Goal: Task Accomplishment & Management: Manage account settings

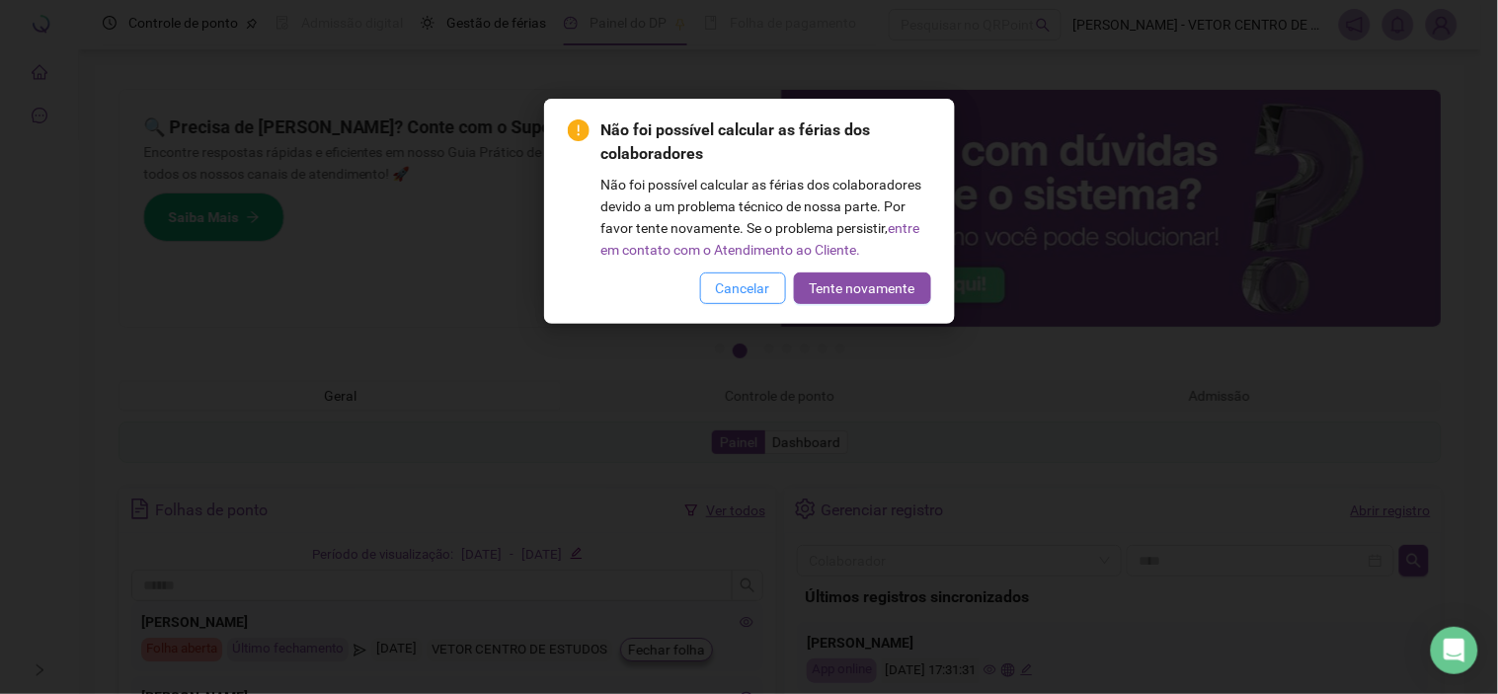
click at [757, 294] on span "Cancelar" at bounding box center [743, 289] width 54 height 22
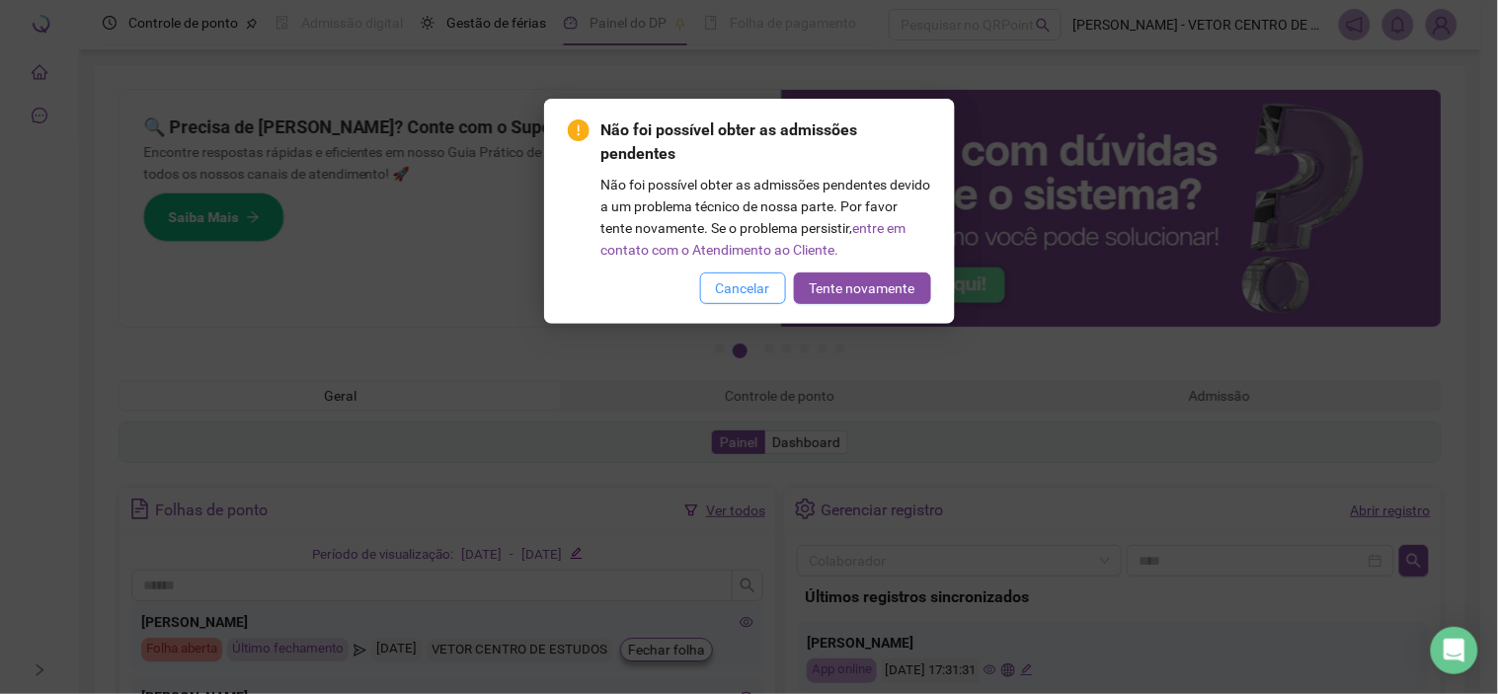
click at [751, 293] on span "Cancelar" at bounding box center [743, 289] width 54 height 22
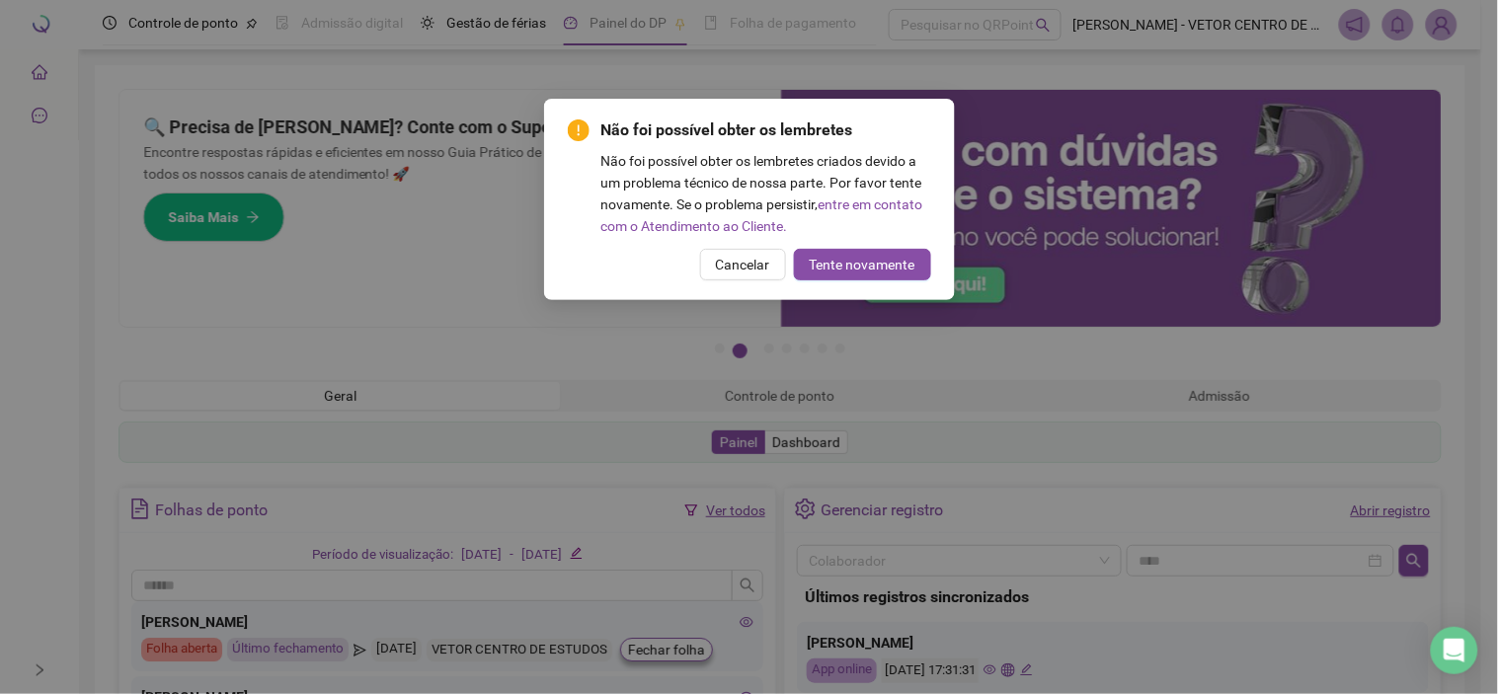
click at [751, 293] on div "Não foi possível obter os lembretes Não foi possível obter os lembretes criados…" at bounding box center [749, 199] width 411 height 201
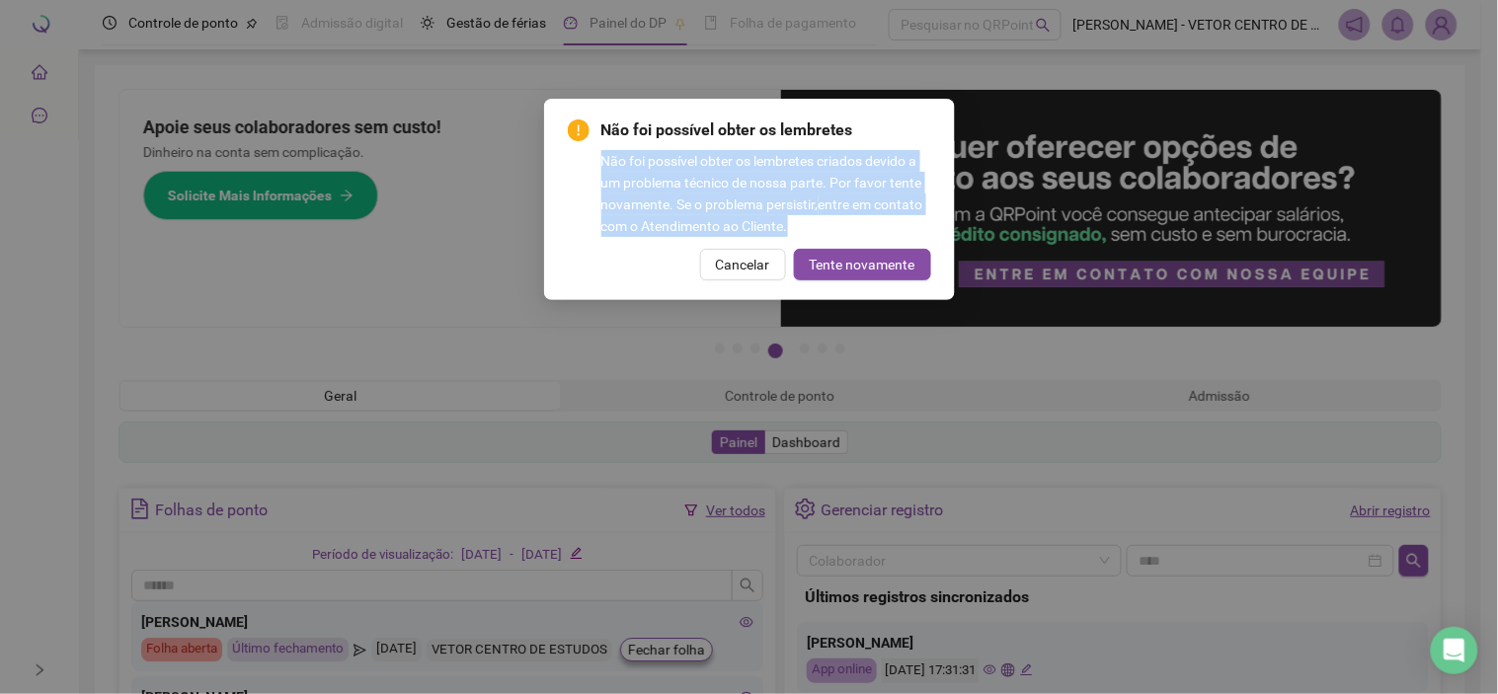
click at [754, 265] on span "Cancelar" at bounding box center [743, 265] width 54 height 22
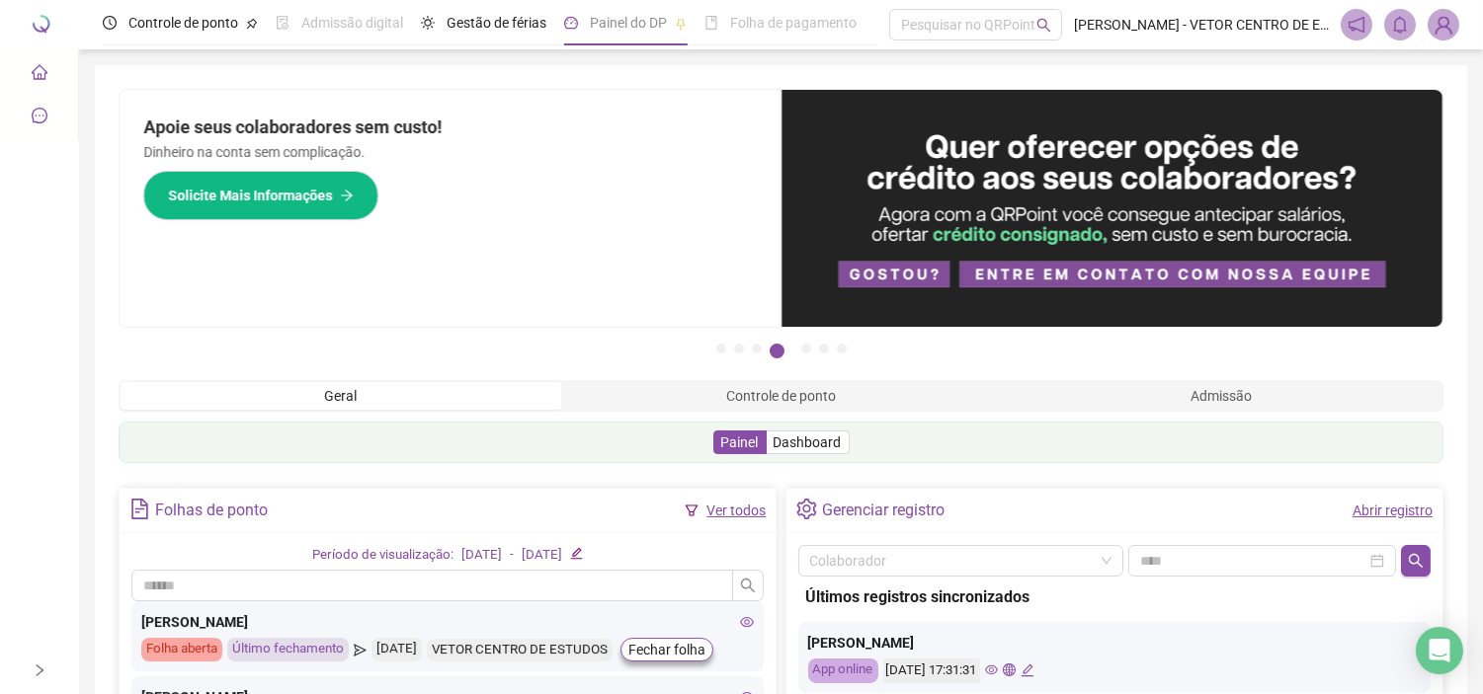
click at [35, 74] on icon "home" at bounding box center [40, 72] width 16 height 16
click at [36, 14] on div at bounding box center [197, 24] width 395 height 49
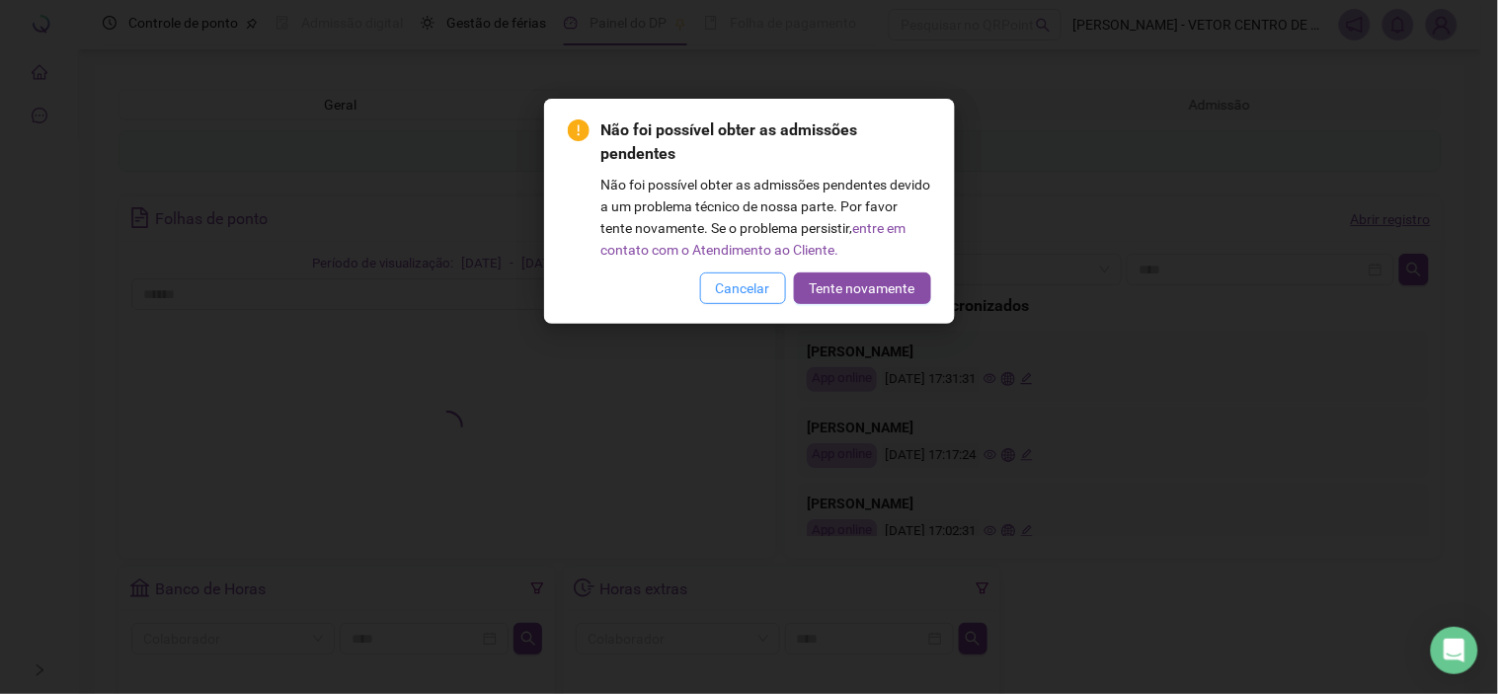
click at [756, 273] on button "Cancelar" at bounding box center [743, 289] width 86 height 32
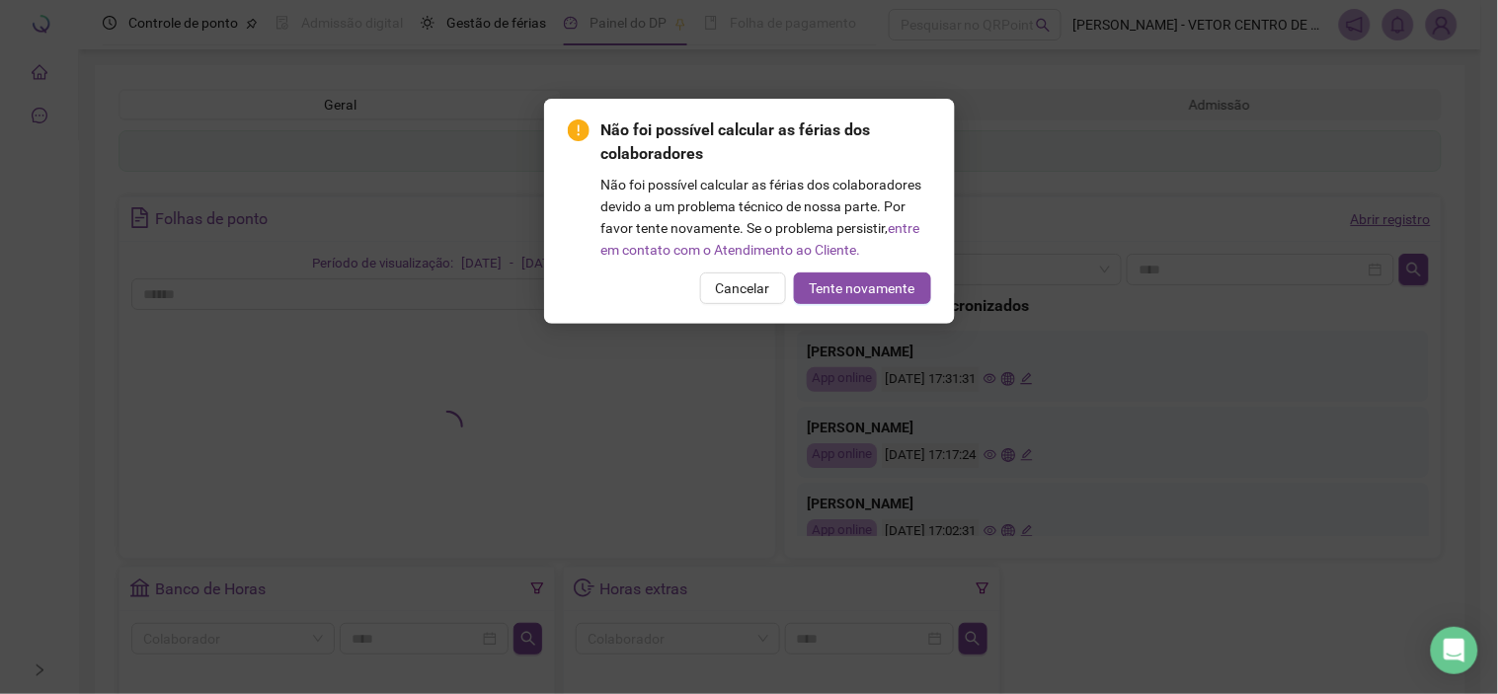
click at [755, 277] on div "Não foi possível obter as admissões pendentes Não foi possível obter as admissõ…" at bounding box center [749, 347] width 1498 height 694
click at [755, 284] on div "Não foi possível obter as admissões pendentes Não foi possível obter as admissõ…" at bounding box center [749, 347] width 1498 height 694
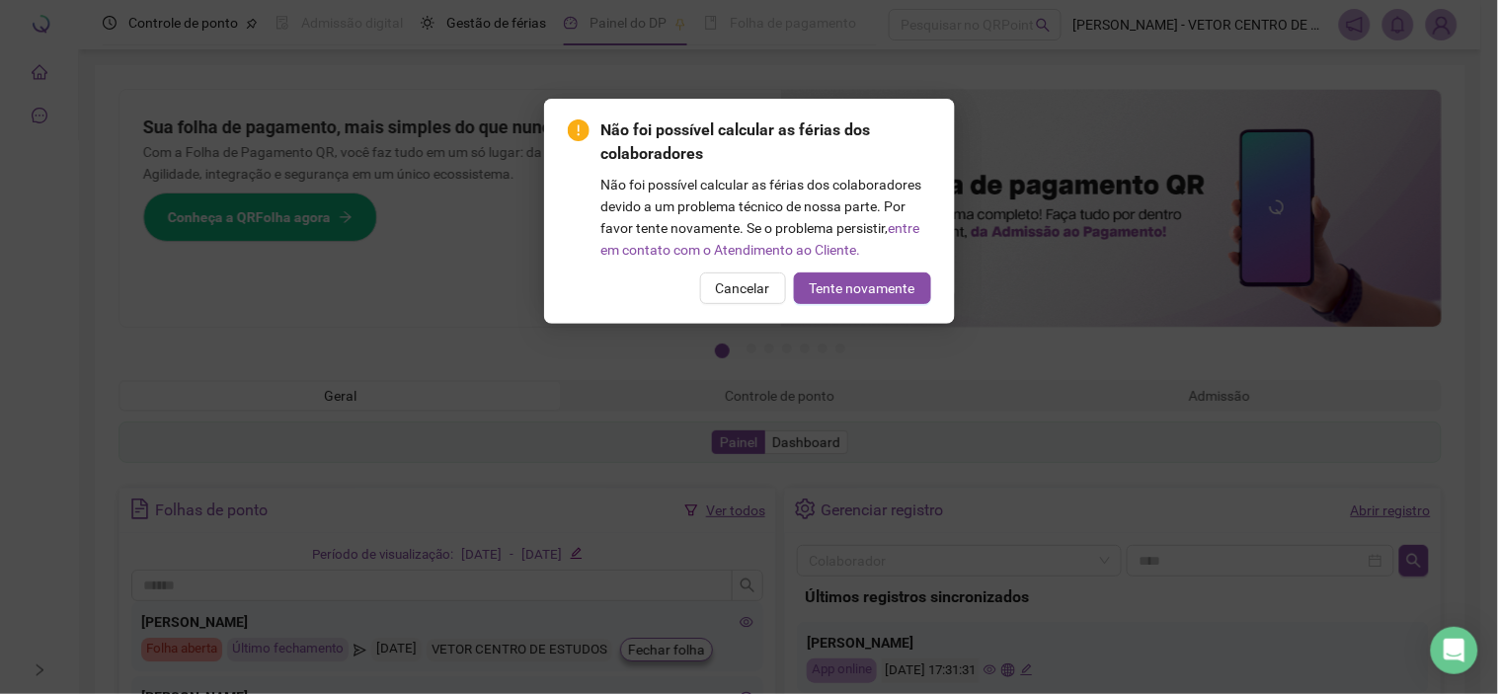
click at [755, 284] on span "Cancelar" at bounding box center [743, 289] width 54 height 22
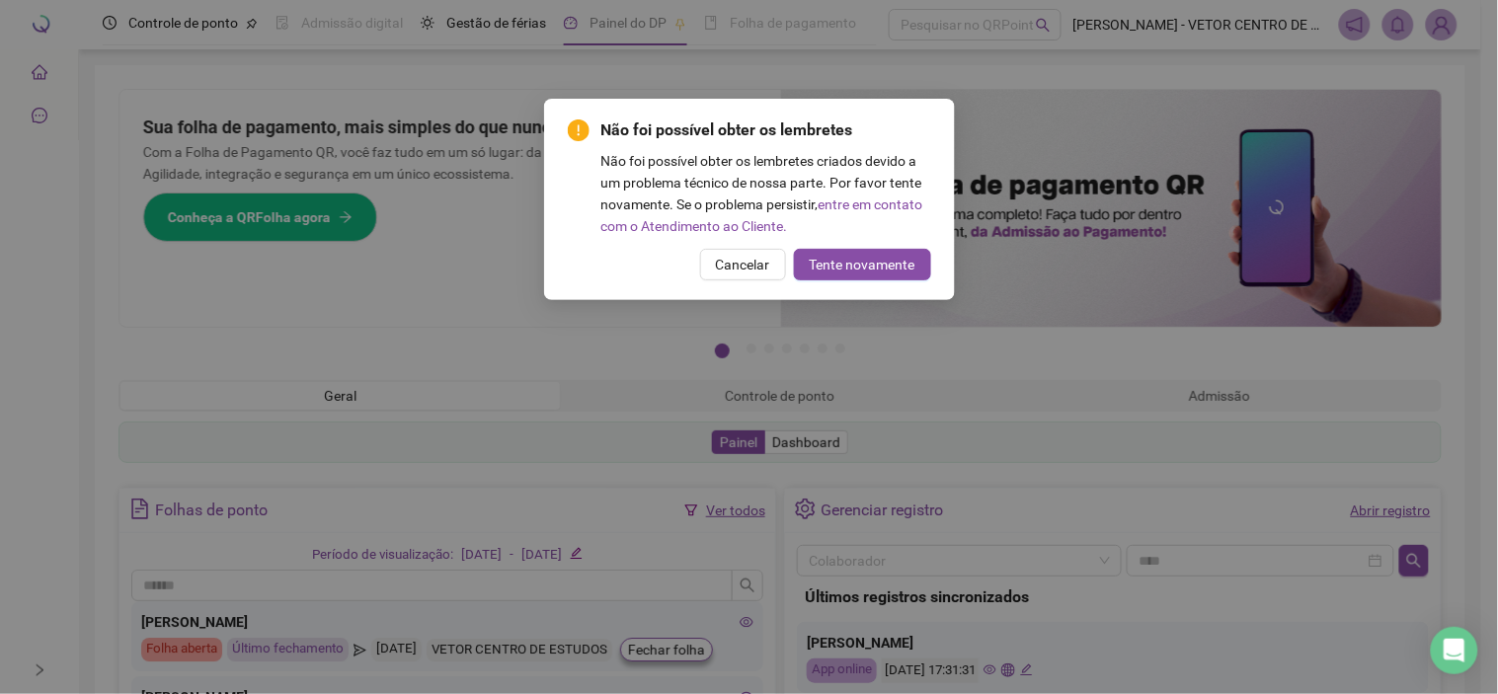
click at [755, 284] on div "Não foi possível obter os lembretes Não foi possível obter os lembretes criados…" at bounding box center [749, 199] width 411 height 201
click at [761, 272] on span "Cancelar" at bounding box center [743, 265] width 54 height 22
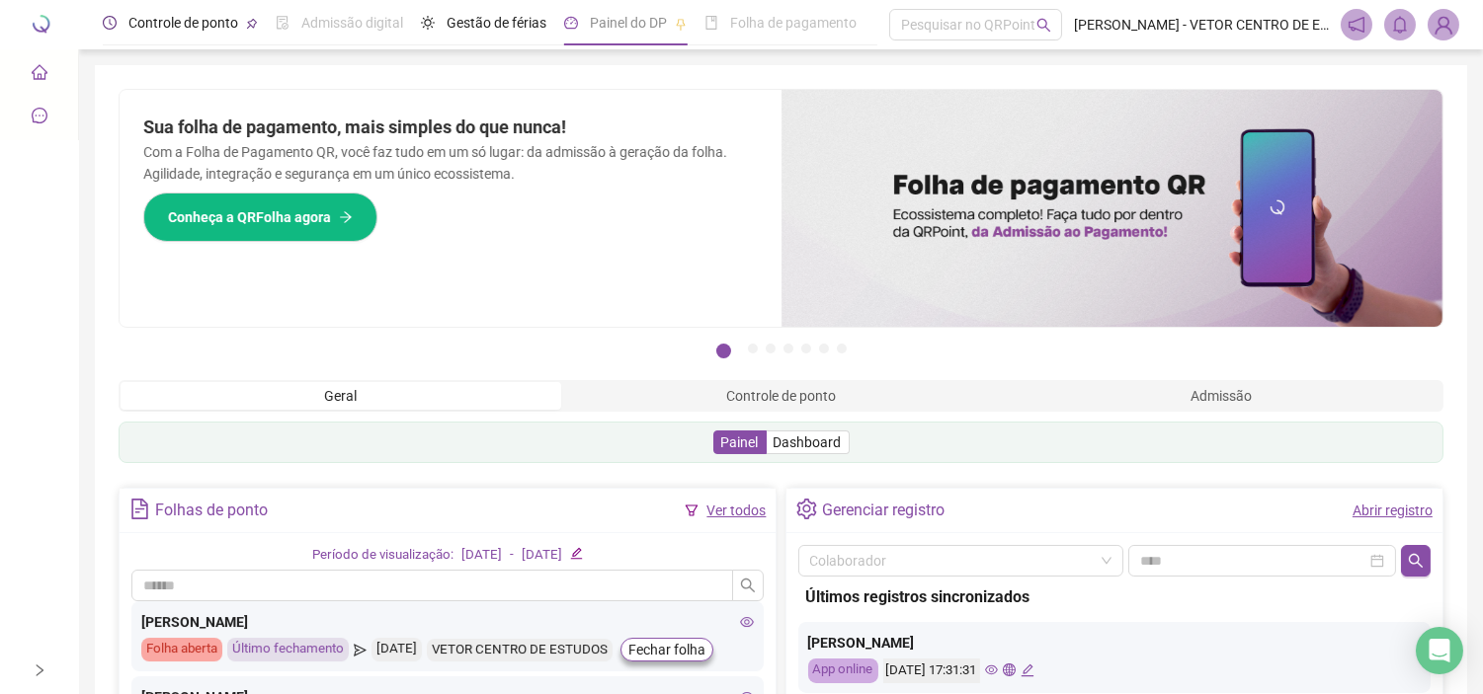
click at [162, 25] on span "Controle de ponto" at bounding box center [183, 23] width 110 height 16
click at [162, 21] on span "Controle de ponto" at bounding box center [183, 23] width 110 height 16
click at [154, 15] on span "Controle de ponto" at bounding box center [183, 23] width 110 height 16
click at [200, 15] on span "Controle de ponto" at bounding box center [183, 23] width 110 height 16
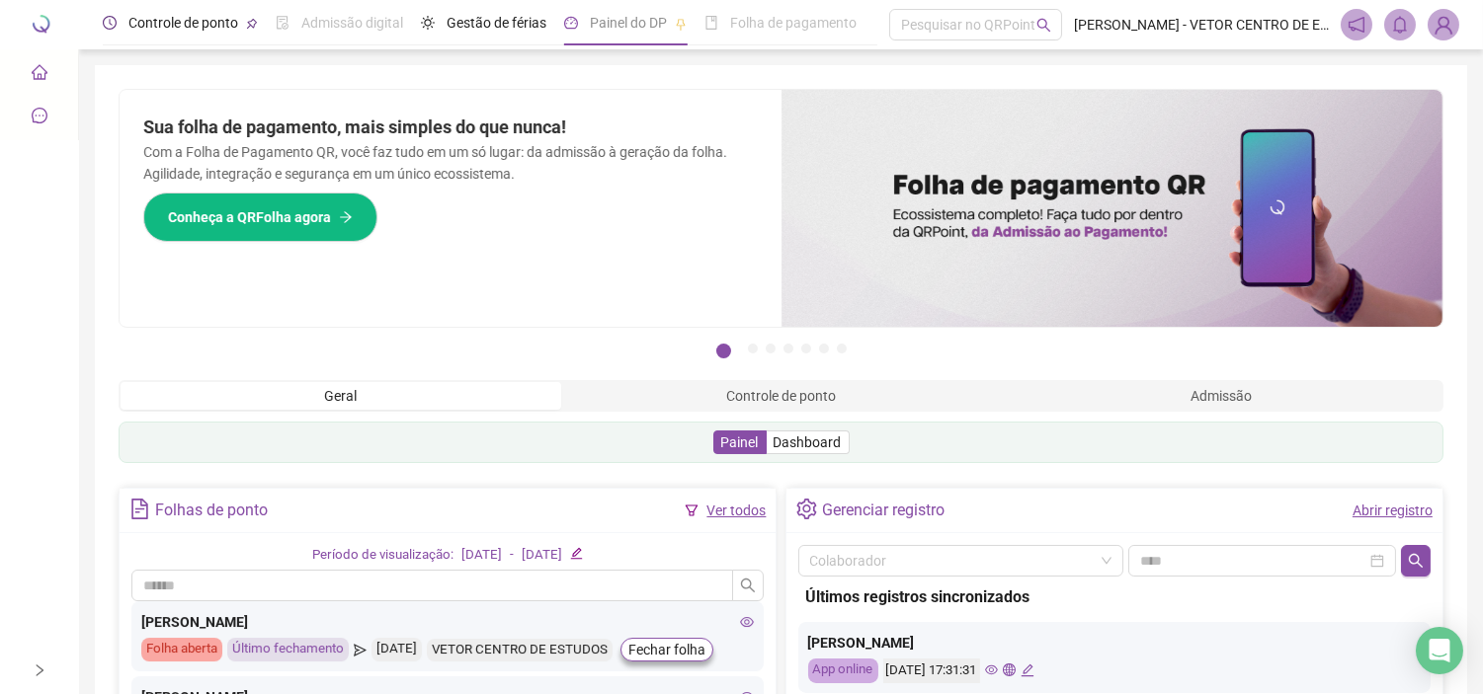
click at [202, 12] on div "Controle de ponto" at bounding box center [183, 23] width 110 height 22
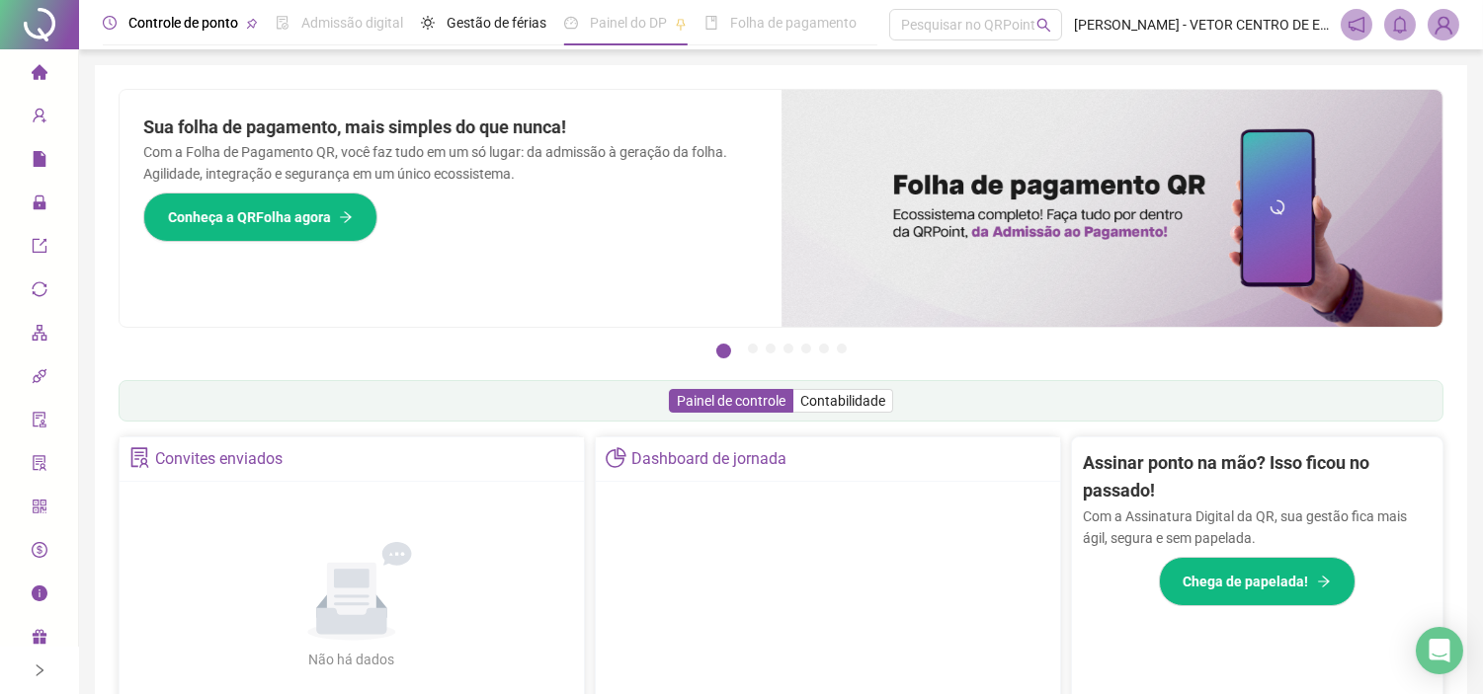
click at [180, 22] on div "Controle de ponto Admissão digital Gestão de férias Painel do DP Folha de pagam…" at bounding box center [781, 643] width 1404 height 1286
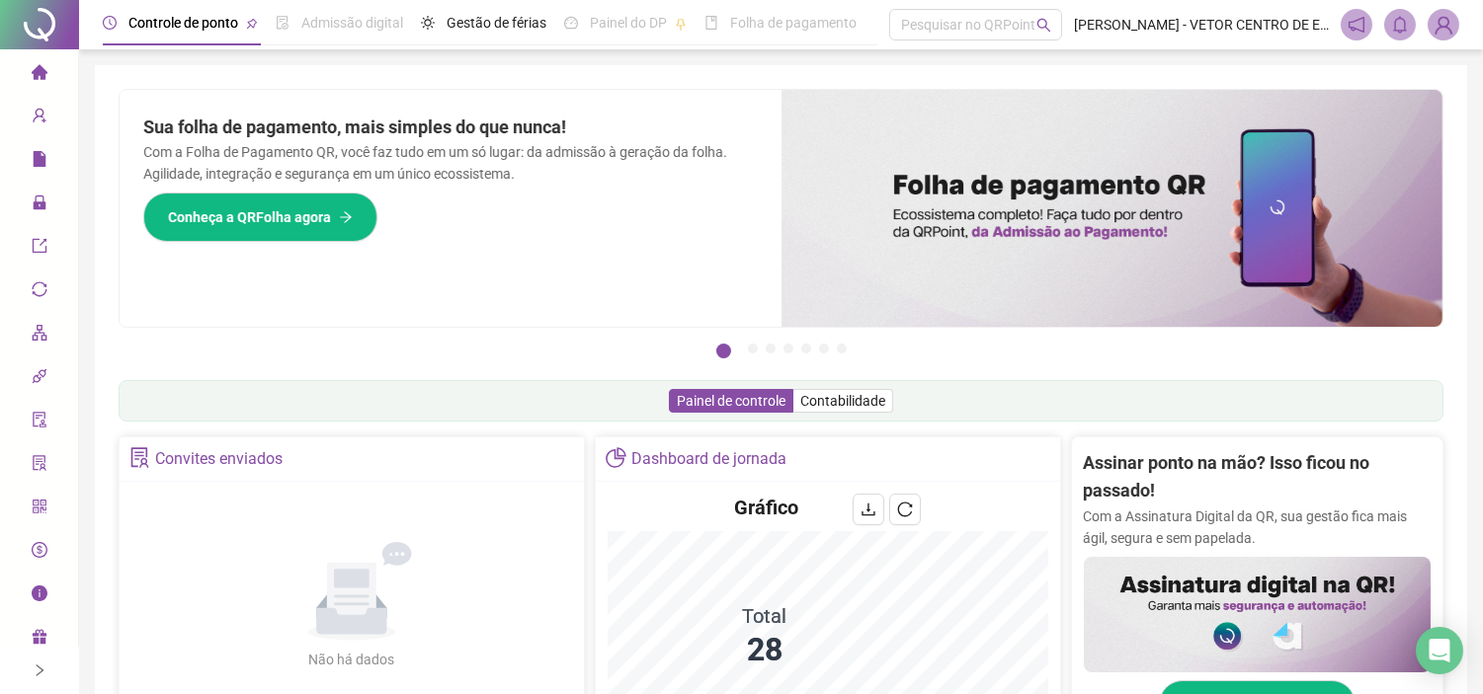
click at [176, 23] on span "Controle de ponto" at bounding box center [183, 23] width 110 height 16
click at [179, 15] on span "Controle de ponto" at bounding box center [183, 23] width 110 height 16
click at [40, 73] on icon "home" at bounding box center [39, 71] width 16 height 15
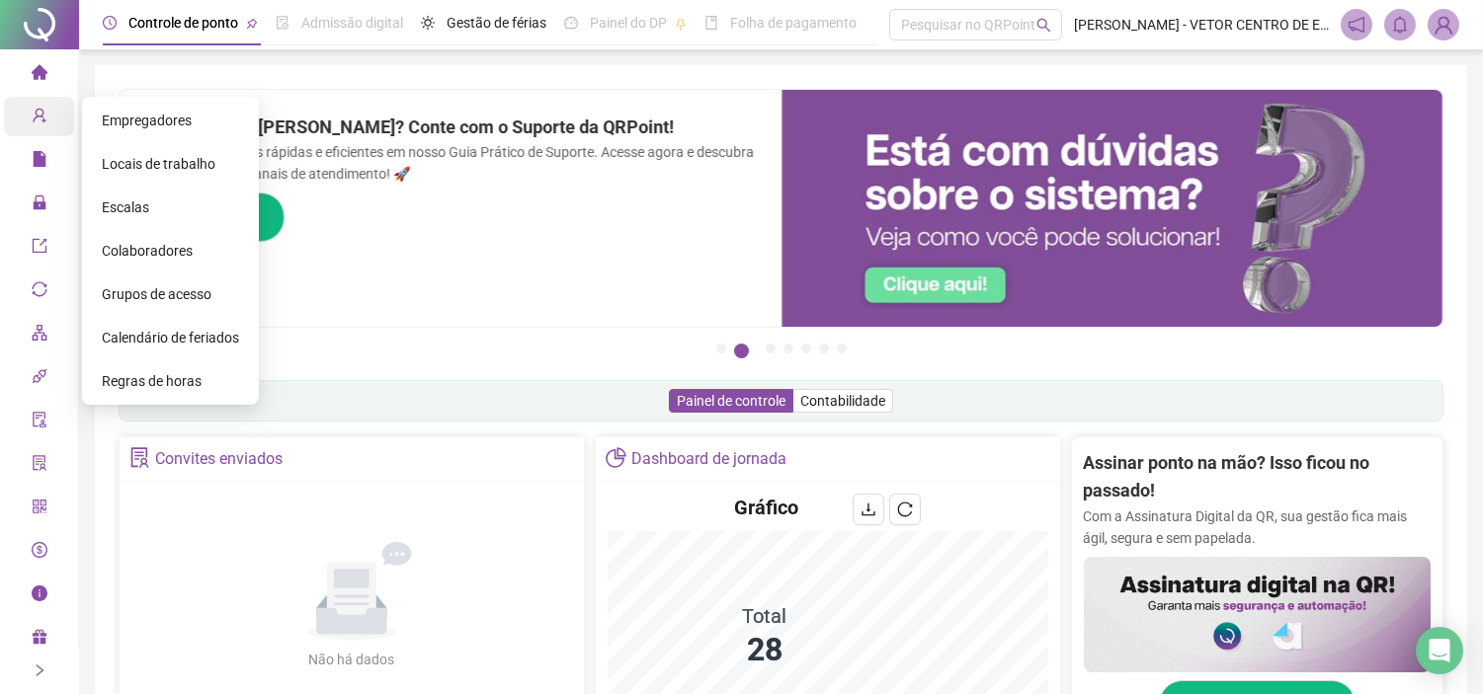
click at [37, 114] on icon "user-add" at bounding box center [40, 116] width 16 height 16
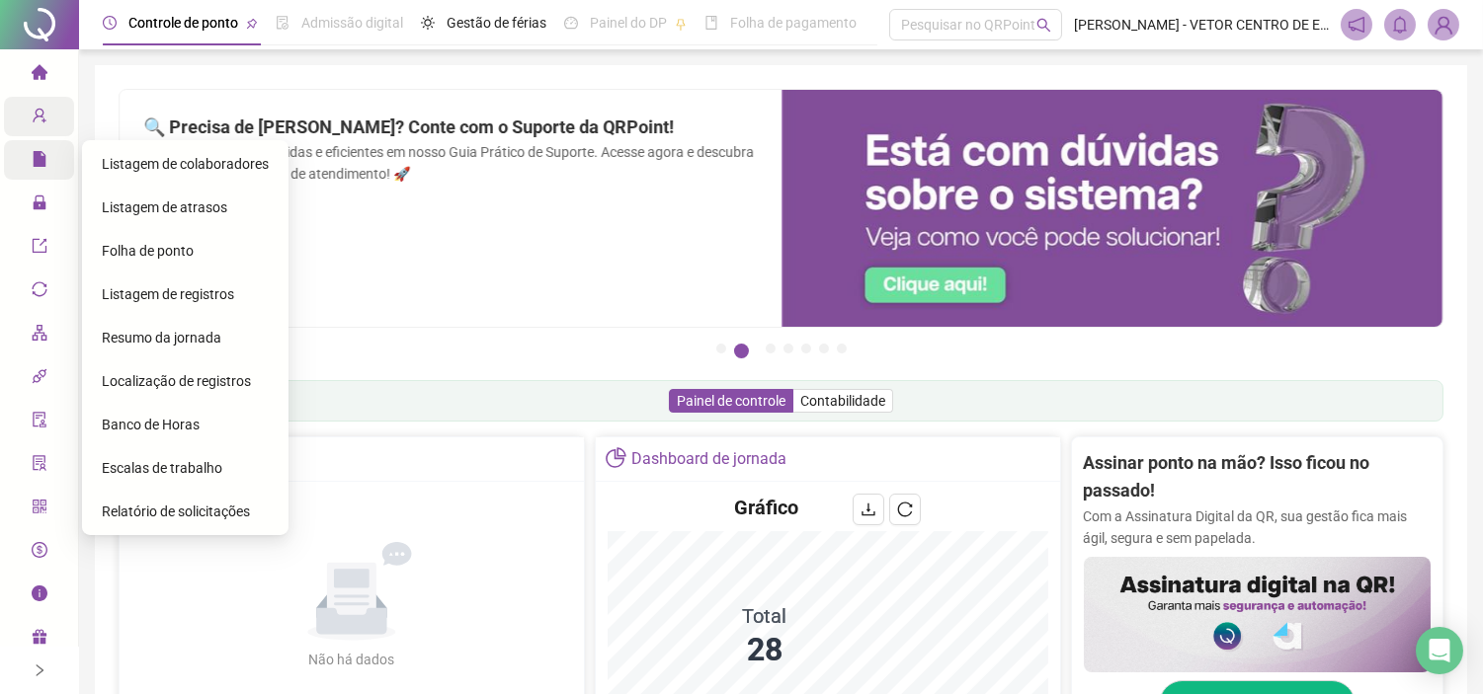
click at [36, 155] on icon "file" at bounding box center [39, 159] width 13 height 16
click at [37, 155] on icon "file" at bounding box center [39, 159] width 13 height 16
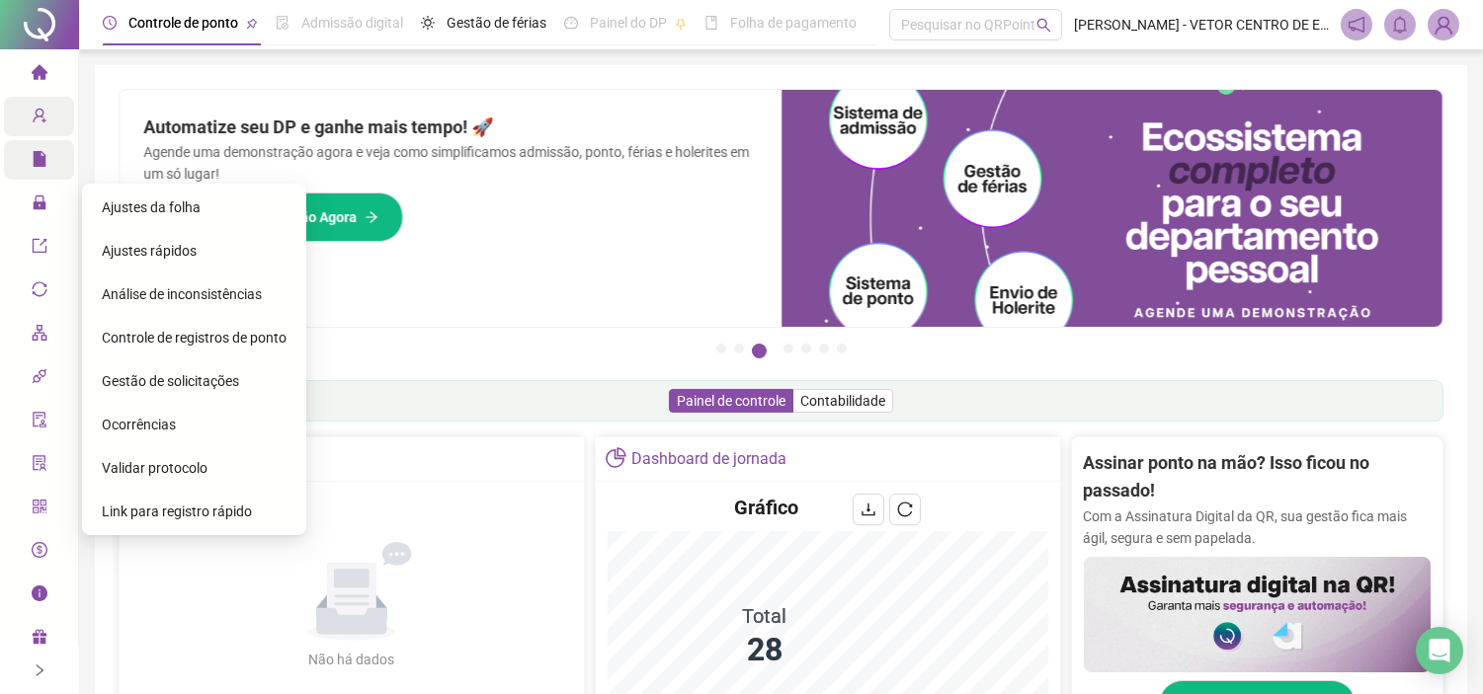
click at [166, 377] on span "Gestão de solicitações" at bounding box center [170, 381] width 137 height 16
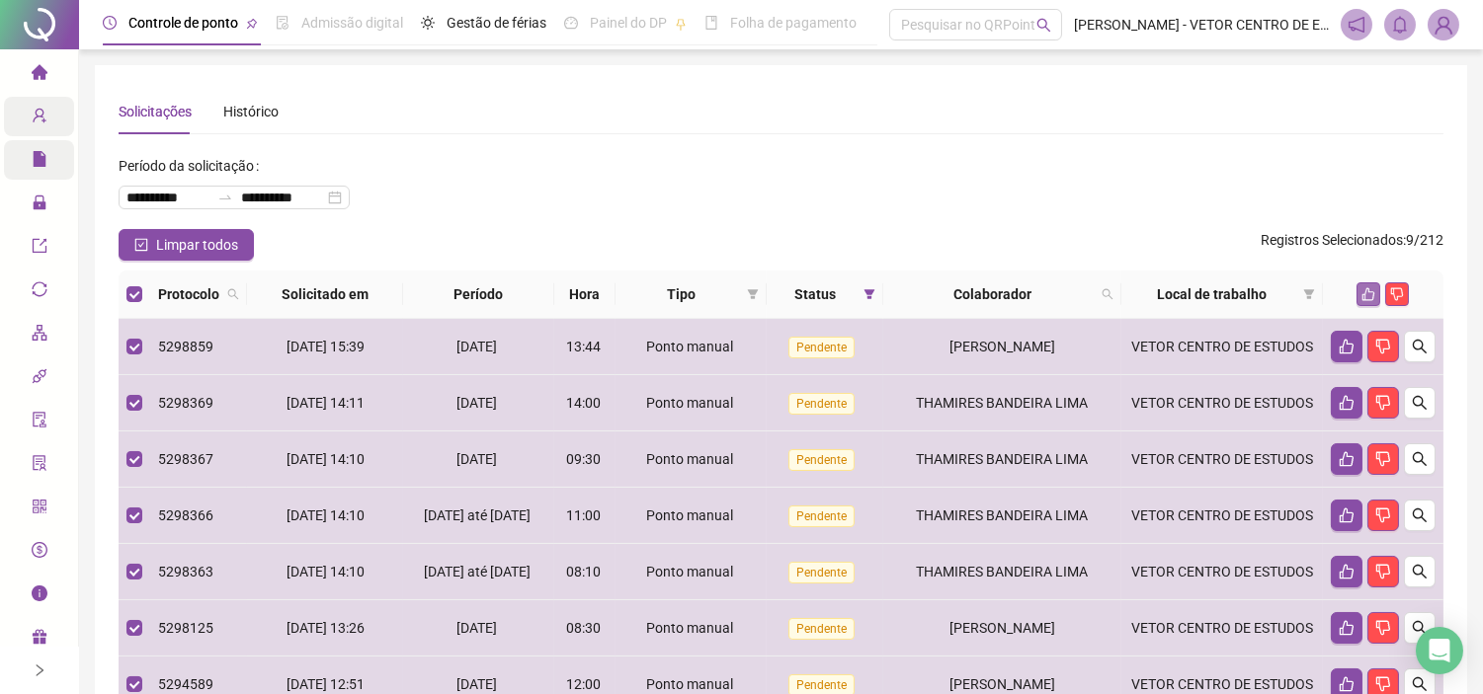
click at [1367, 296] on icon "like" at bounding box center [1368, 294] width 14 height 14
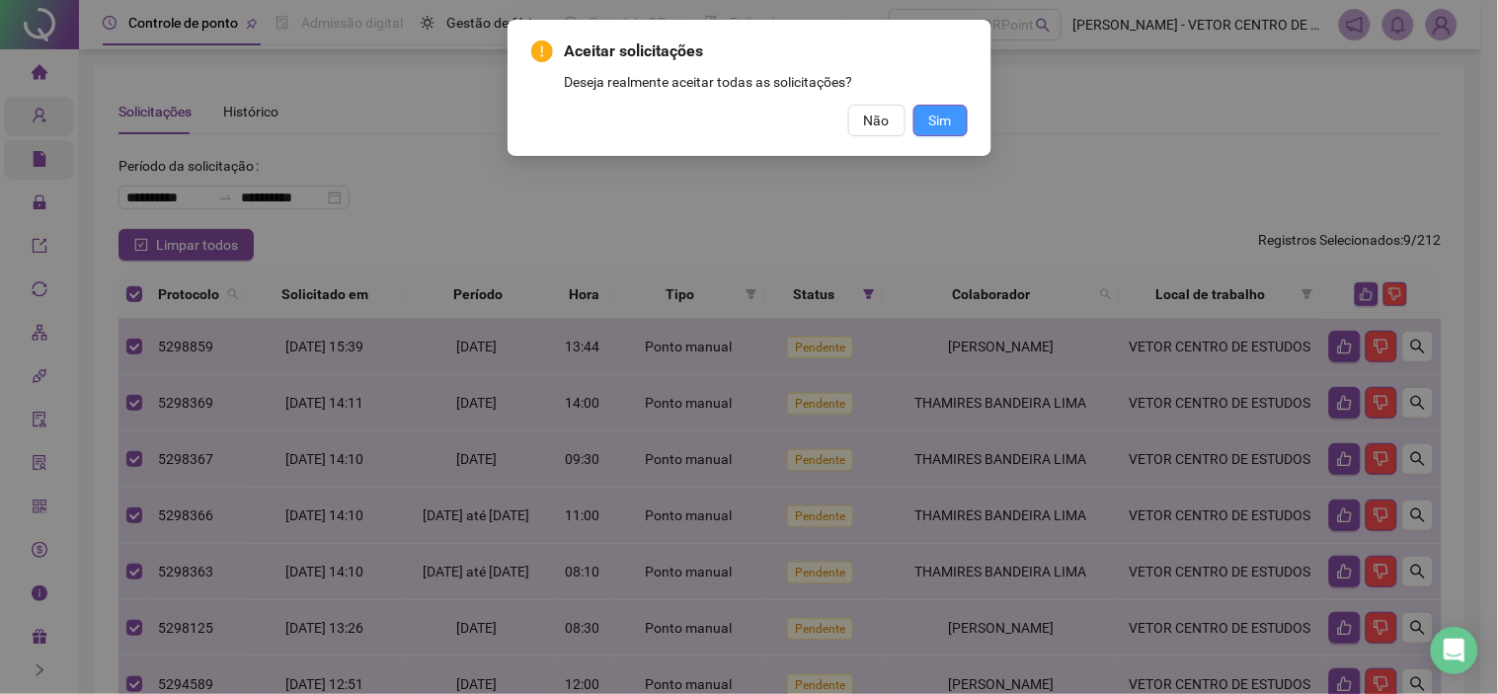
click at [940, 107] on button "Sim" at bounding box center [941, 121] width 54 height 32
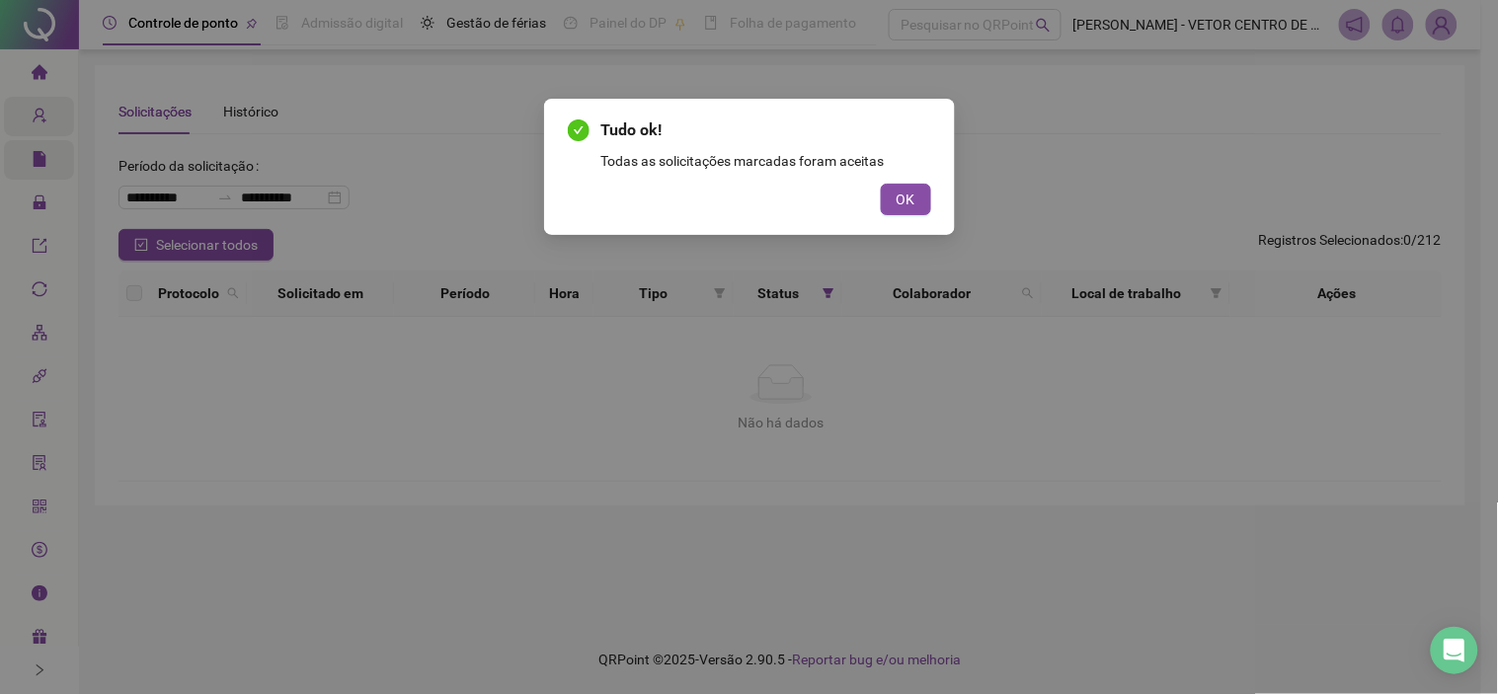
click at [894, 204] on button "OK" at bounding box center [906, 200] width 50 height 32
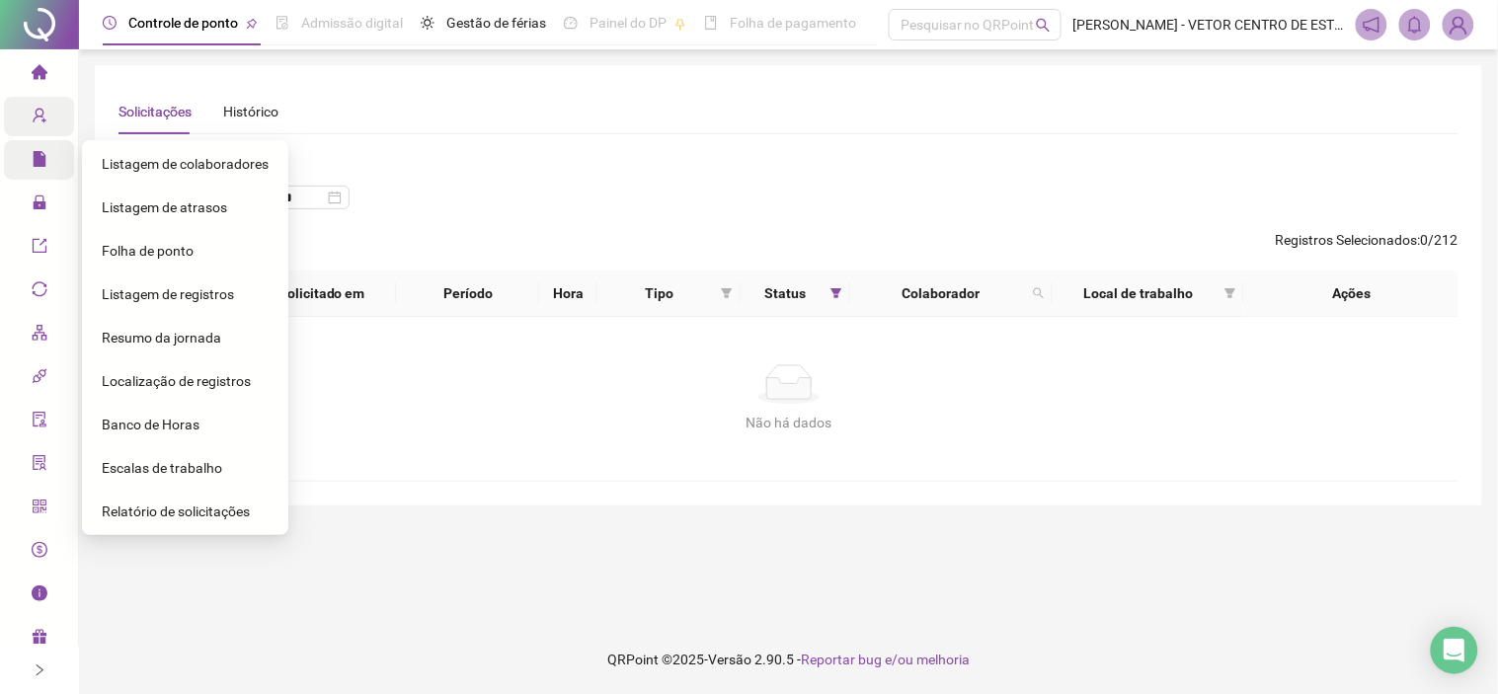
click at [144, 260] on div "Folha de ponto" at bounding box center [185, 251] width 167 height 40
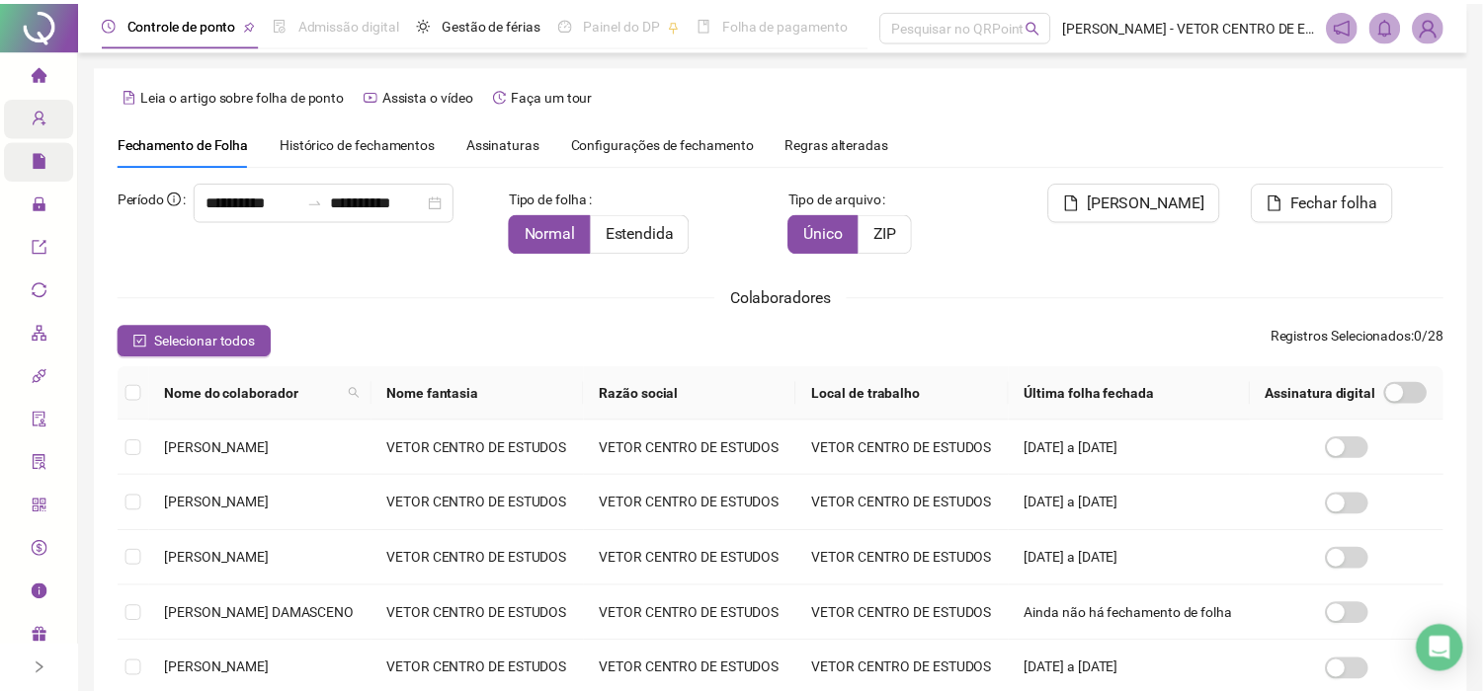
scroll to position [45, 0]
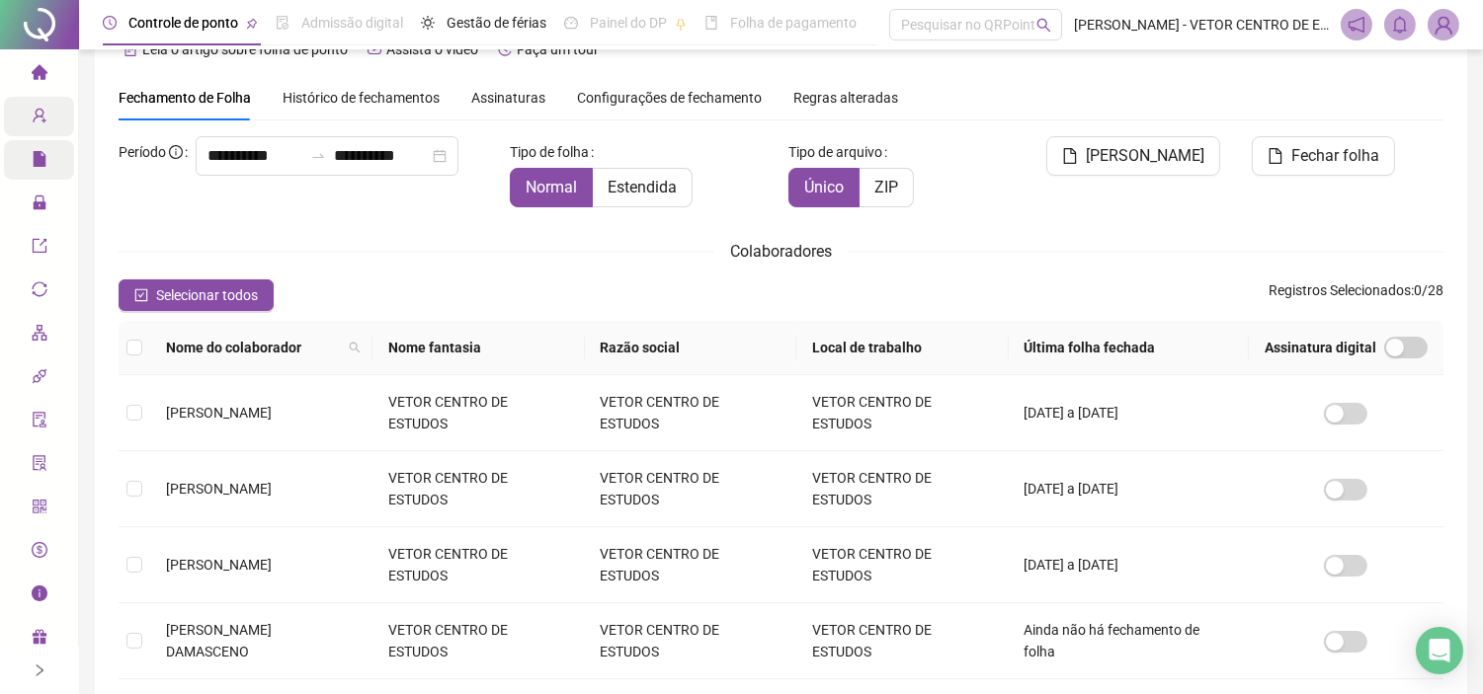
type input "**********"
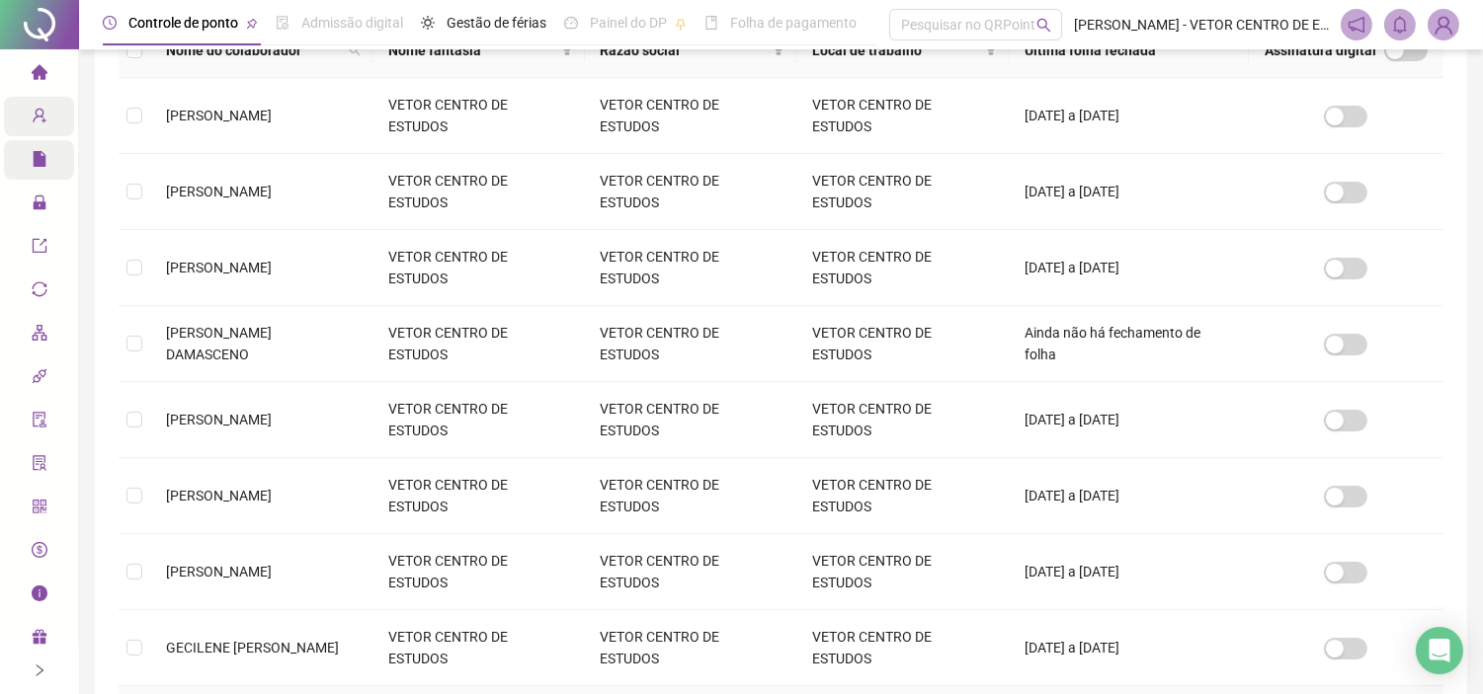
scroll to position [659, 0]
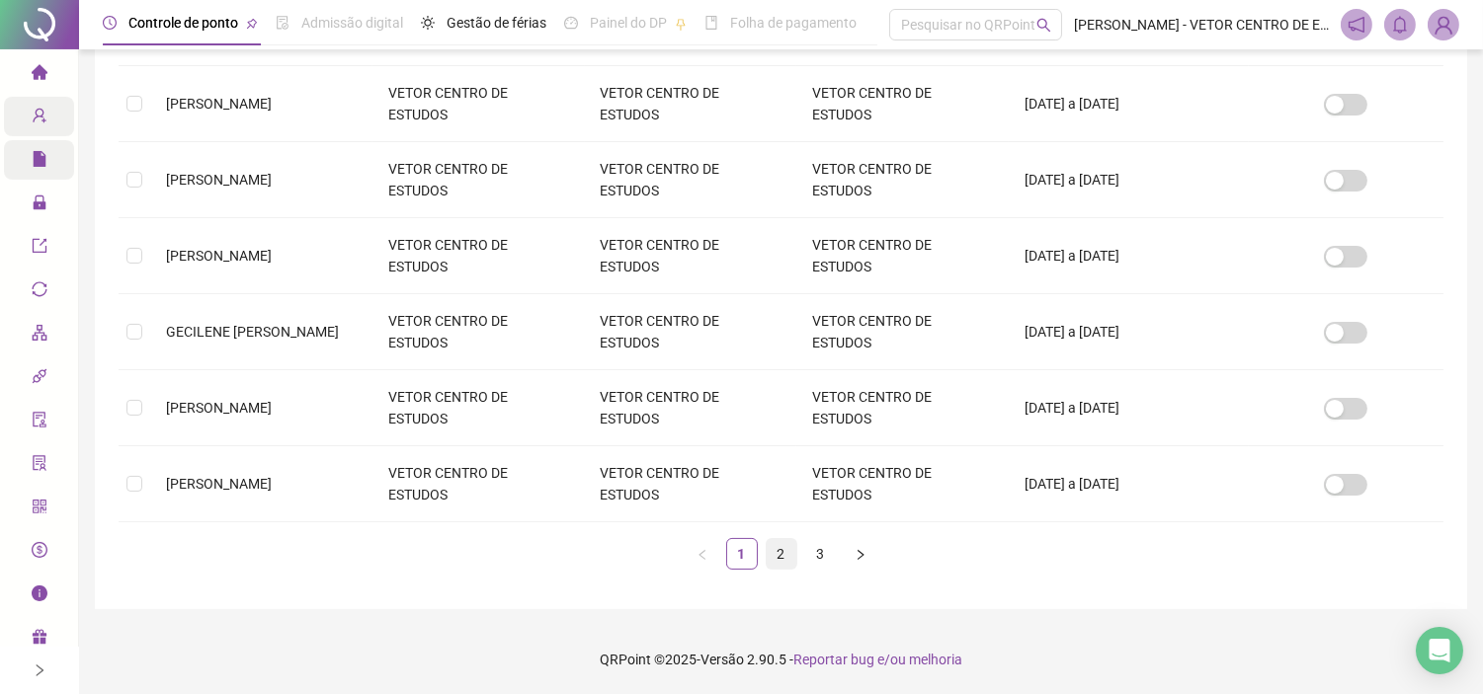
click at [775, 547] on link "2" at bounding box center [781, 554] width 30 height 30
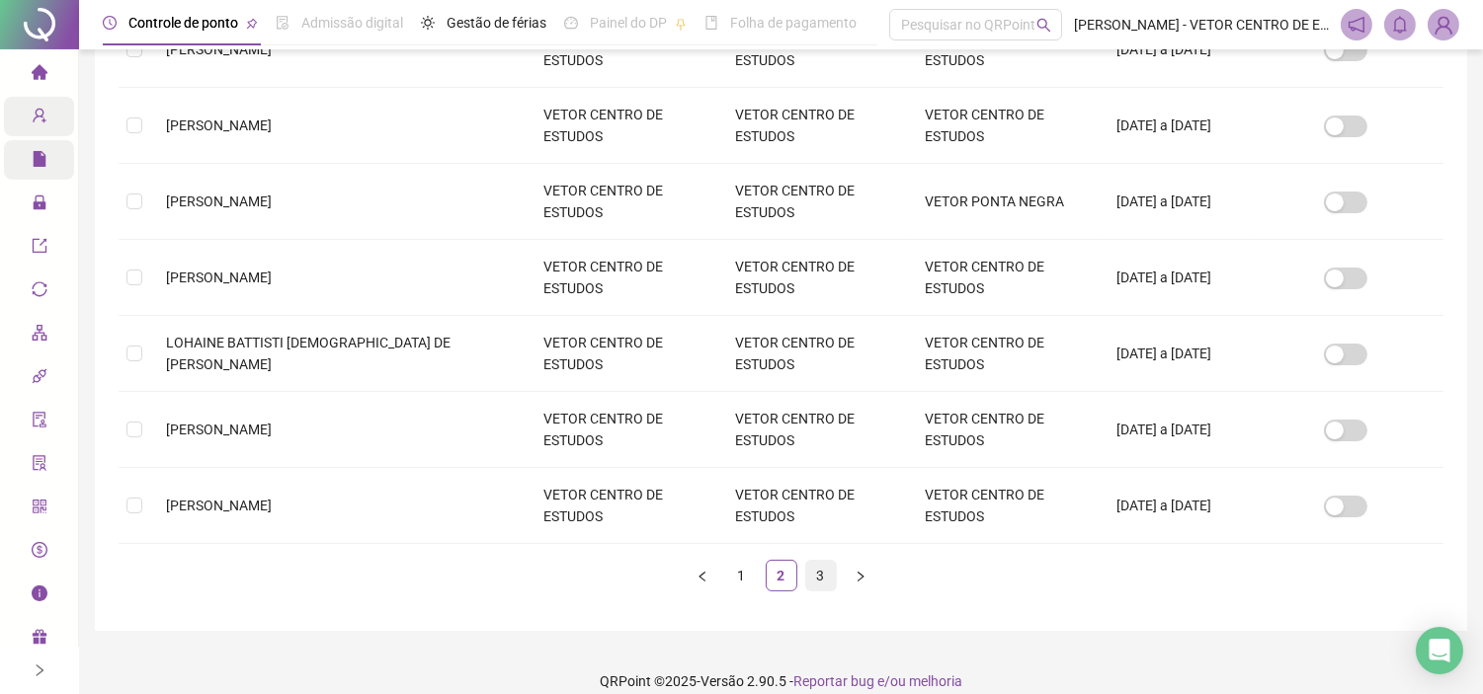
click at [816, 561] on link "3" at bounding box center [821, 576] width 30 height 30
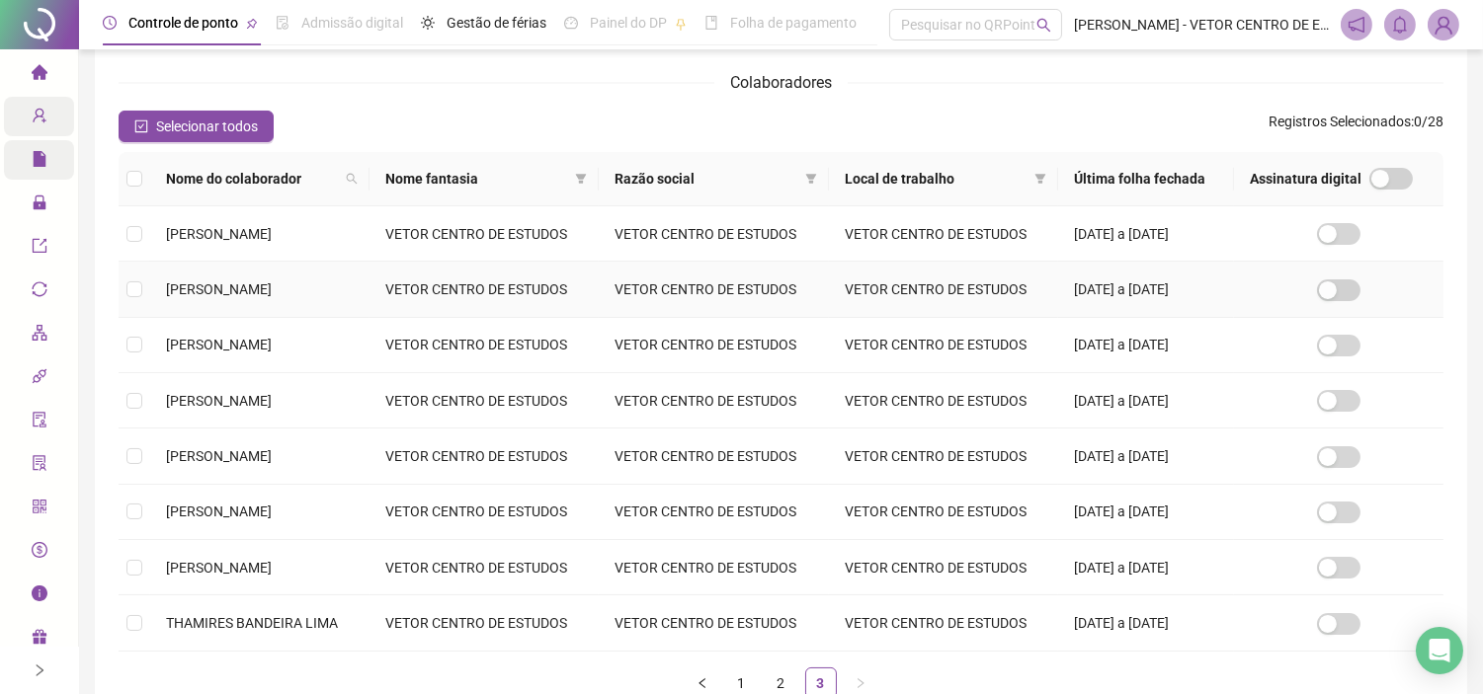
scroll to position [507, 0]
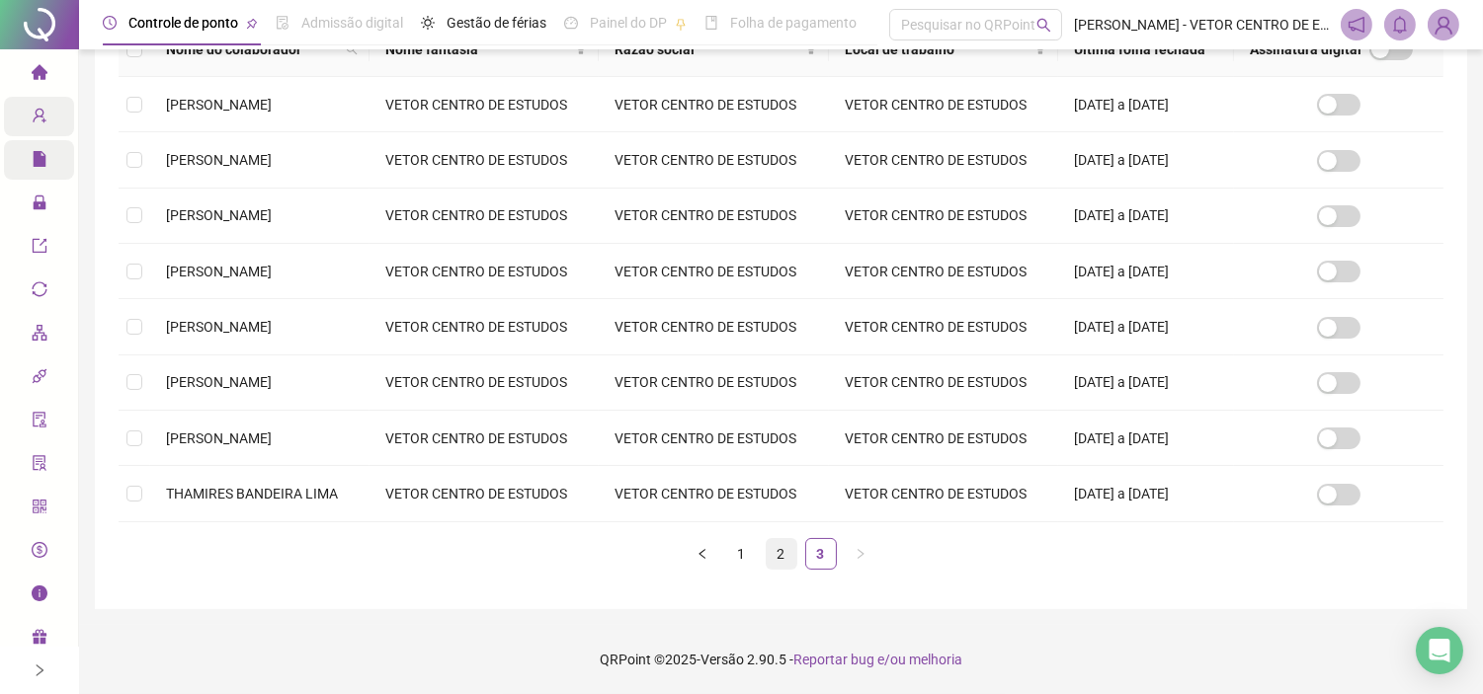
click at [770, 555] on link "2" at bounding box center [781, 554] width 30 height 30
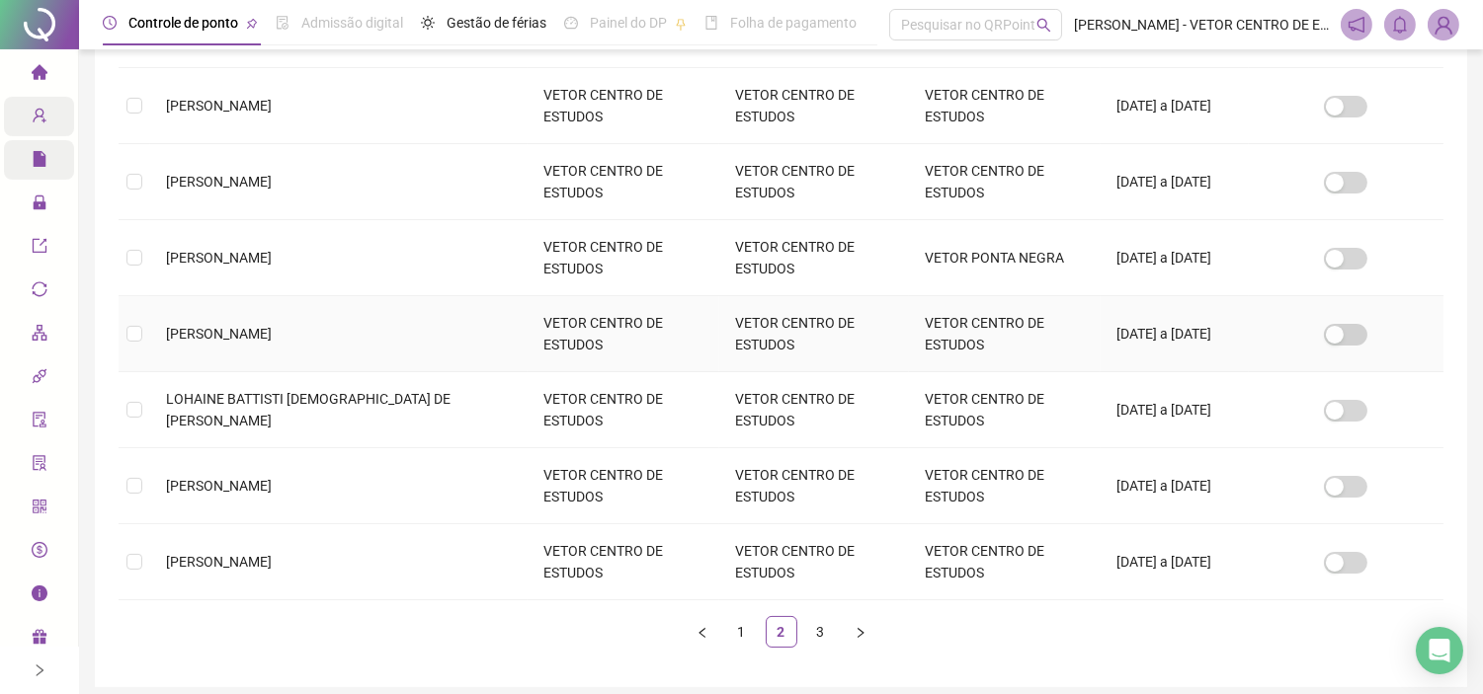
scroll to position [659, 0]
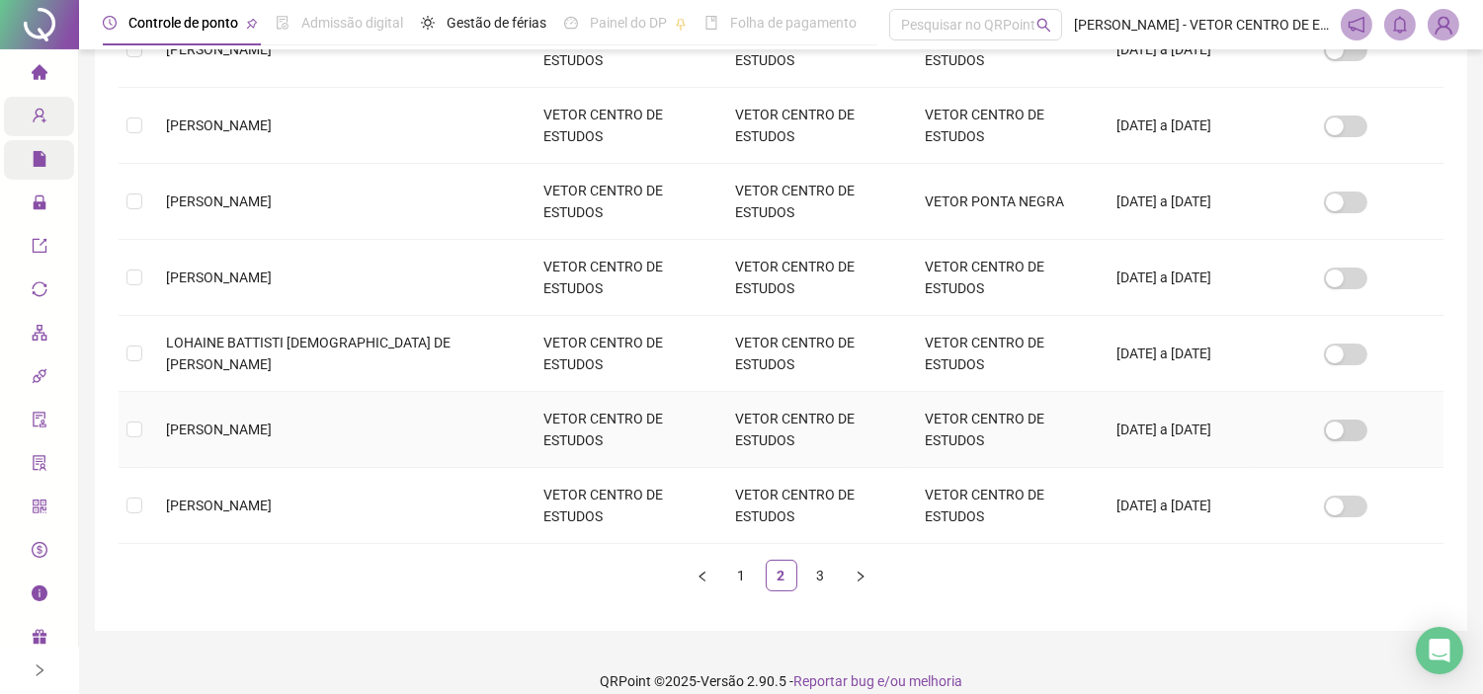
click at [272, 422] on span "LUIZA DA SILVA MARTINS" at bounding box center [219, 430] width 106 height 16
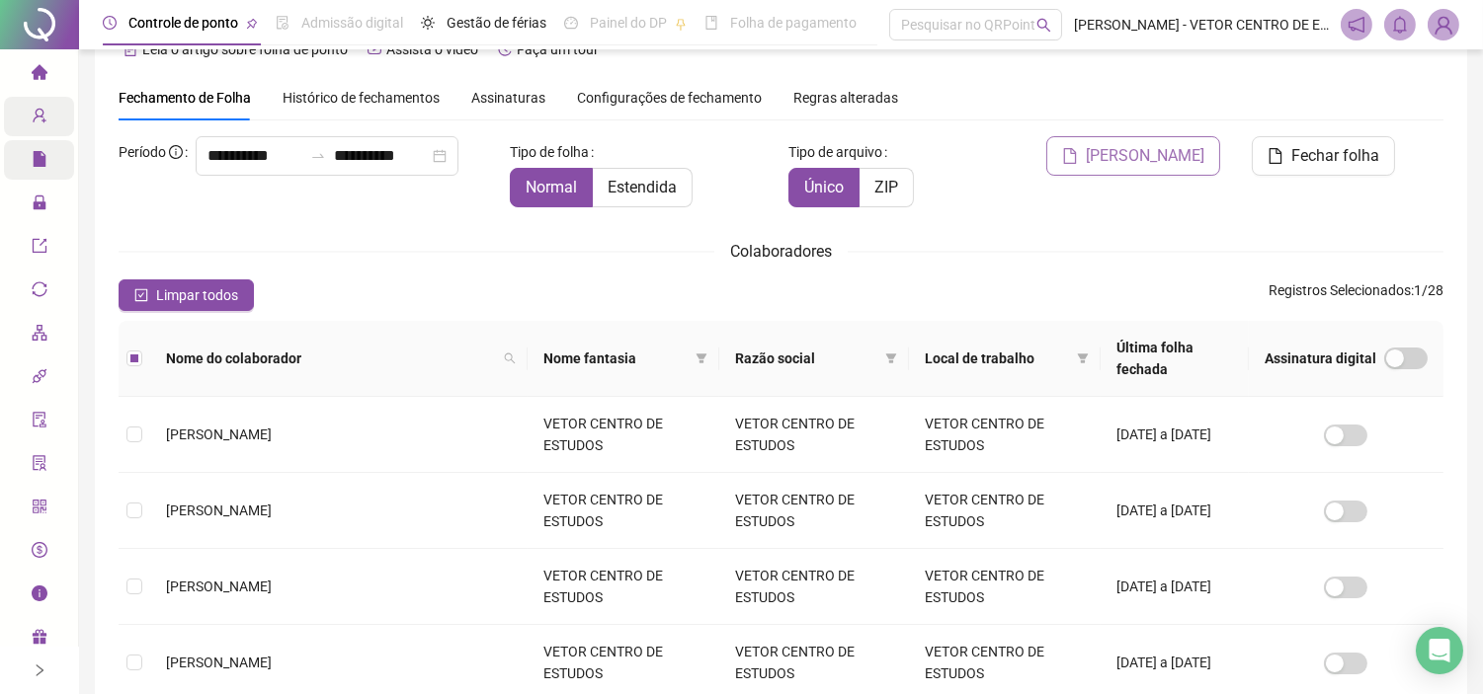
click at [1148, 158] on span "Gerar espelho" at bounding box center [1144, 156] width 119 height 24
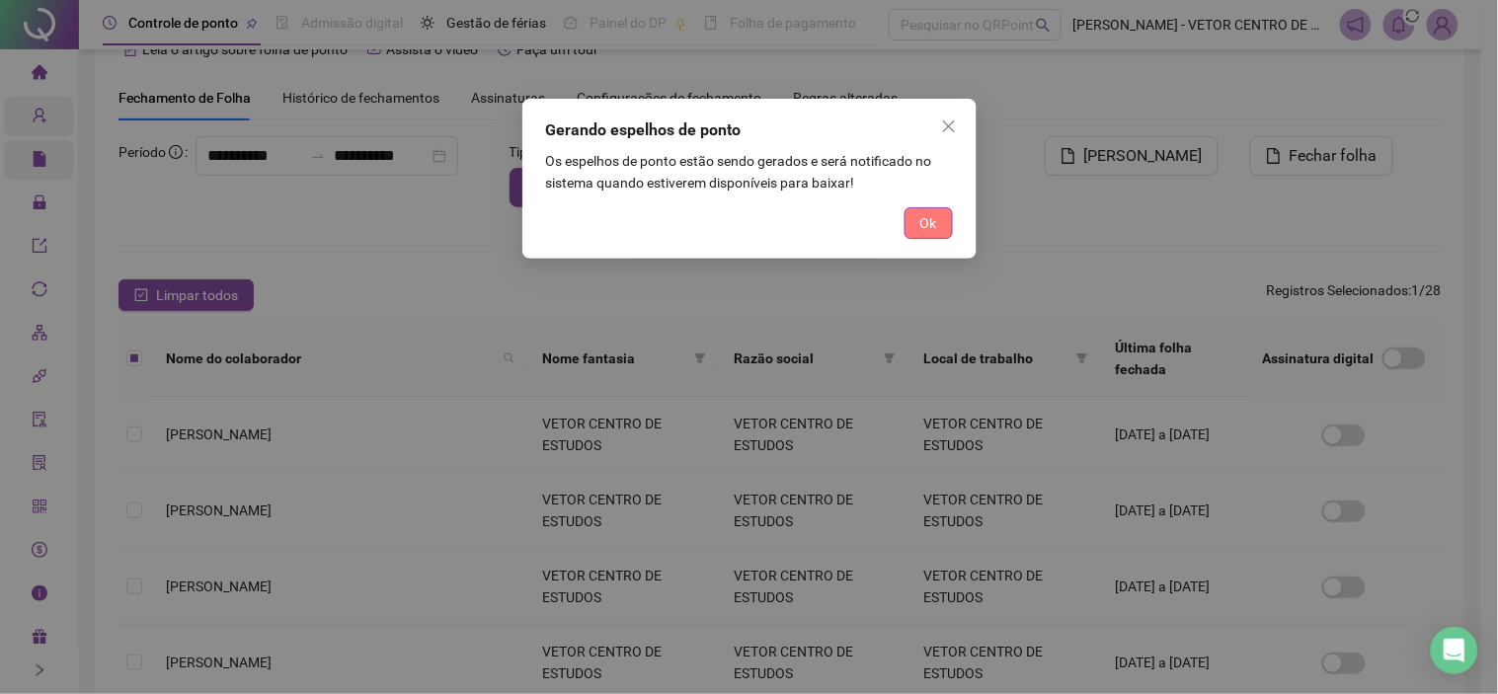
click at [924, 212] on span "Ok" at bounding box center [929, 223] width 17 height 22
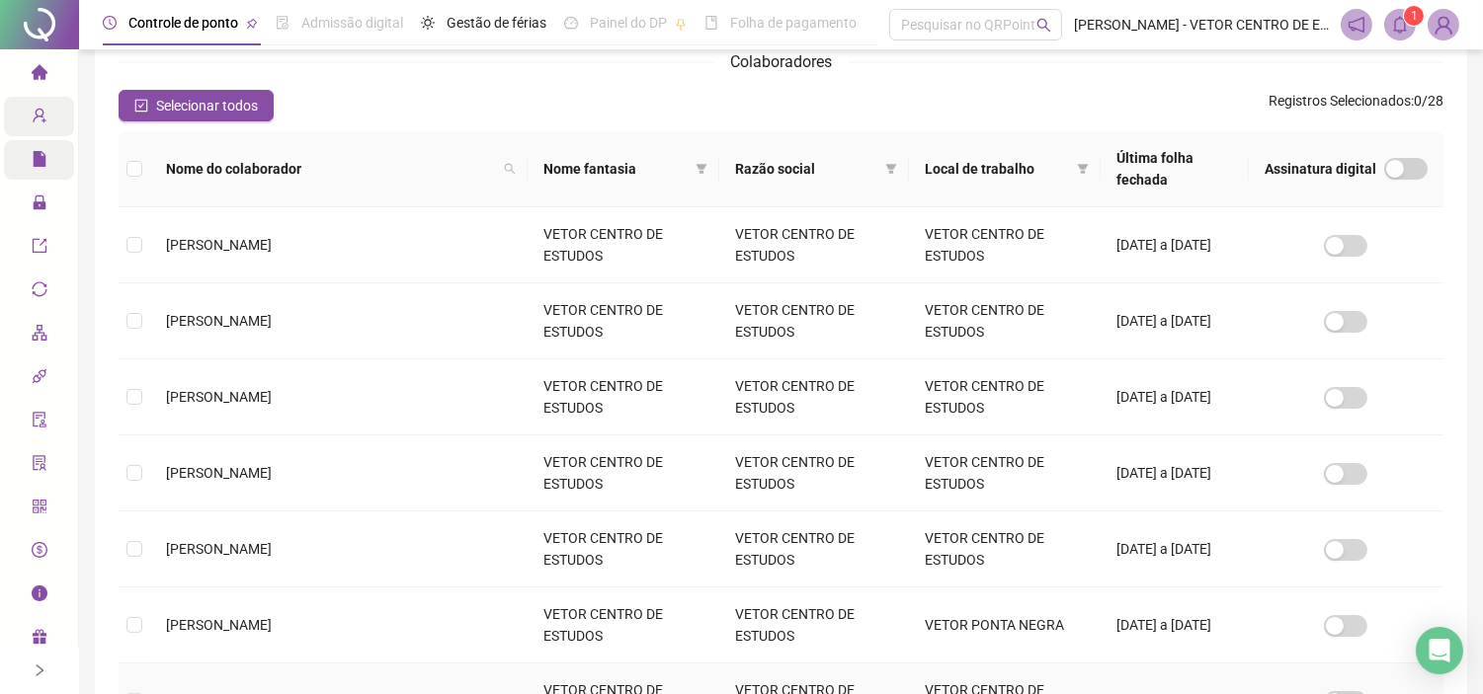
scroll to position [1, 0]
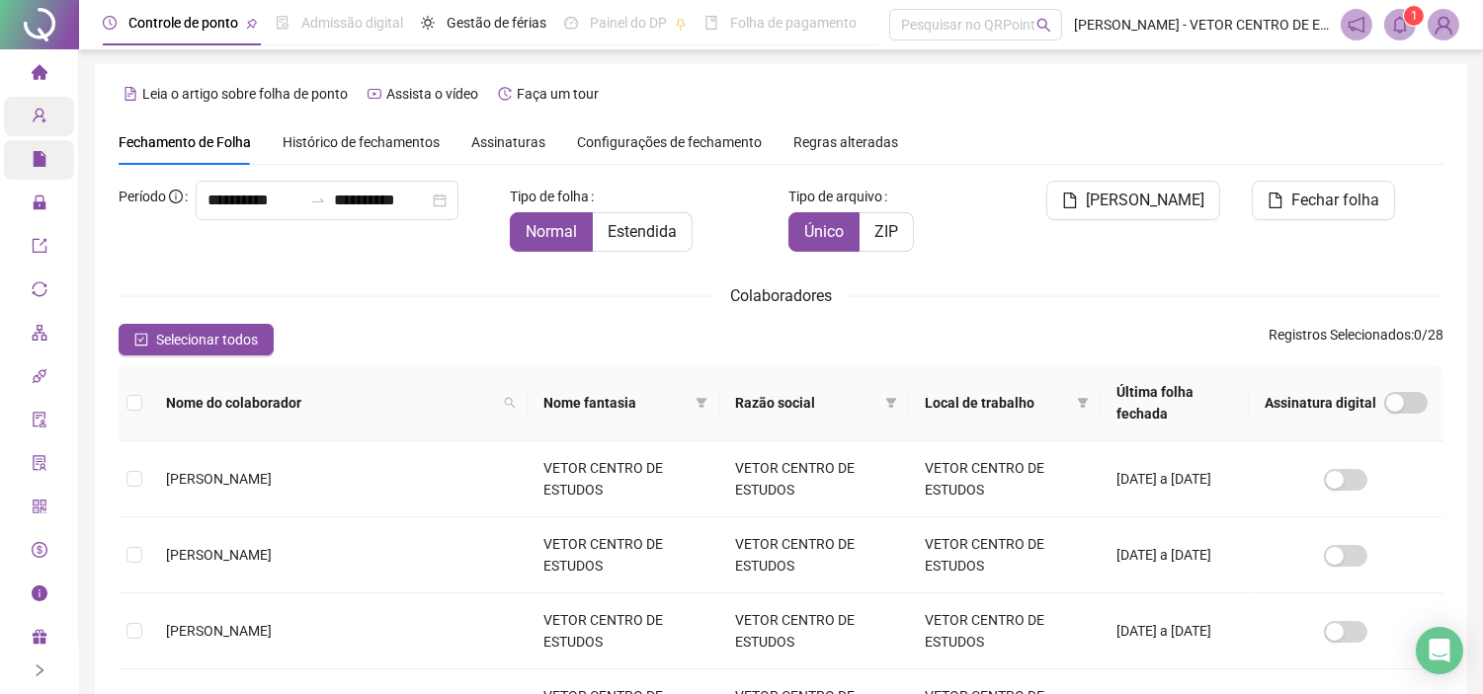
click at [1404, 20] on sup "1" at bounding box center [1414, 16] width 20 height 20
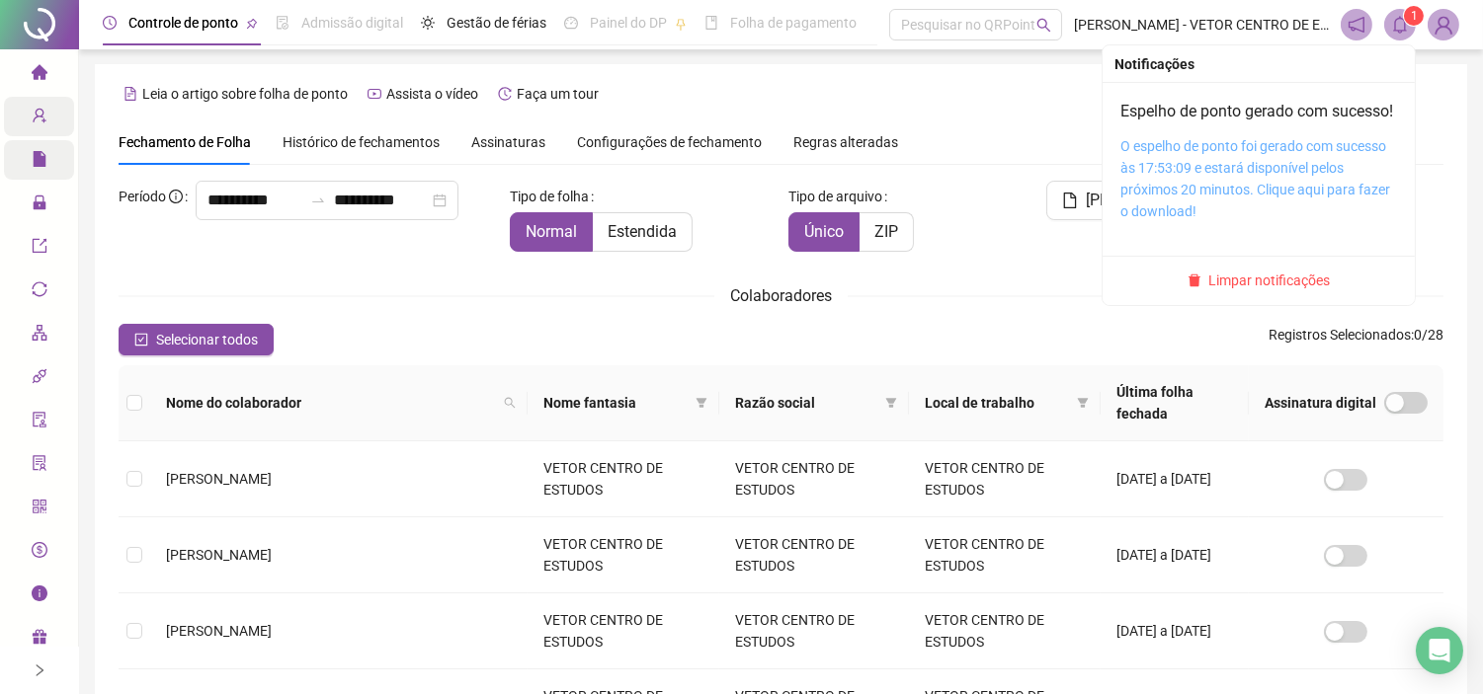
click at [1181, 199] on link "O espelho de ponto foi gerado com sucesso às 17:53:09 e estará disponível pelos…" at bounding box center [1255, 178] width 270 height 81
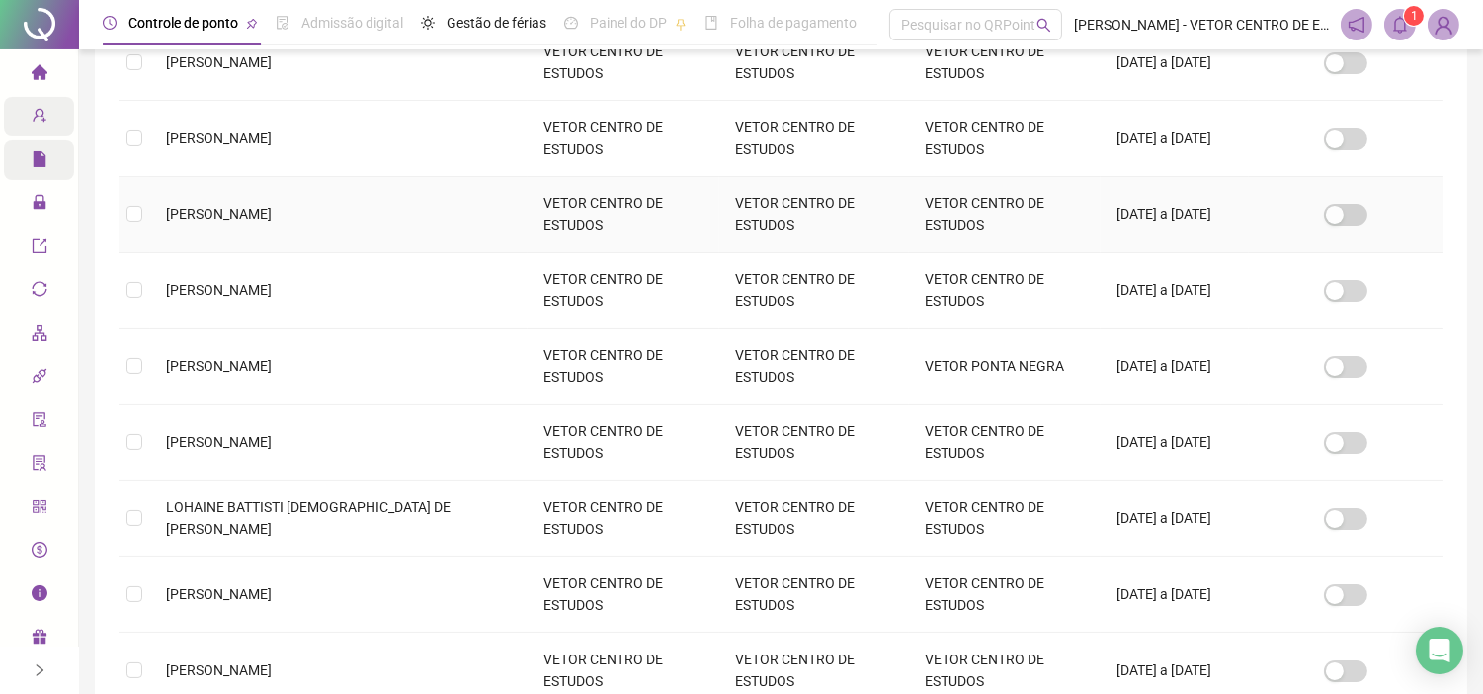
scroll to position [659, 0]
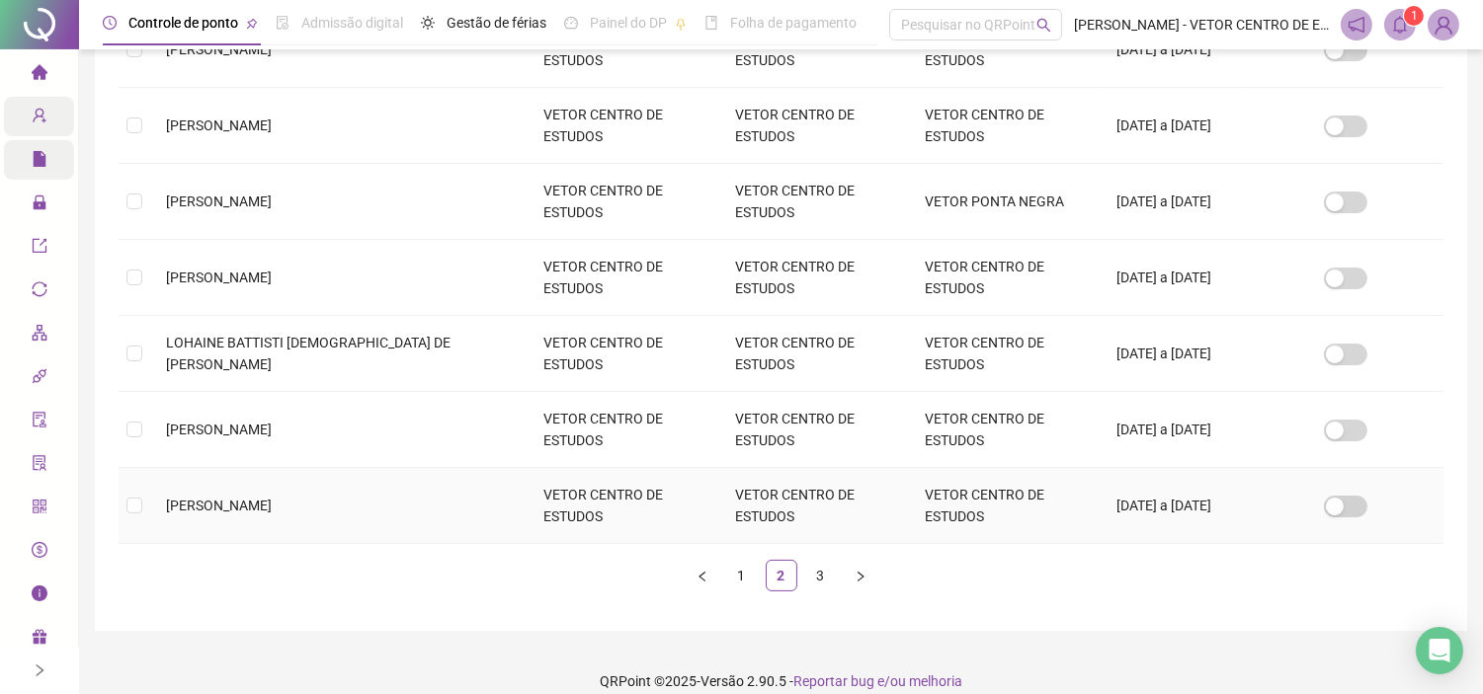
click at [142, 484] on td at bounding box center [135, 506] width 32 height 76
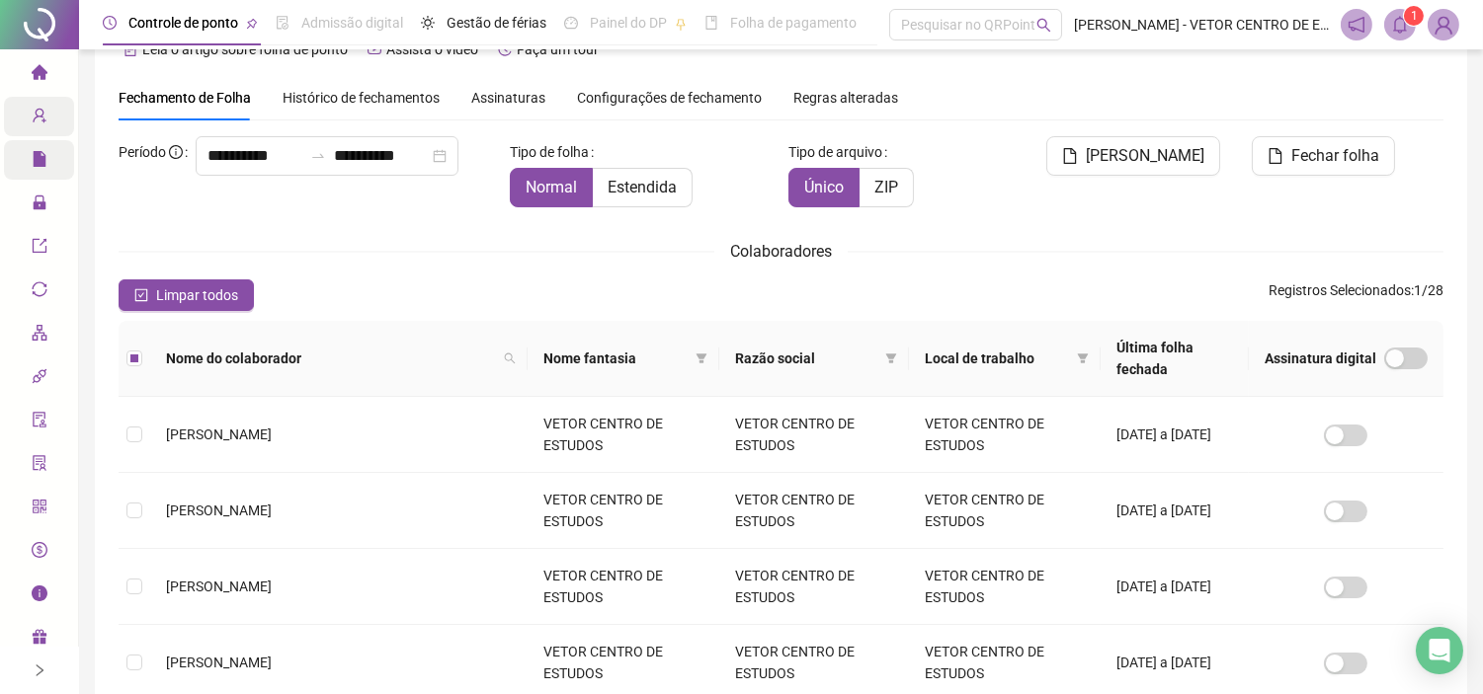
click at [1146, 138] on button "Gerar espelho" at bounding box center [1133, 156] width 174 height 40
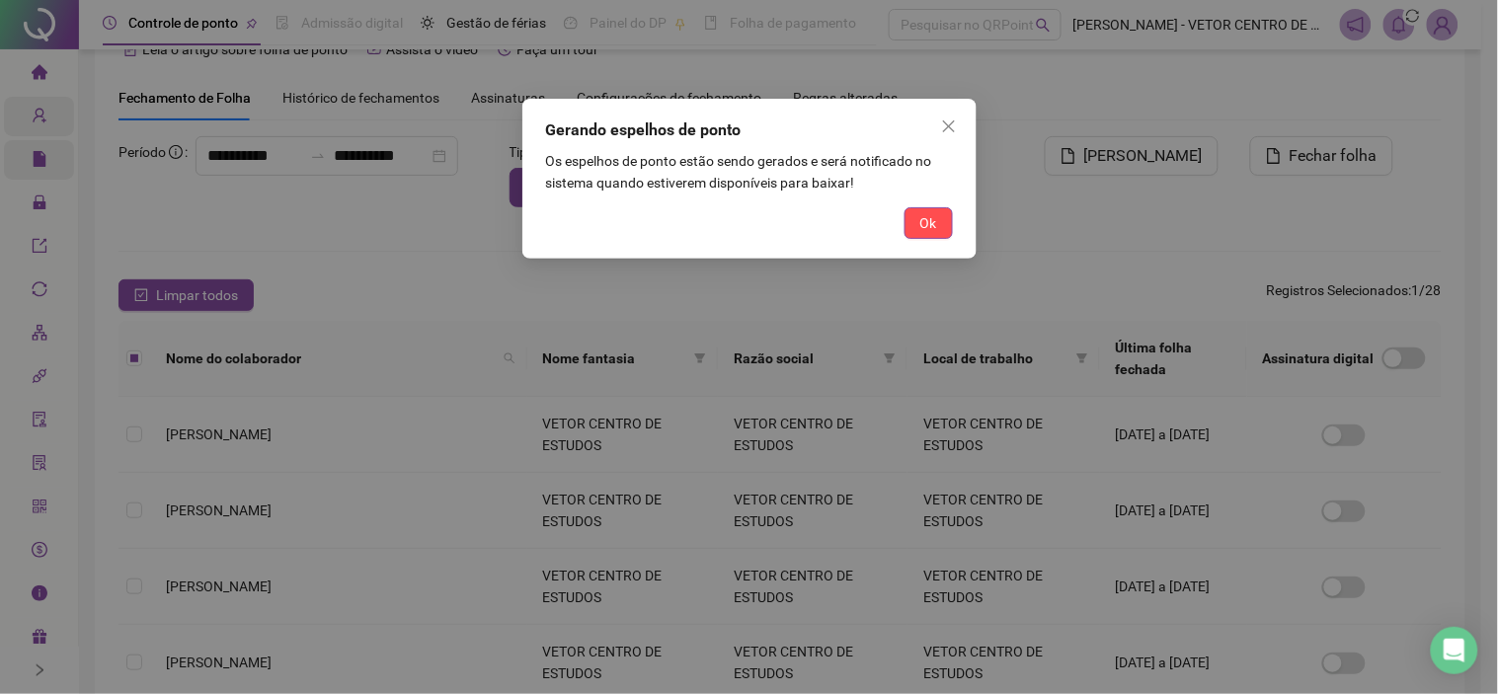
click at [912, 223] on button "Ok" at bounding box center [929, 223] width 48 height 32
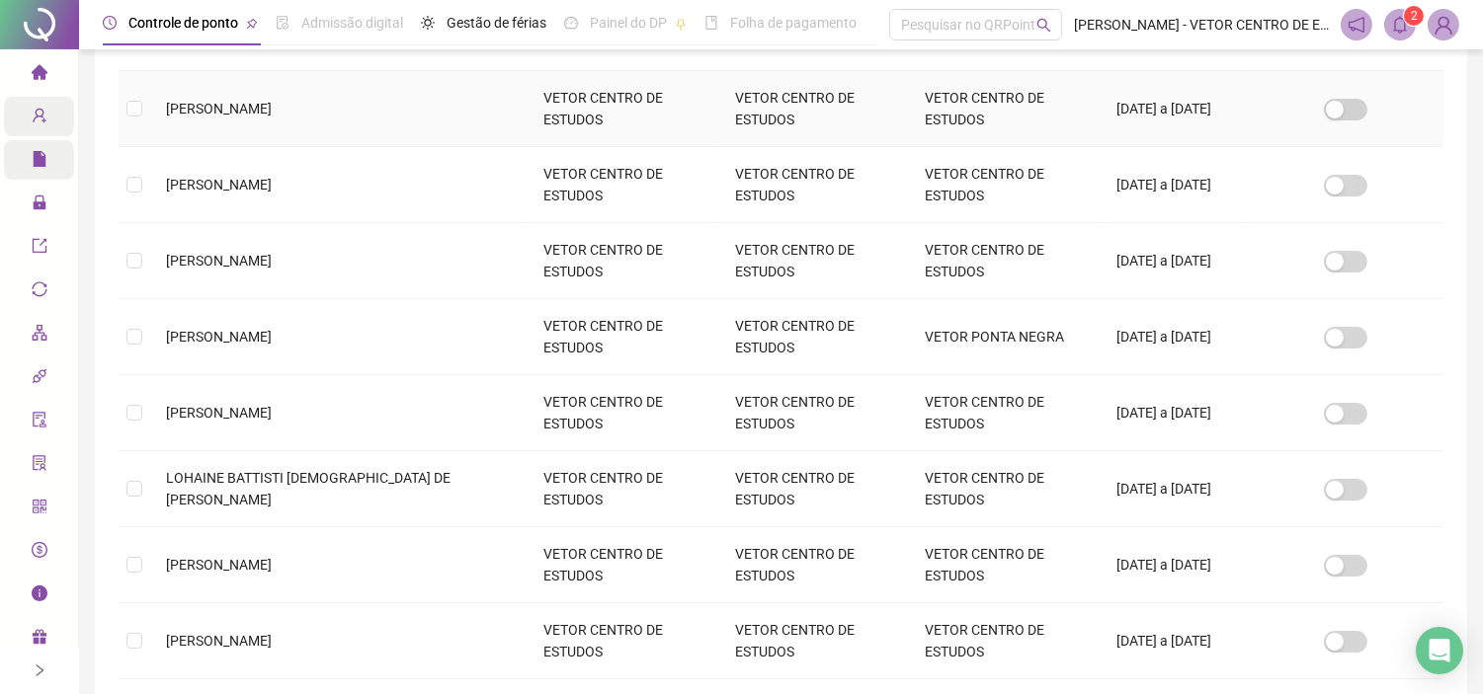
scroll to position [485, 0]
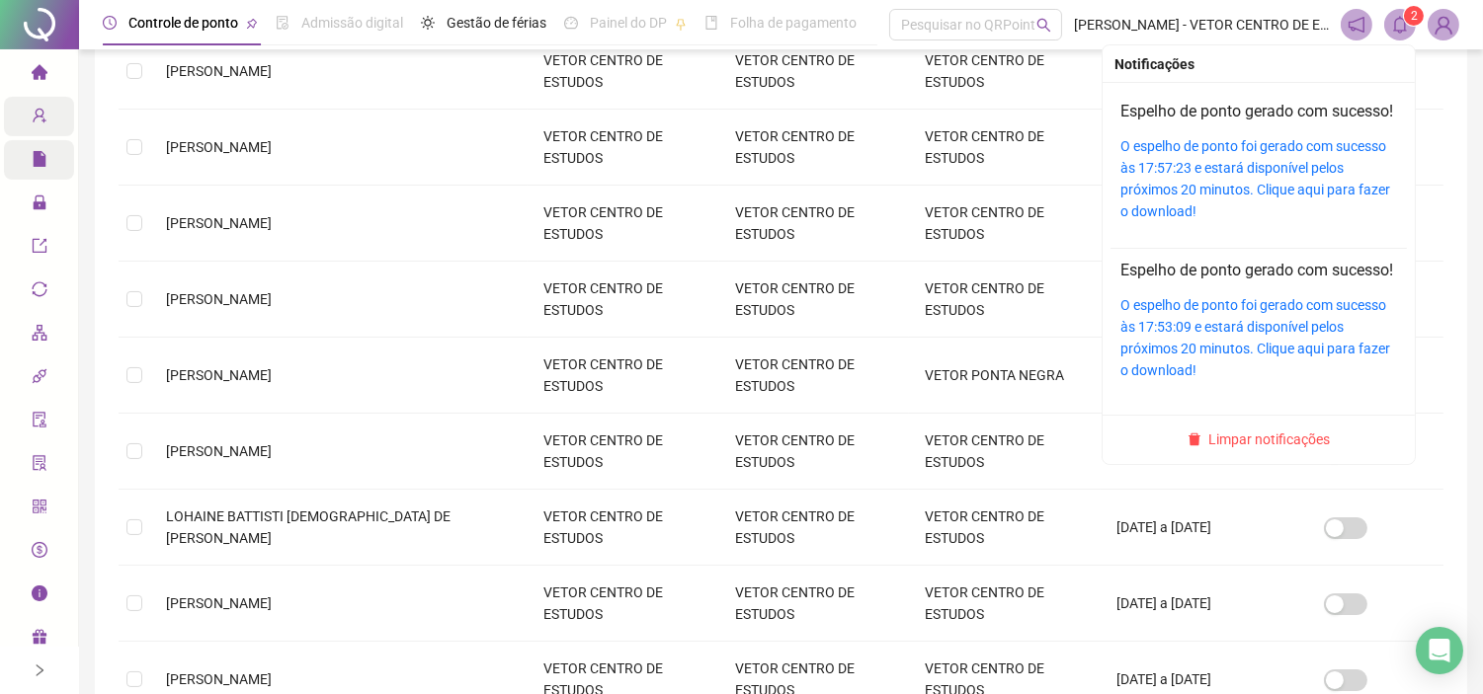
click at [1406, 24] on icon "bell" at bounding box center [1400, 25] width 18 height 18
click at [1151, 188] on link "O espelho de ponto foi gerado com sucesso às 17:57:23 e estará disponível pelos…" at bounding box center [1255, 178] width 270 height 81
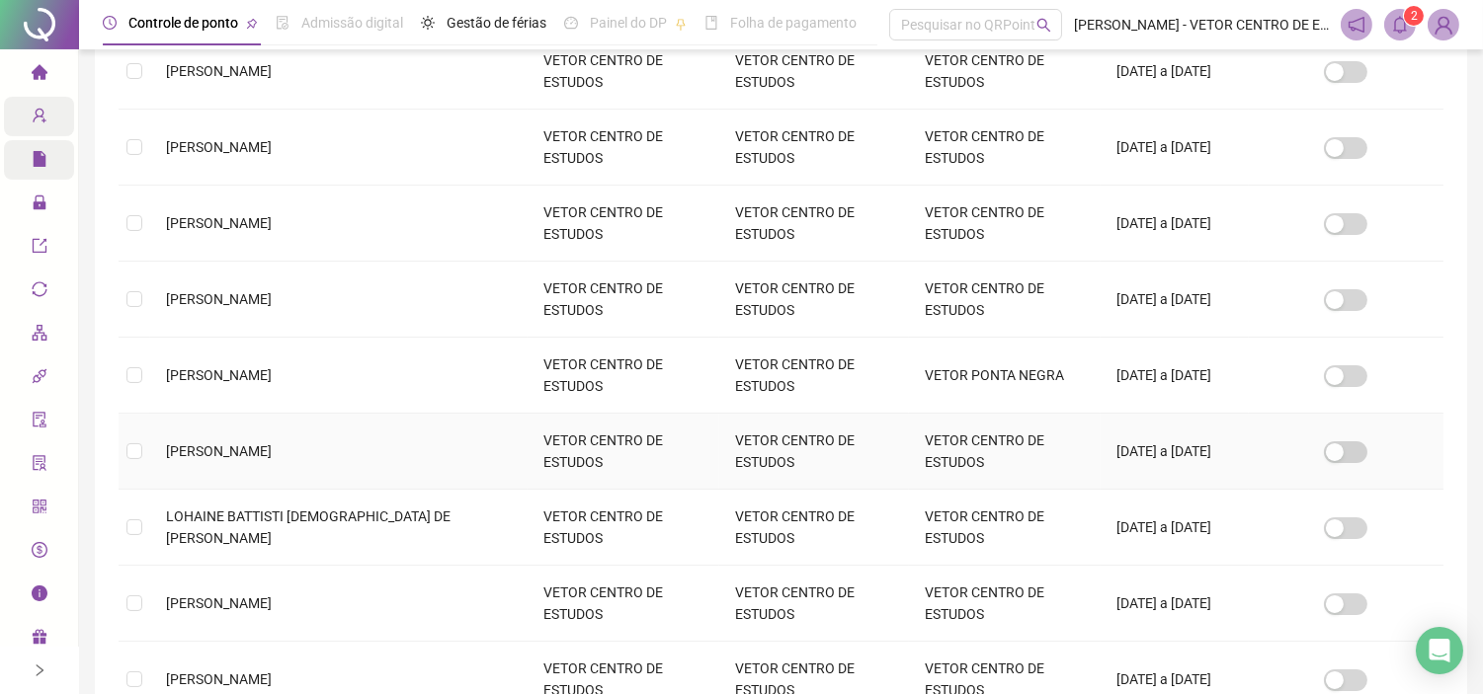
scroll to position [659, 0]
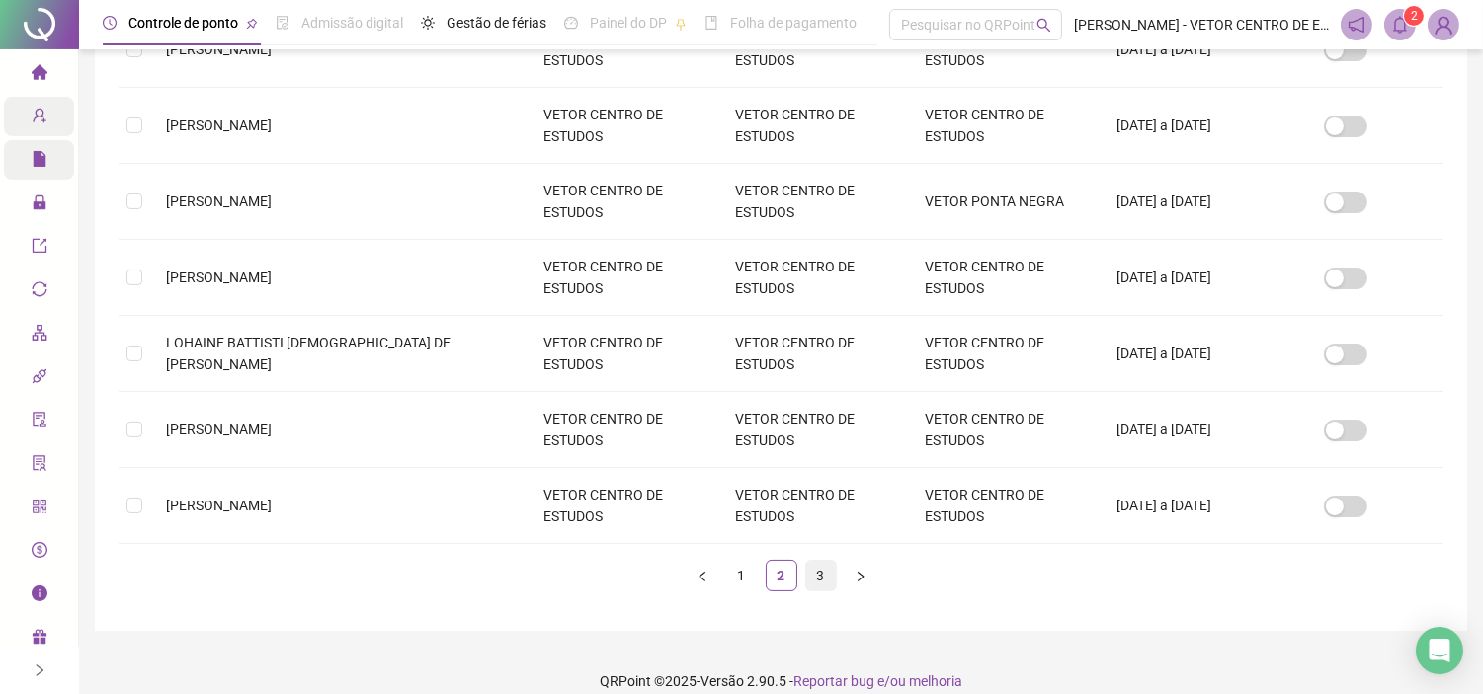
click at [825, 561] on link "3" at bounding box center [821, 576] width 30 height 30
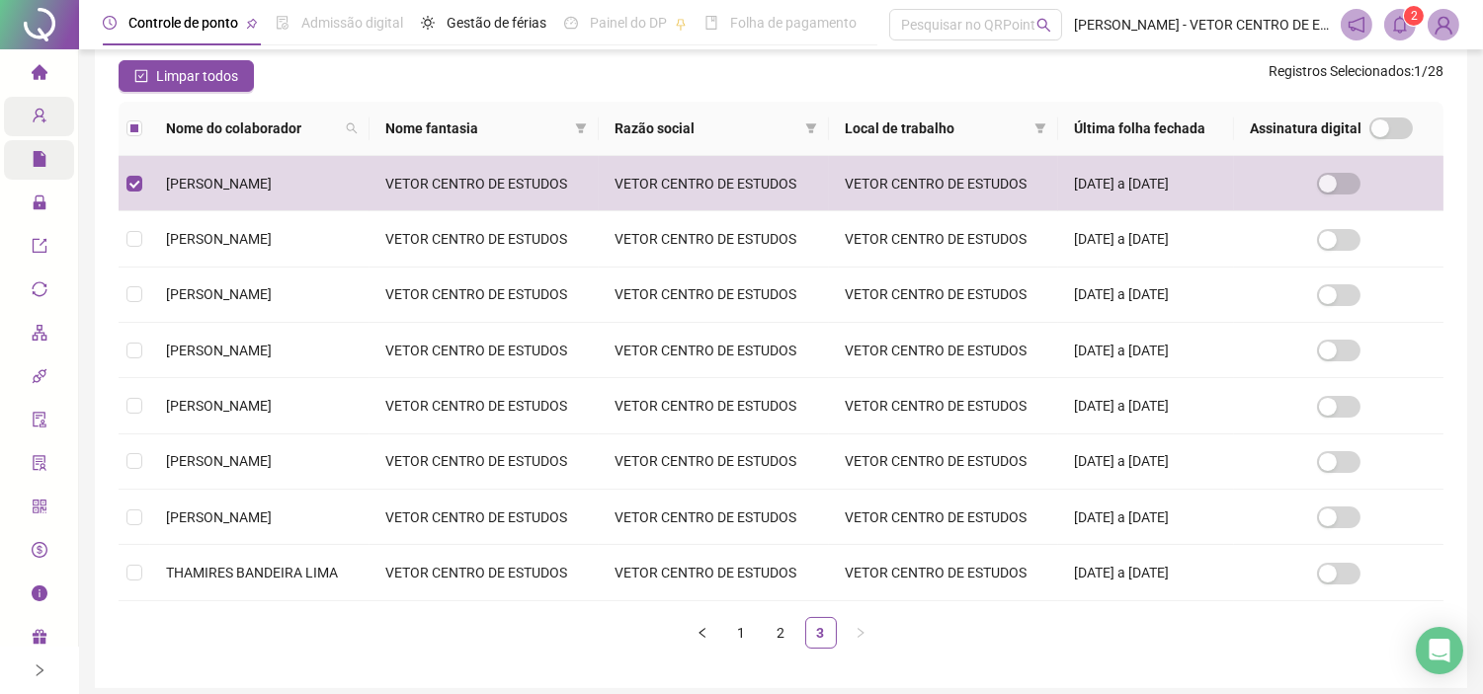
scroll to position [45, 0]
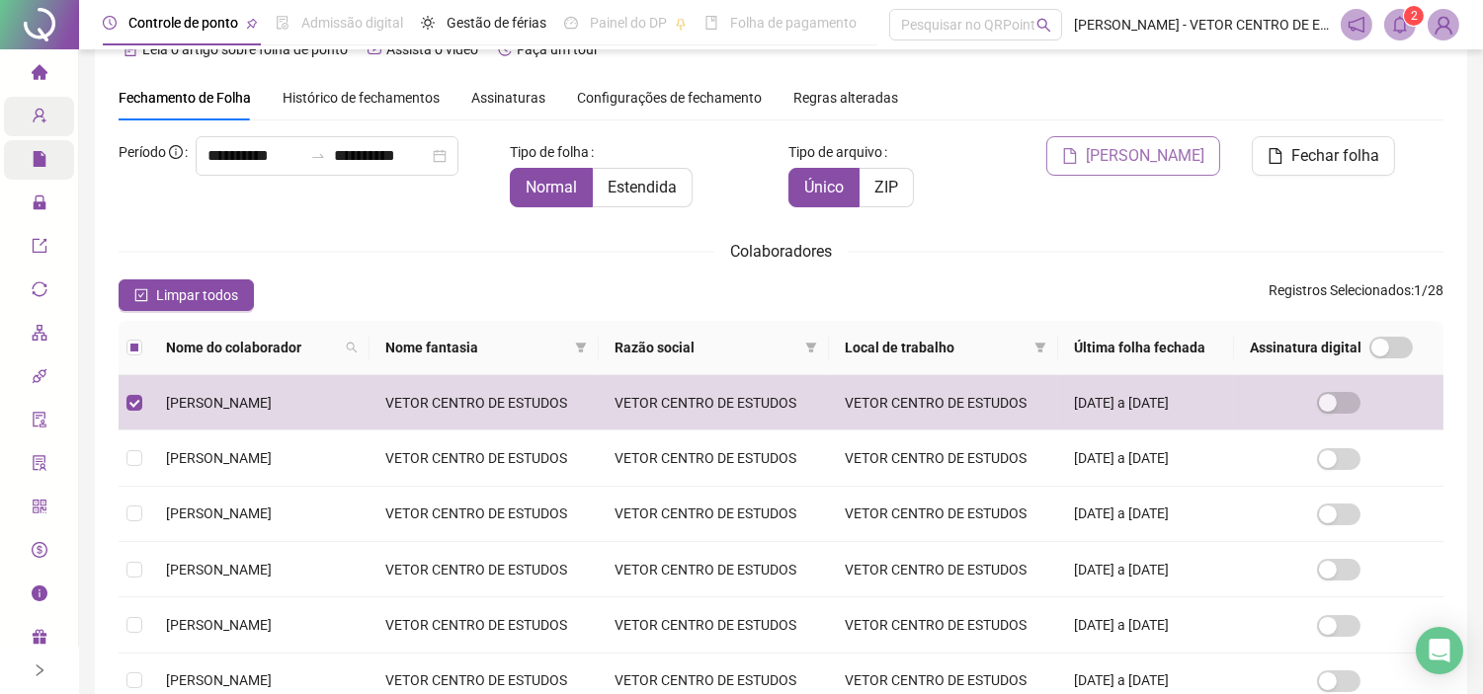
click at [1140, 154] on span "Gerar espelho" at bounding box center [1144, 156] width 119 height 24
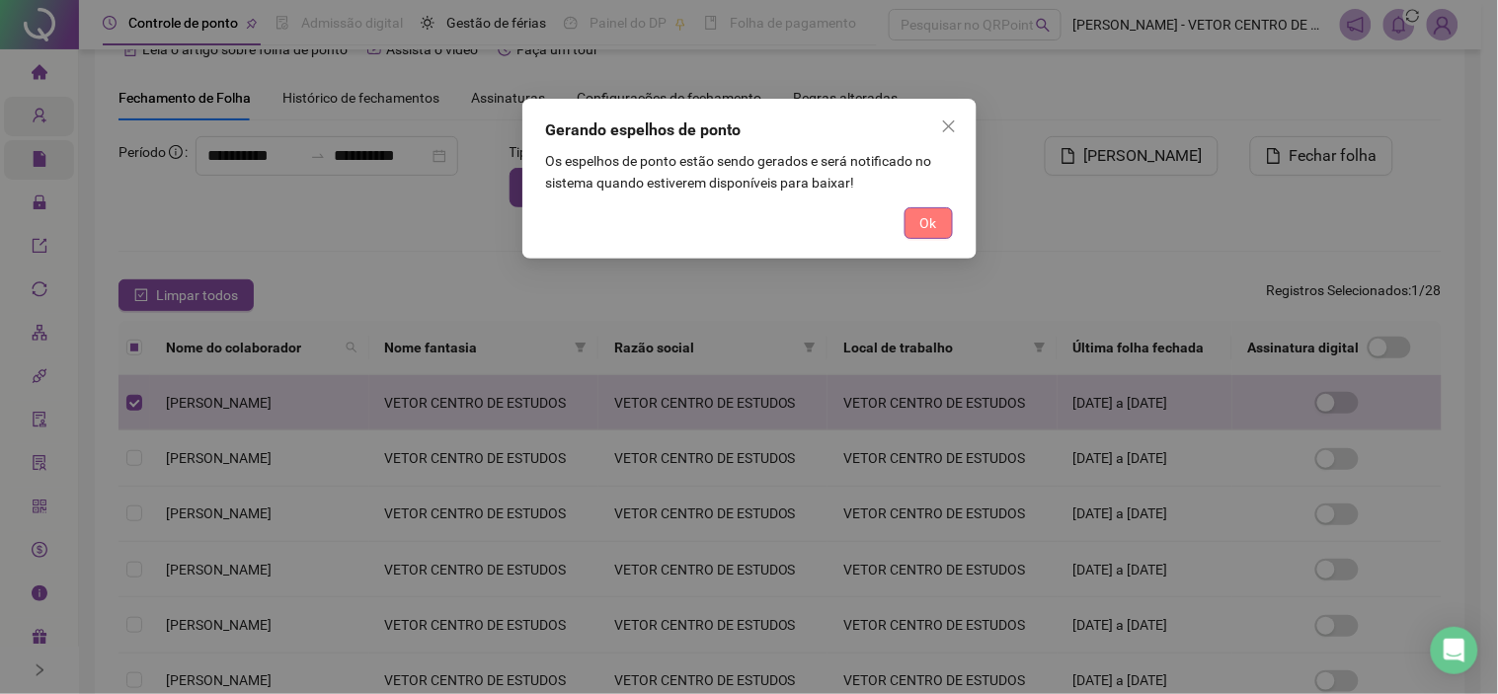
click at [935, 237] on button "Ok" at bounding box center [929, 223] width 48 height 32
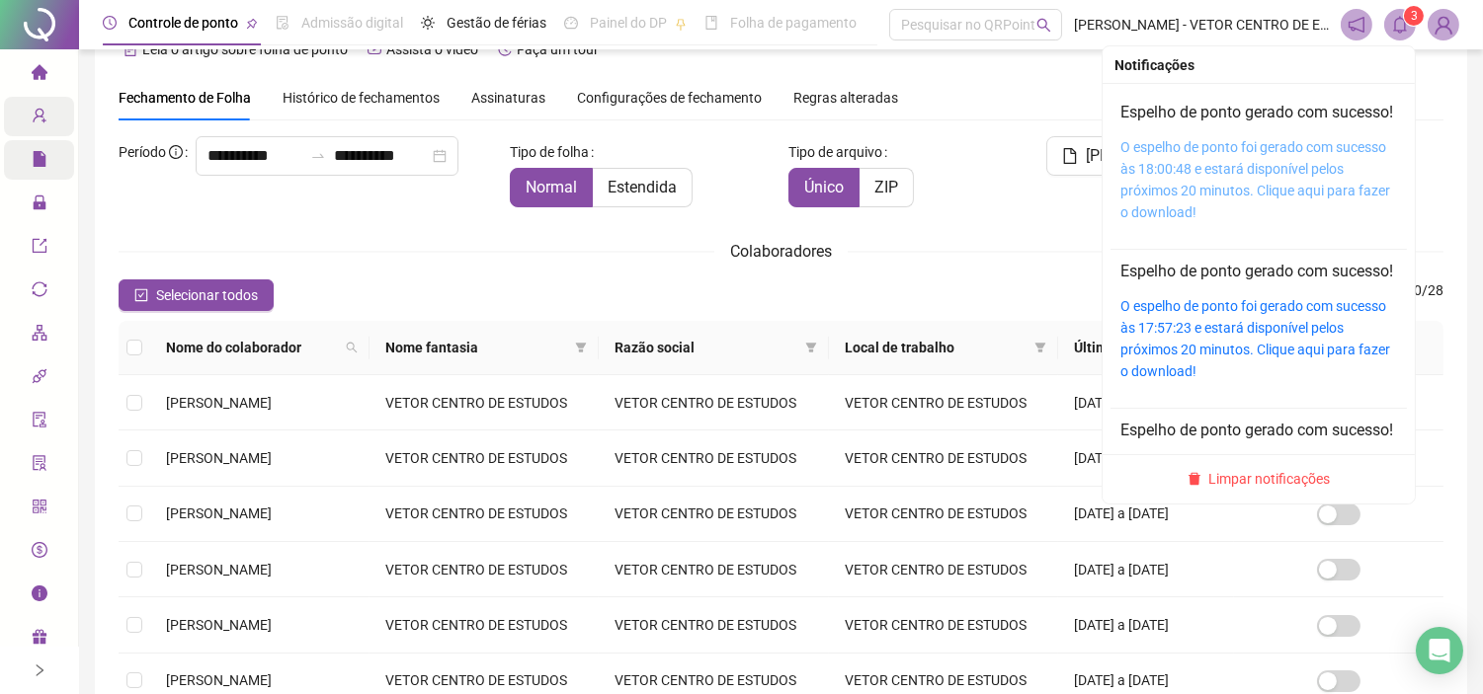
click at [1195, 175] on link "O espelho de ponto foi gerado com sucesso às 18:00:48 e estará disponível pelos…" at bounding box center [1255, 179] width 270 height 81
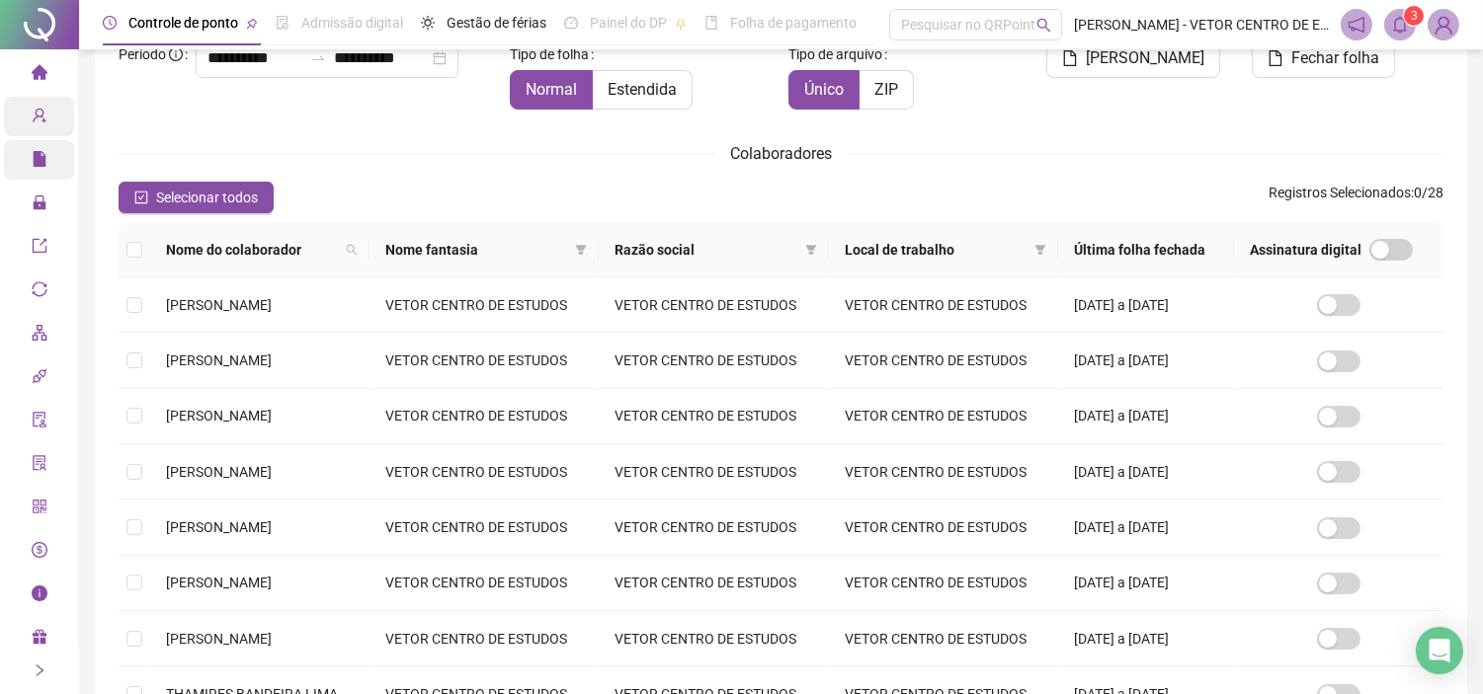
scroll to position [265, 0]
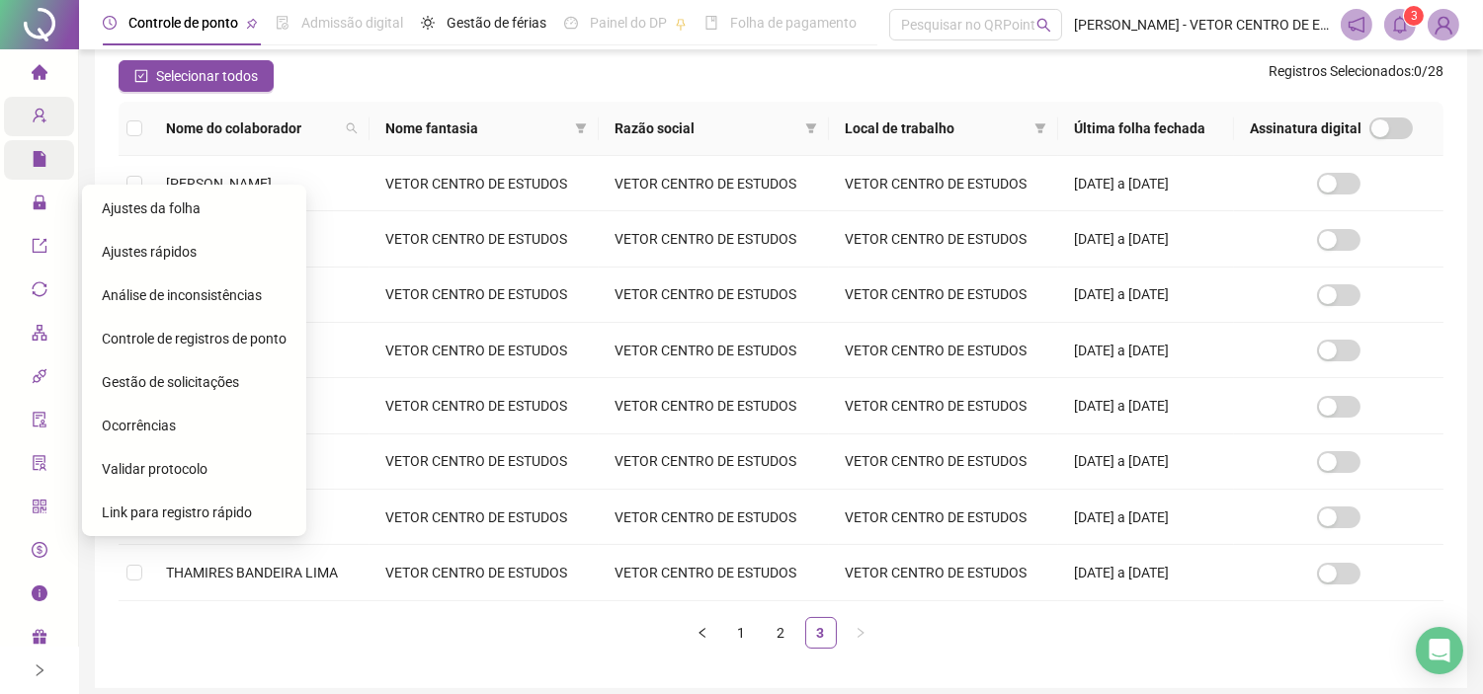
click at [158, 430] on span "Ocorrências" at bounding box center [139, 426] width 74 height 16
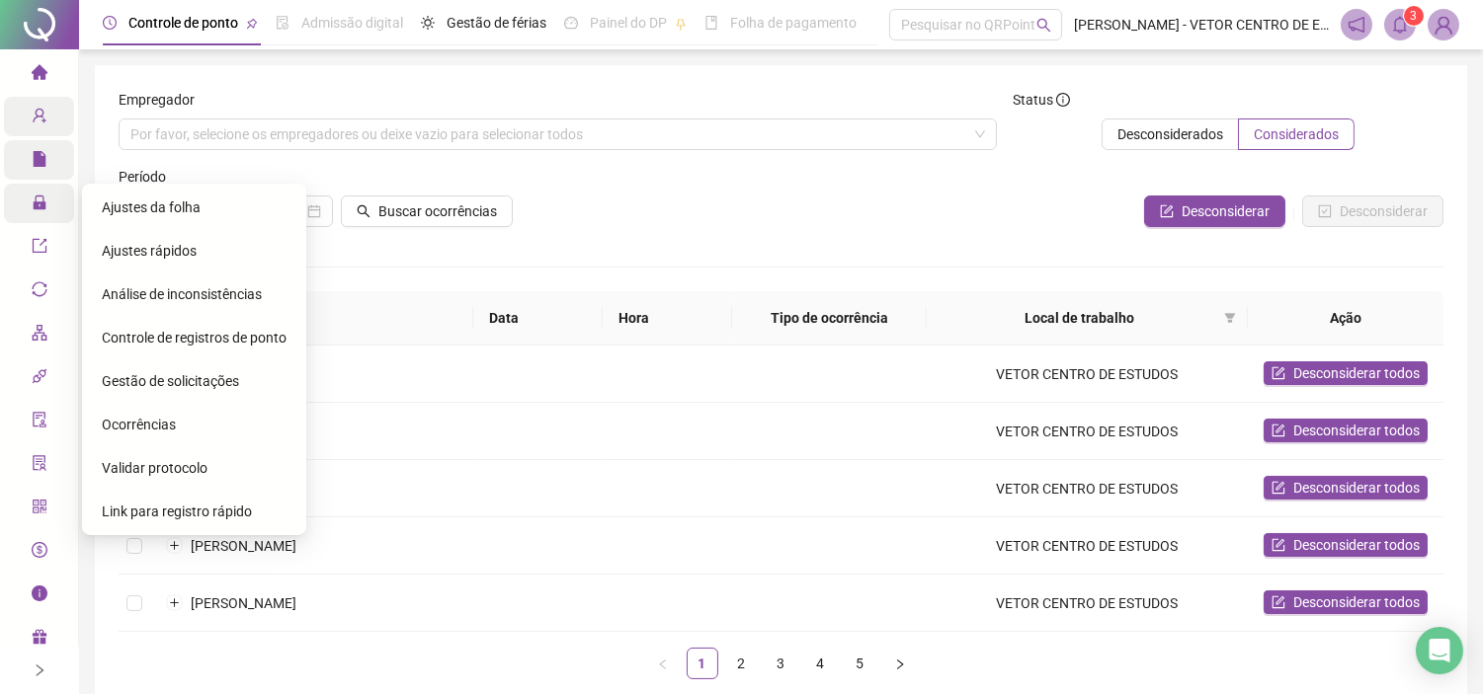
click at [28, 200] on div "Administração" at bounding box center [39, 204] width 70 height 40
click at [35, 156] on icon "file" at bounding box center [39, 159] width 13 height 16
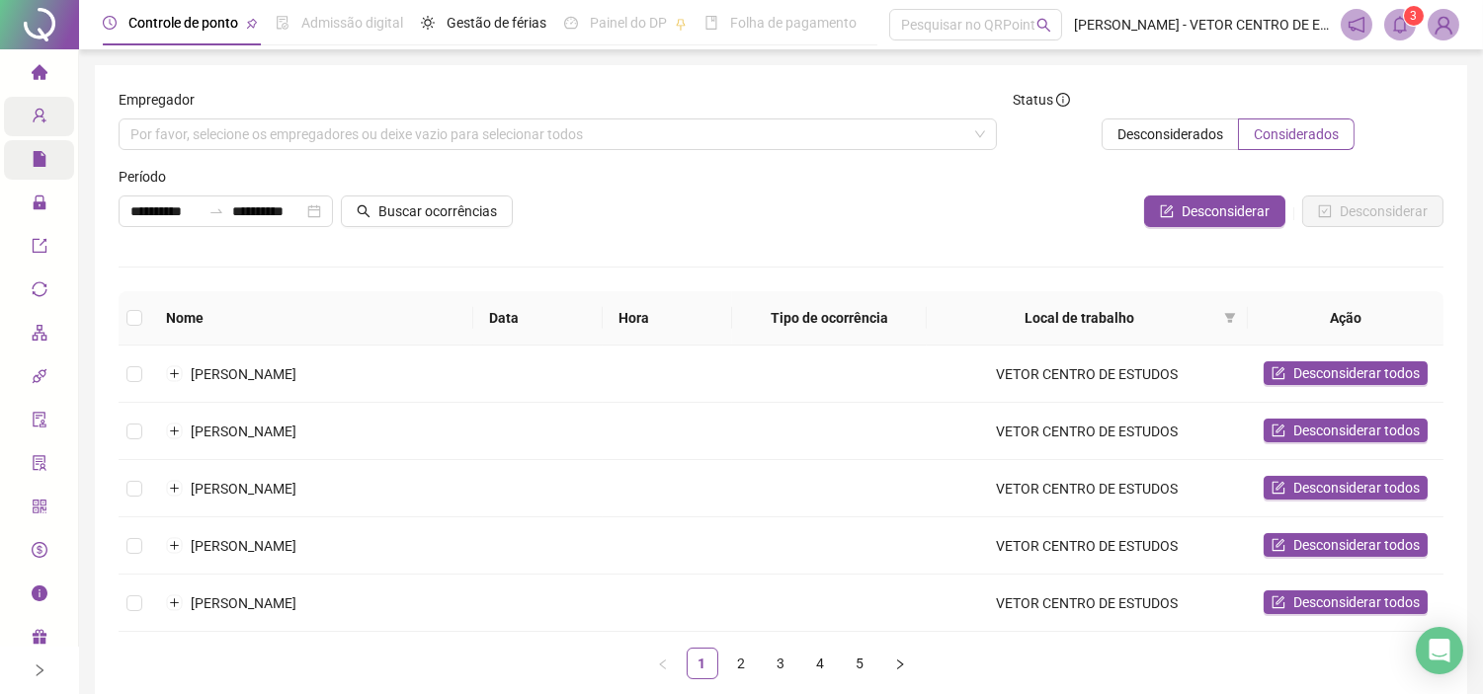
click at [32, 371] on icon "api" at bounding box center [40, 376] width 16 height 16
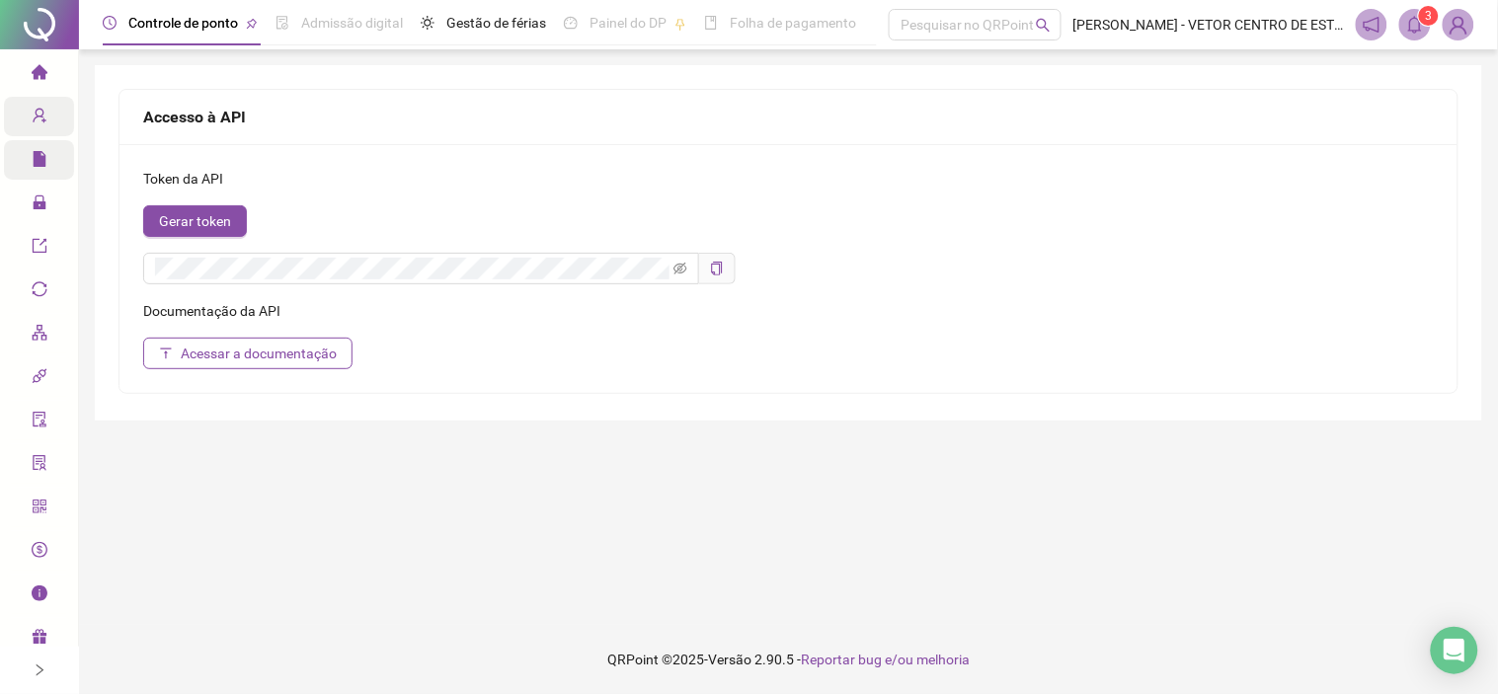
click at [42, 322] on span "apartment" at bounding box center [40, 336] width 16 height 40
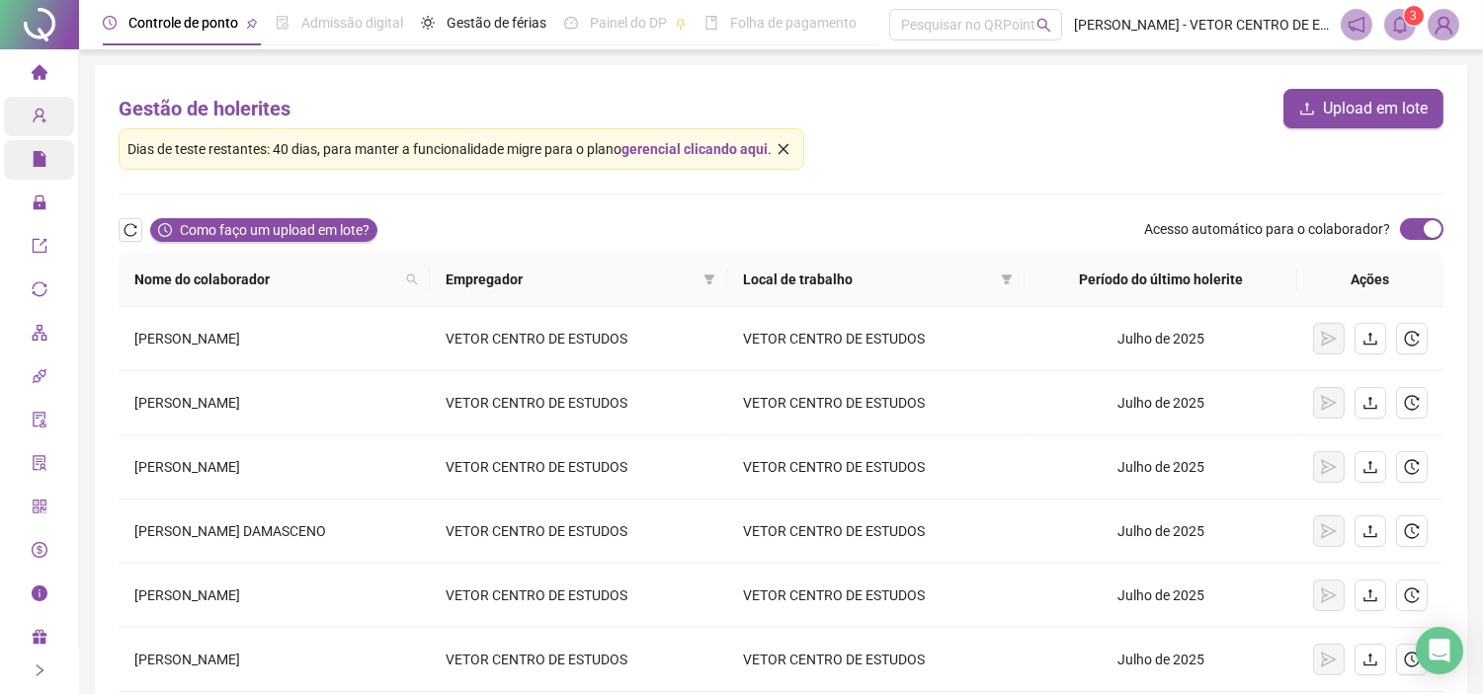
click at [45, 464] on icon "solution" at bounding box center [40, 463] width 16 height 16
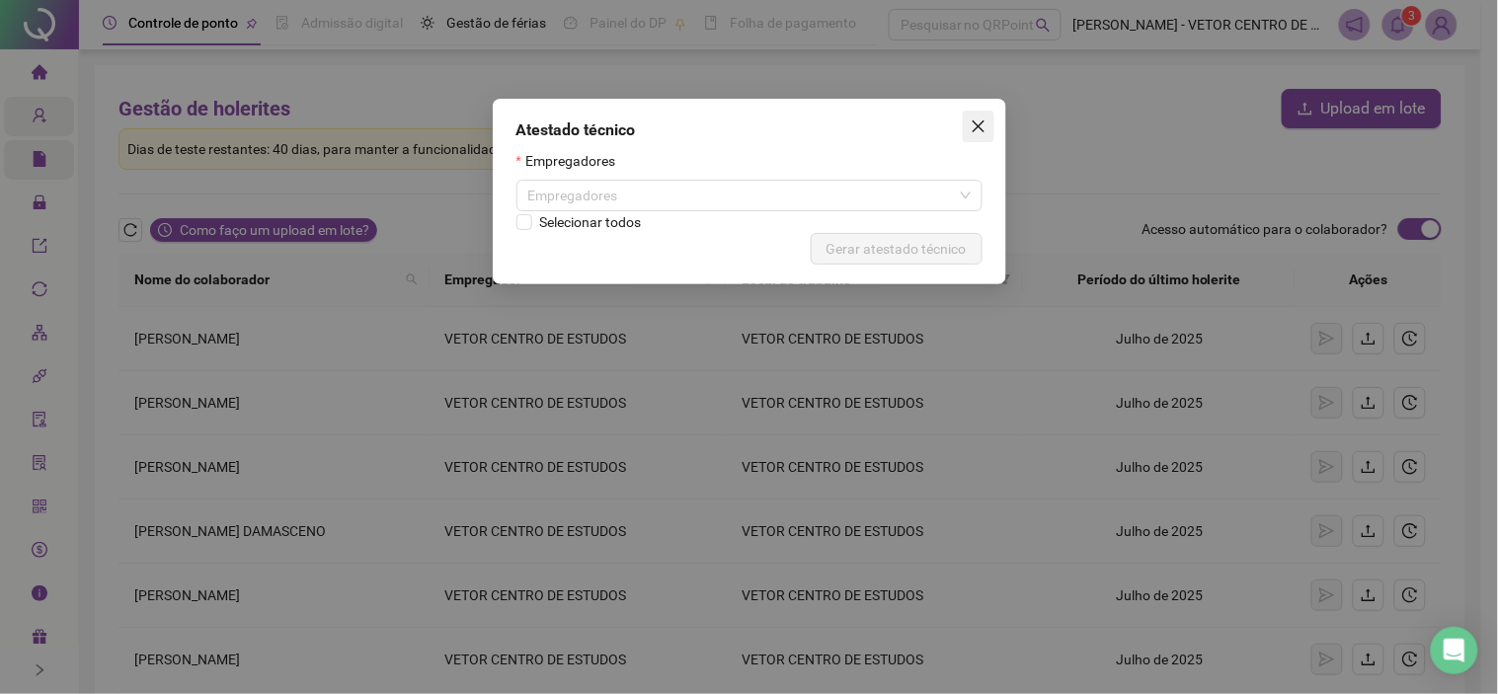
click at [972, 122] on icon "close" at bounding box center [979, 127] width 16 height 16
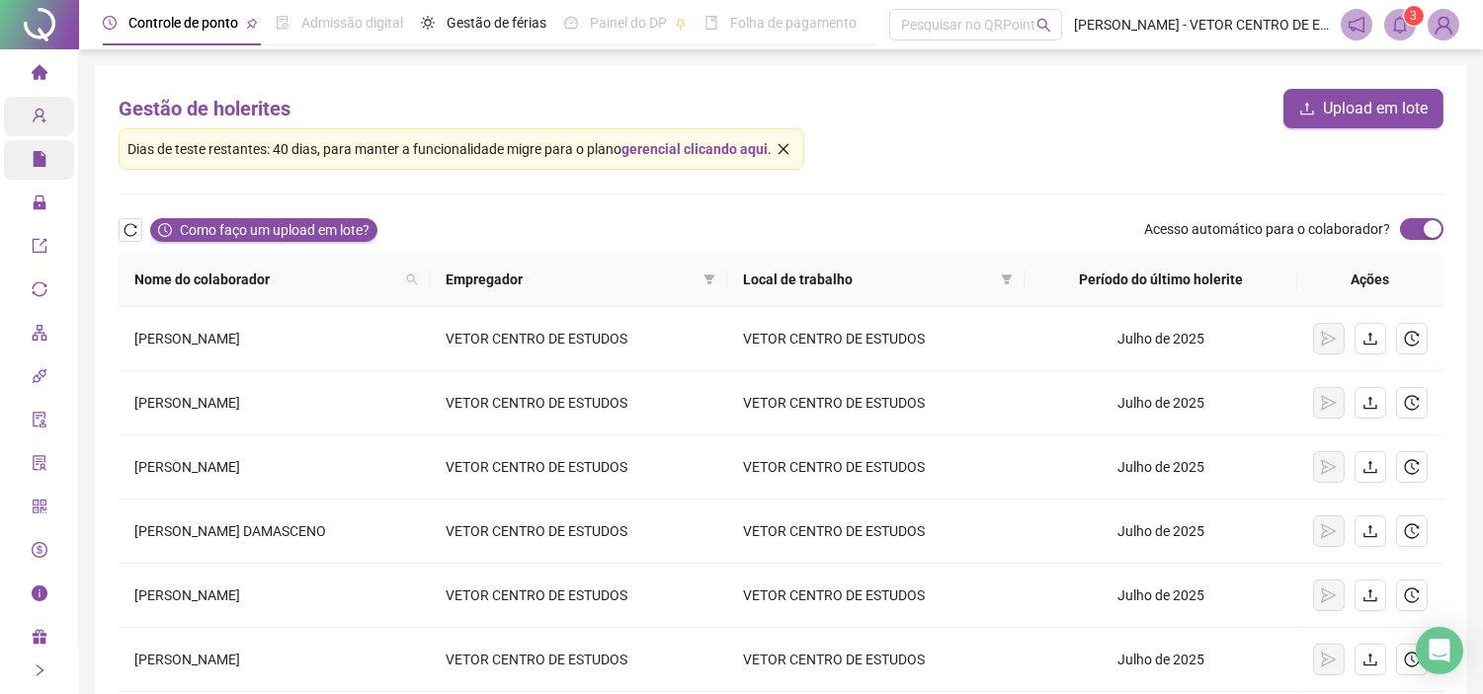
click at [28, 596] on li "Central de ajuda" at bounding box center [39, 595] width 70 height 40
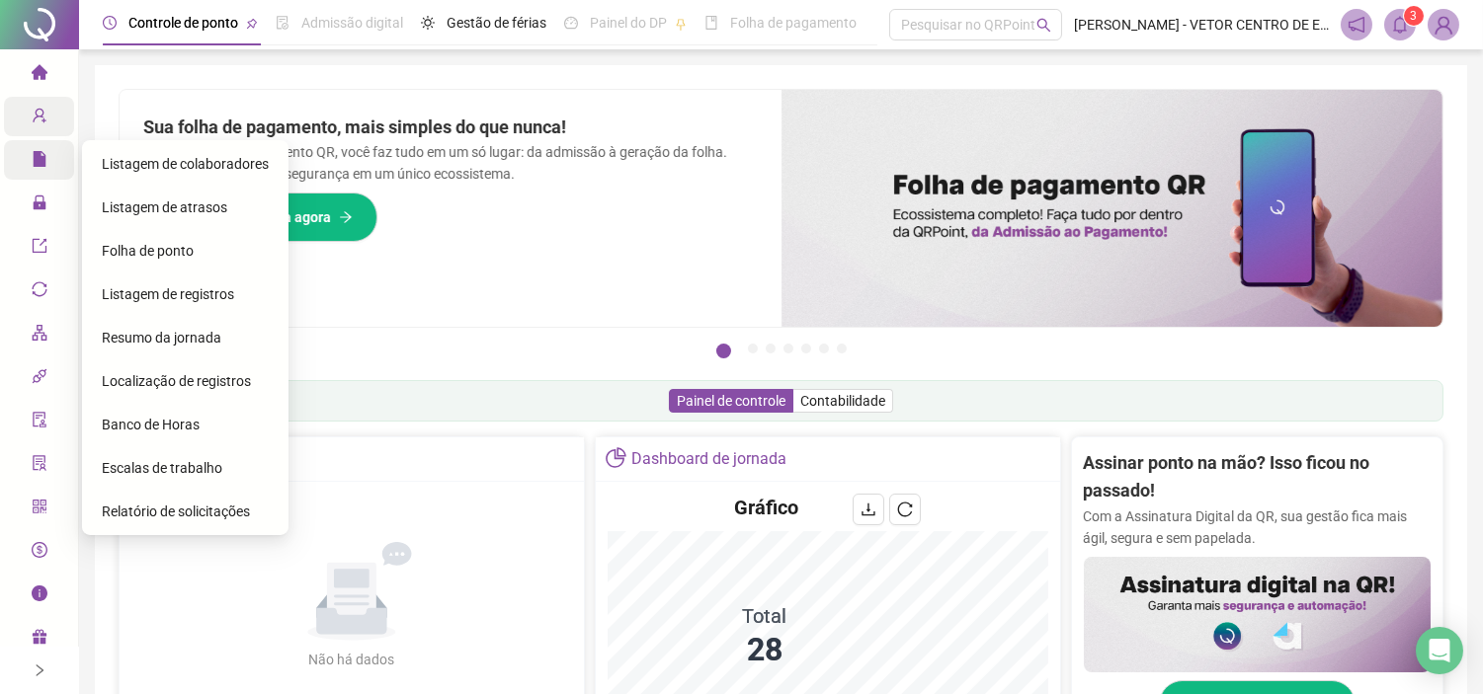
click at [152, 200] on span "Listagem de atrasos" at bounding box center [164, 208] width 125 height 16
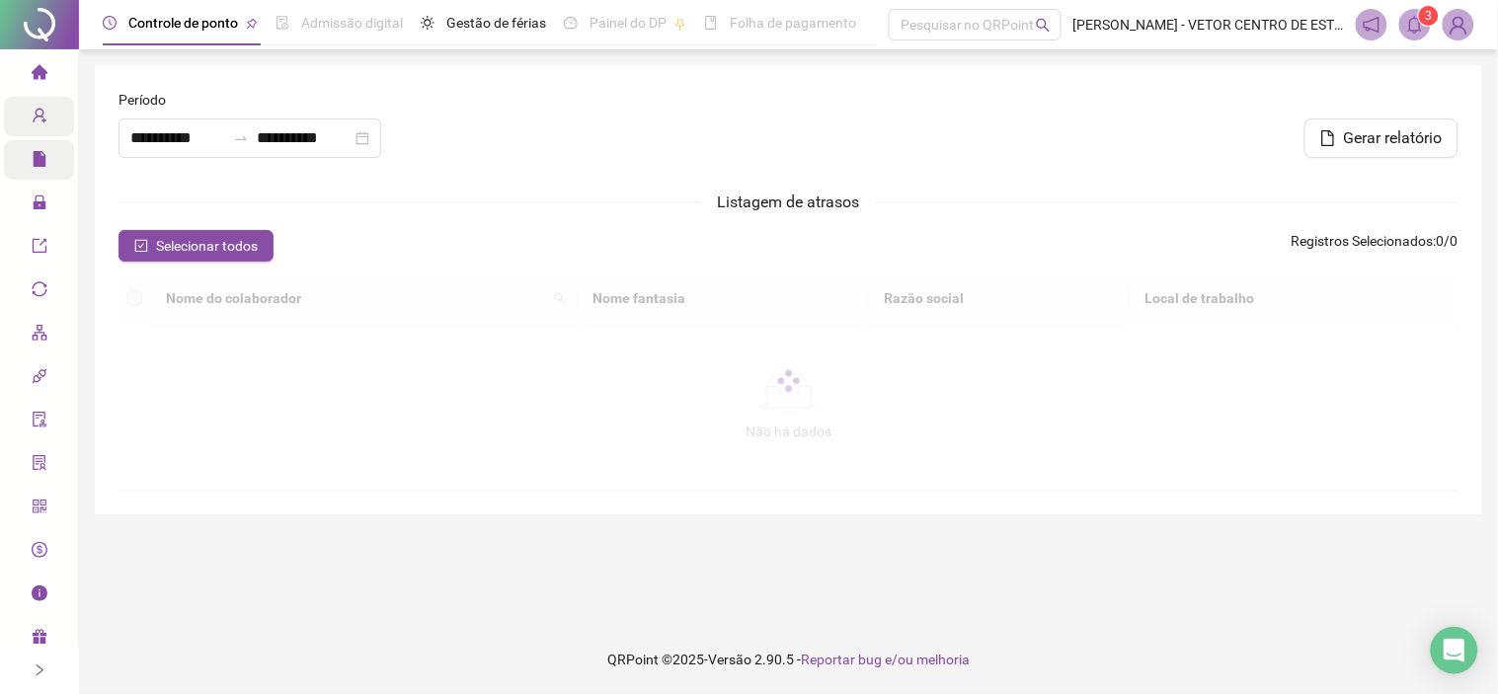
type input "**********"
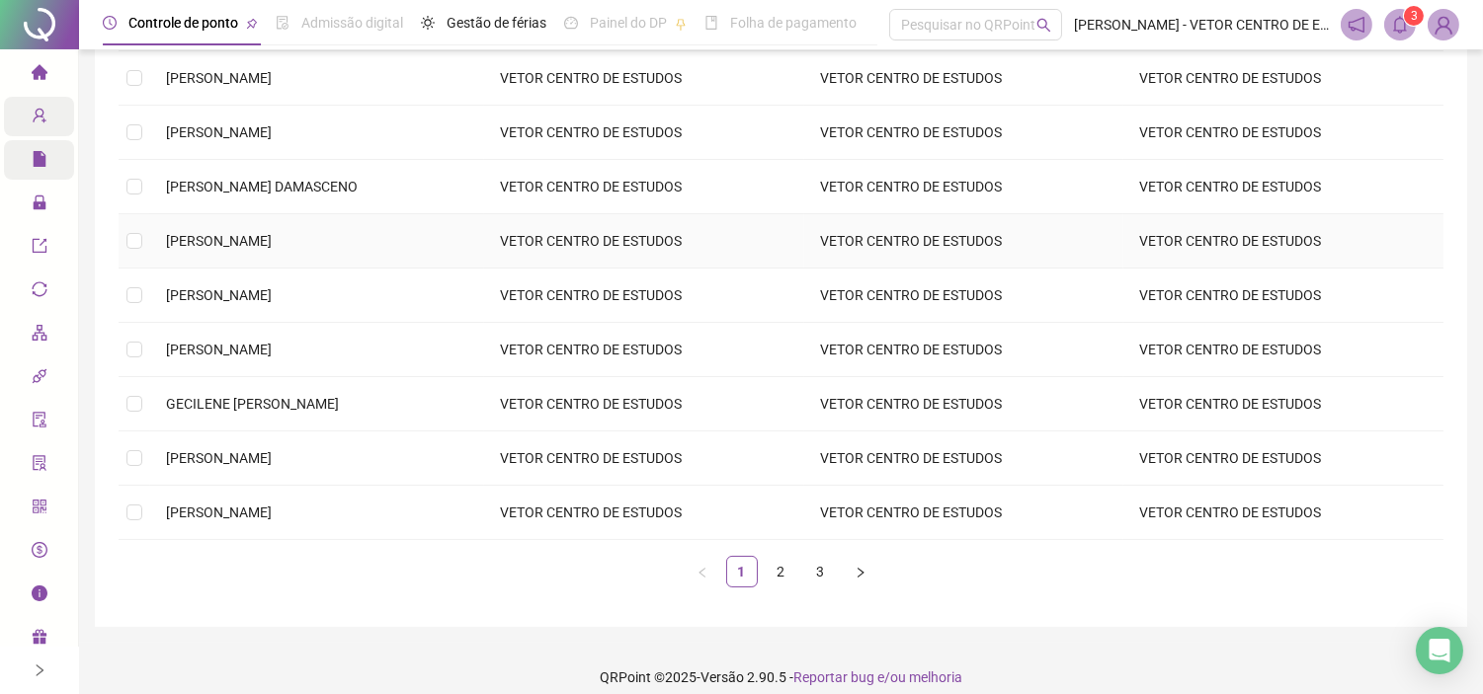
scroll to position [347, 0]
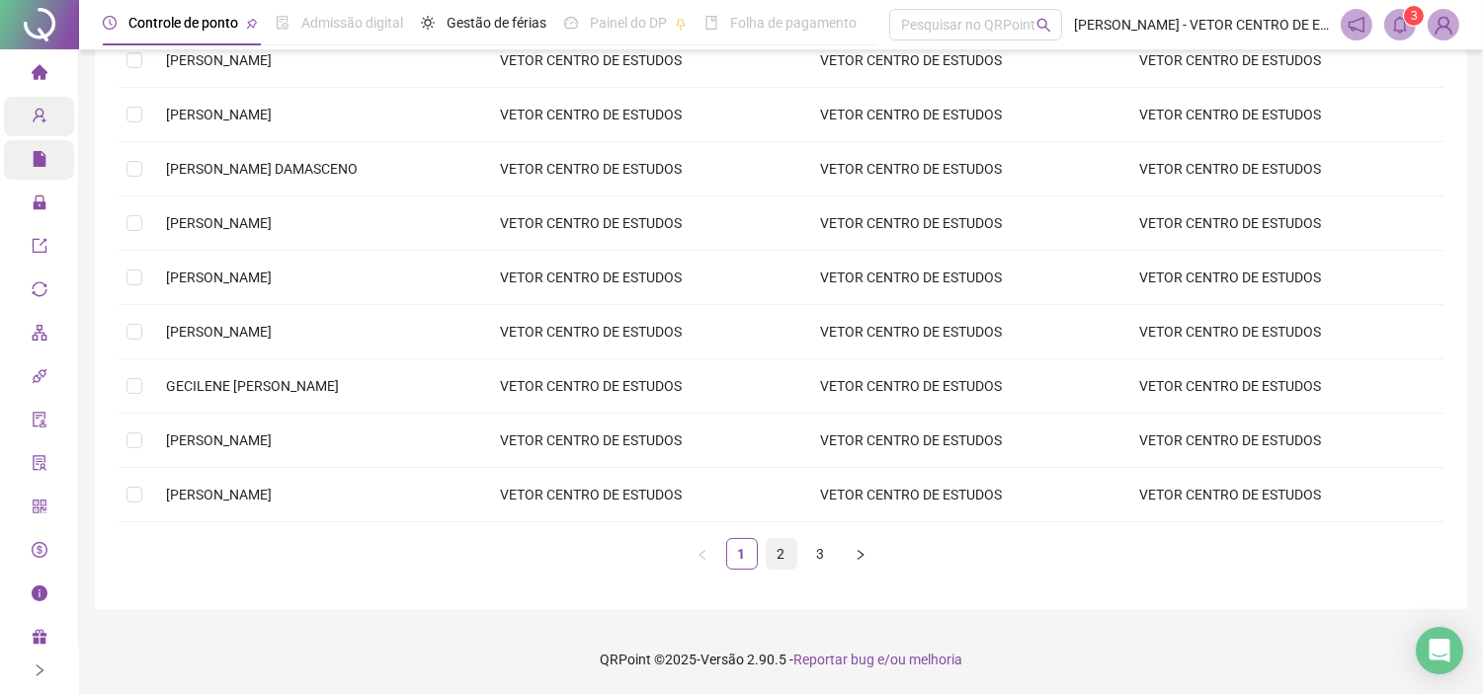
click at [783, 556] on link "2" at bounding box center [781, 554] width 30 height 30
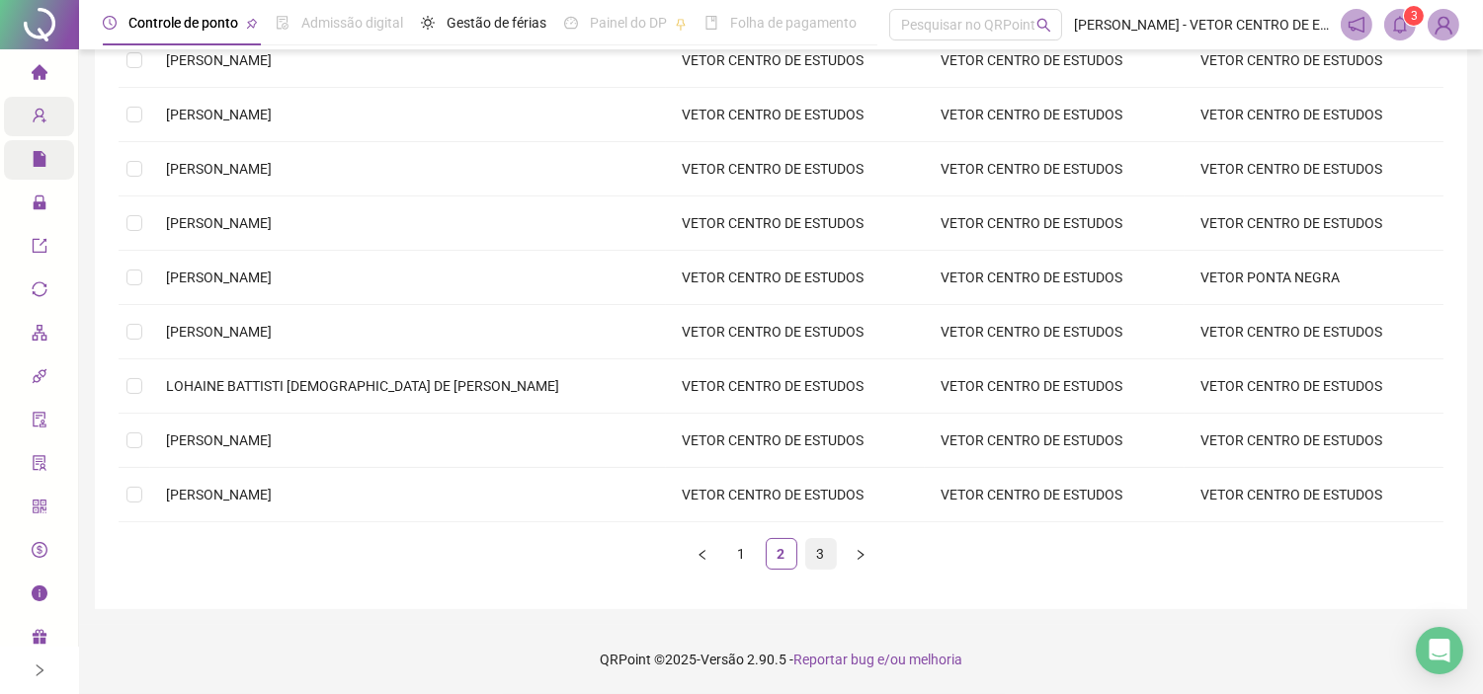
click at [824, 557] on link "3" at bounding box center [821, 554] width 30 height 30
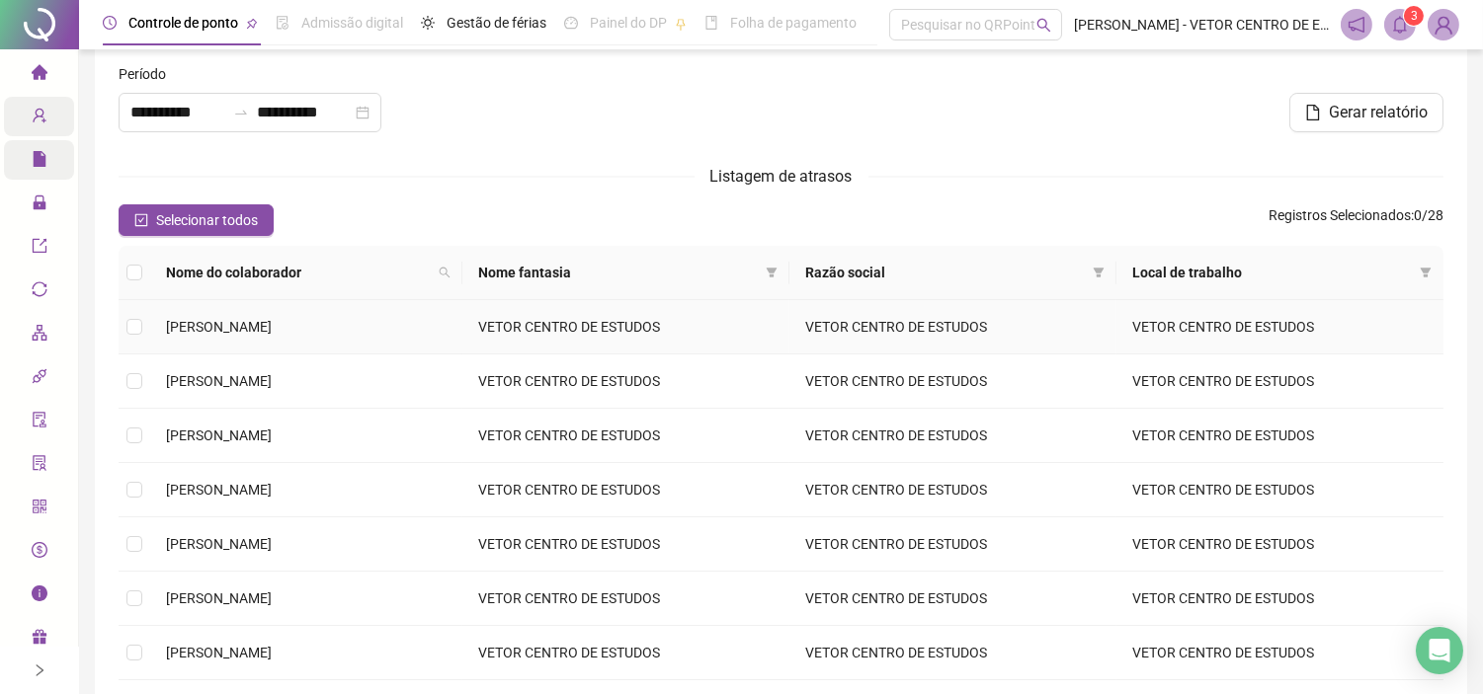
scroll to position [18, 0]
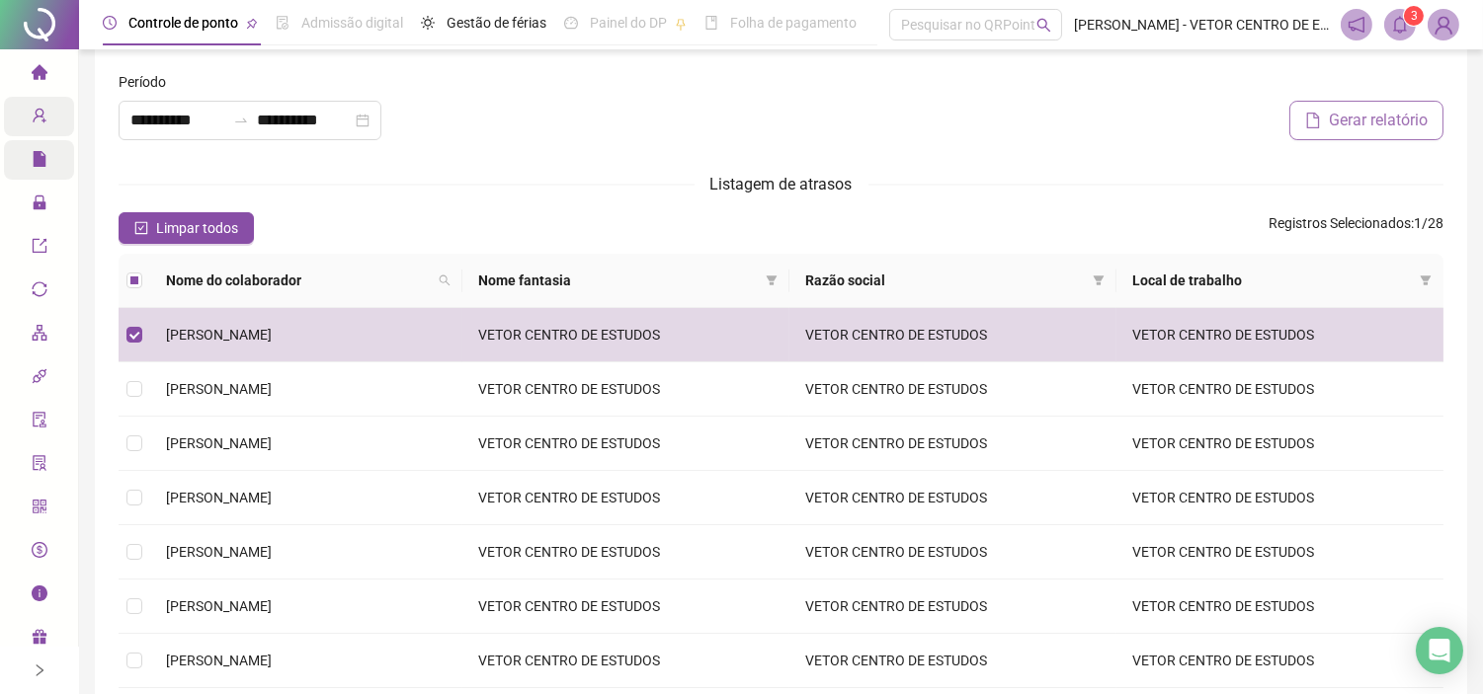
click at [1379, 125] on span "Gerar relatório" at bounding box center [1377, 121] width 99 height 24
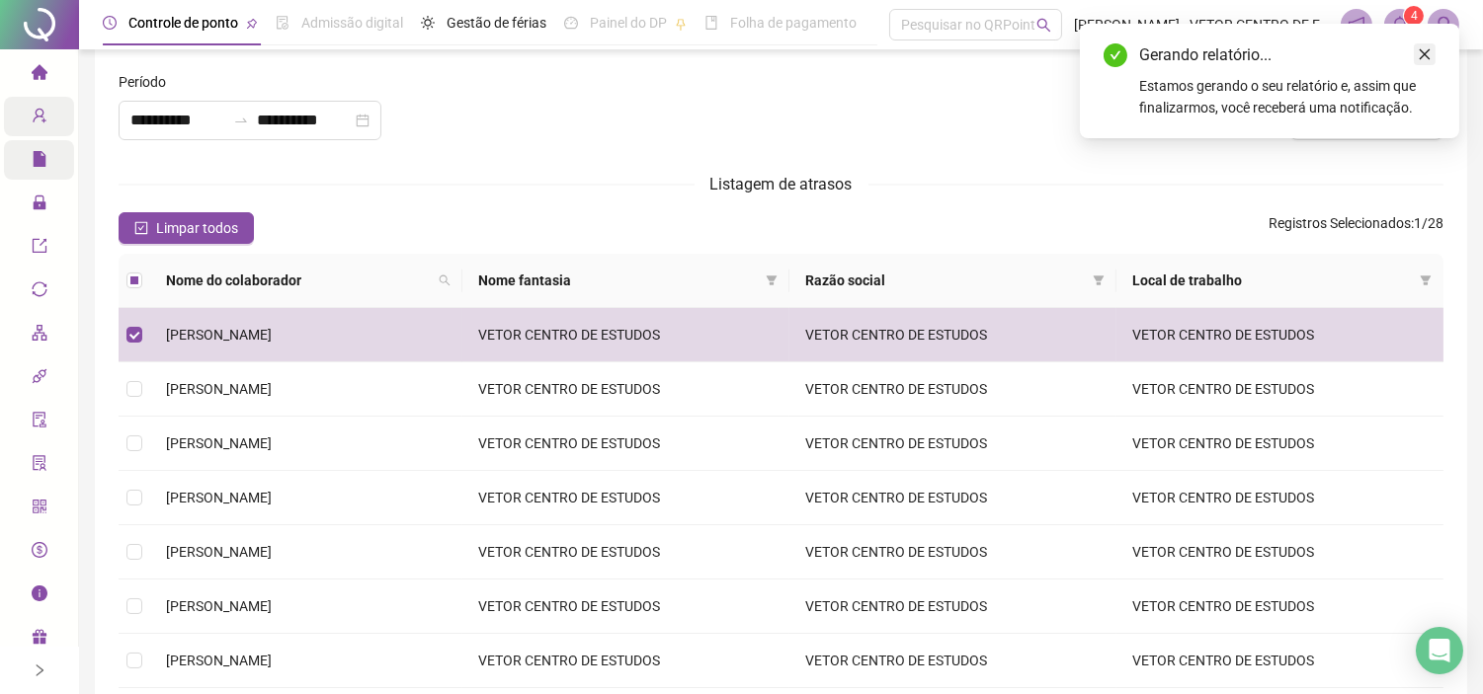
click at [1432, 55] on link "Close" at bounding box center [1424, 54] width 22 height 22
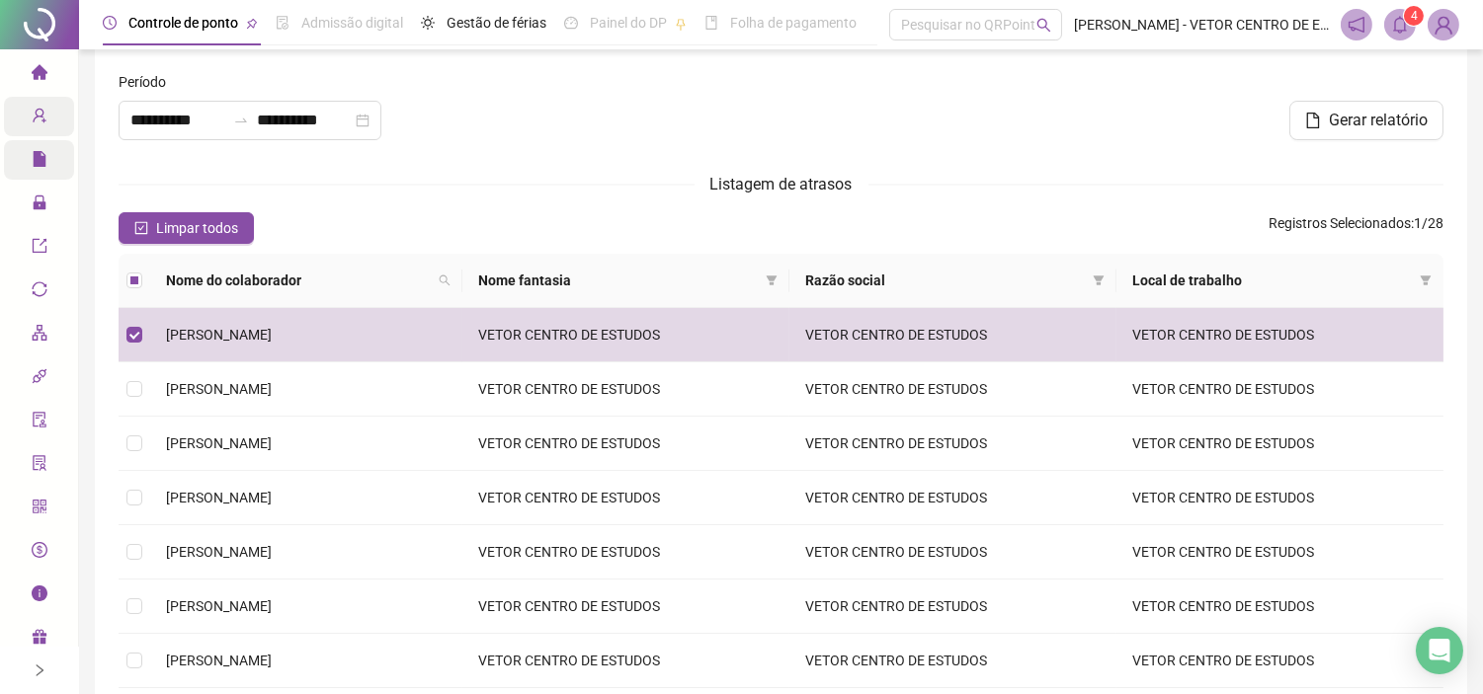
click at [1398, 25] on icon "bell" at bounding box center [1400, 25] width 18 height 18
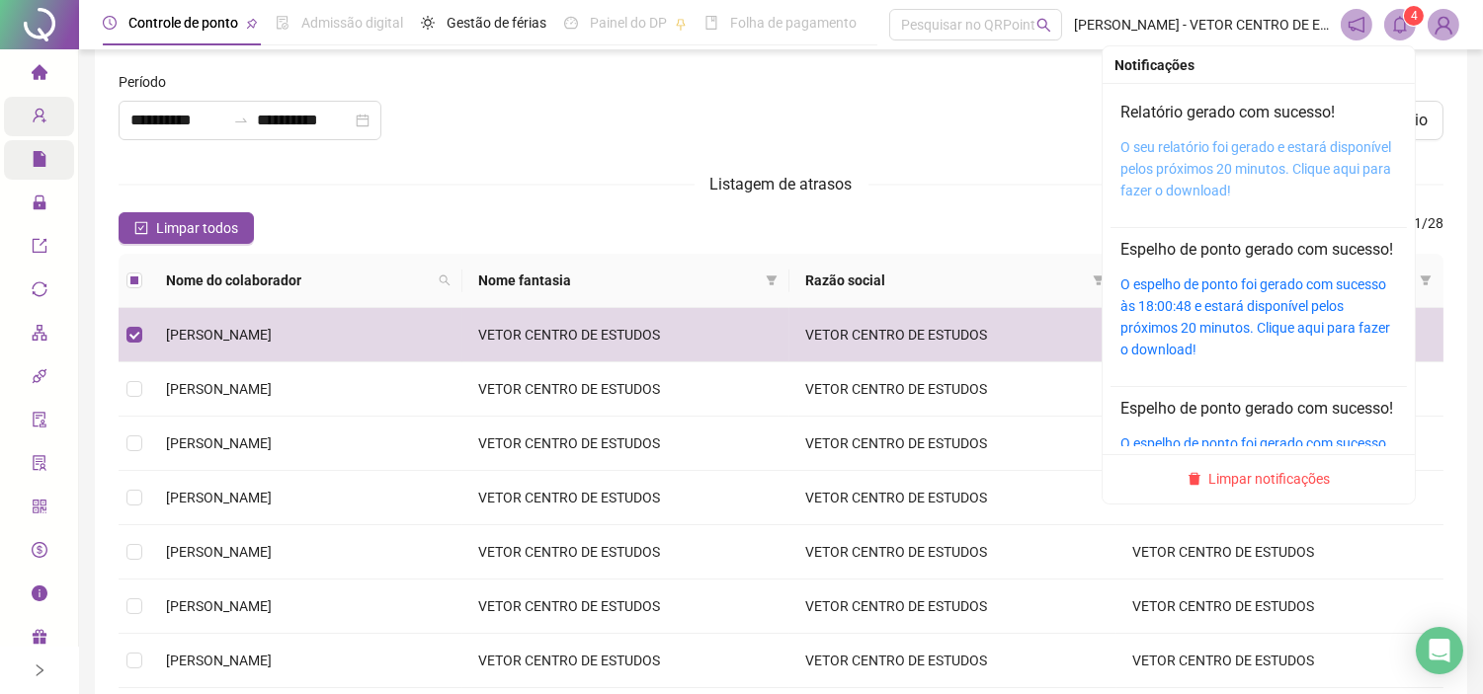
click at [1187, 161] on link "O seu relatório foi gerado e estará disponível pelos próximos 20 minutos. Cliqu…" at bounding box center [1255, 168] width 271 height 59
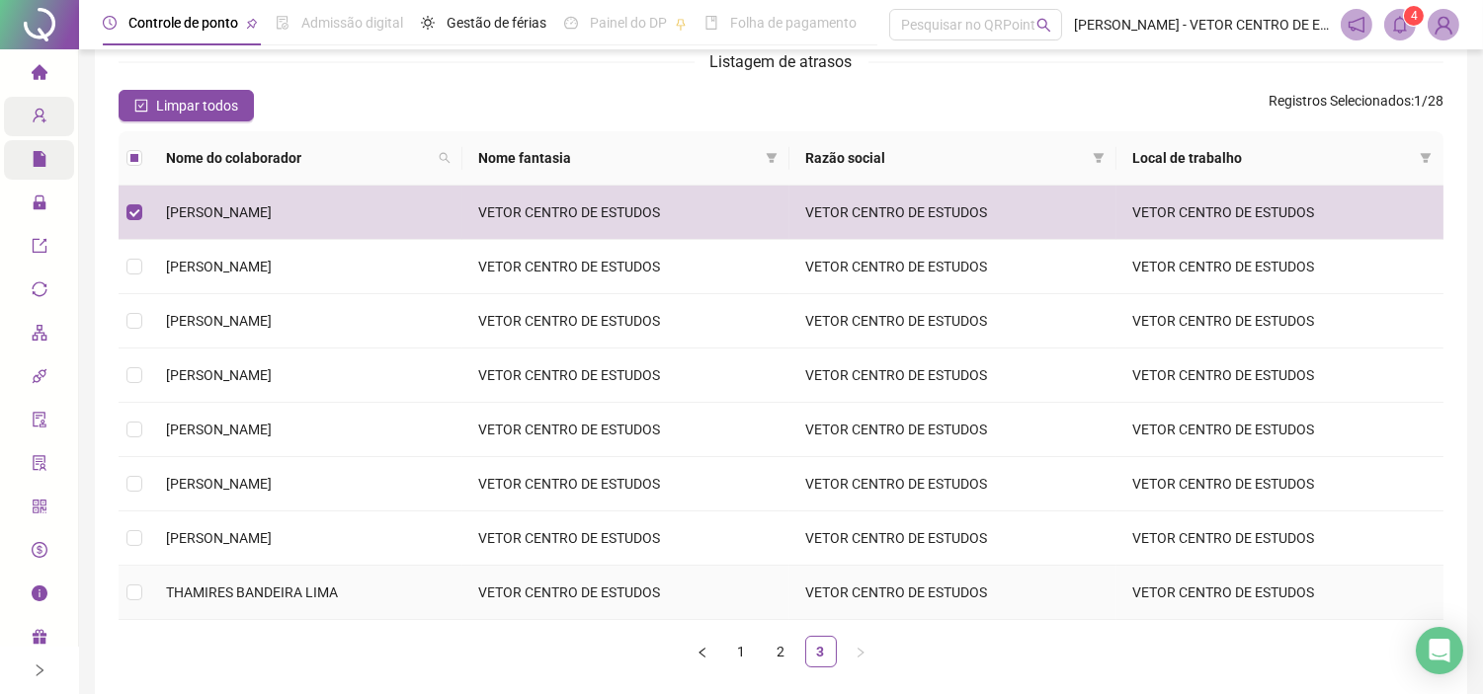
scroll to position [238, 0]
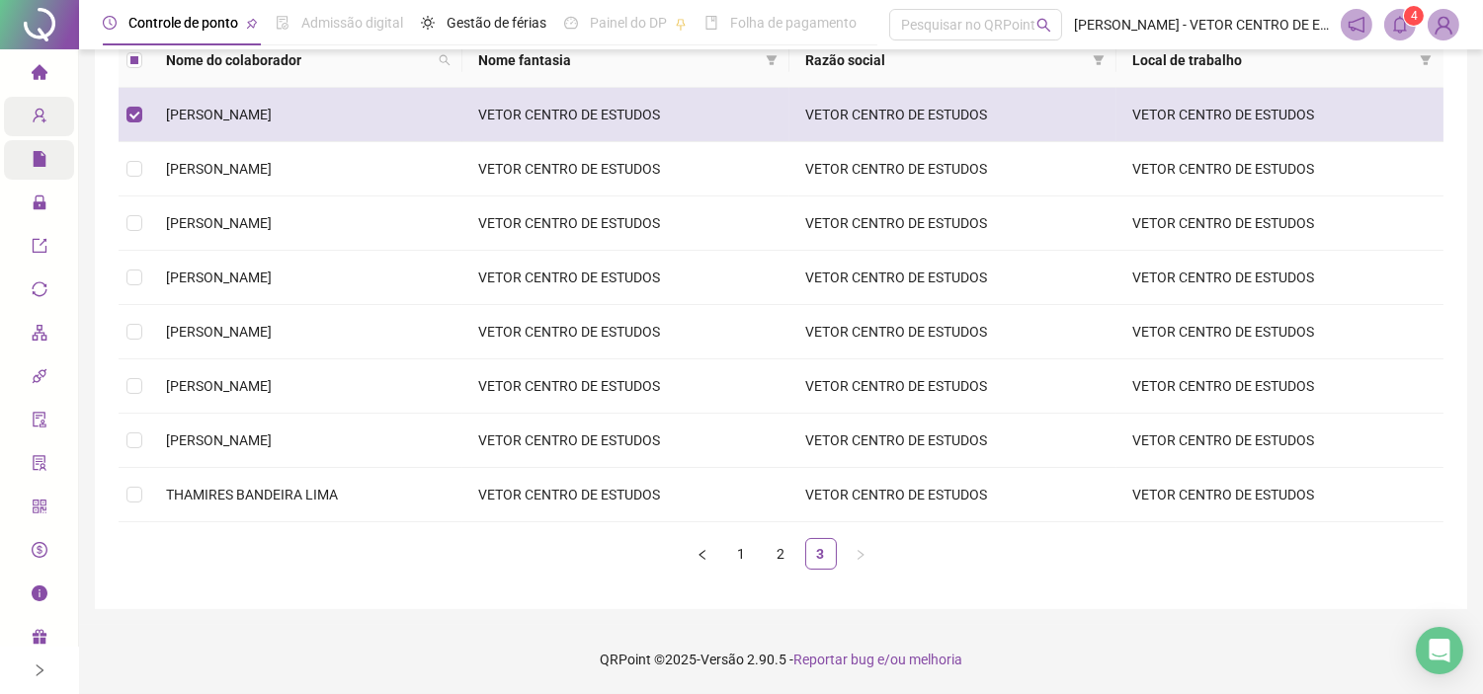
click at [134, 124] on label at bounding box center [134, 115] width 16 height 22
click at [143, 104] on td at bounding box center [135, 115] width 32 height 54
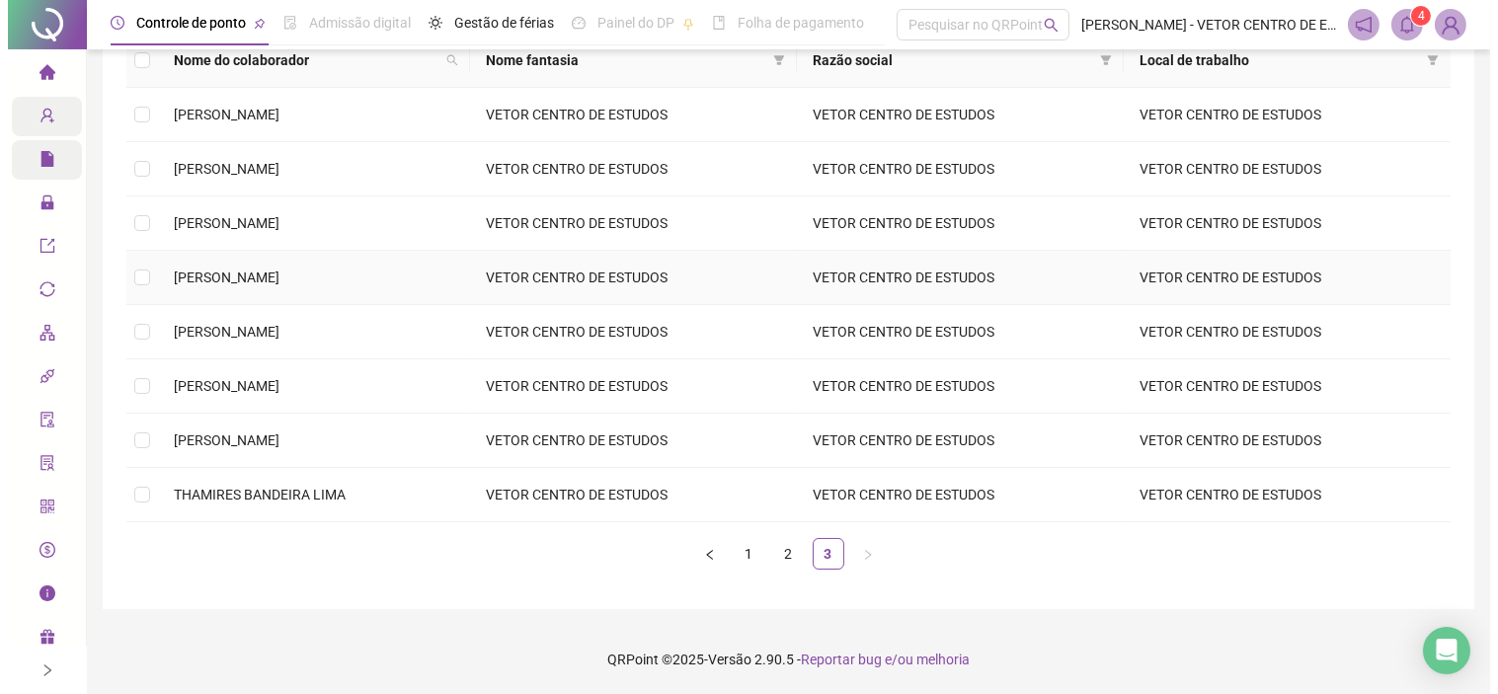
scroll to position [0, 0]
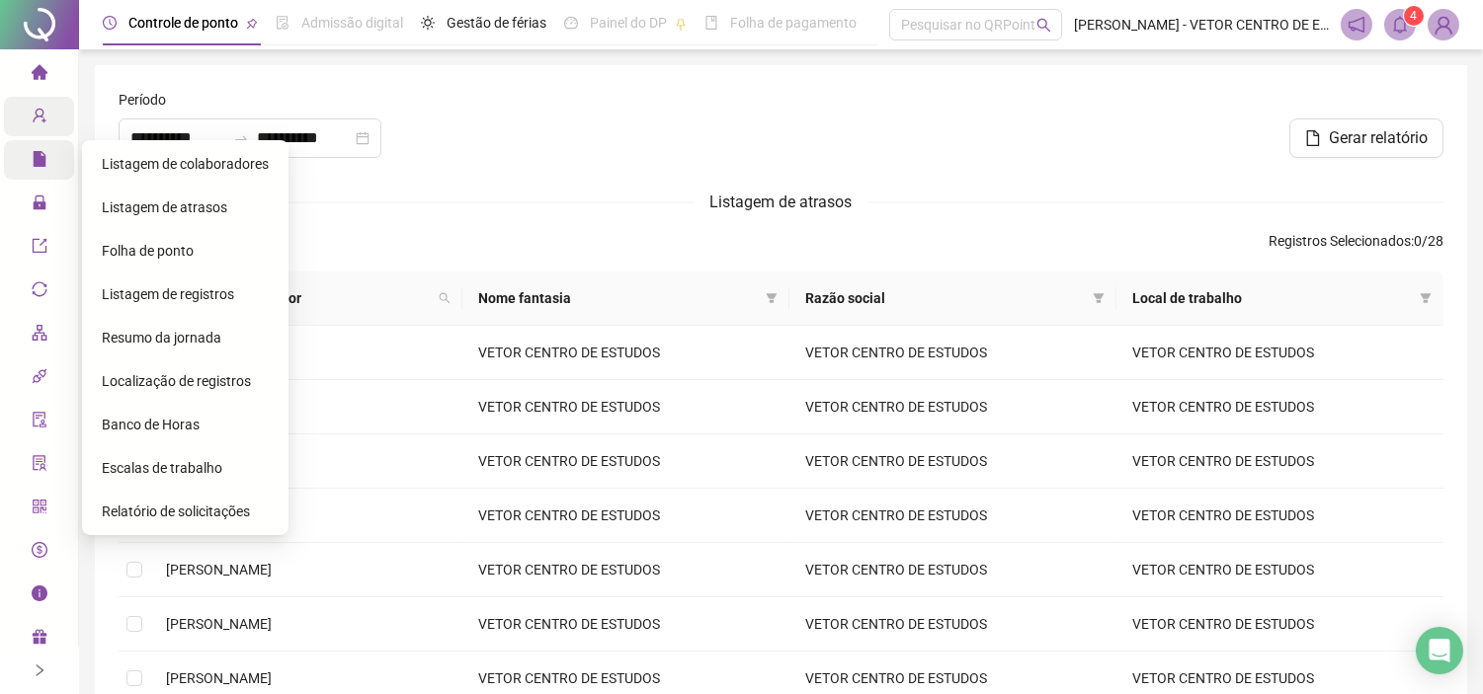
click at [158, 244] on span "Folha de ponto" at bounding box center [148, 251] width 92 height 16
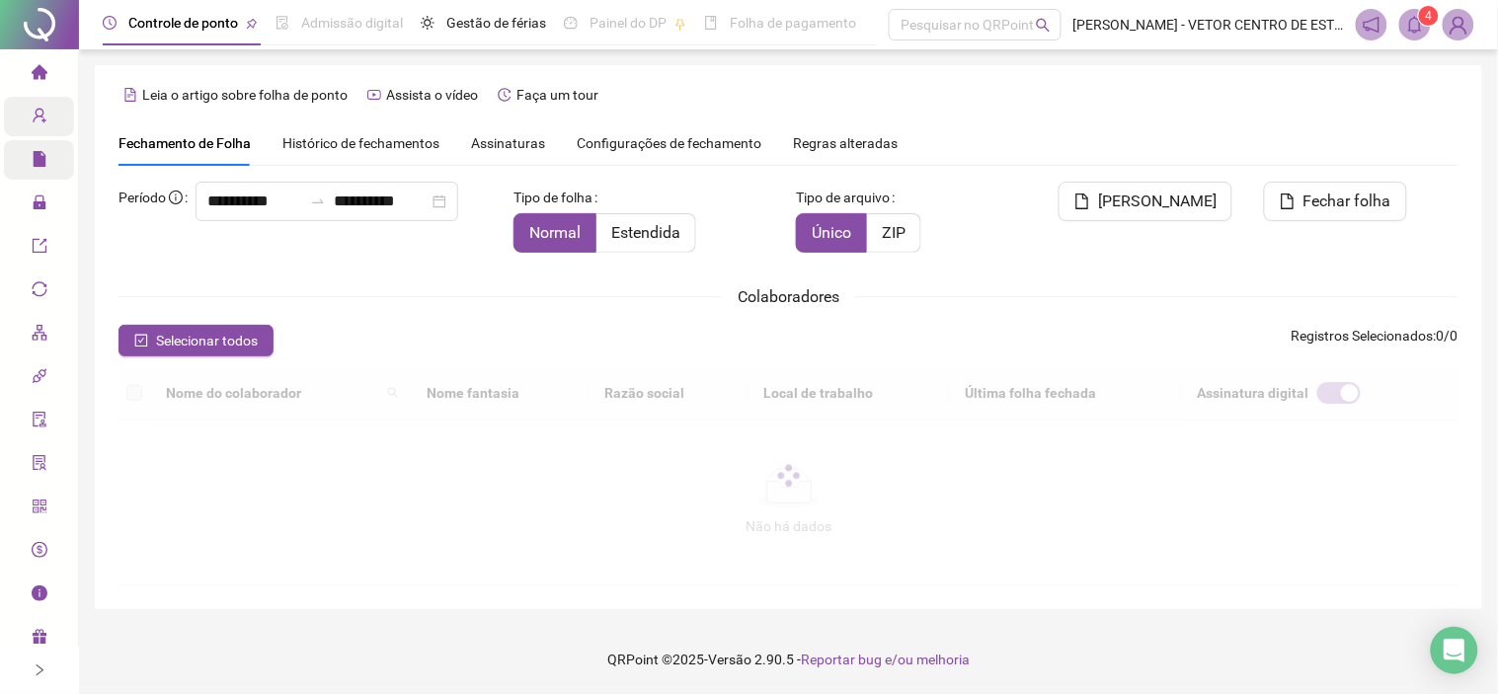
type input "**********"
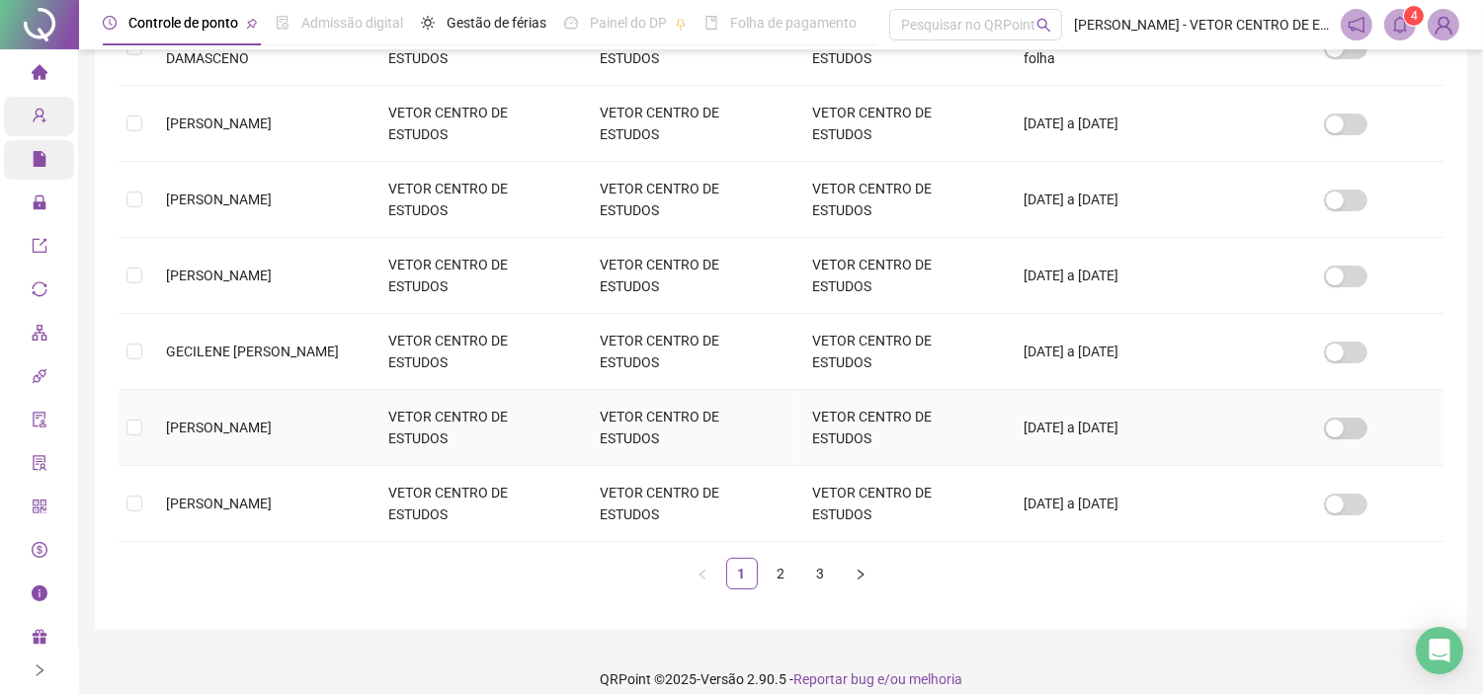
scroll to position [659, 0]
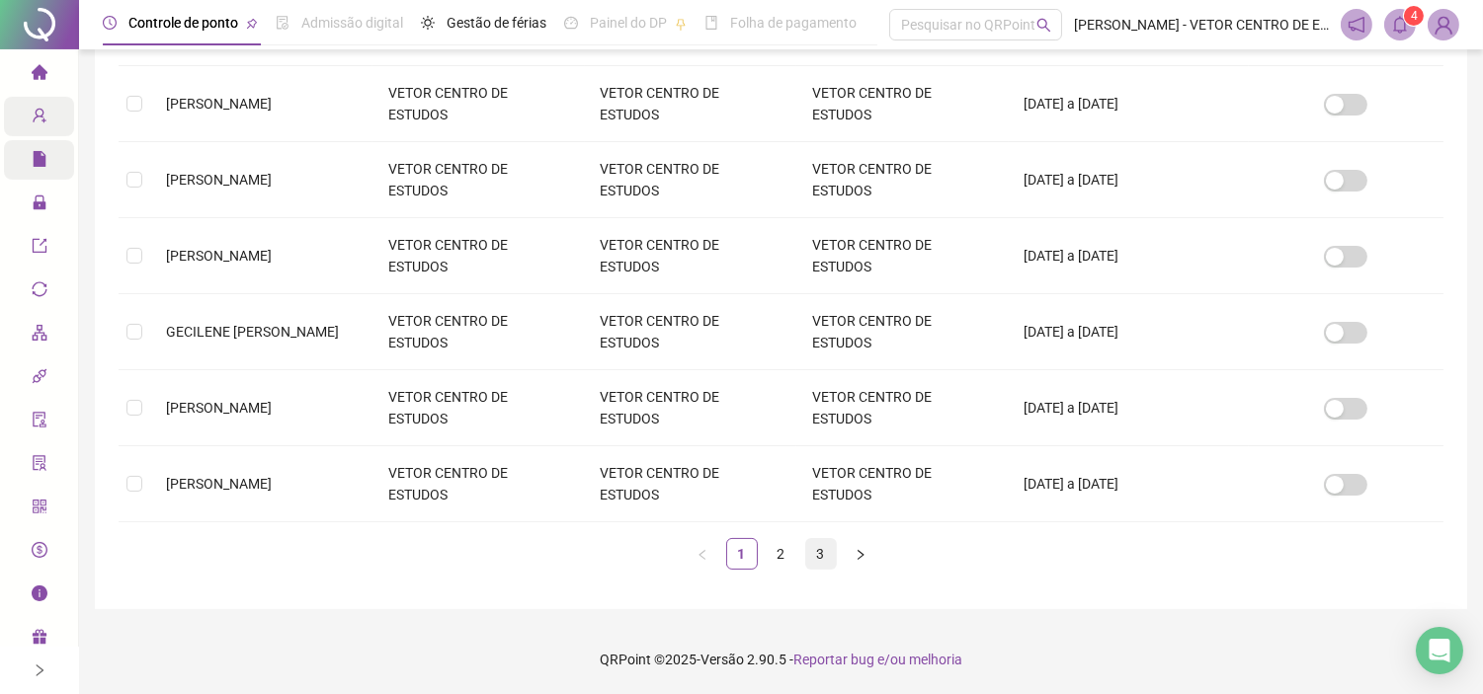
click at [824, 551] on link "3" at bounding box center [821, 554] width 30 height 30
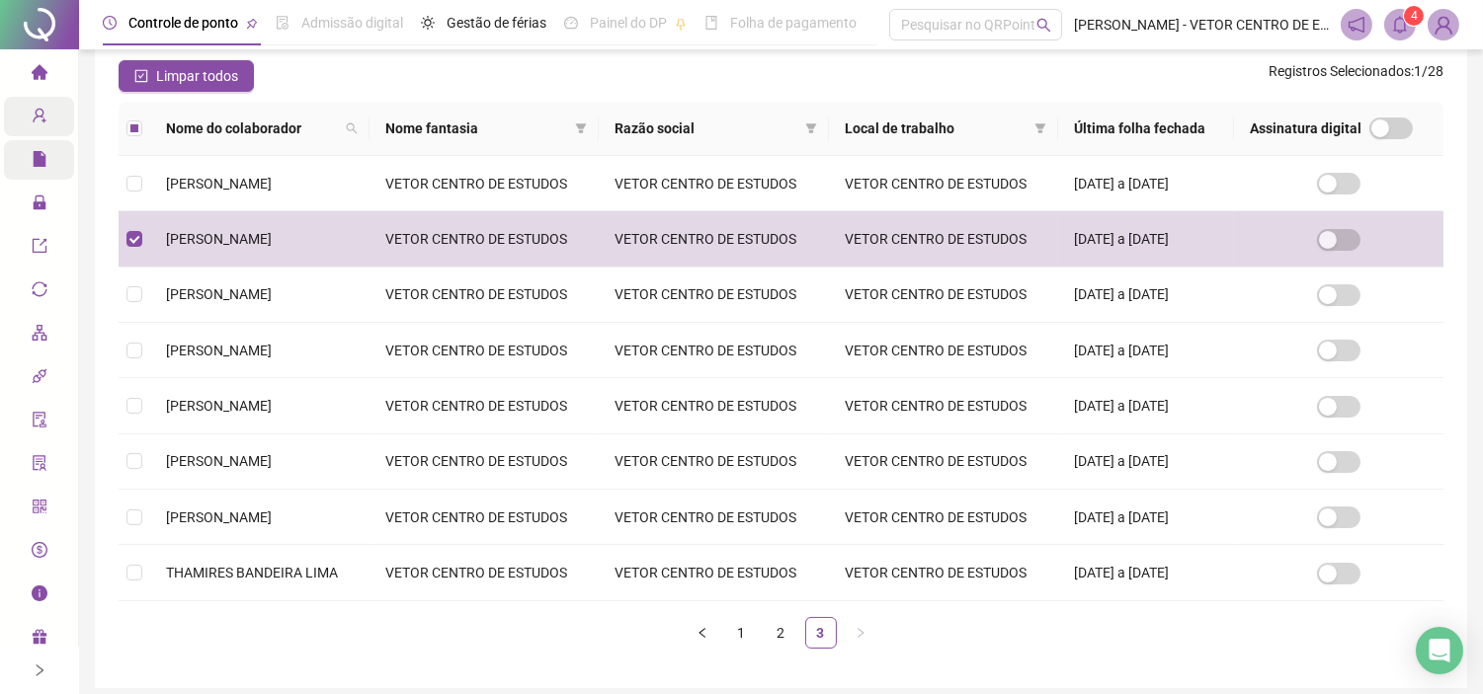
scroll to position [45, 0]
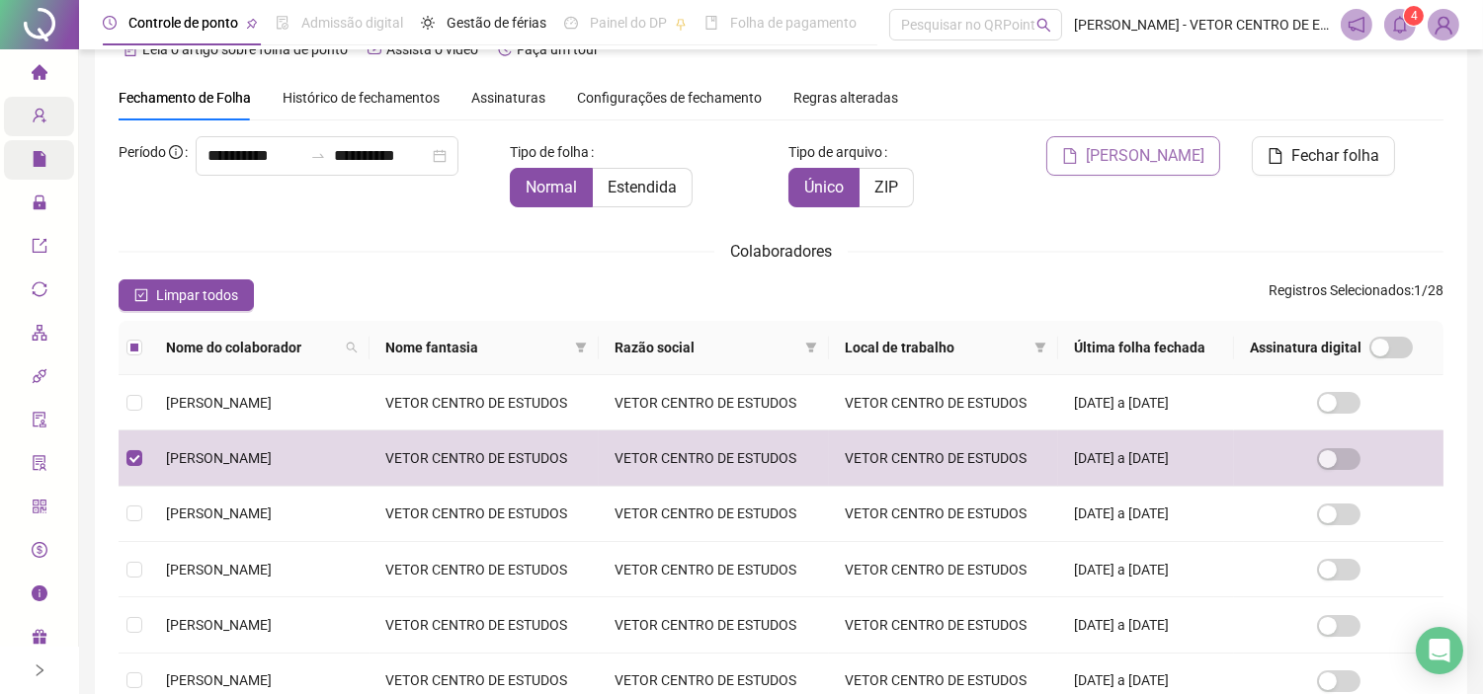
click at [1136, 155] on span "Gerar espelho" at bounding box center [1144, 156] width 119 height 24
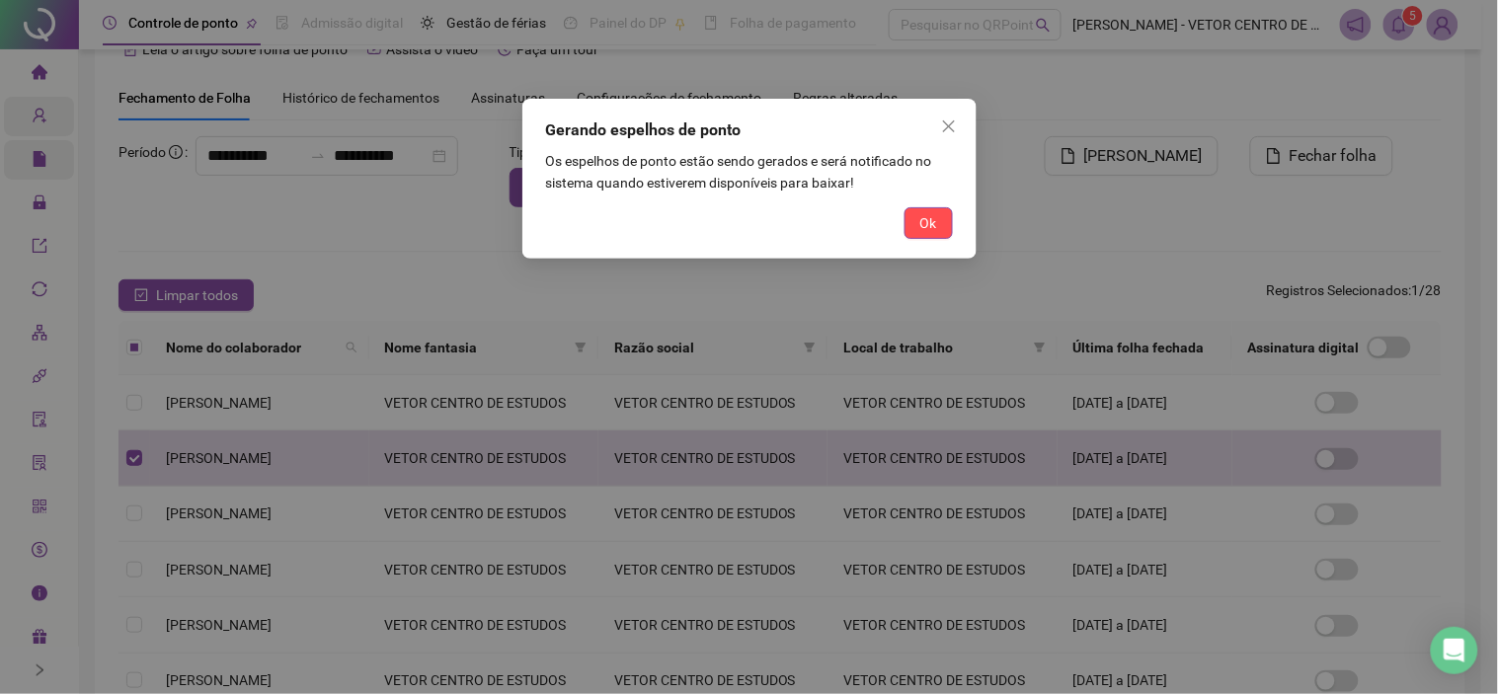
click at [931, 228] on span "Ok" at bounding box center [929, 223] width 17 height 22
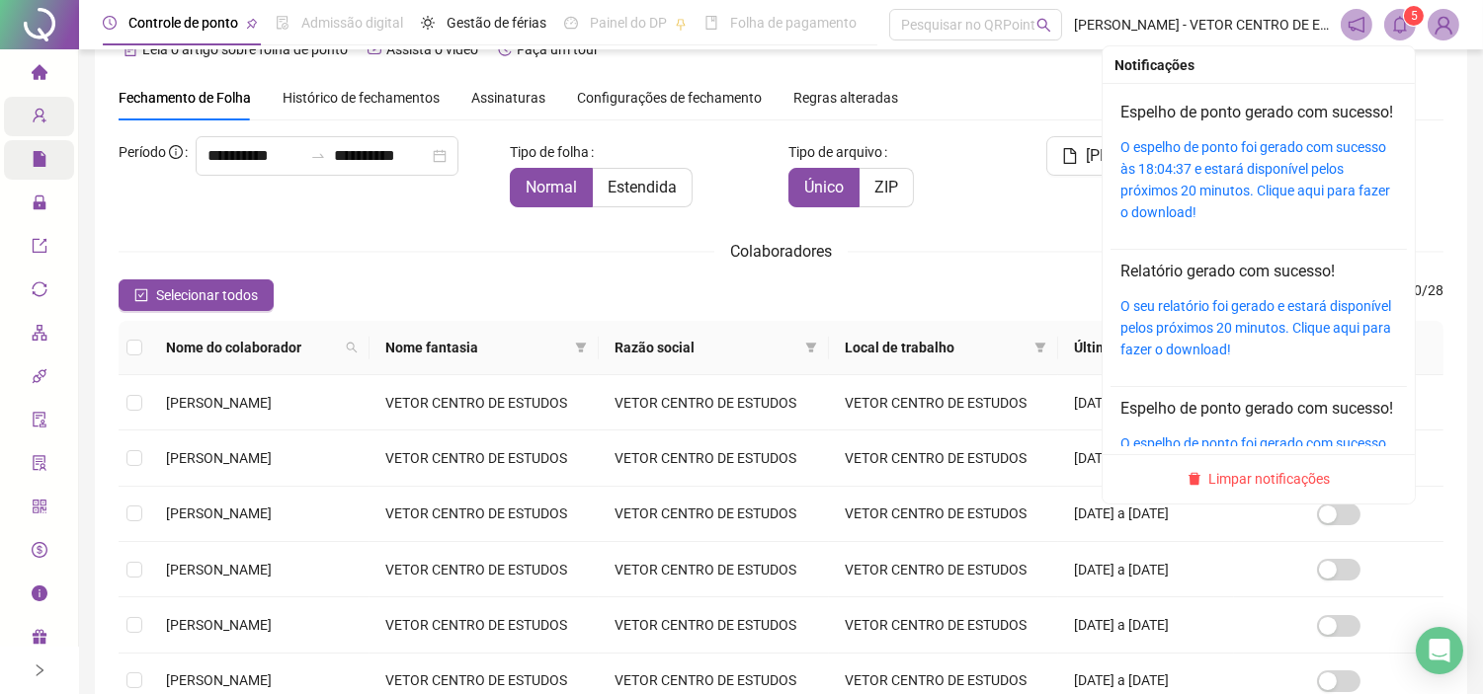
click at [1394, 24] on icon "bell" at bounding box center [1400, 25] width 18 height 18
click at [1260, 181] on div "O espelho de ponto foi gerado com sucesso às 18:04:37 e estará disponível pelos…" at bounding box center [1258, 179] width 277 height 87
click at [1257, 181] on div "O espelho de ponto foi gerado com sucesso às 18:04:37 e estará disponível pelos…" at bounding box center [1258, 179] width 277 height 87
click at [1178, 193] on link "O espelho de ponto foi gerado com sucesso às 18:04:37 e estará disponível pelos…" at bounding box center [1255, 179] width 270 height 81
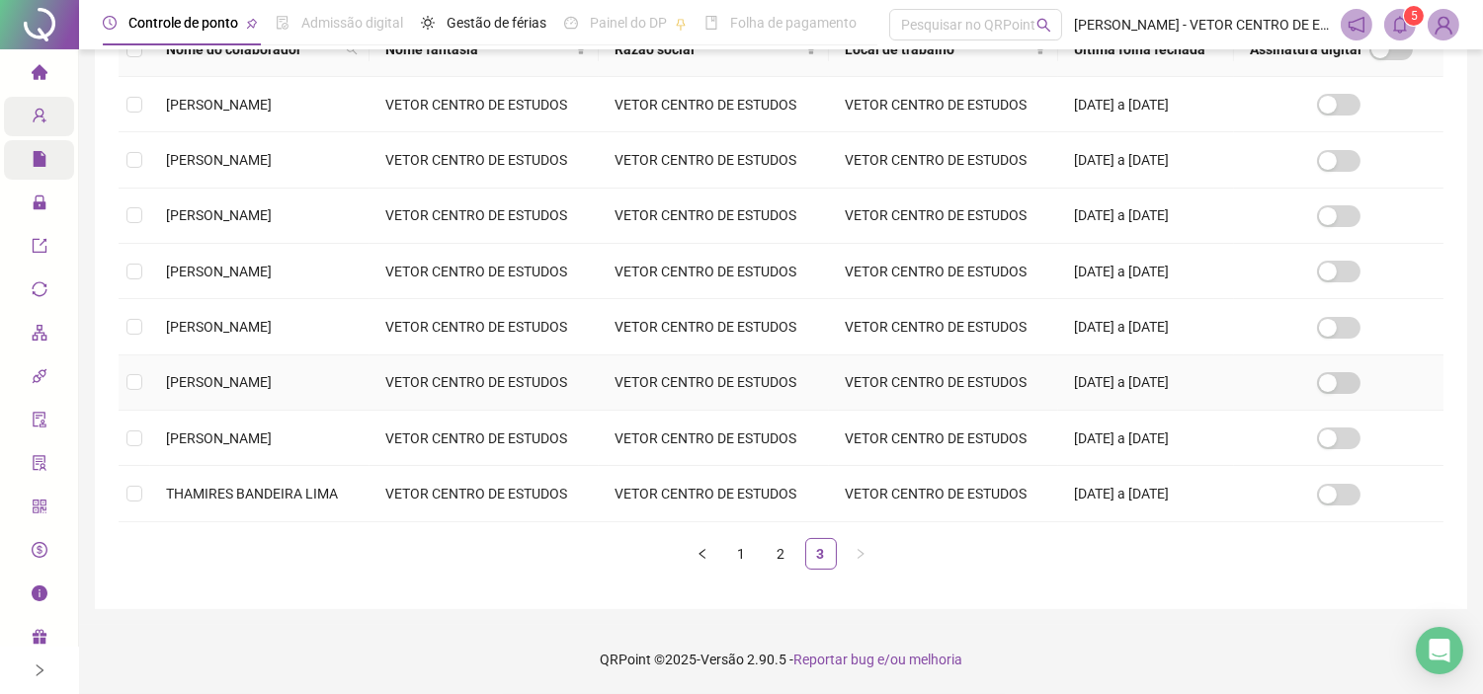
scroll to position [507, 0]
click at [149, 299] on tr "SAMI KÁSSIA DA SILVA AMORIM VETOR CENTRO DE ESTUDOS VETOR CENTRO DE ESTUDOS VET…" at bounding box center [781, 326] width 1325 height 55
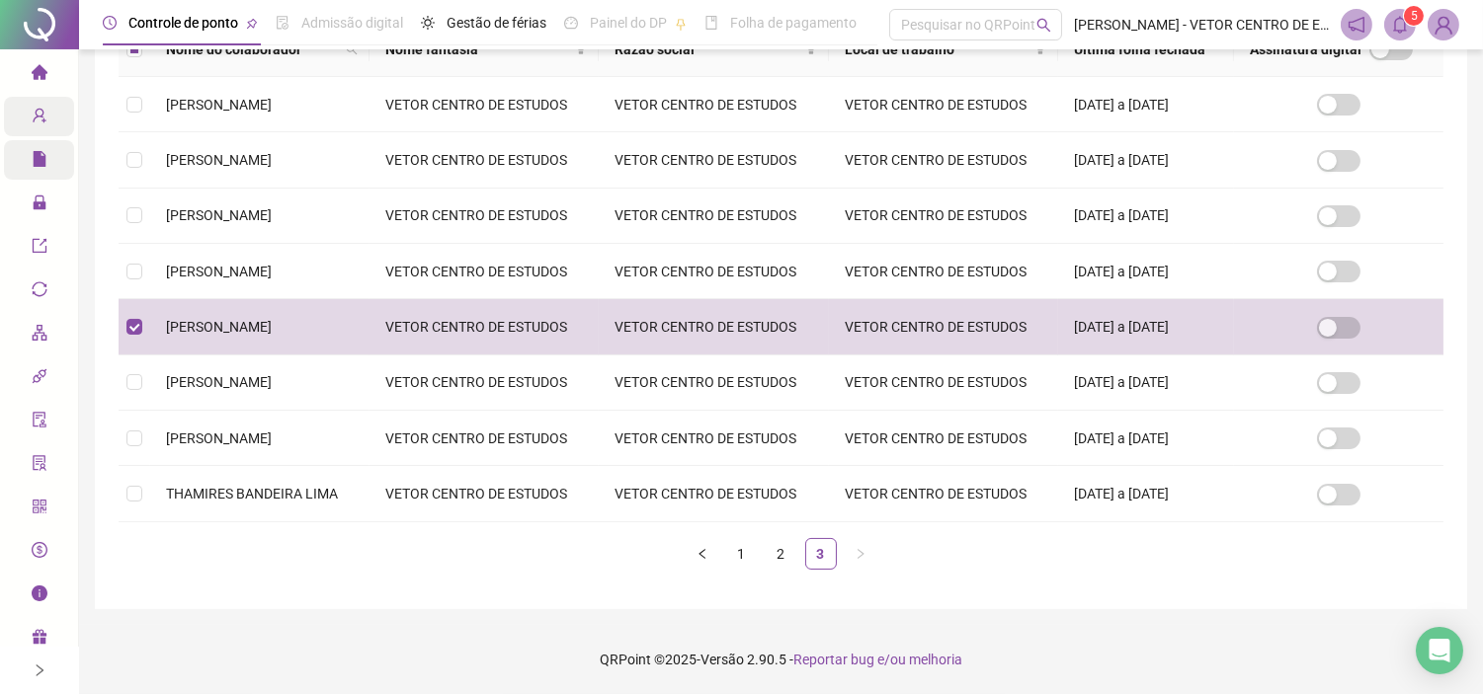
scroll to position [45, 0]
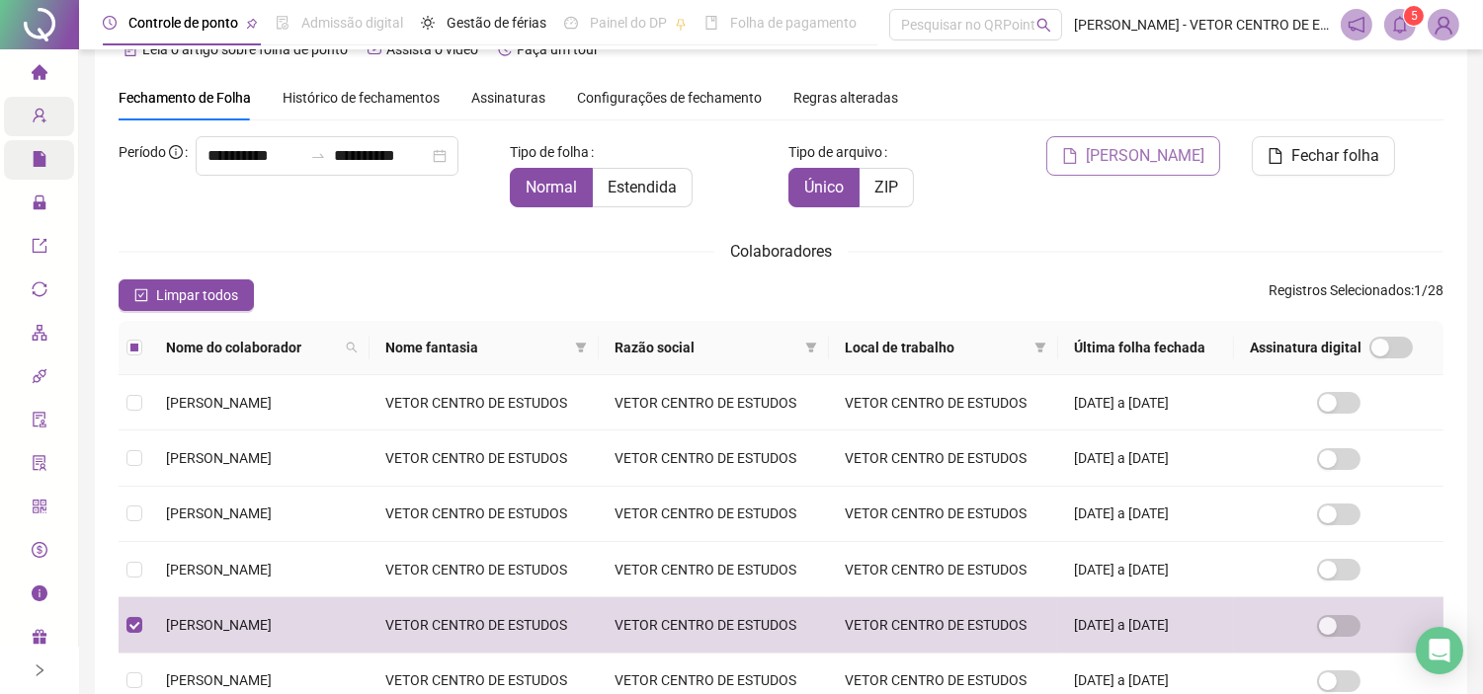
click at [1131, 139] on button "Gerar espelho" at bounding box center [1133, 156] width 174 height 40
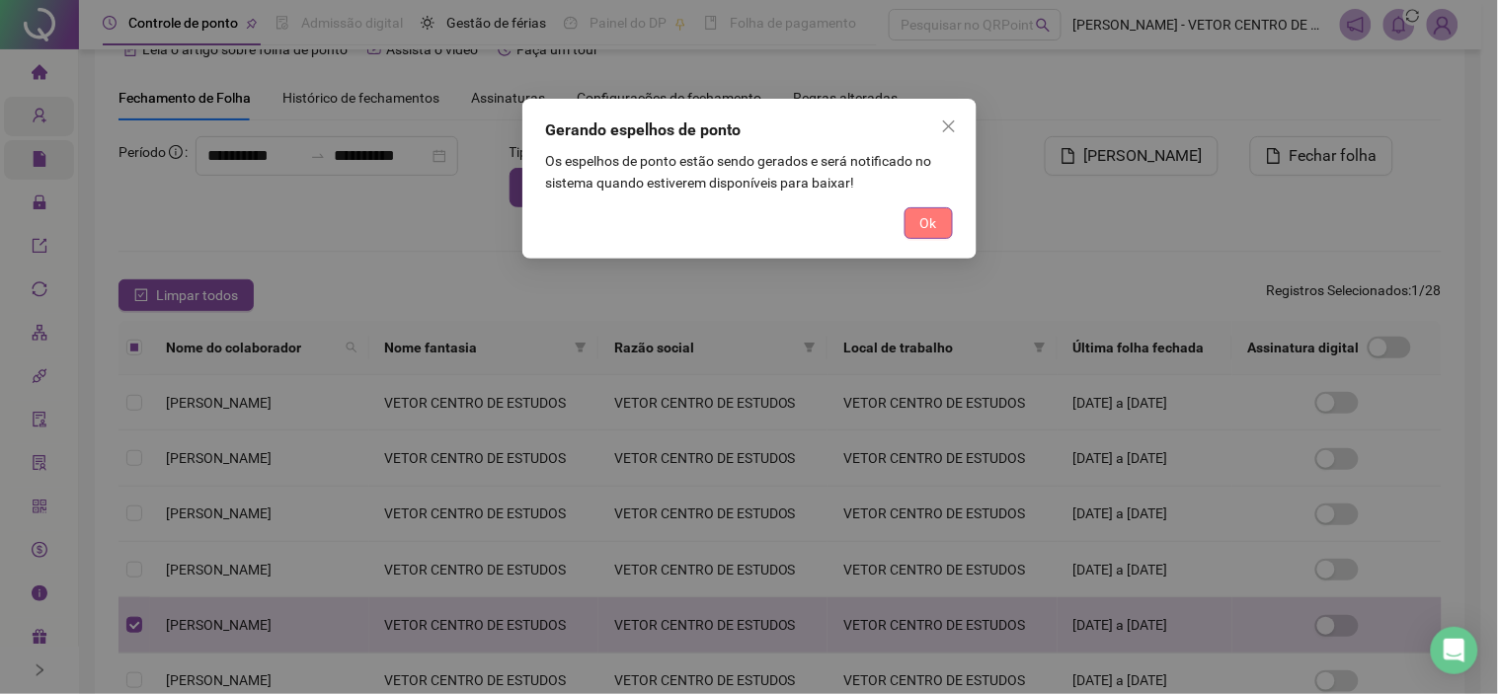
click at [922, 221] on span "Ok" at bounding box center [929, 223] width 17 height 22
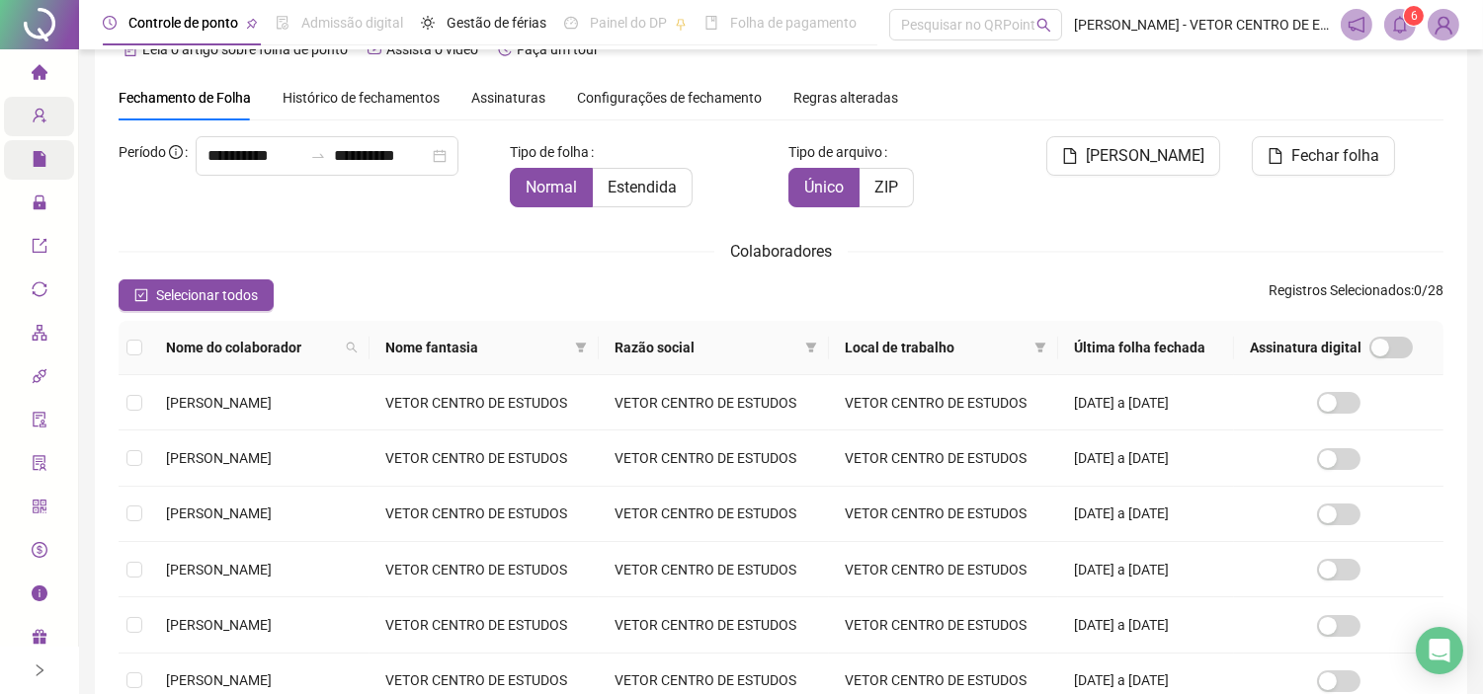
click at [1405, 25] on icon "bell" at bounding box center [1400, 25] width 14 height 18
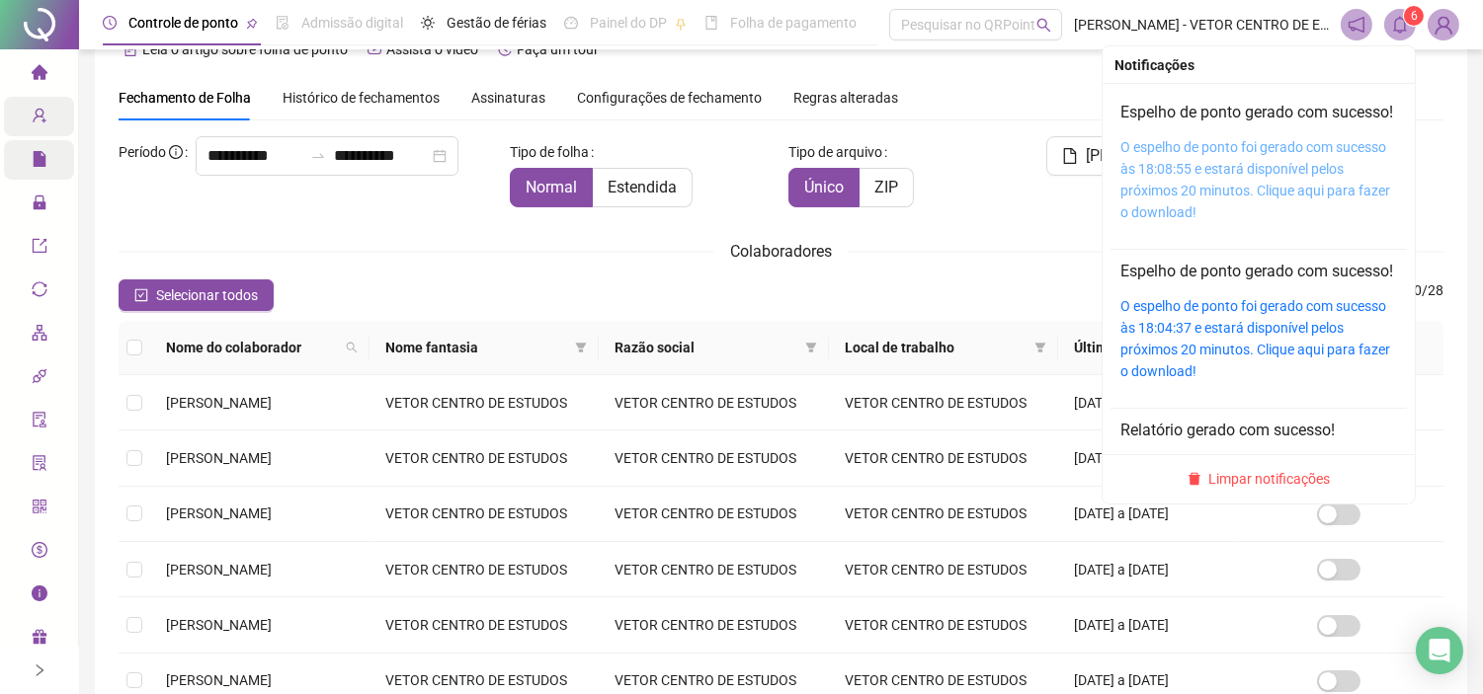
click at [1147, 188] on link "O espelho de ponto foi gerado com sucesso às 18:08:55 e estará disponível pelos…" at bounding box center [1255, 179] width 270 height 81
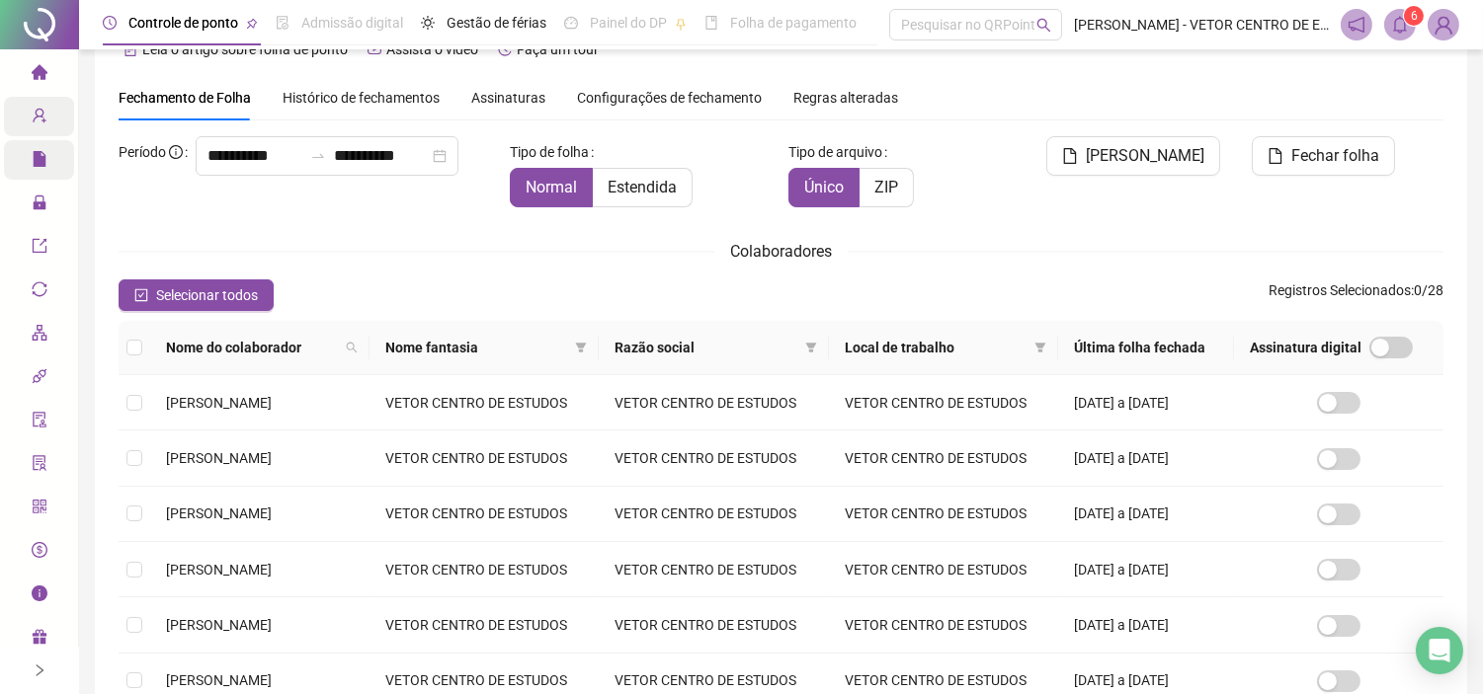
click at [1403, 18] on icon "bell" at bounding box center [1400, 25] width 14 height 18
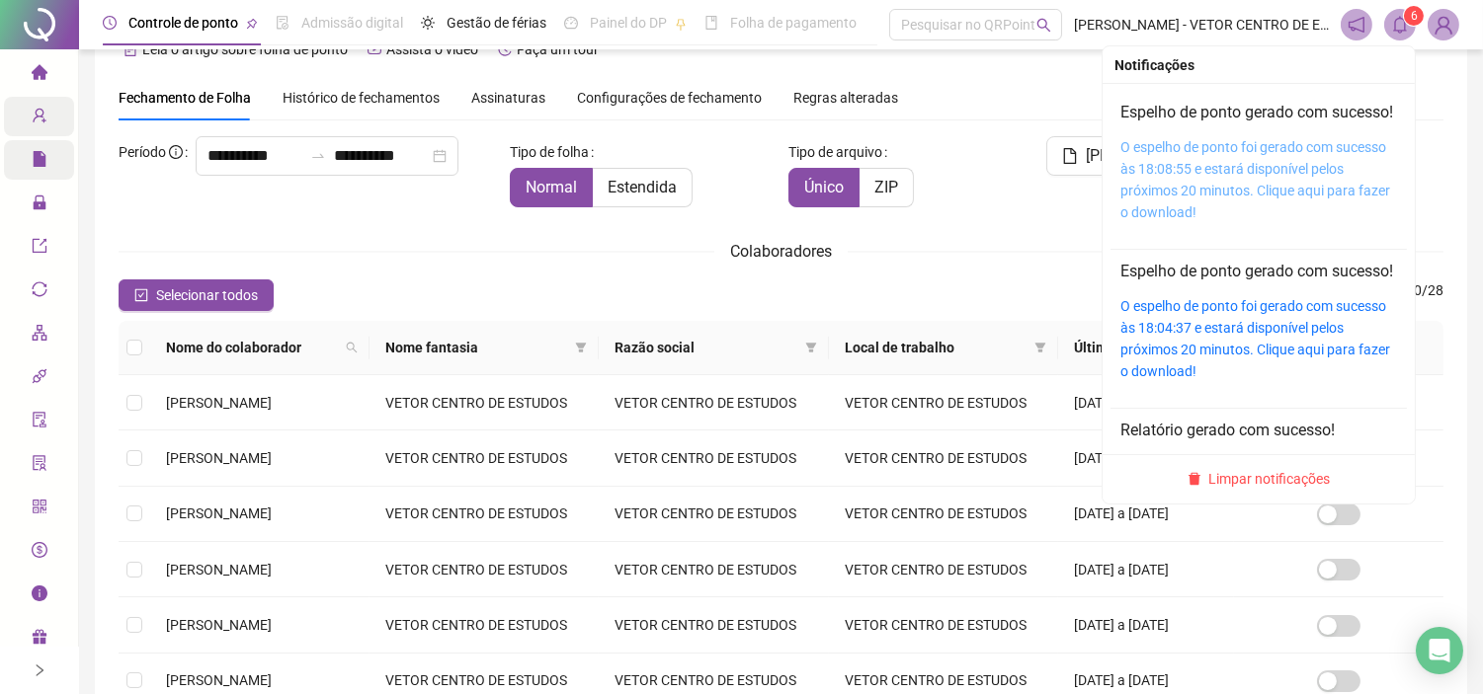
click at [1179, 165] on link "O espelho de ponto foi gerado com sucesso às 18:08:55 e estará disponível pelos…" at bounding box center [1255, 179] width 270 height 81
click at [1126, 174] on link "O espelho de ponto foi gerado com sucesso às 18:08:55 e estará disponível pelos…" at bounding box center [1255, 179] width 270 height 81
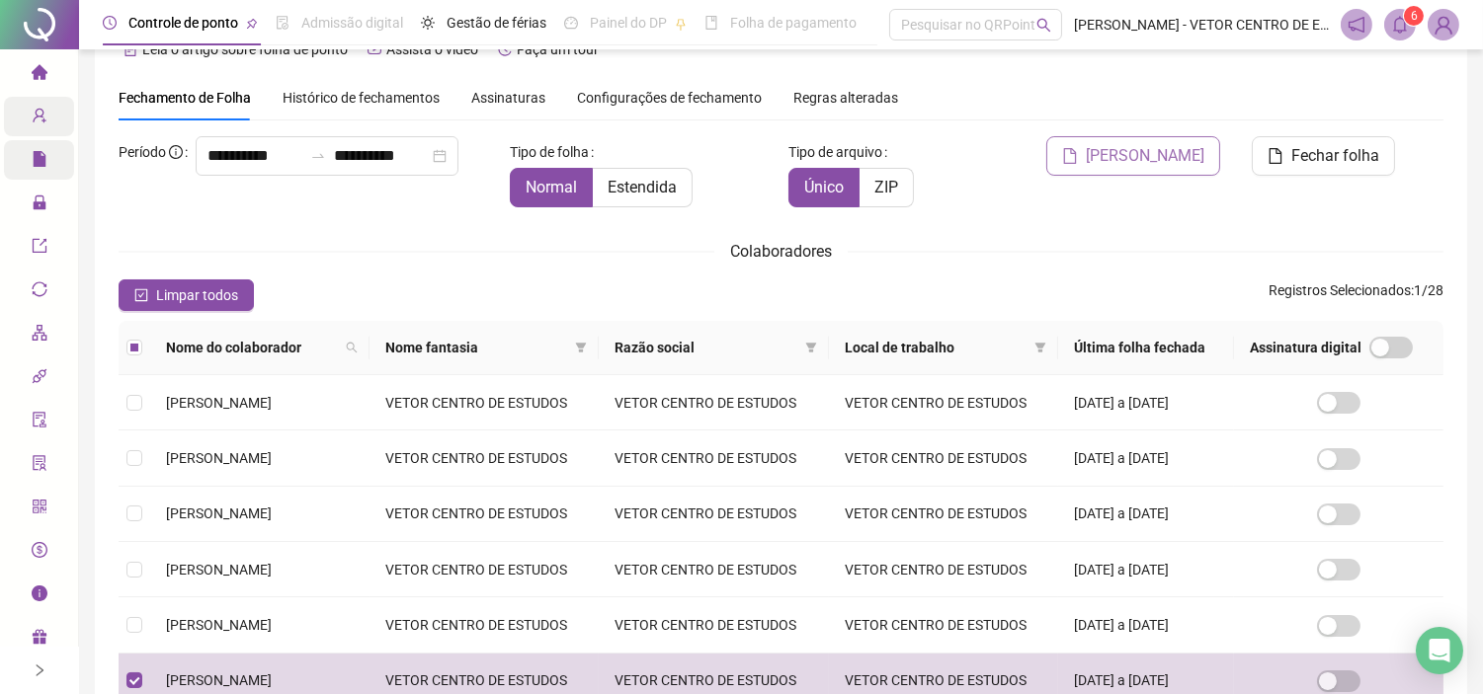
click at [1169, 145] on span "Gerar espelho" at bounding box center [1144, 156] width 119 height 24
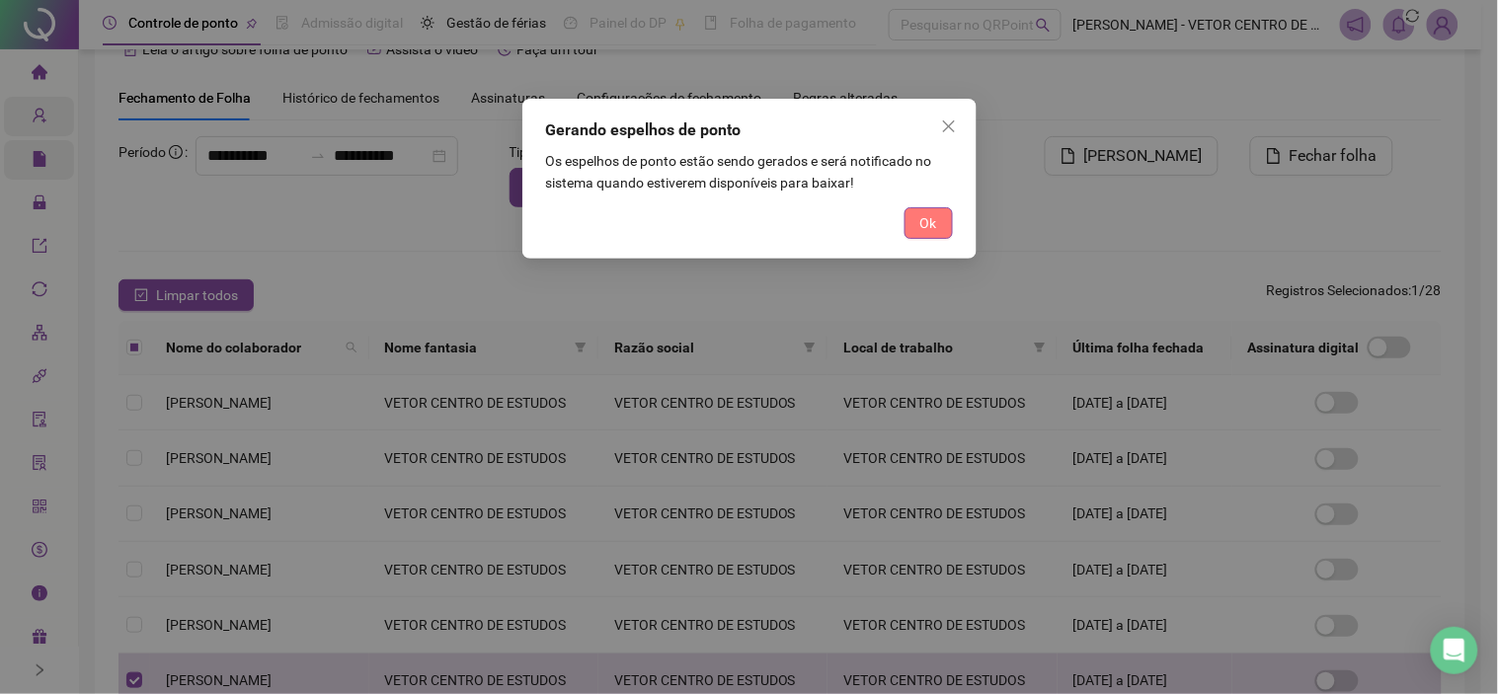
click at [914, 218] on button "Ok" at bounding box center [929, 223] width 48 height 32
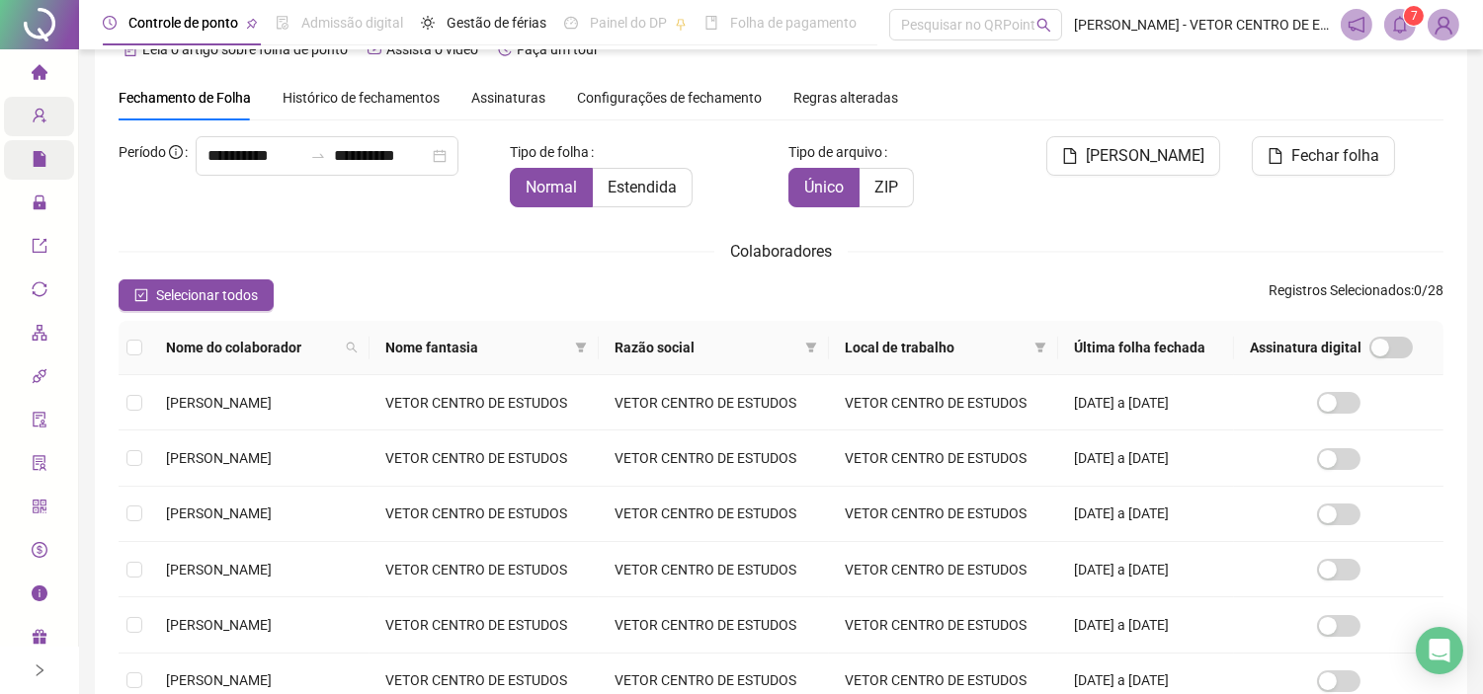
click at [1395, 14] on span at bounding box center [1400, 25] width 32 height 32
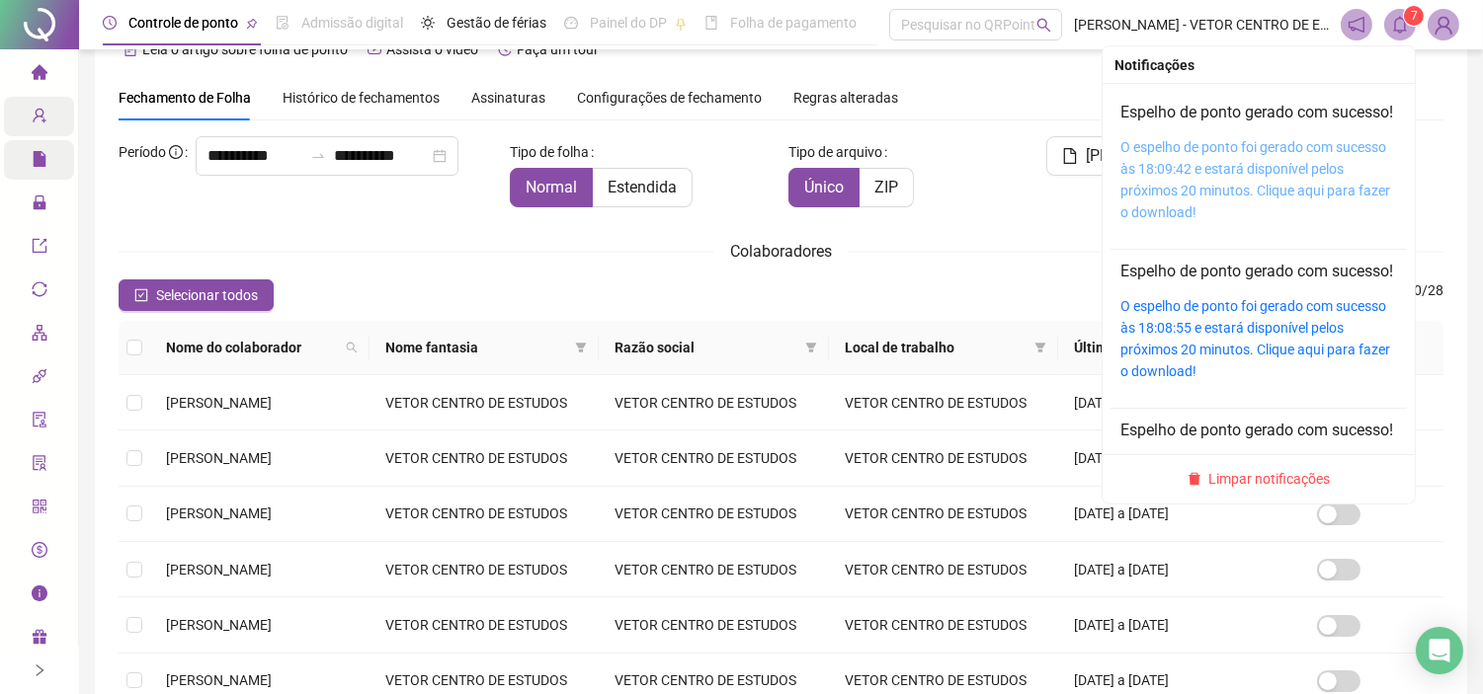
click at [1151, 176] on link "O espelho de ponto foi gerado com sucesso às 18:09:42 e estará disponível pelos…" at bounding box center [1255, 179] width 270 height 81
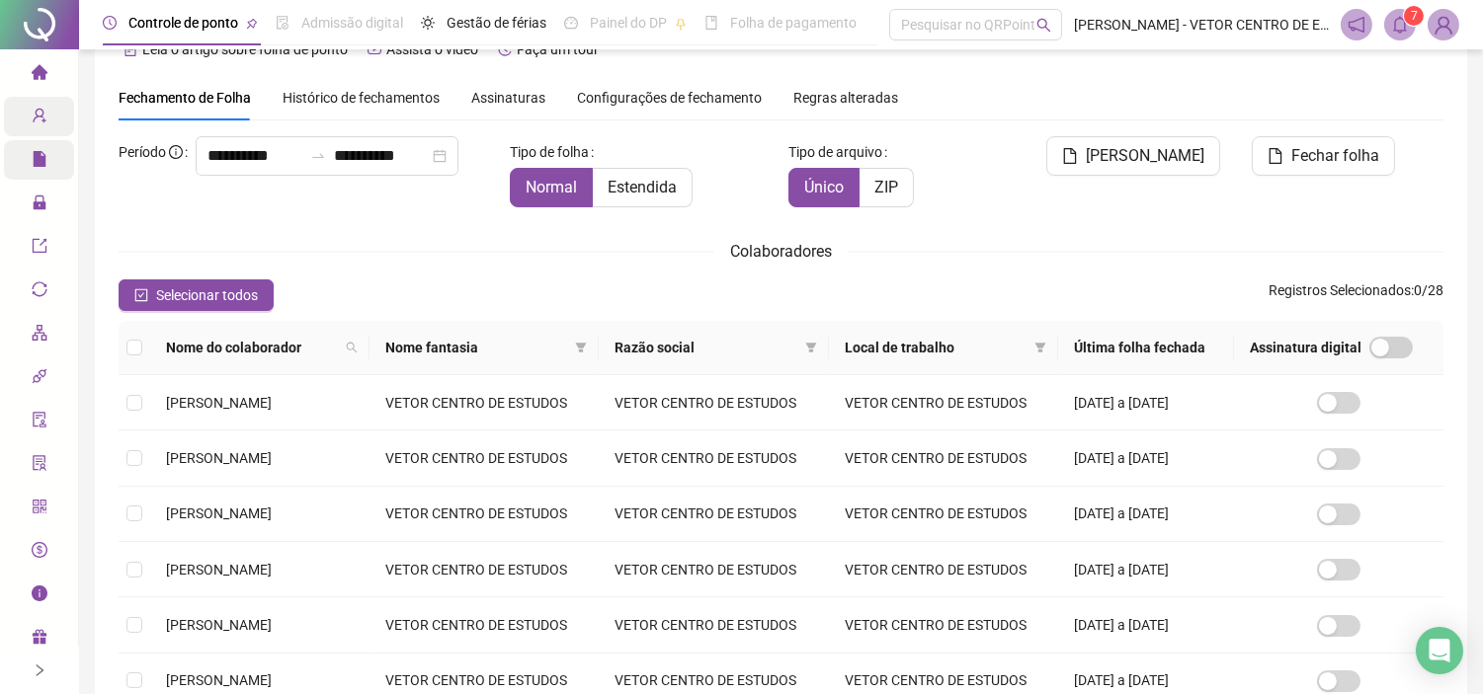
click at [1406, 18] on sup "7" at bounding box center [1414, 16] width 20 height 20
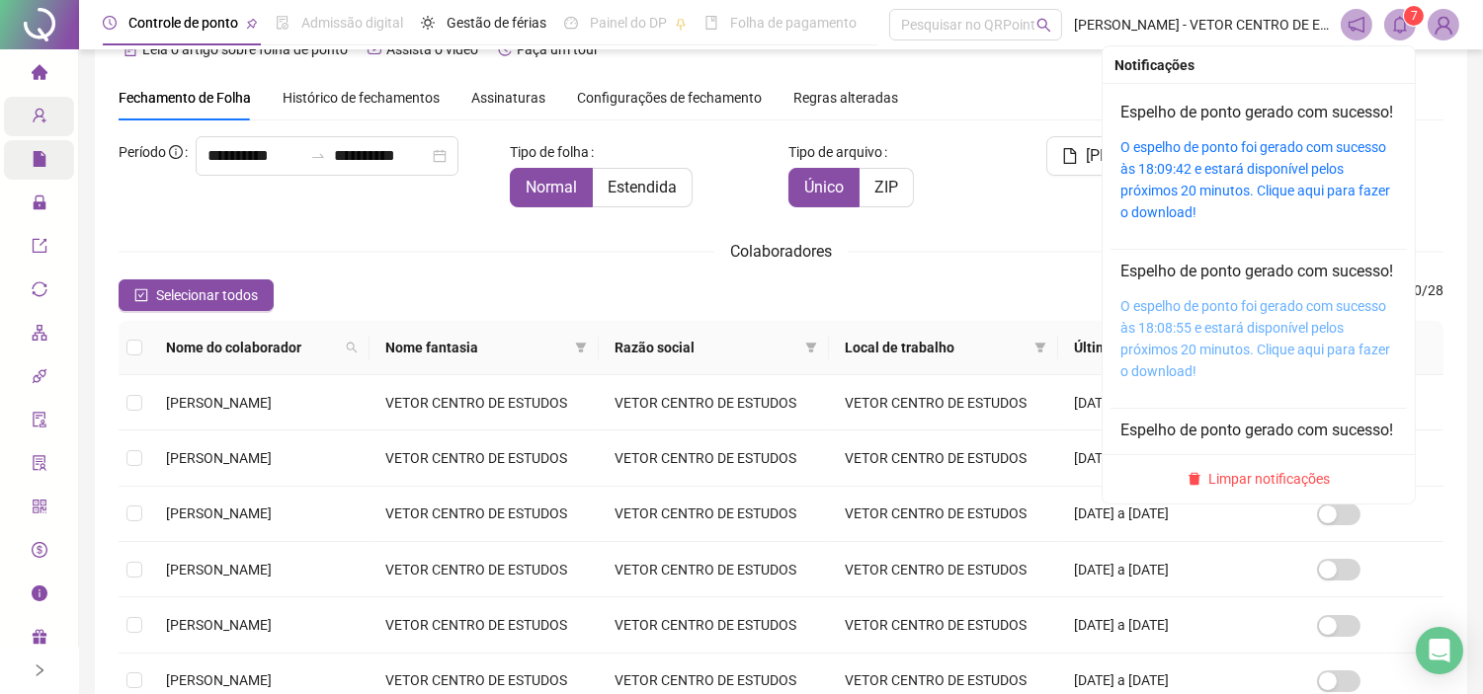
click at [1190, 379] on link "O espelho de ponto foi gerado com sucesso às 18:08:55 e estará disponível pelos…" at bounding box center [1255, 338] width 270 height 81
click at [1407, 32] on icon "bell" at bounding box center [1400, 25] width 18 height 18
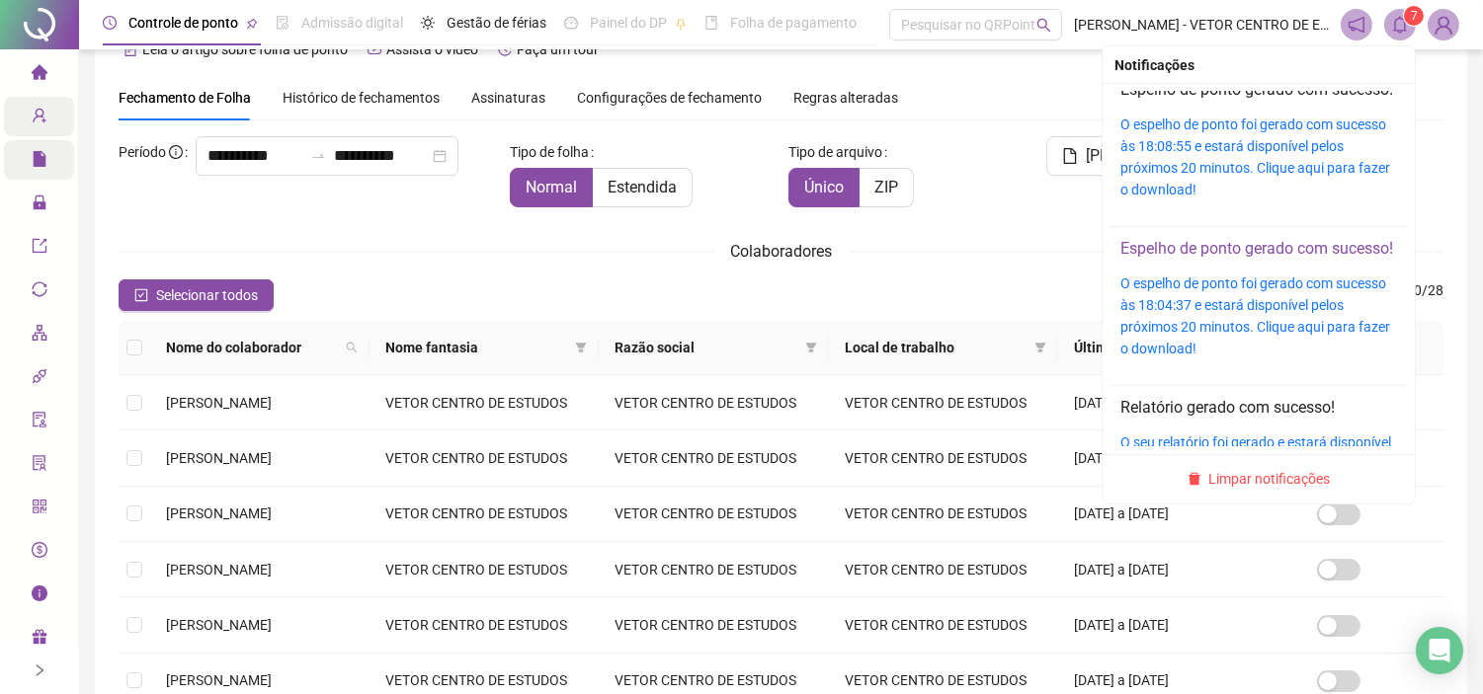
scroll to position [329, 0]
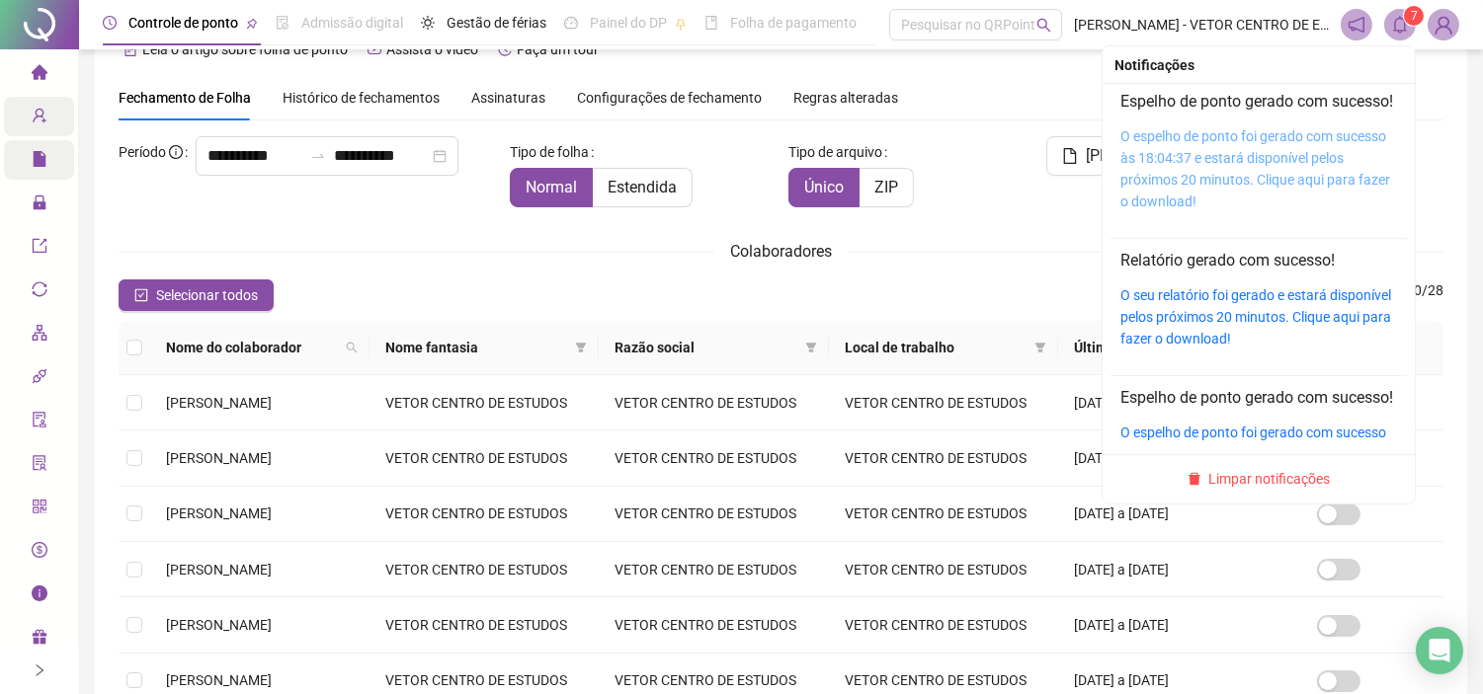
click at [1243, 209] on link "O espelho de ponto foi gerado com sucesso às 18:04:37 e estará disponível pelos…" at bounding box center [1255, 168] width 270 height 81
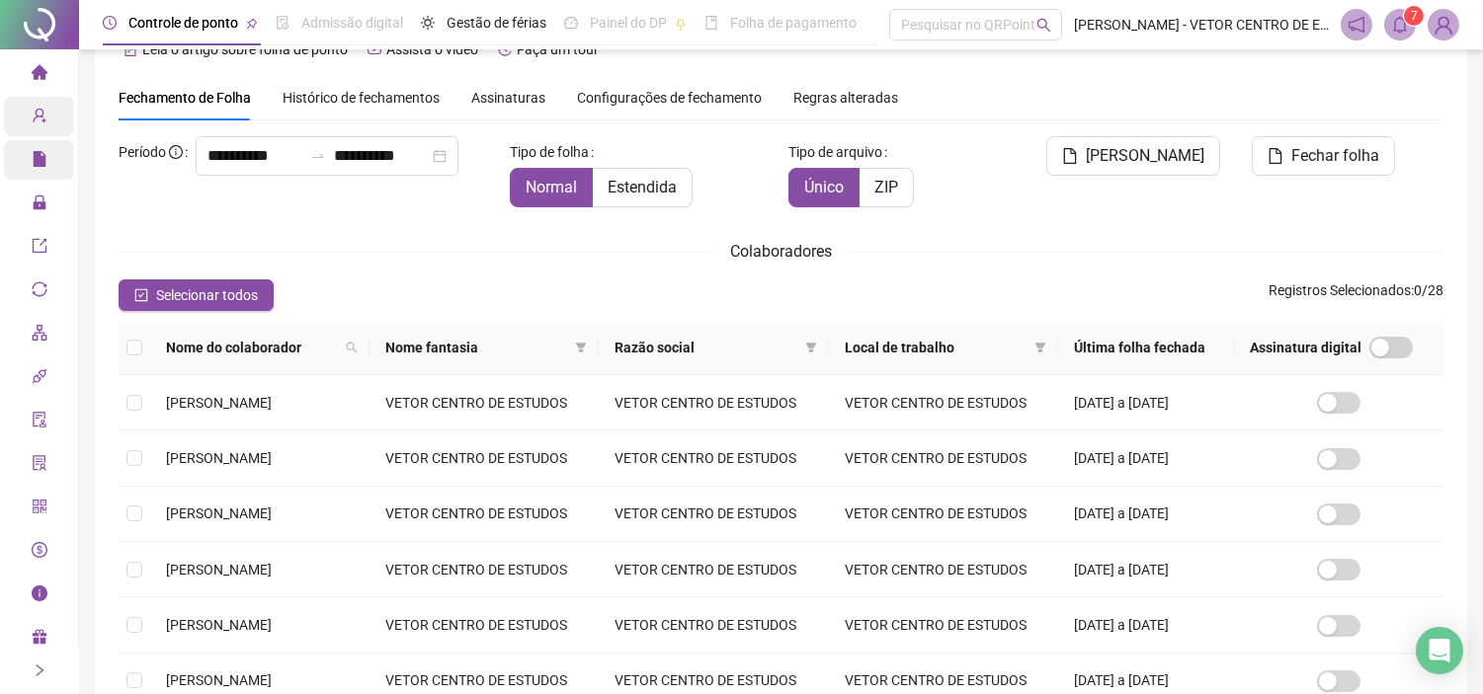
click at [1415, 23] on span "7" at bounding box center [1413, 16] width 7 height 14
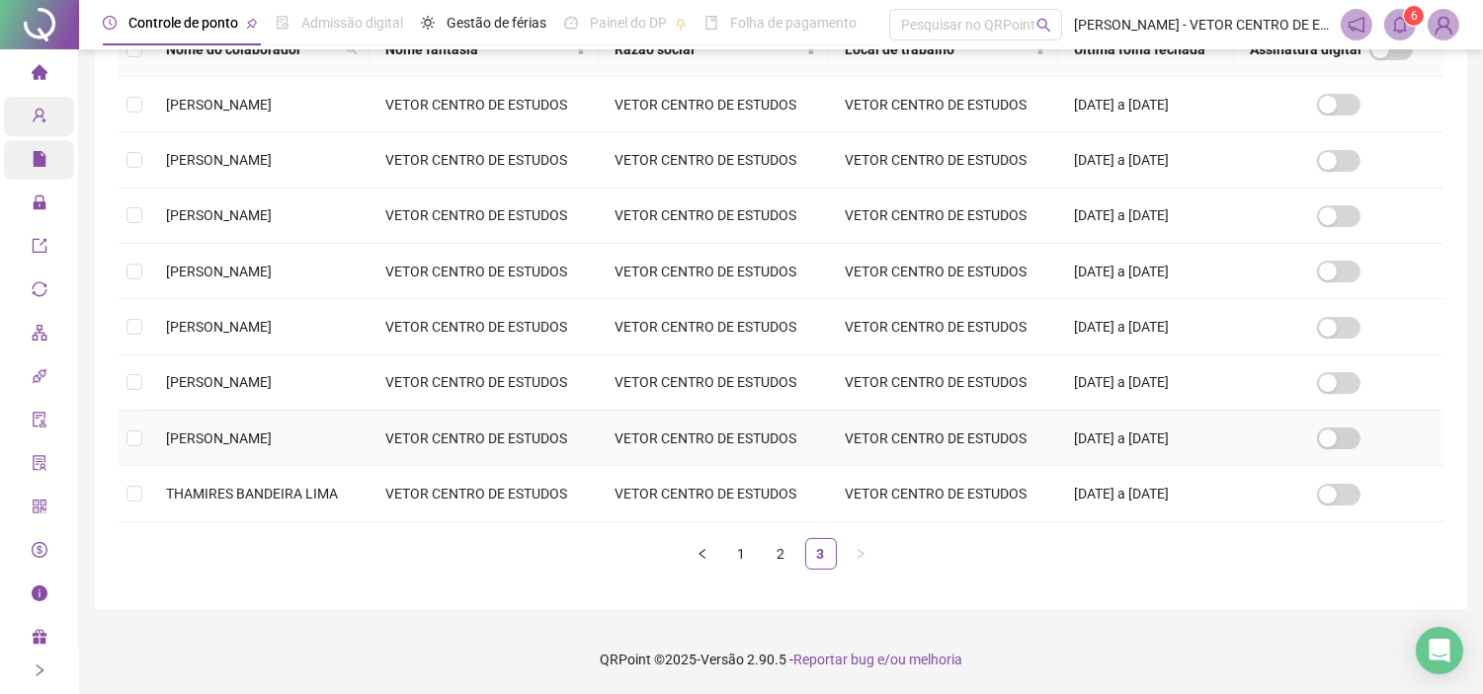
scroll to position [507, 0]
click at [228, 431] on span "SARISYS ARRUDA BASTOS" at bounding box center [219, 439] width 106 height 16
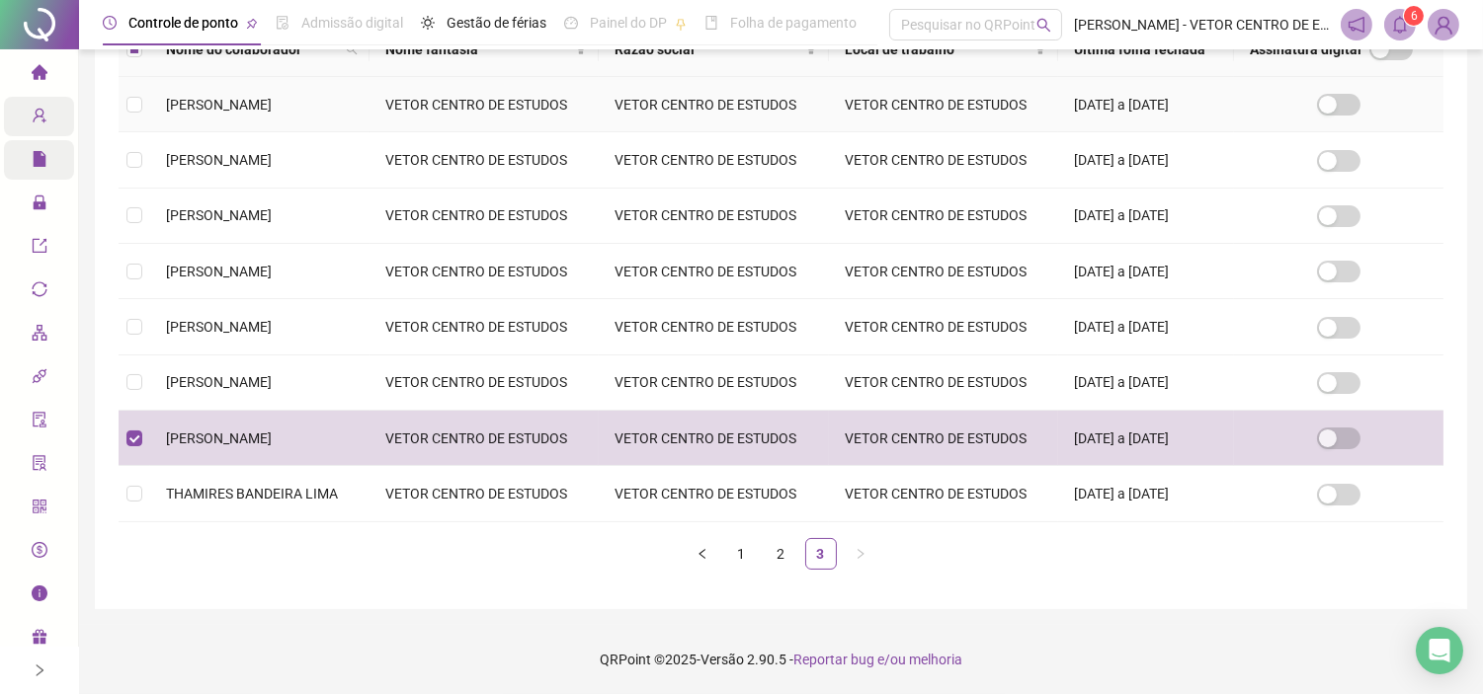
scroll to position [45, 0]
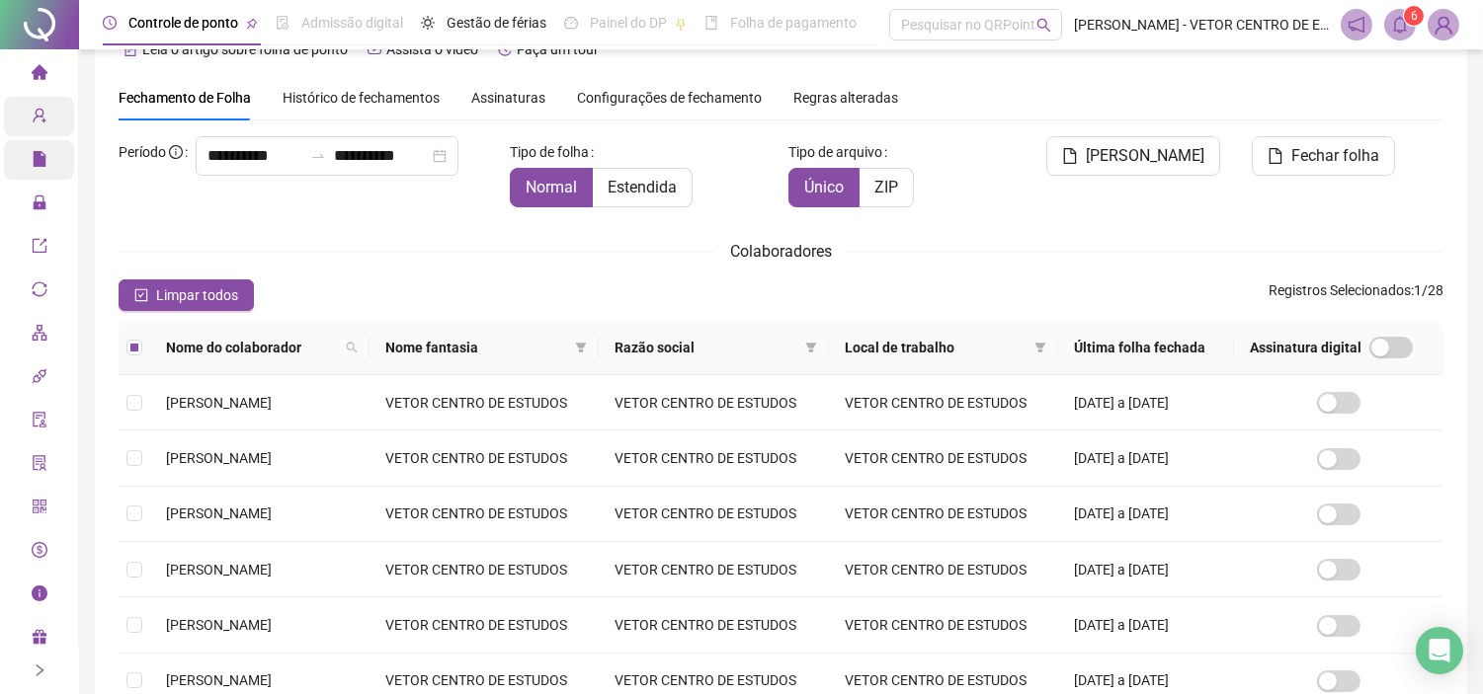
click at [1144, 152] on span "Gerar espelho" at bounding box center [1144, 156] width 119 height 24
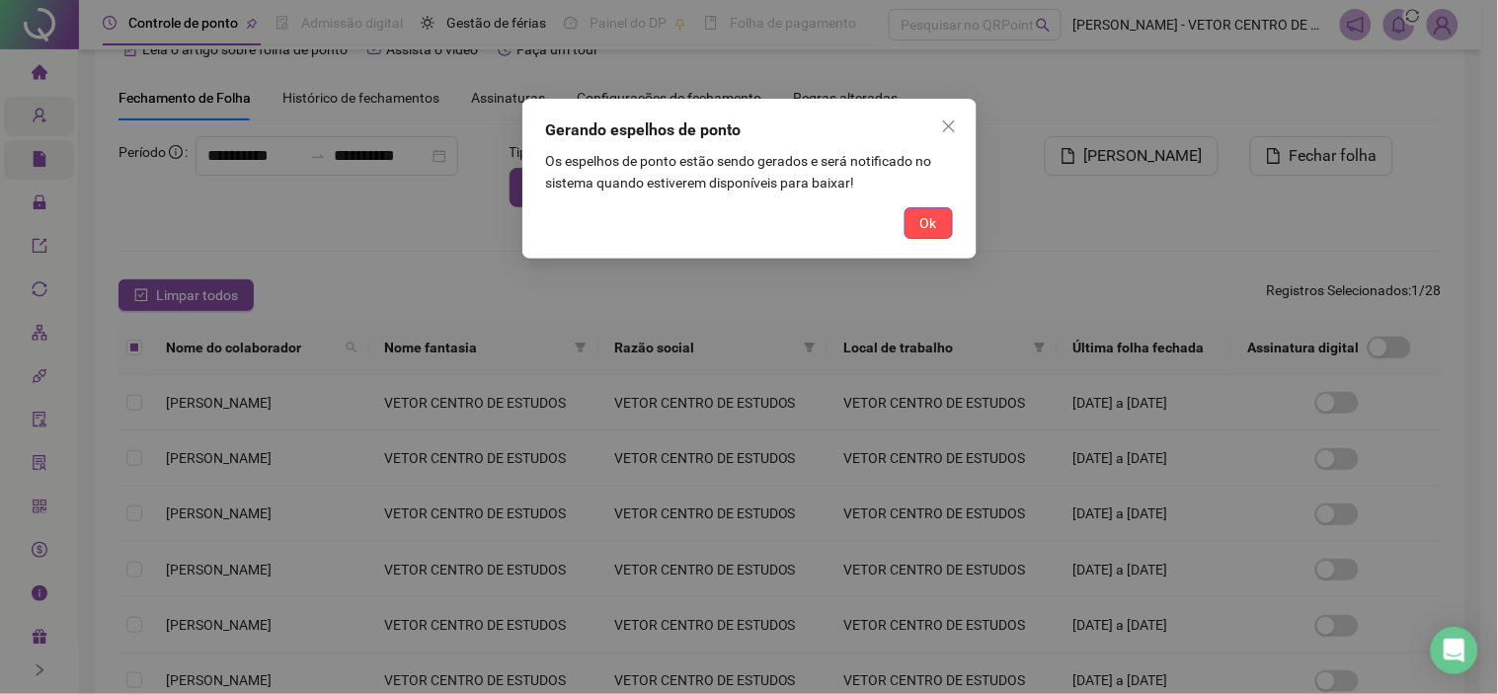
click at [925, 218] on span "Ok" at bounding box center [929, 223] width 17 height 22
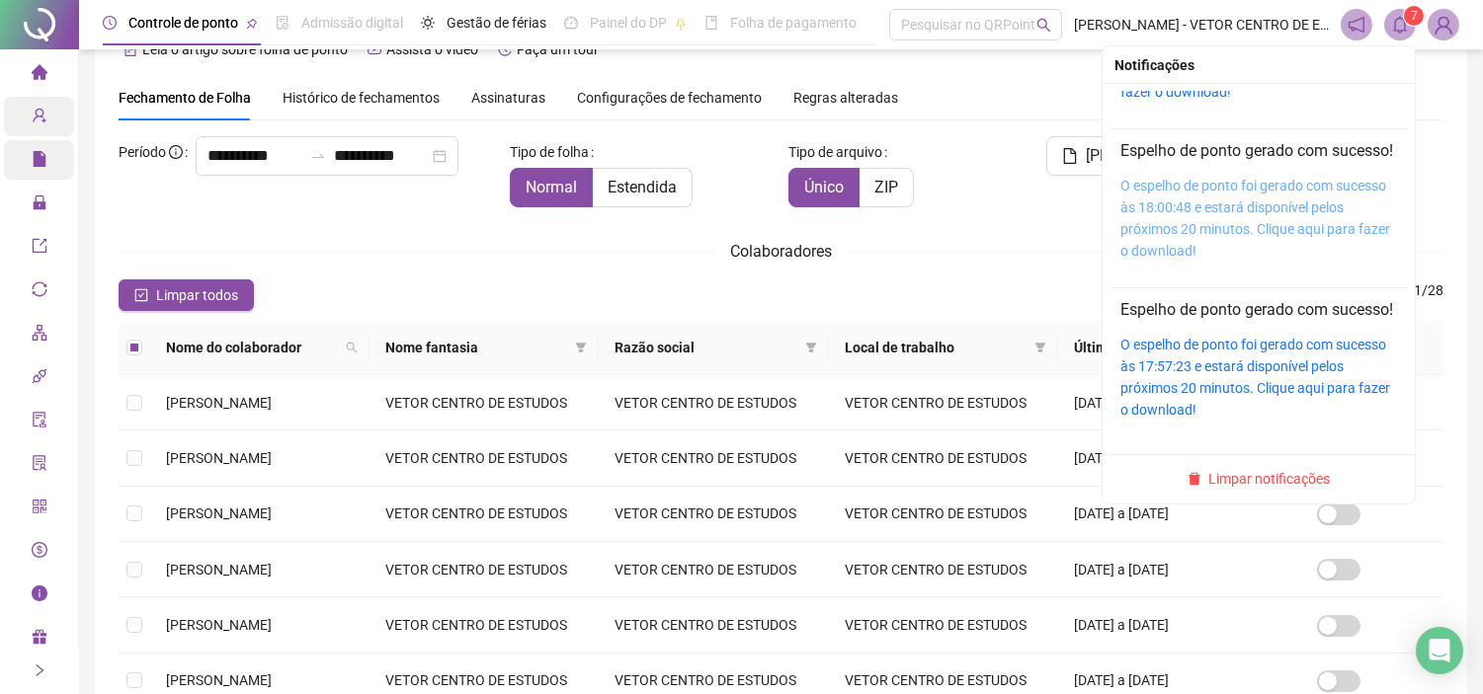
click at [1157, 201] on link "O espelho de ponto foi gerado com sucesso às 18:00:48 e estará disponível pelos…" at bounding box center [1255, 218] width 270 height 81
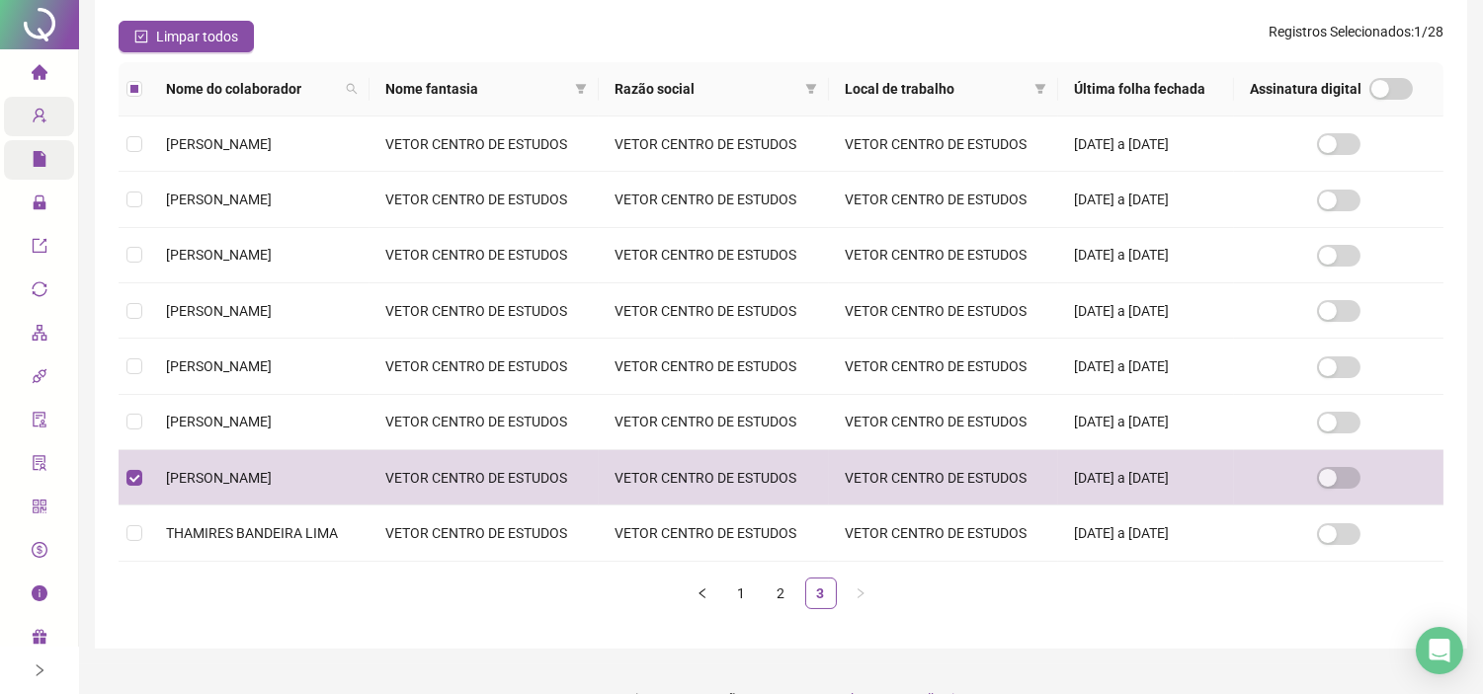
scroll to position [0, 0]
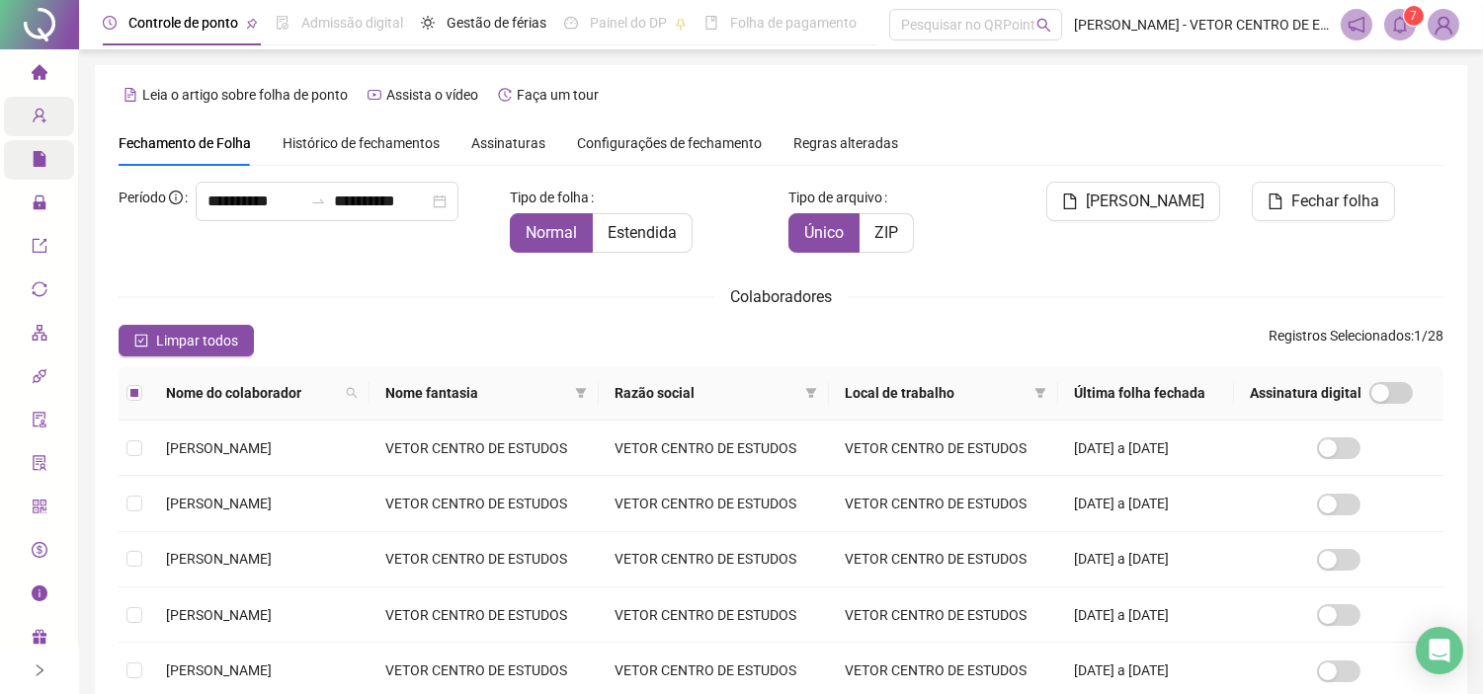
click at [1388, 26] on span at bounding box center [1400, 25] width 32 height 32
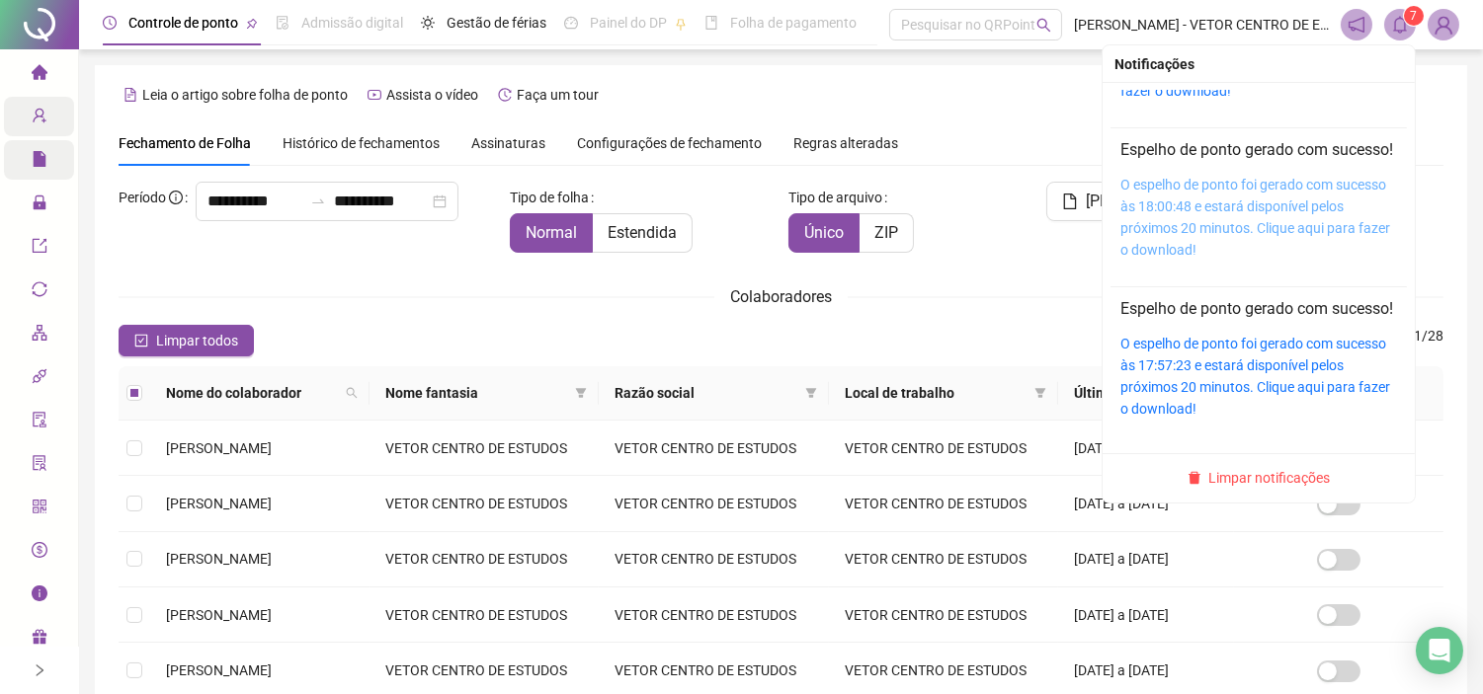
drag, startPoint x: 1193, startPoint y: 170, endPoint x: 1187, endPoint y: 180, distance: 11.5
click at [1193, 174] on div "O espelho de ponto foi gerado com sucesso às 18:00:48 e estará disponível pelos…" at bounding box center [1258, 217] width 277 height 87
click at [1143, 177] on link "O espelho de ponto foi gerado com sucesso às 18:00:48 e estará disponível pelos…" at bounding box center [1255, 217] width 270 height 81
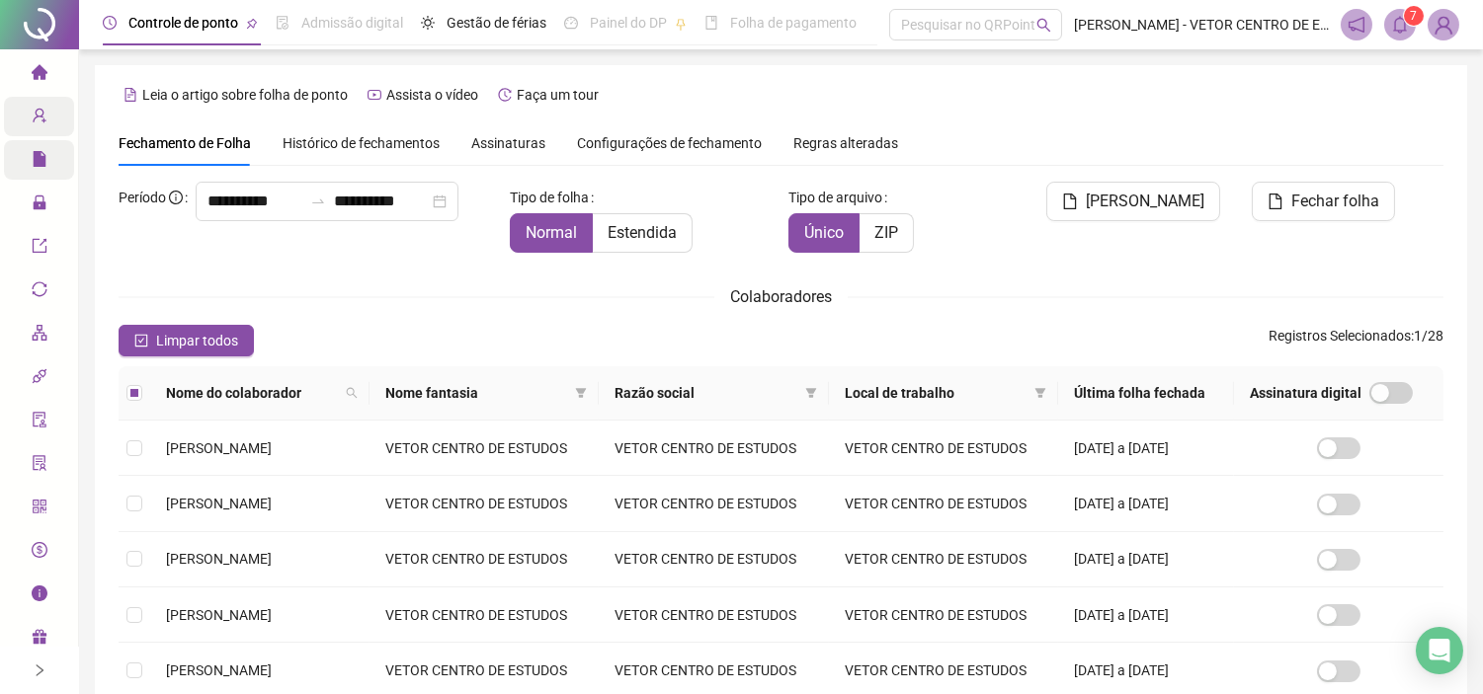
click at [1140, 198] on span "Gerar espelho" at bounding box center [1144, 202] width 119 height 24
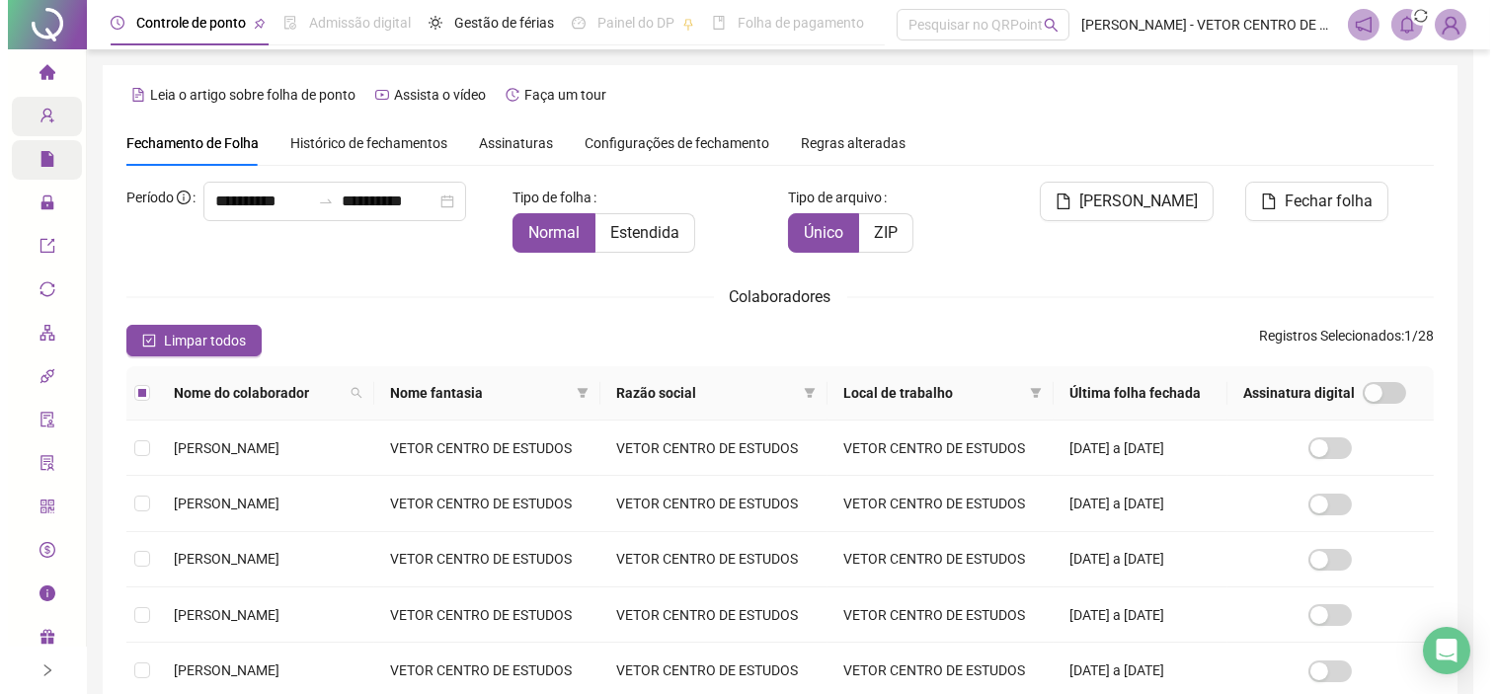
scroll to position [45, 0]
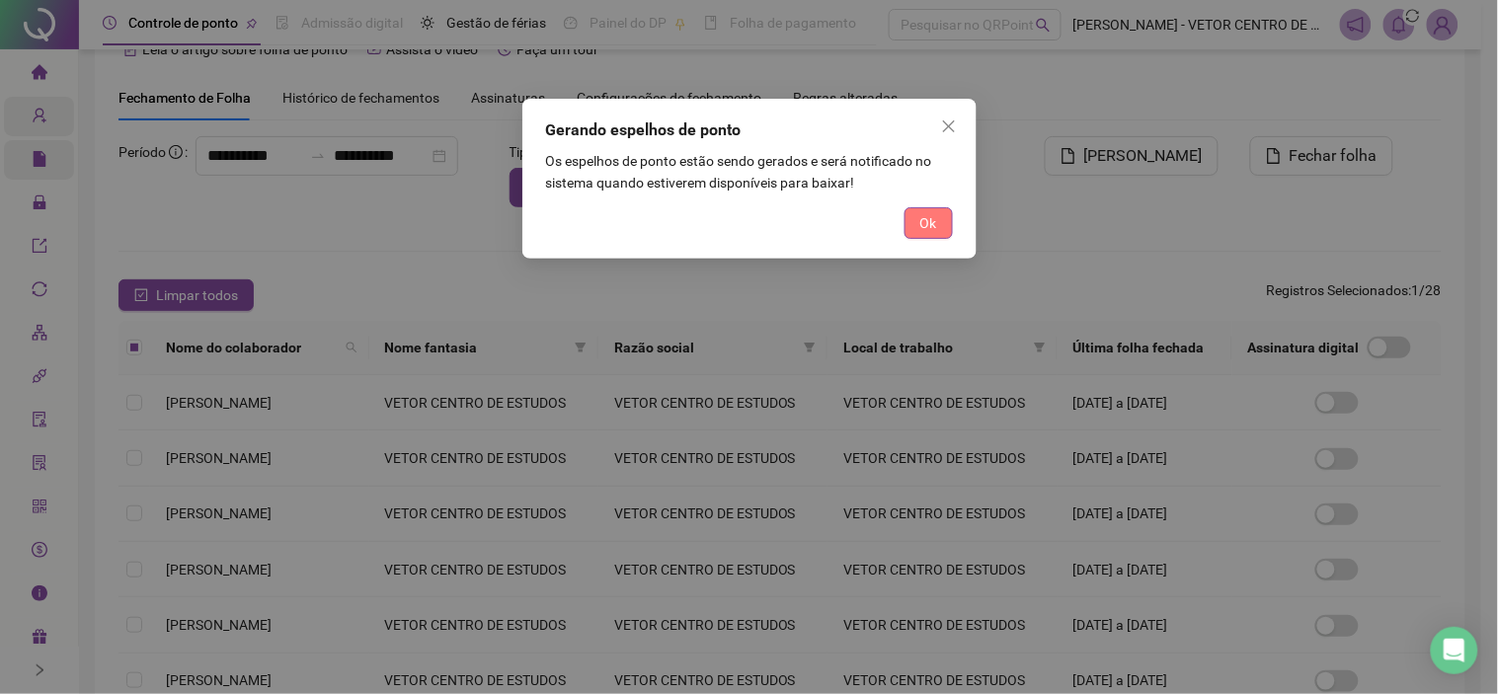
click at [921, 223] on span "Ok" at bounding box center [929, 223] width 17 height 22
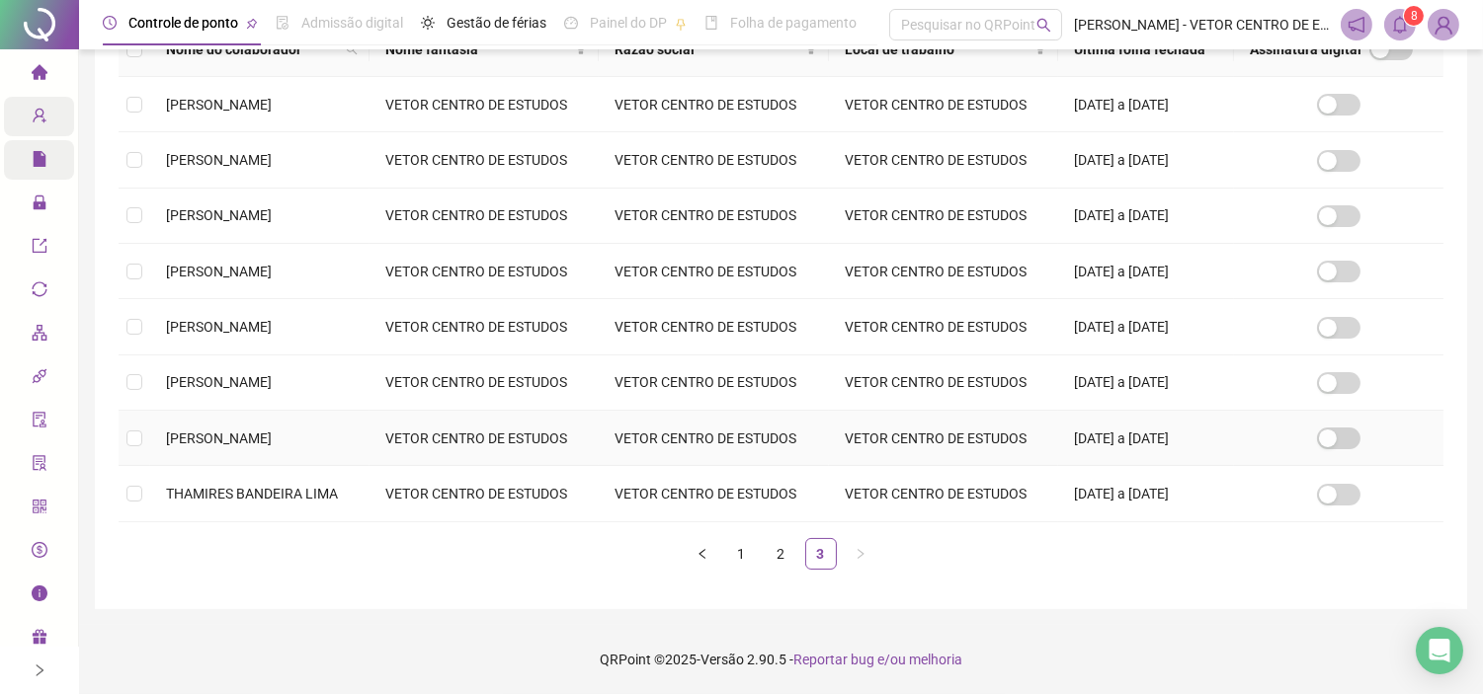
scroll to position [397, 0]
click at [1399, 24] on icon "bell" at bounding box center [1400, 25] width 18 height 18
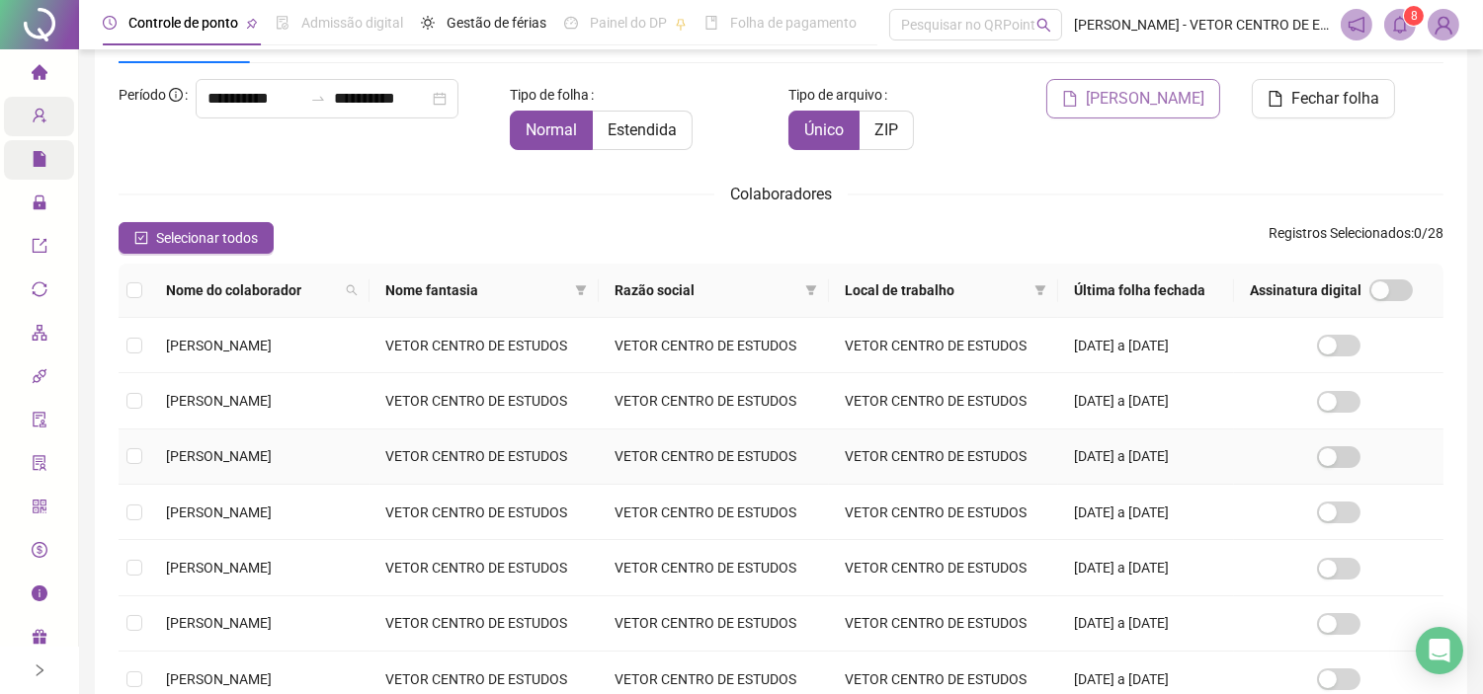
scroll to position [0, 0]
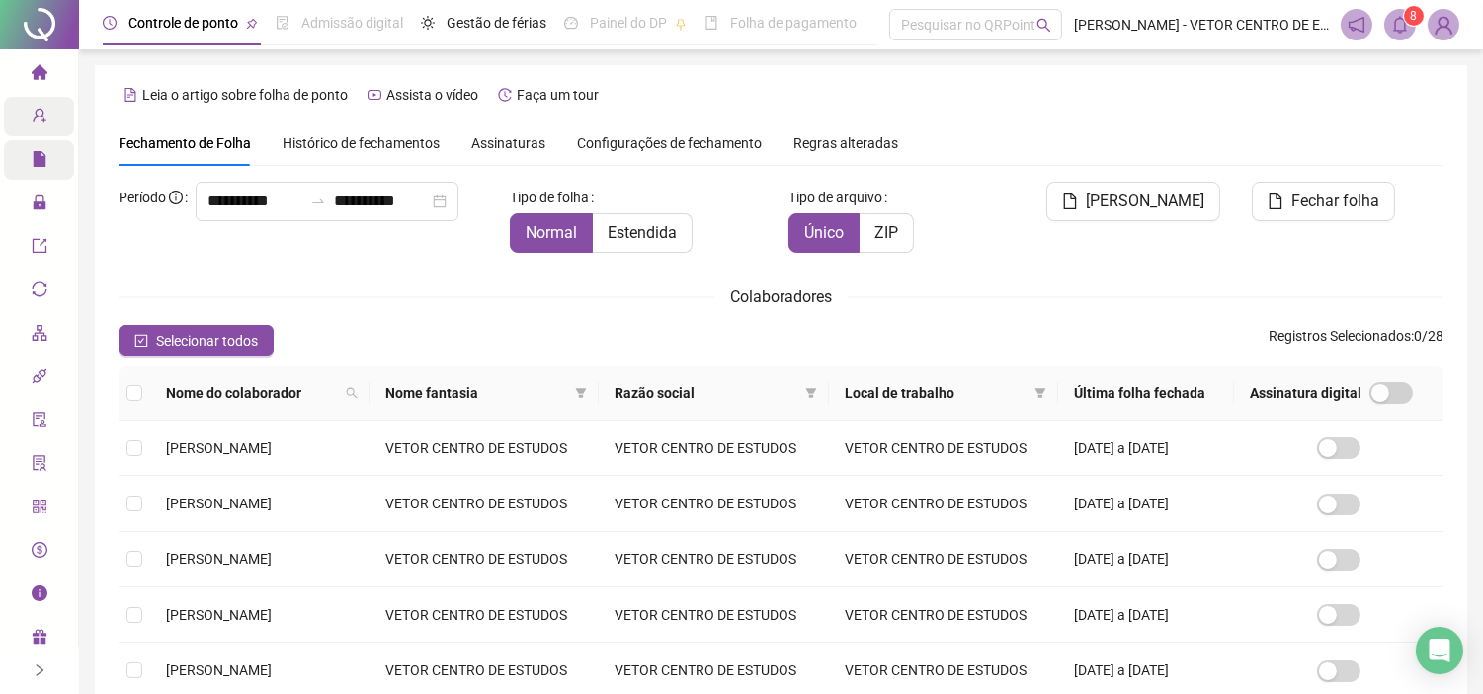
click at [1405, 23] on icon "bell" at bounding box center [1400, 25] width 14 height 18
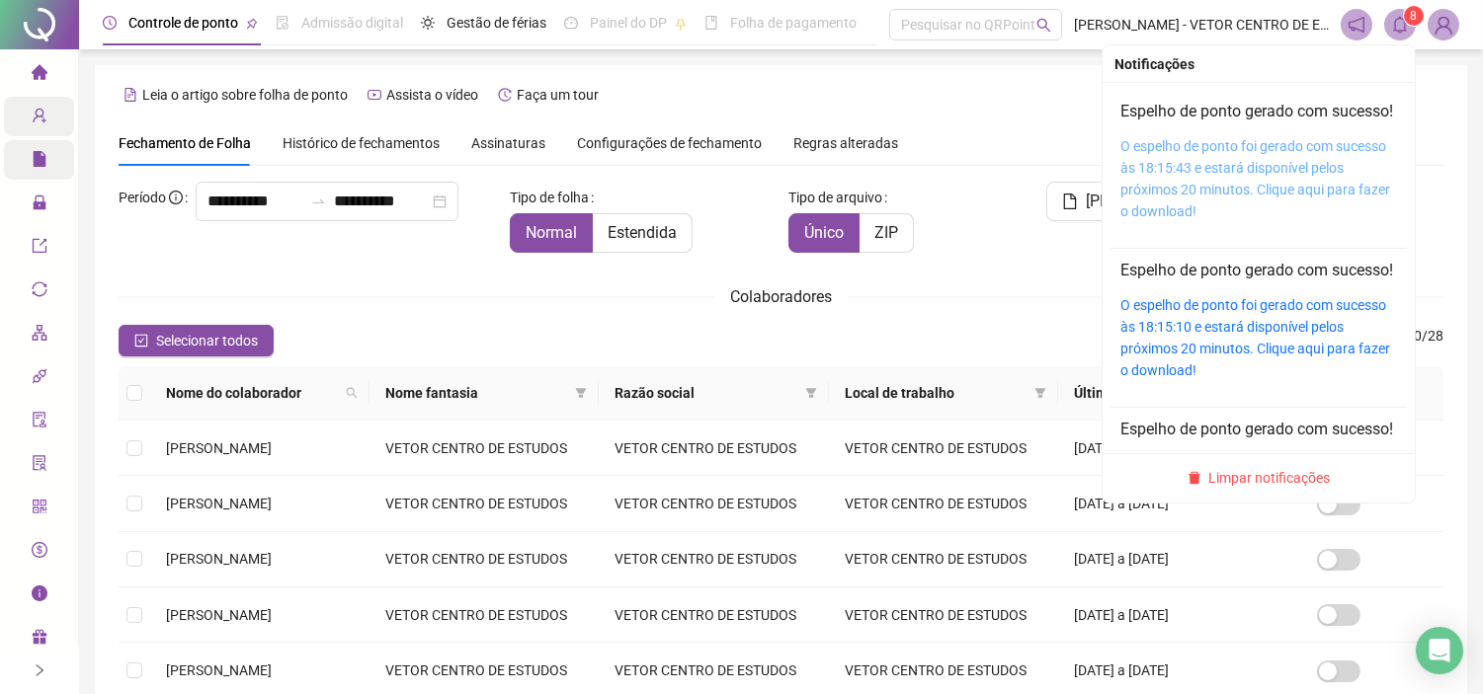
click at [1203, 199] on link "O espelho de ponto foi gerado com sucesso às 18:15:43 e estará disponível pelos…" at bounding box center [1255, 178] width 270 height 81
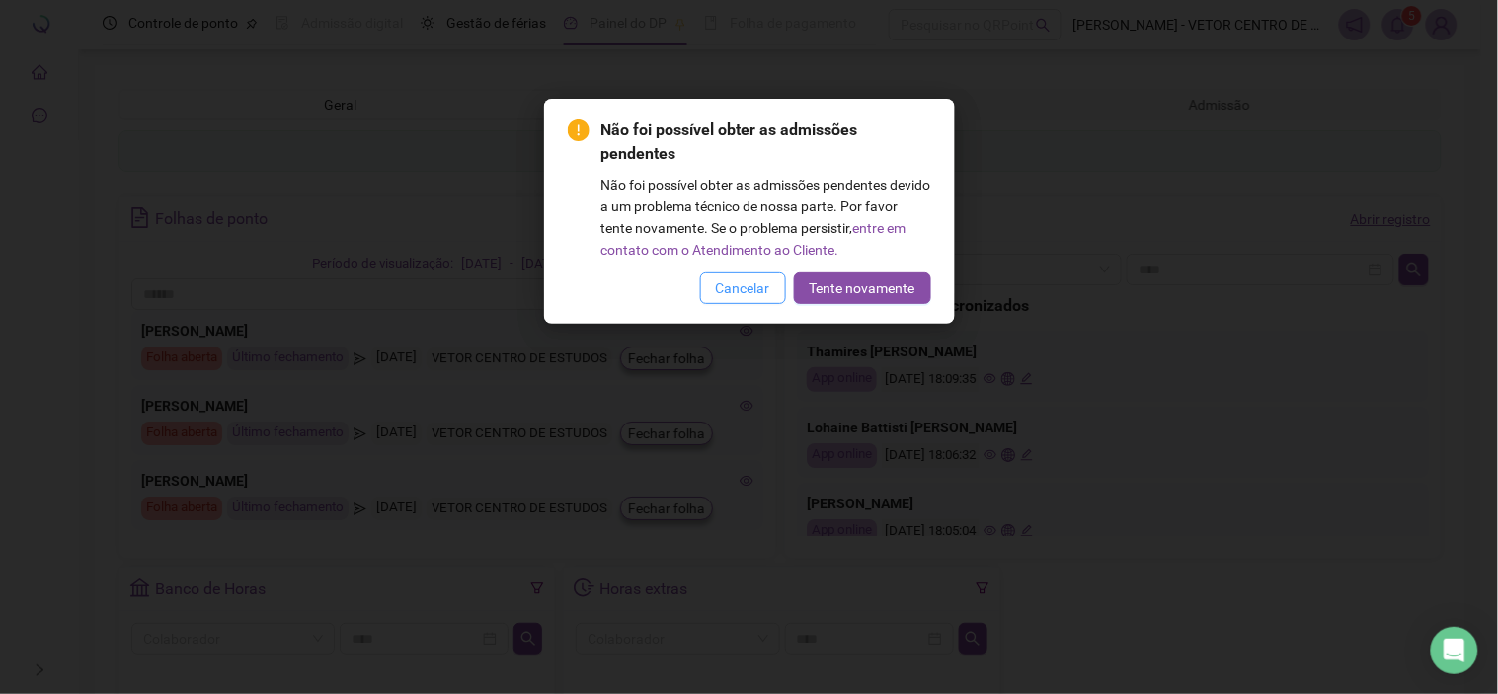
click at [754, 282] on span "Cancelar" at bounding box center [743, 289] width 54 height 22
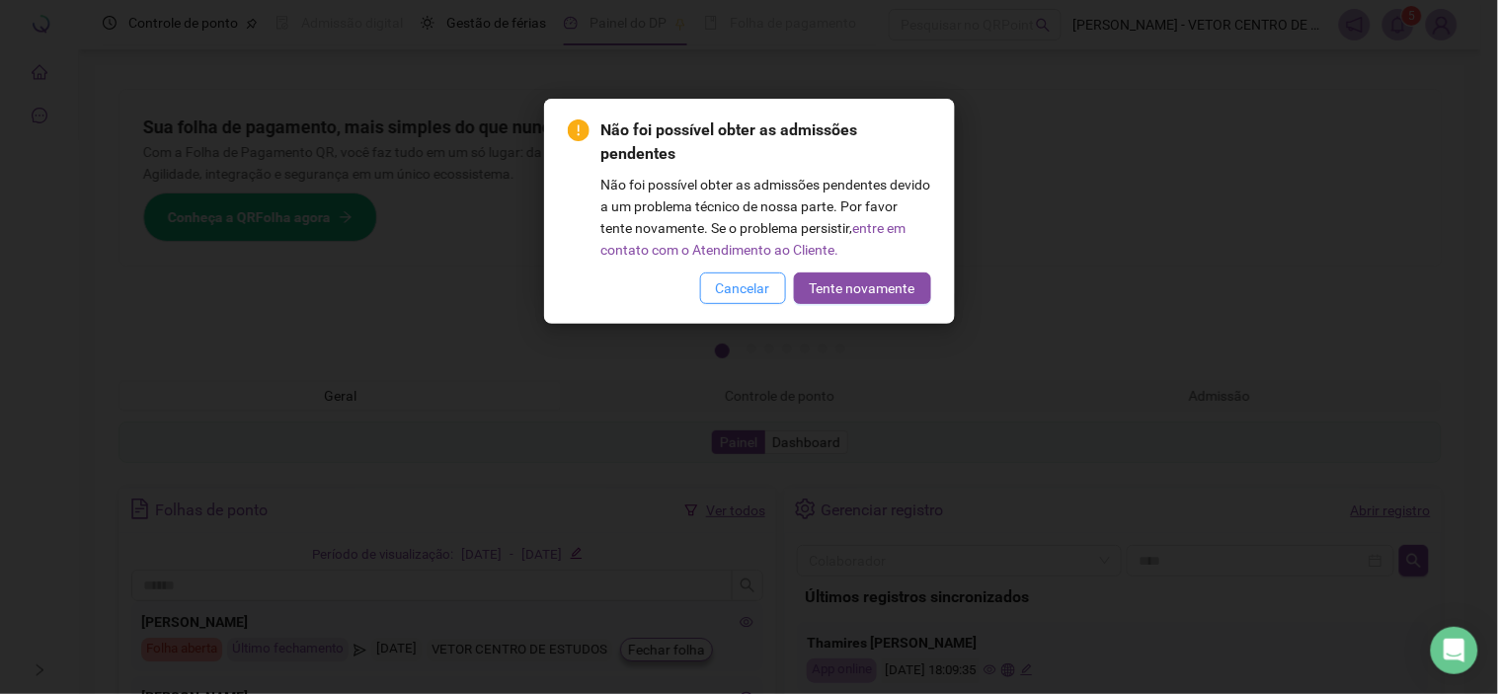
click at [754, 282] on span "Cancelar" at bounding box center [743, 289] width 54 height 22
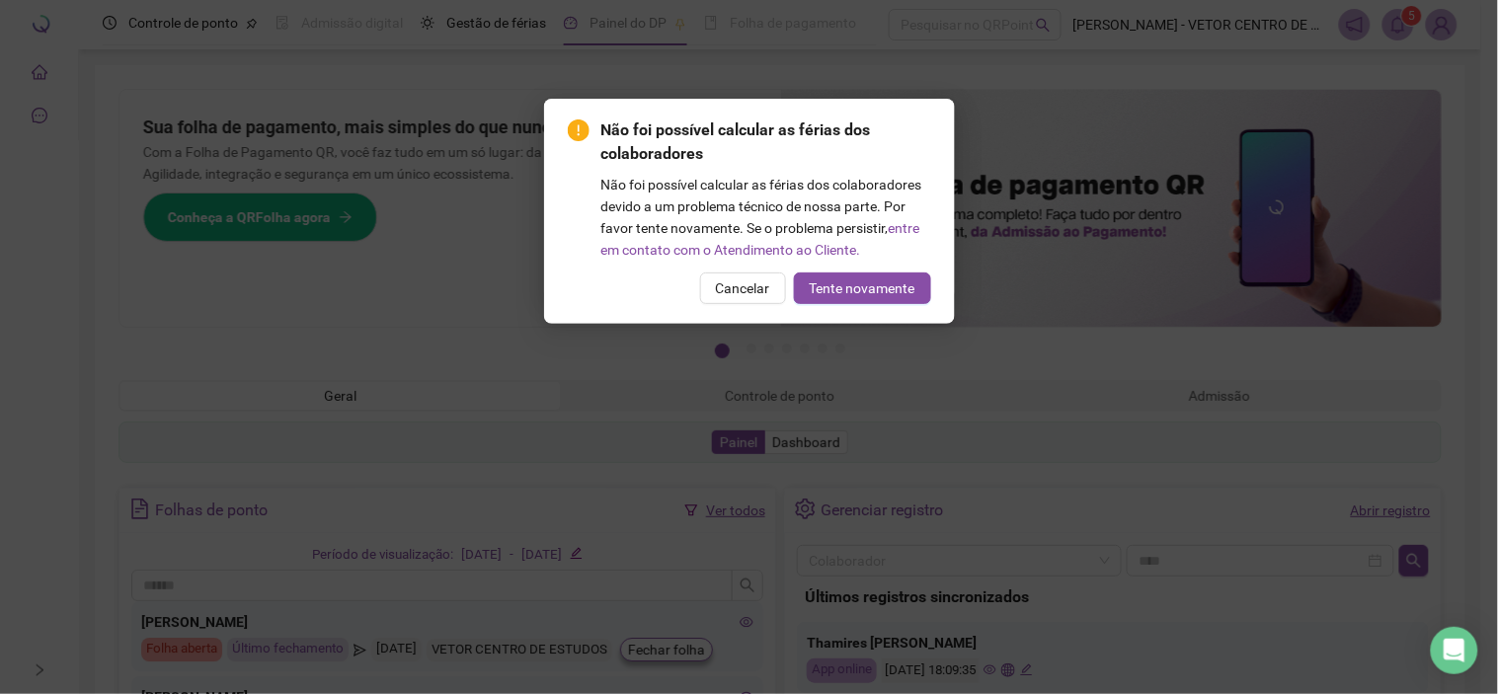
click at [754, 282] on span "Cancelar" at bounding box center [743, 289] width 54 height 22
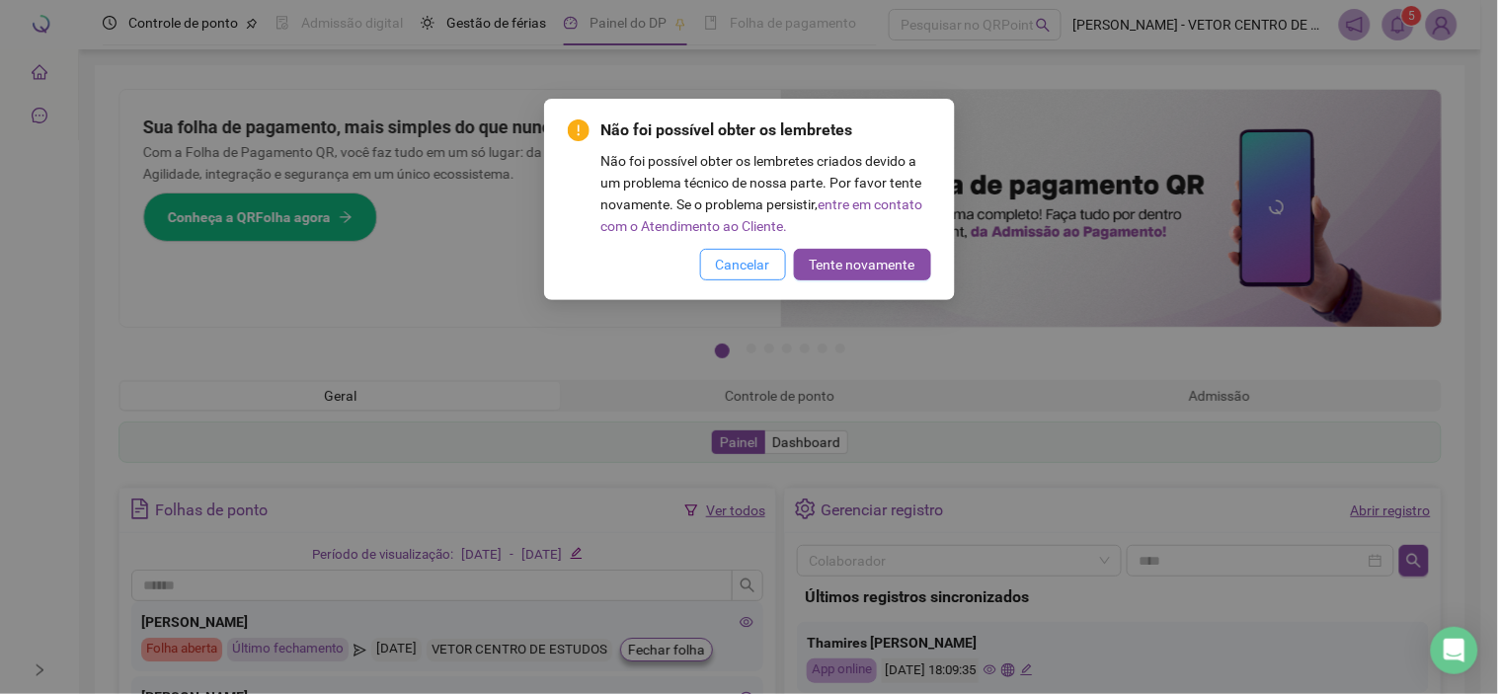
click at [744, 263] on span "Cancelar" at bounding box center [743, 265] width 54 height 22
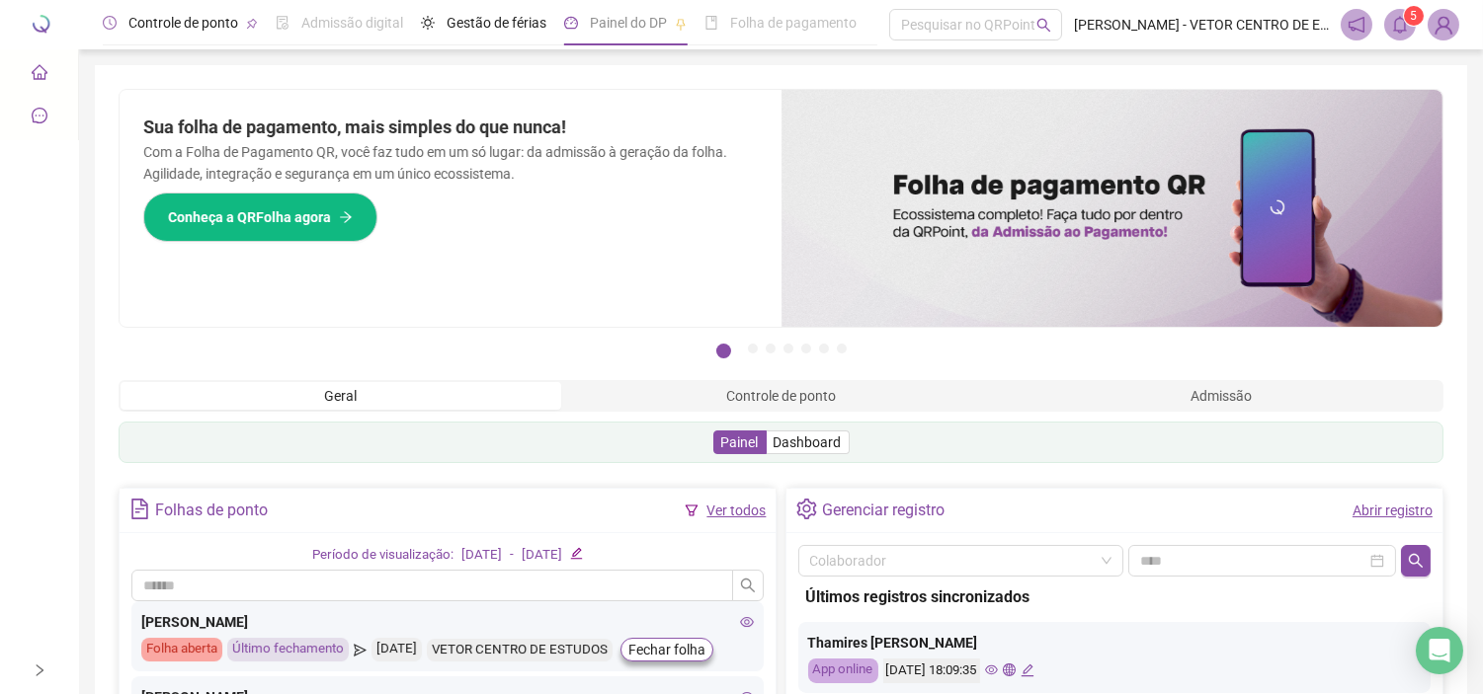
click at [195, 40] on div "Controle de ponto" at bounding box center [180, 22] width 155 height 45
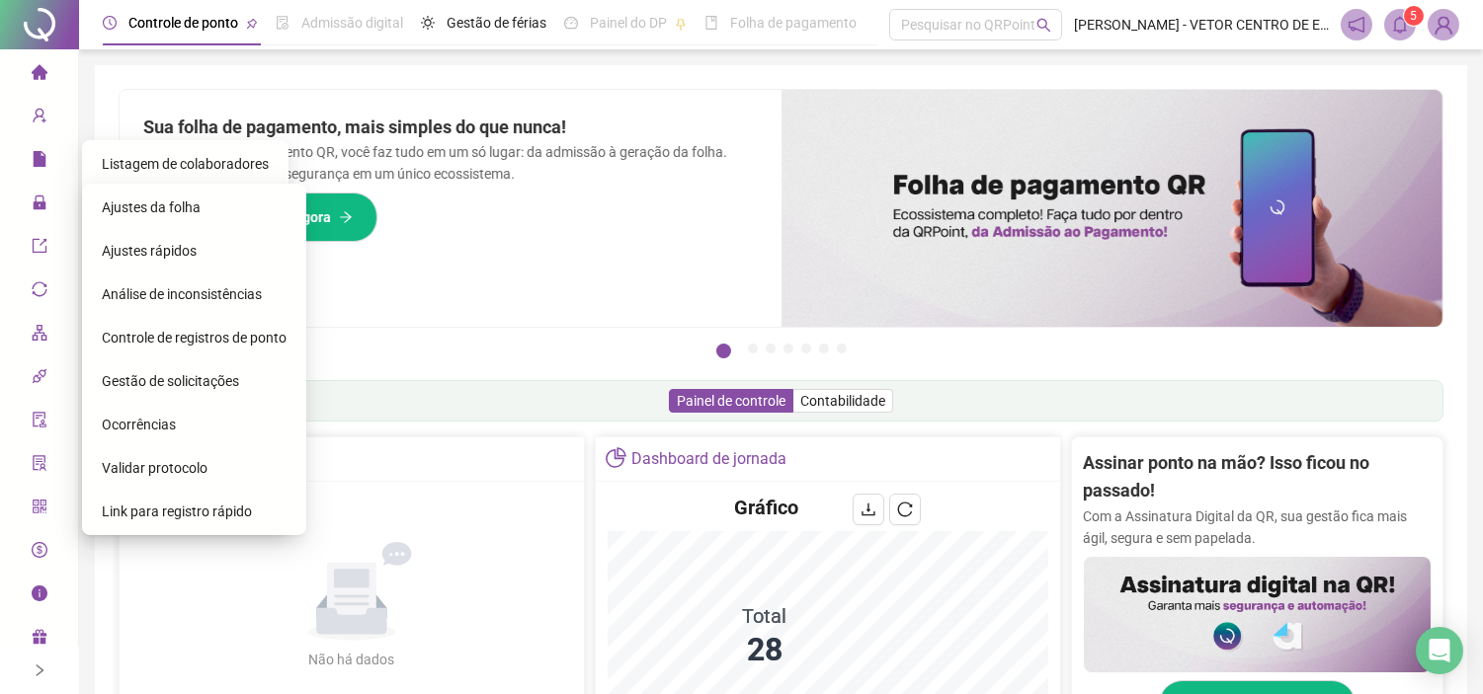
click at [149, 330] on span "Controle de registros de ponto" at bounding box center [194, 338] width 185 height 16
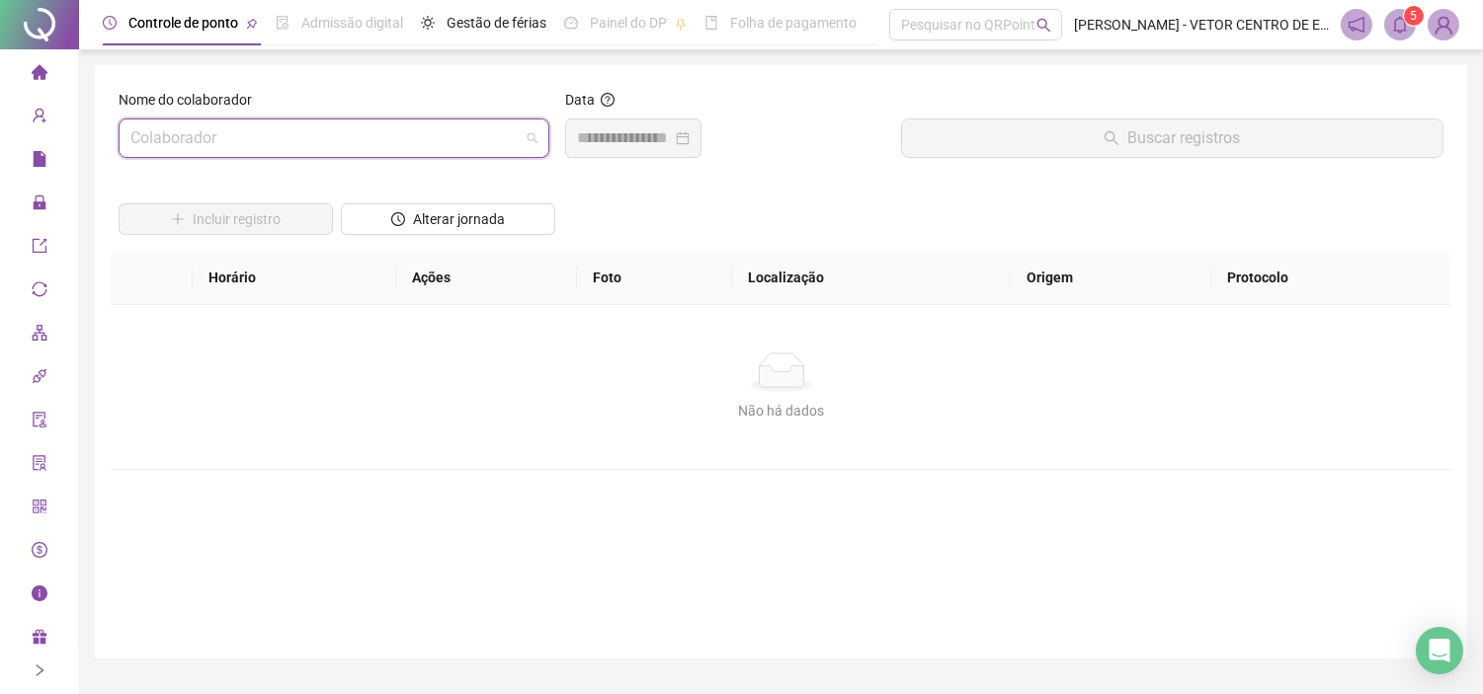
click at [271, 133] on input "search" at bounding box center [324, 139] width 389 height 38
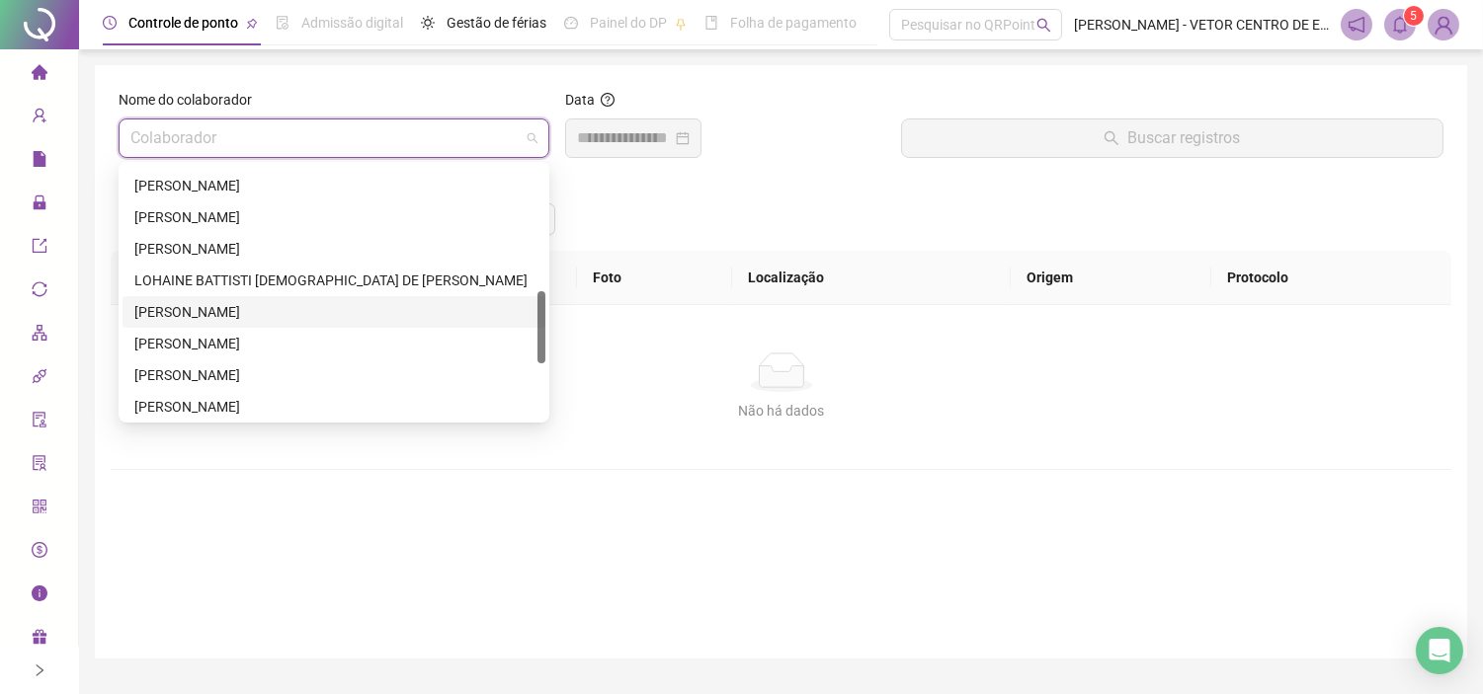
scroll to position [632, 0]
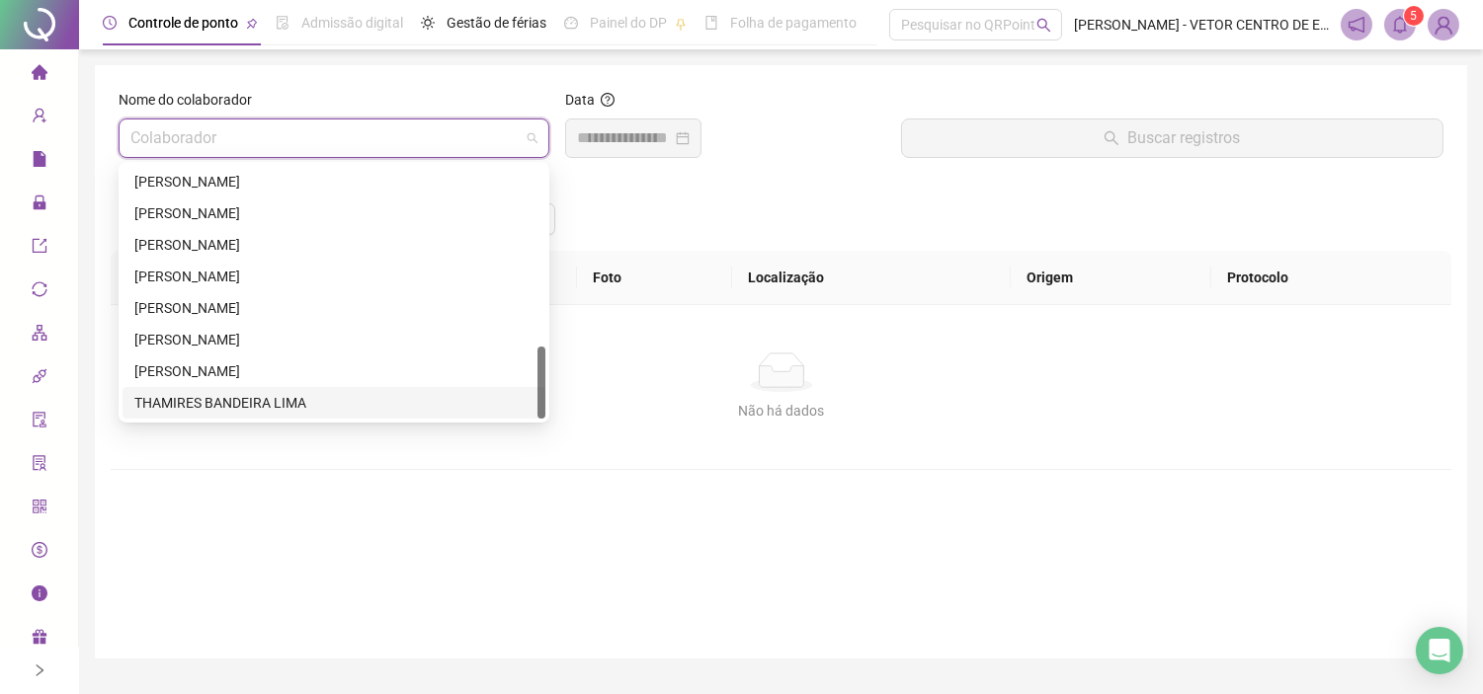
click at [218, 399] on div "THAMIRES BANDEIRA LIMA" at bounding box center [333, 403] width 399 height 22
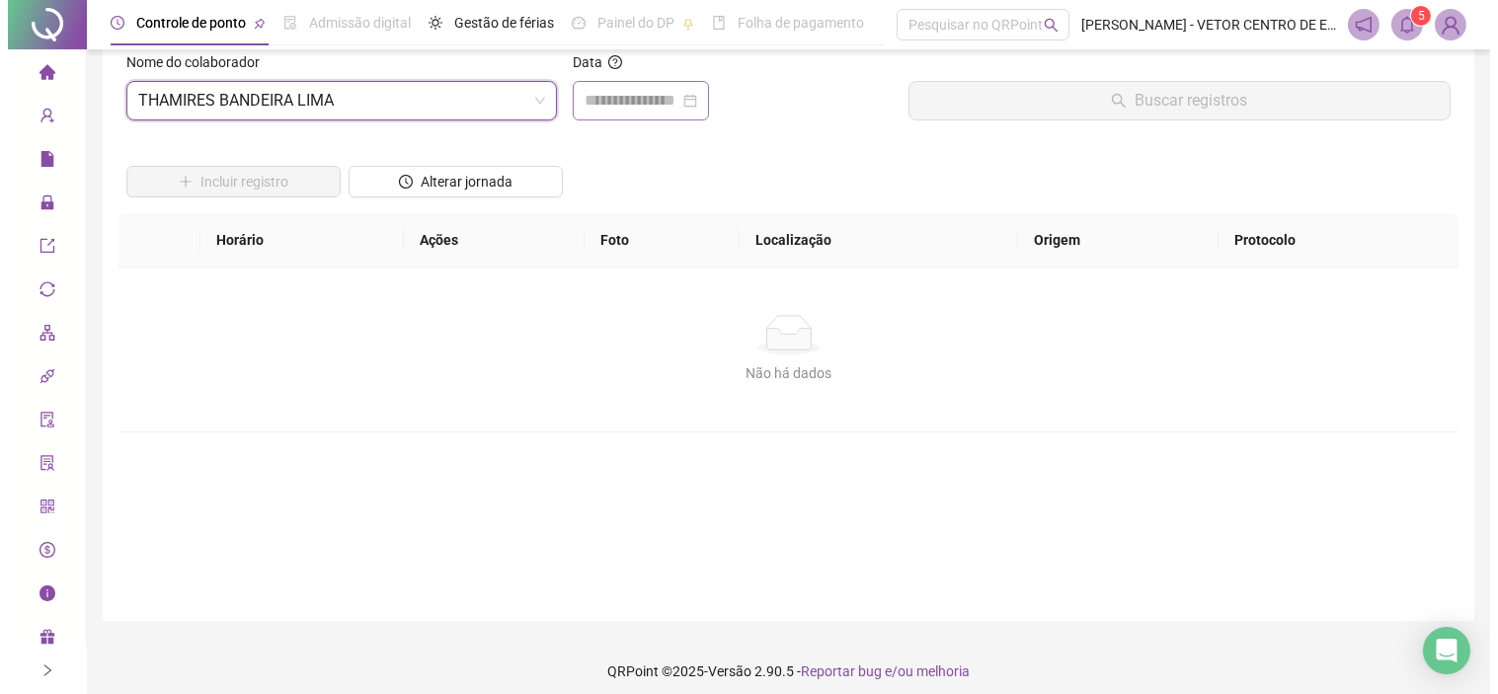
scroll to position [0, 0]
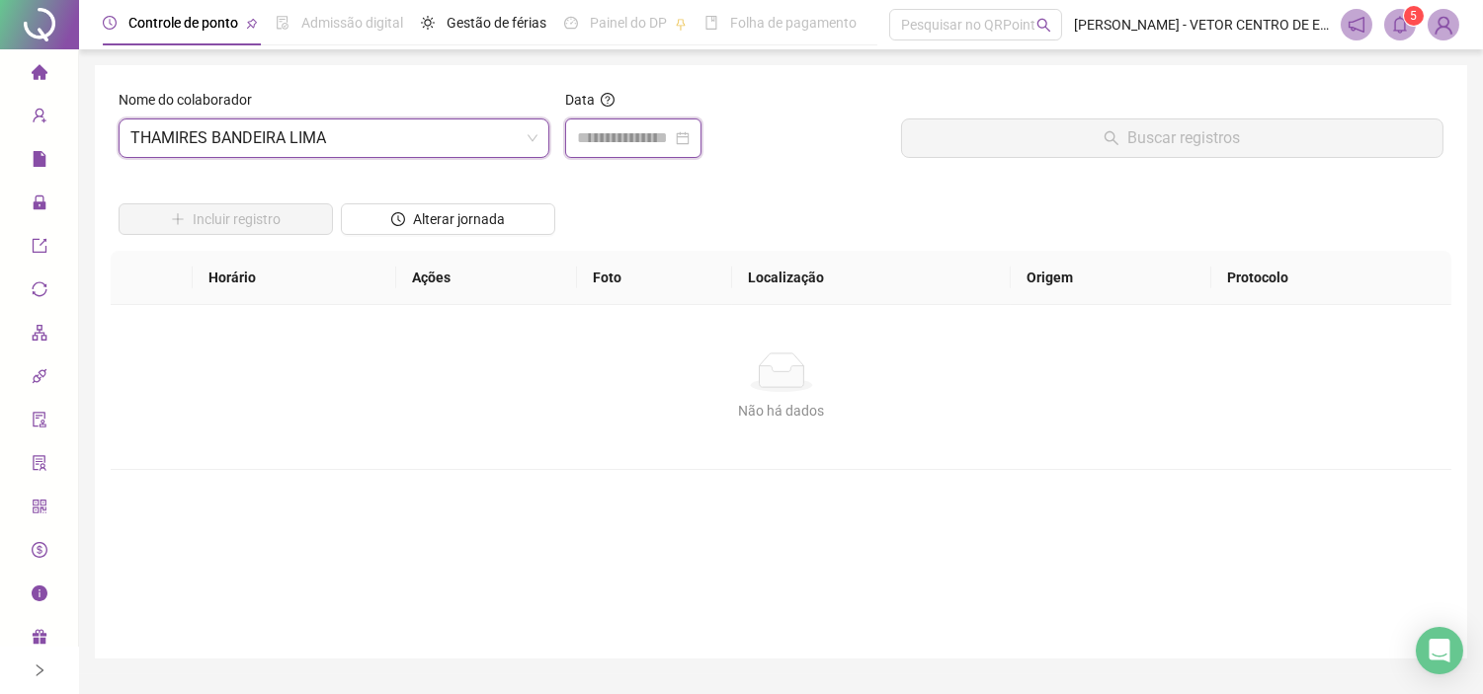
click at [630, 128] on input at bounding box center [624, 138] width 95 height 24
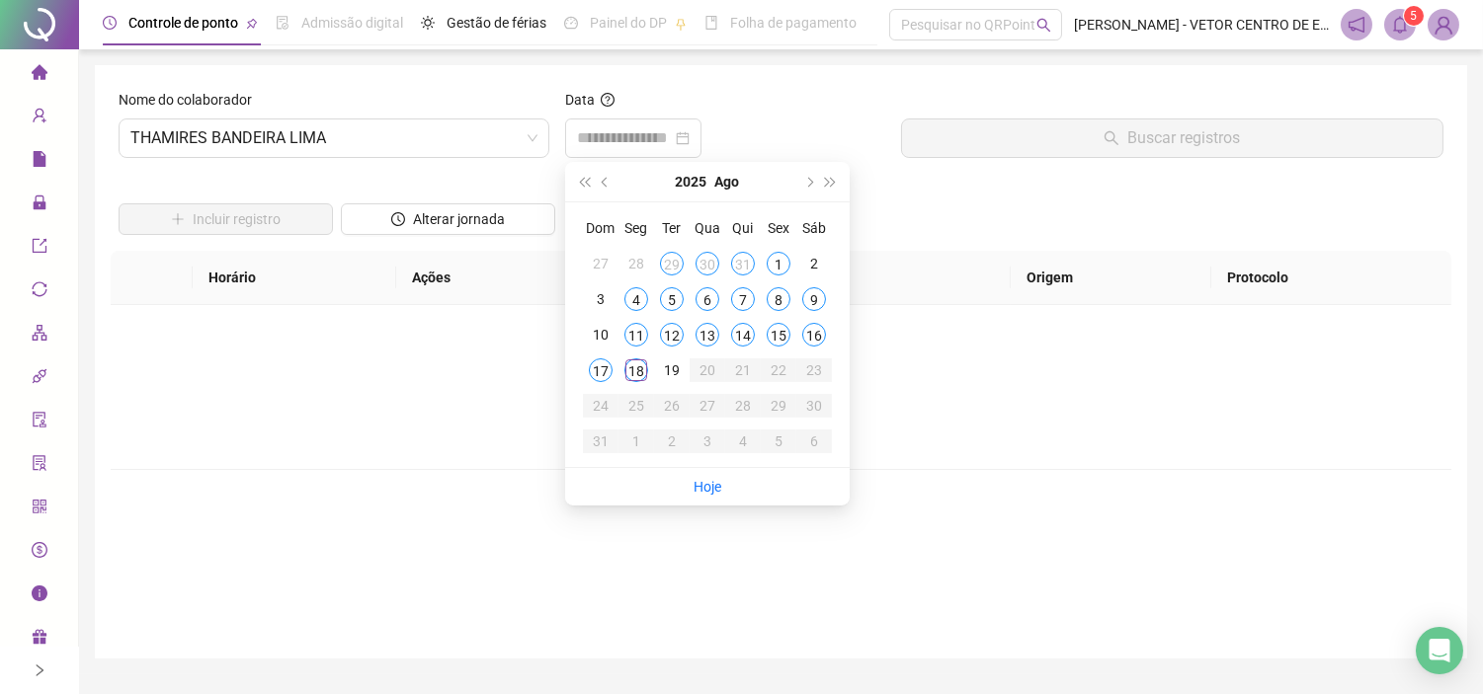
click at [458, 455] on div "Não há dados Não há dados" at bounding box center [781, 387] width 1340 height 164
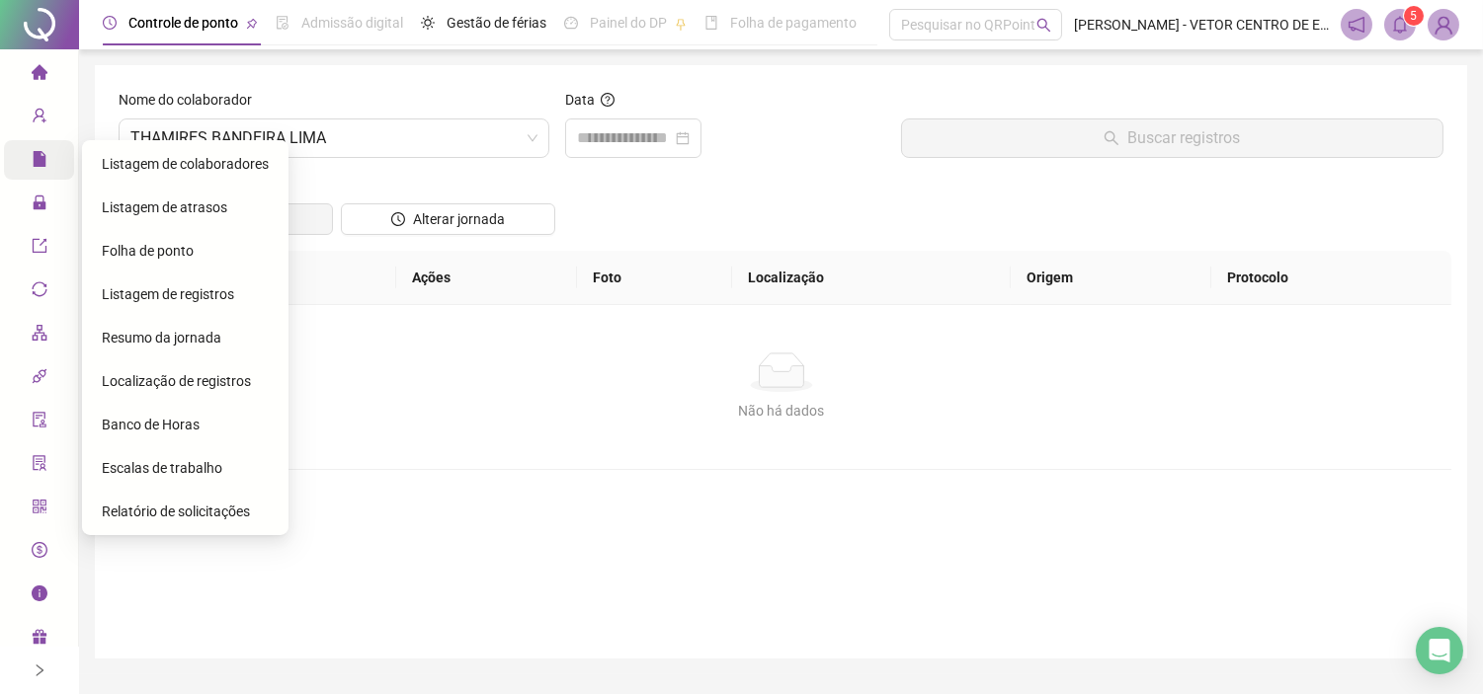
click at [42, 160] on icon "file" at bounding box center [39, 159] width 13 height 16
click at [142, 263] on div "Folha de ponto" at bounding box center [185, 251] width 167 height 40
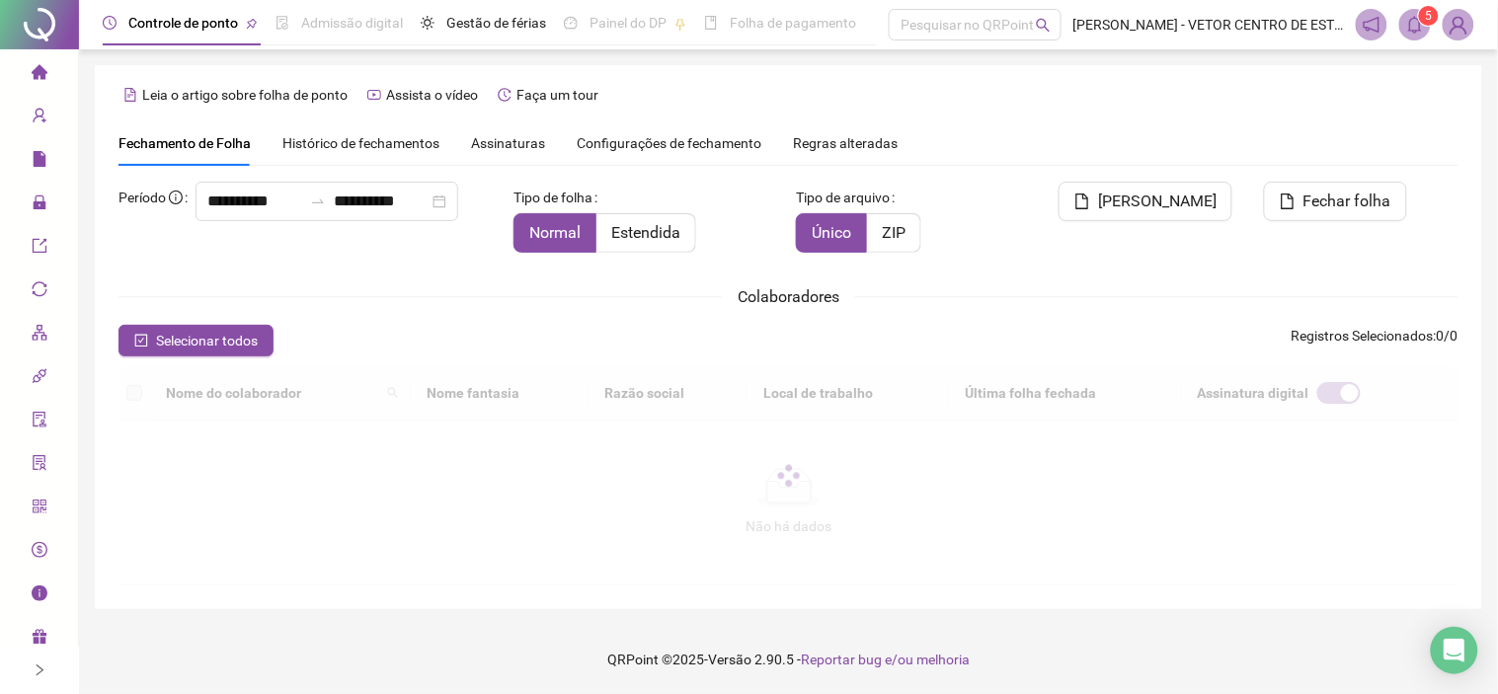
type input "**********"
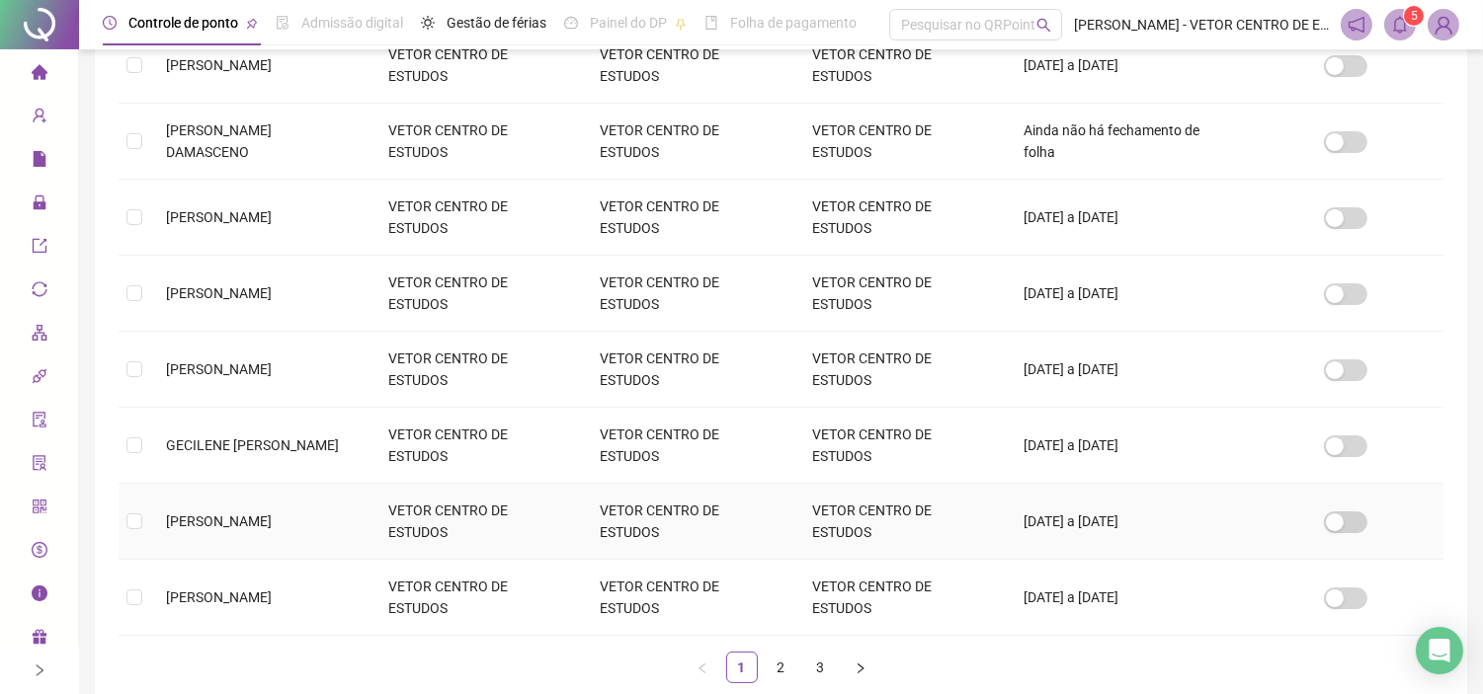
scroll to position [659, 0]
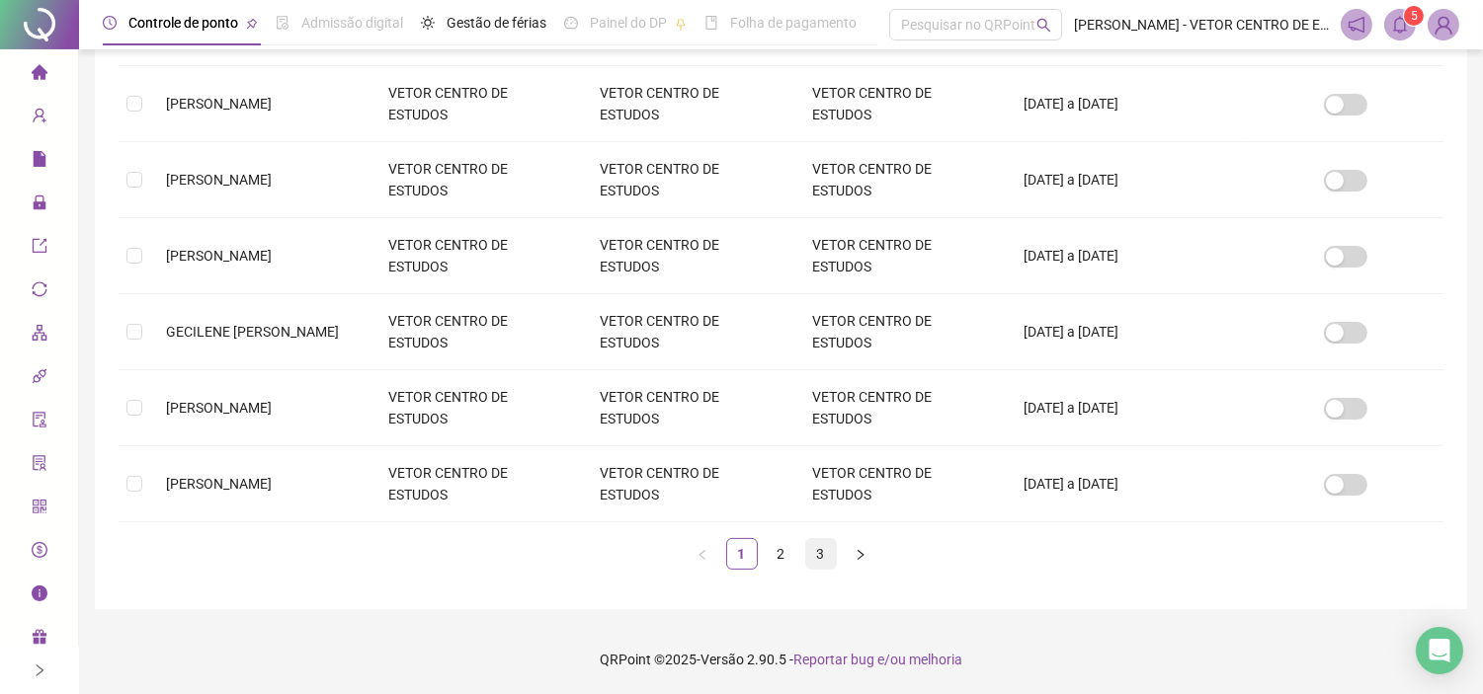
click at [828, 554] on link "3" at bounding box center [821, 554] width 30 height 30
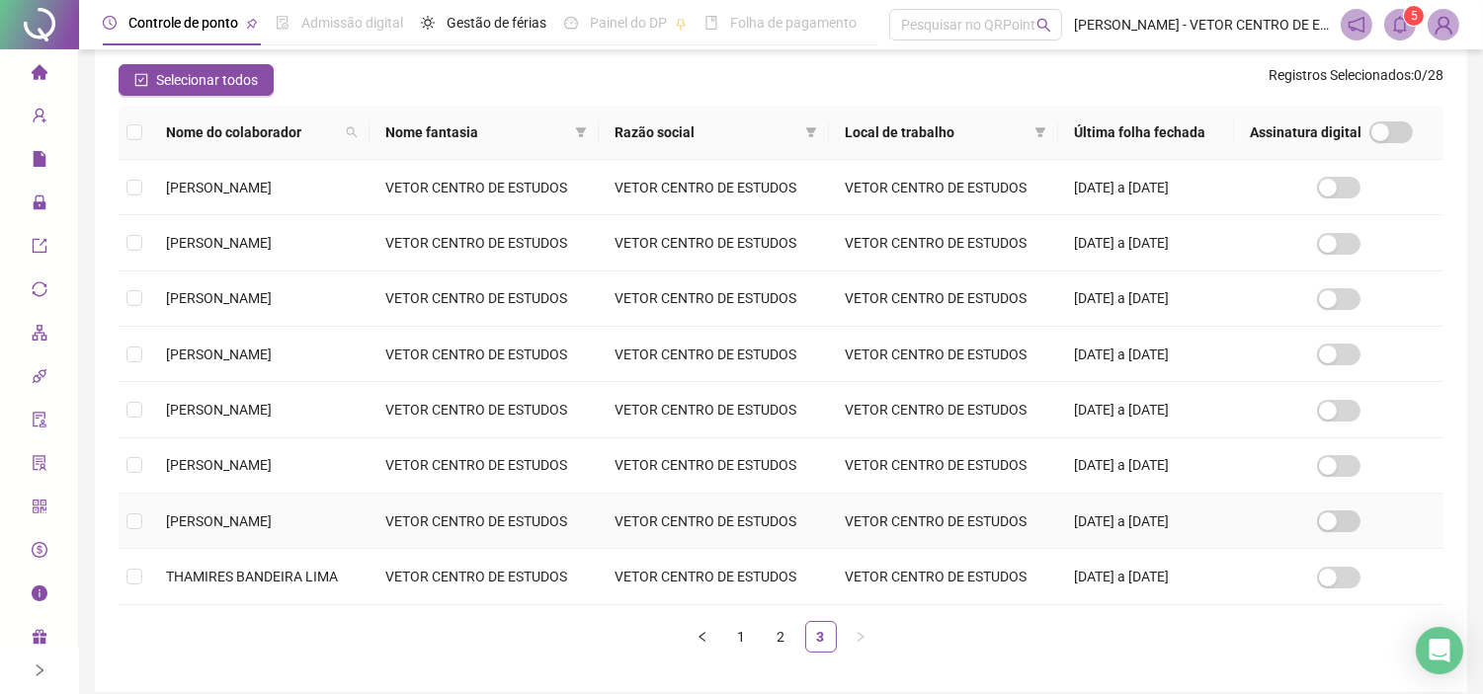
scroll to position [507, 0]
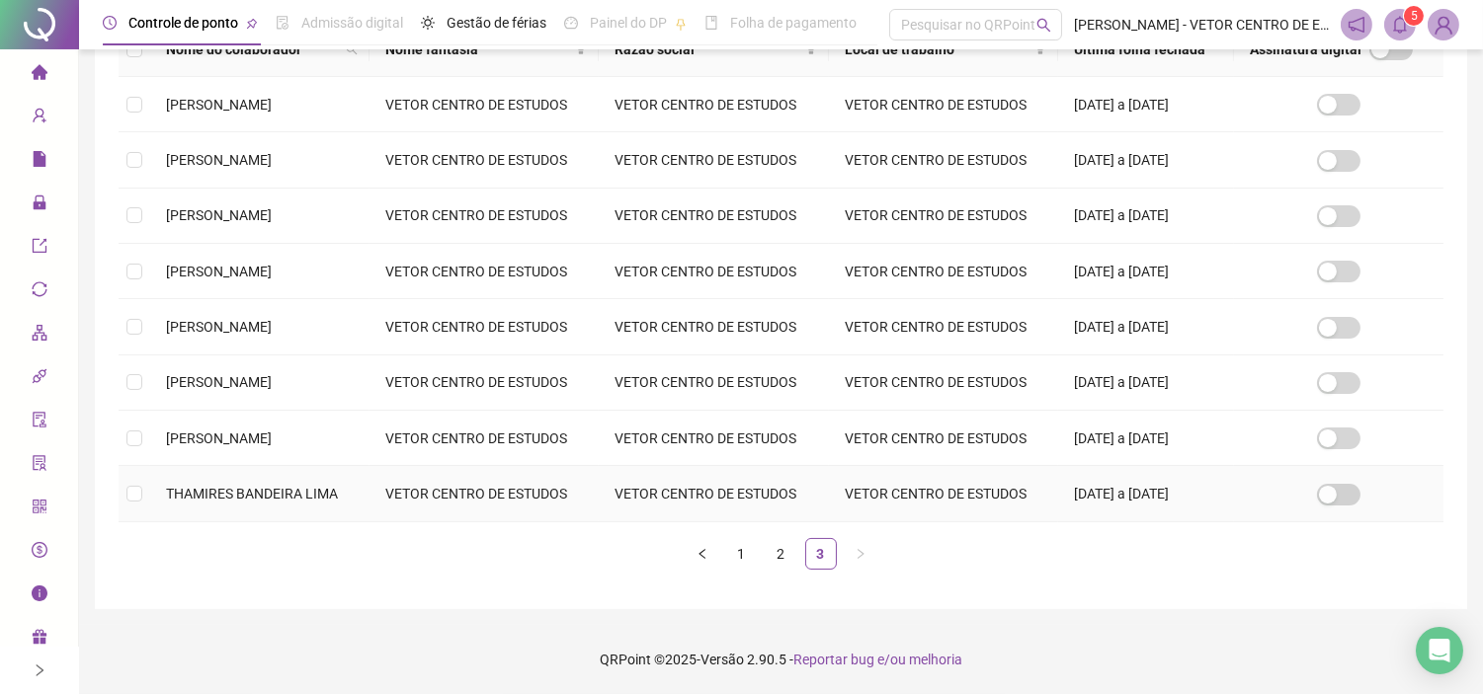
click at [143, 479] on td at bounding box center [135, 493] width 32 height 55
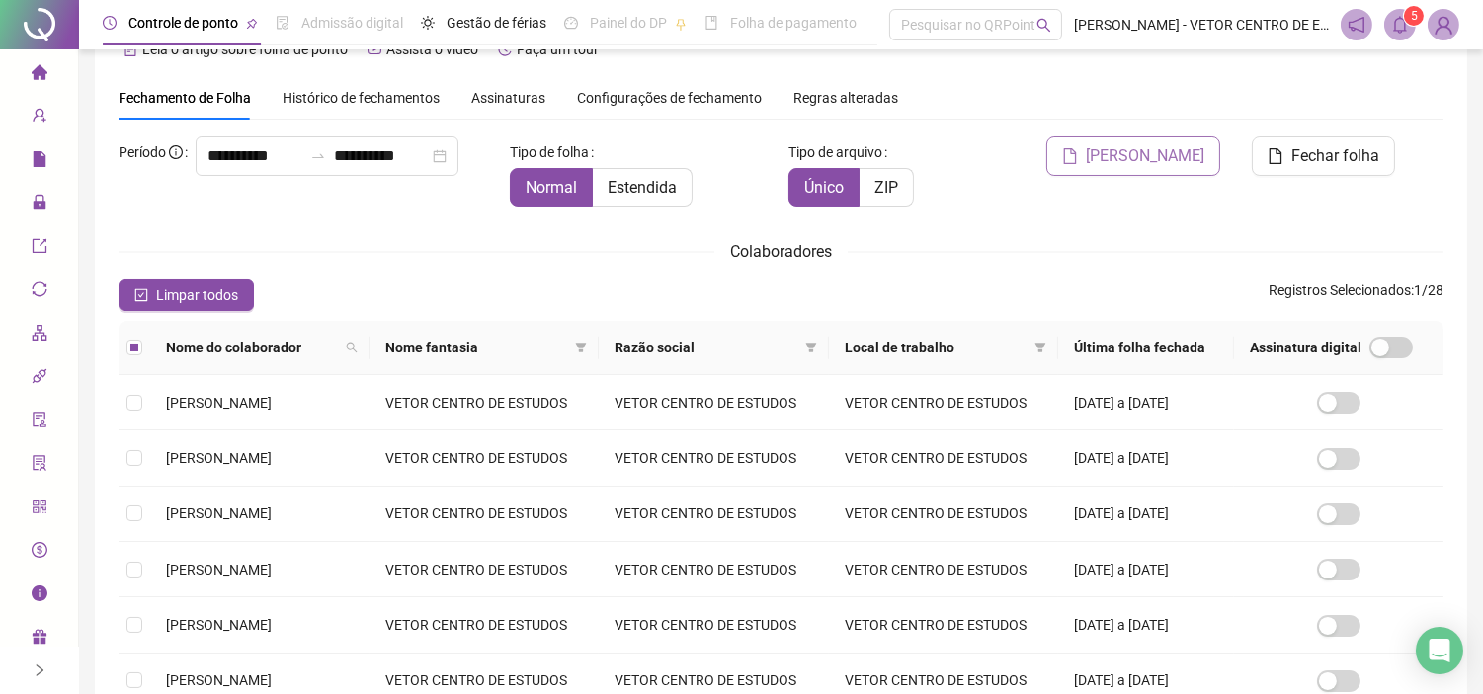
click at [1153, 154] on span "Gerar espelho" at bounding box center [1144, 156] width 119 height 24
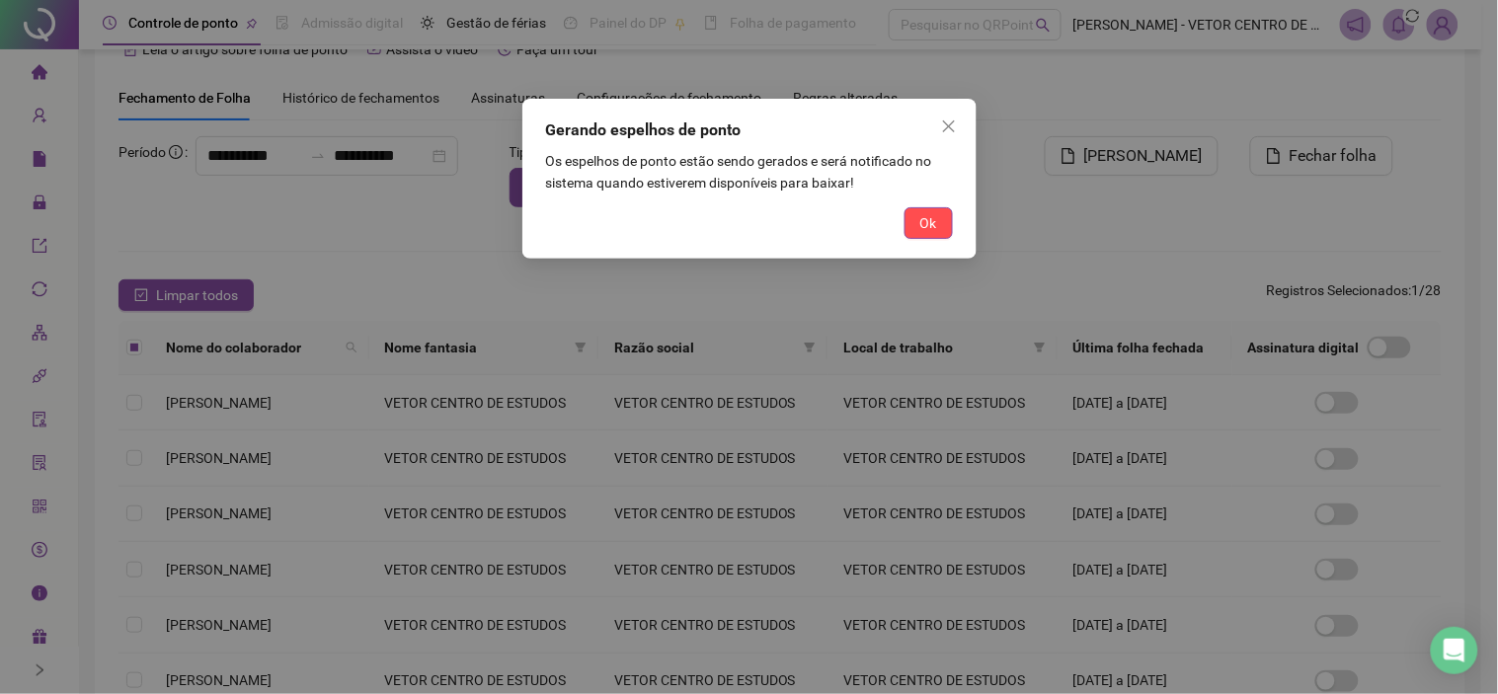
click at [932, 224] on span "Ok" at bounding box center [929, 223] width 17 height 22
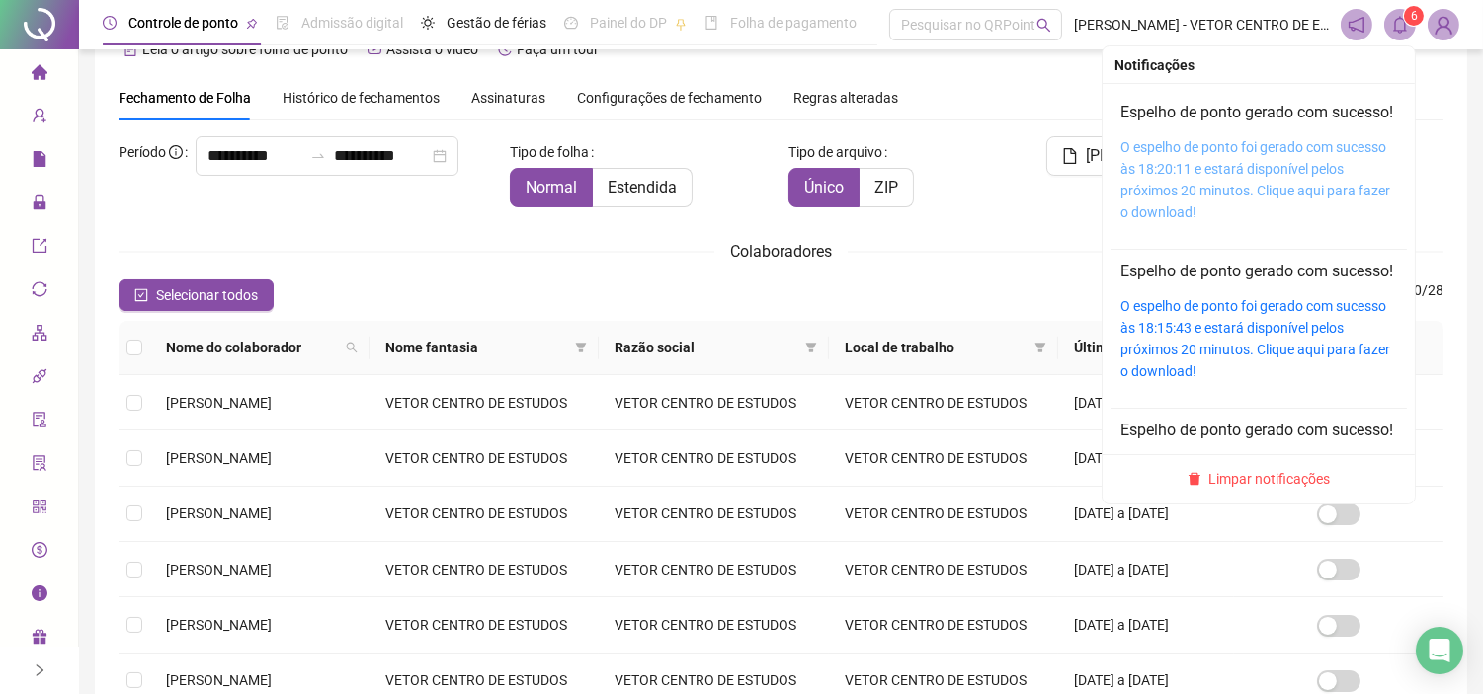
click at [1242, 186] on link "O espelho de ponto foi gerado com sucesso às 18:20:11 e estará disponível pelos…" at bounding box center [1255, 179] width 270 height 81
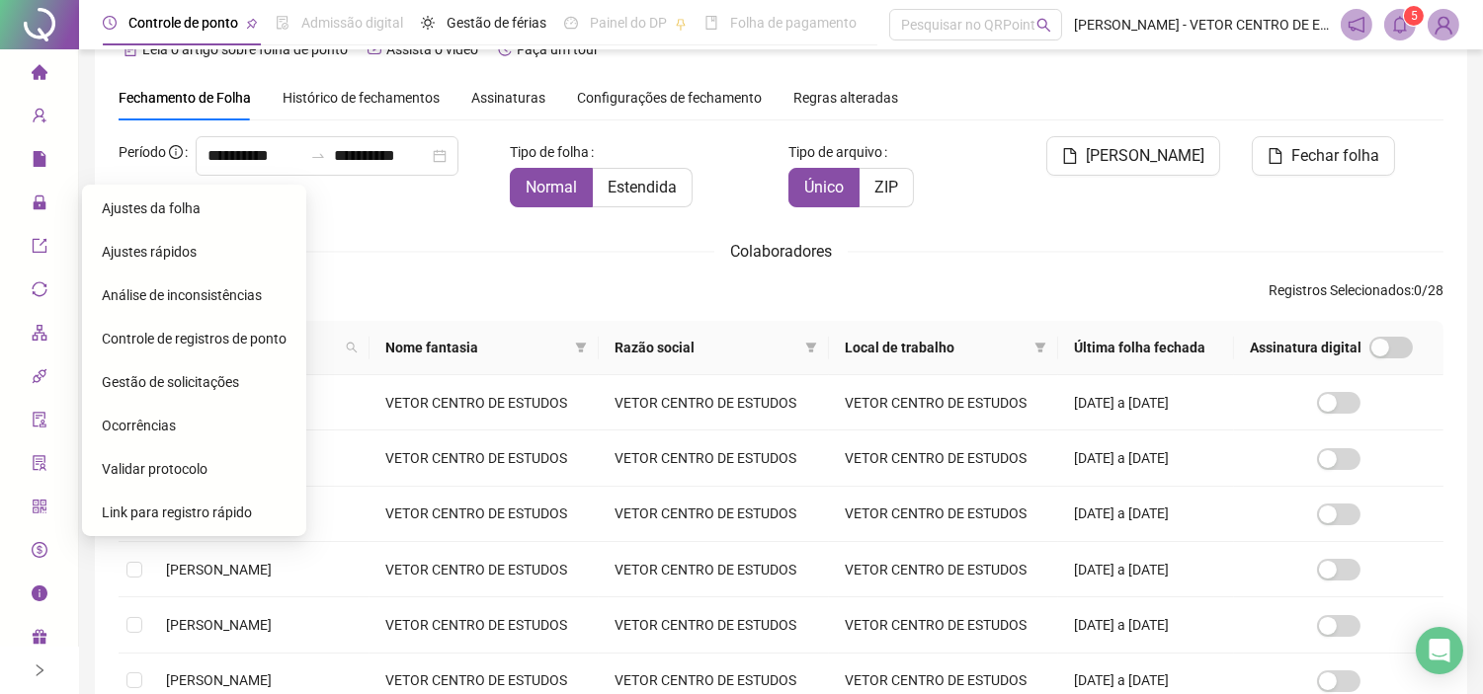
click at [160, 376] on span "Gestão de solicitações" at bounding box center [170, 382] width 137 height 16
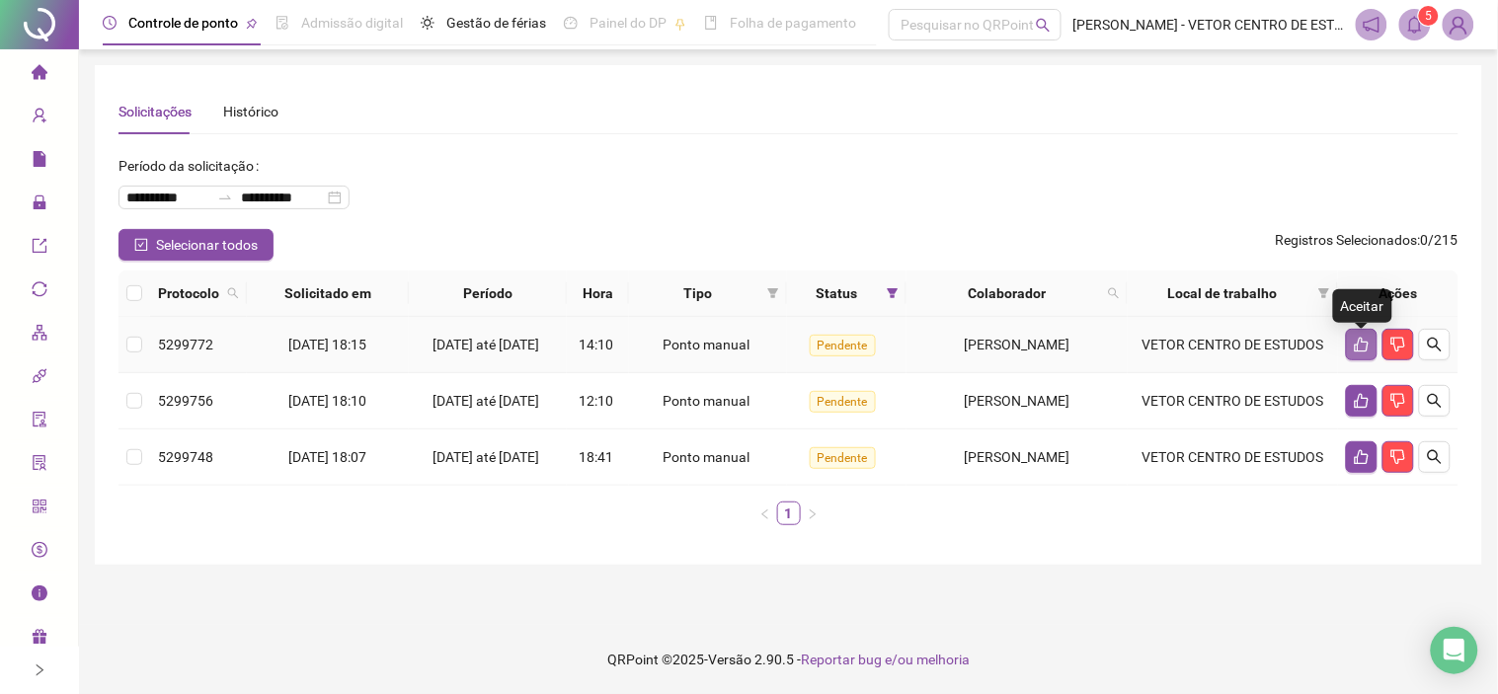
click at [1353, 351] on button "button" at bounding box center [1362, 345] width 32 height 32
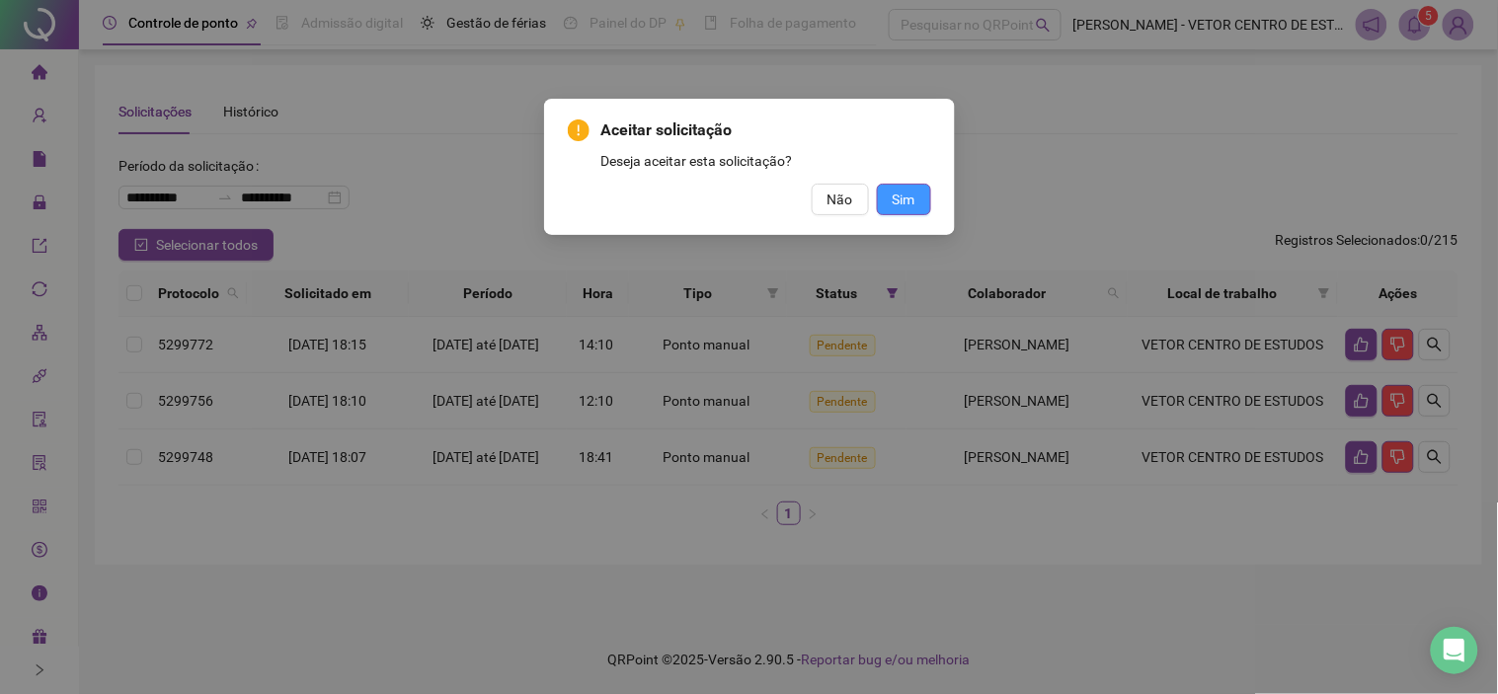
click at [912, 198] on span "Sim" at bounding box center [904, 200] width 23 height 22
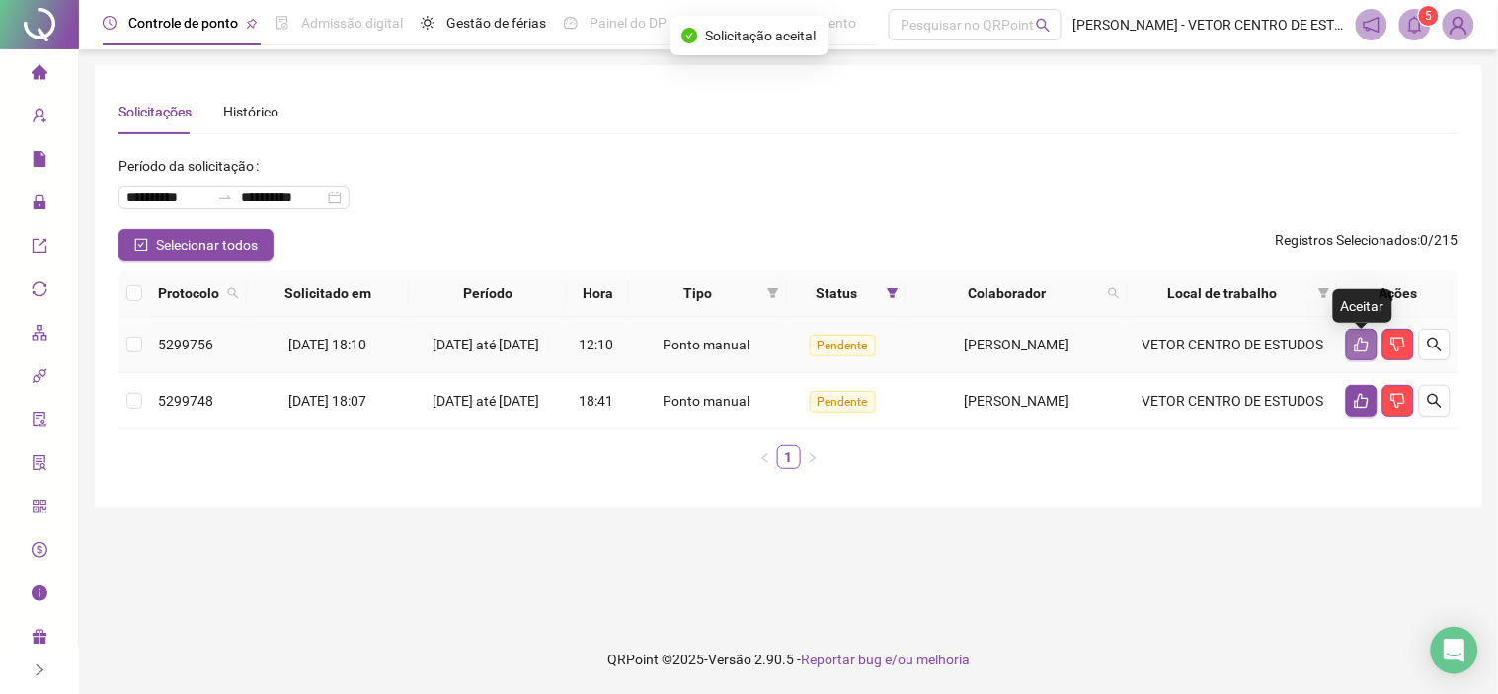
click at [1353, 342] on button "button" at bounding box center [1362, 345] width 32 height 32
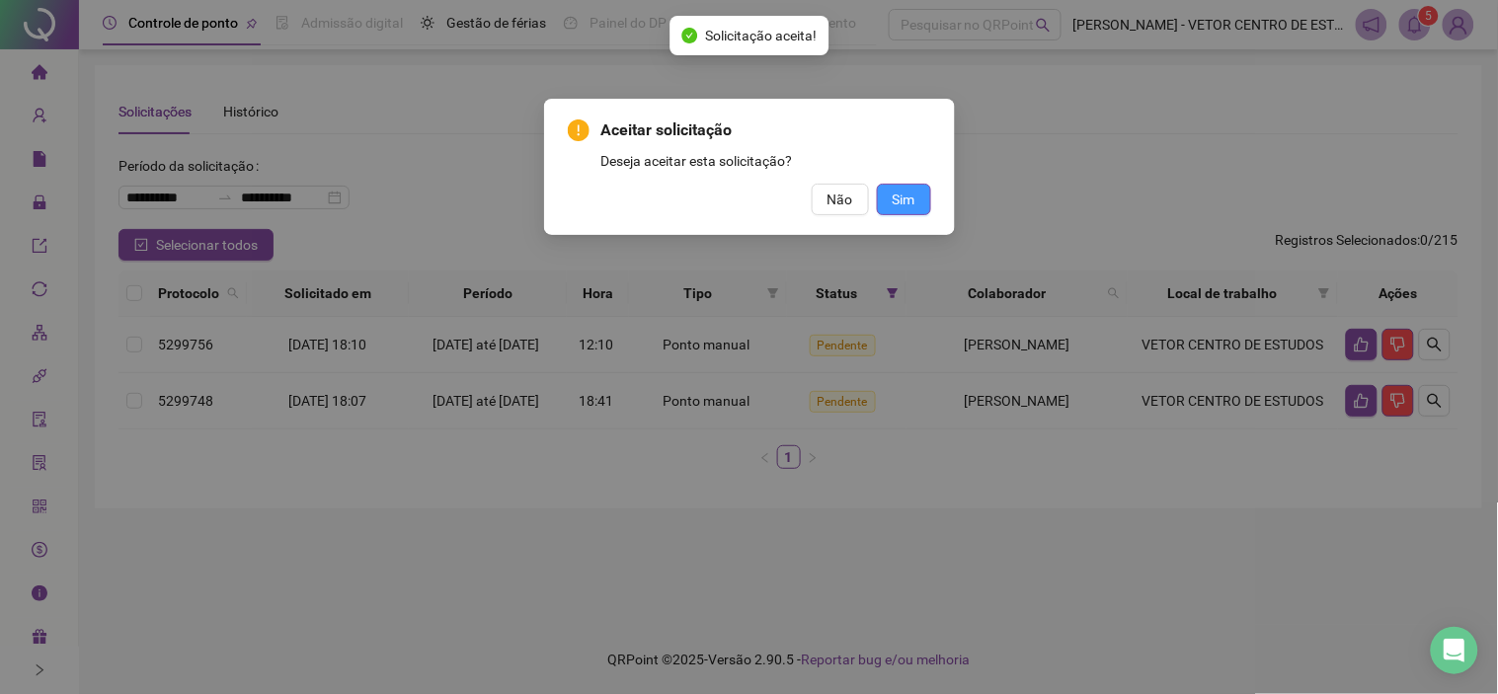
click at [921, 200] on button "Sim" at bounding box center [904, 200] width 54 height 32
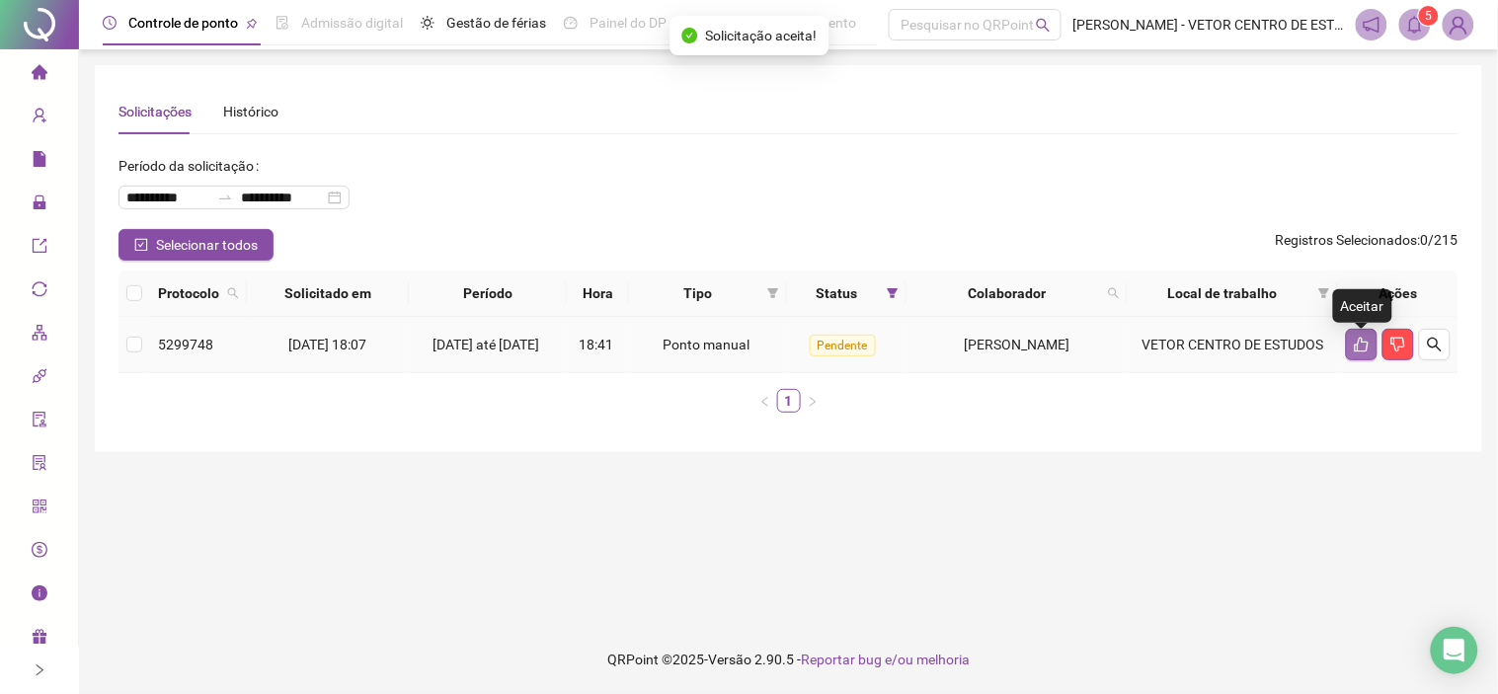
click at [1355, 346] on icon "like" at bounding box center [1362, 345] width 16 height 16
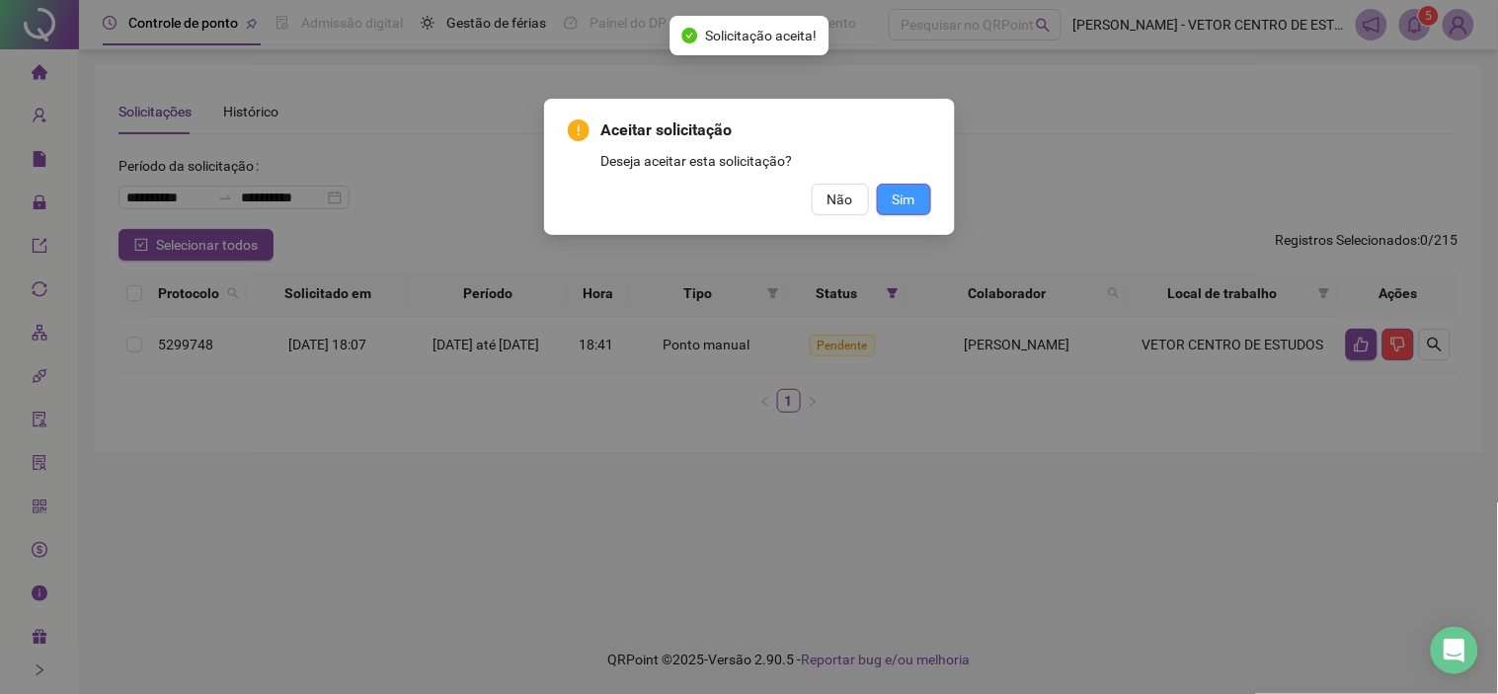
click at [909, 193] on span "Sim" at bounding box center [904, 200] width 23 height 22
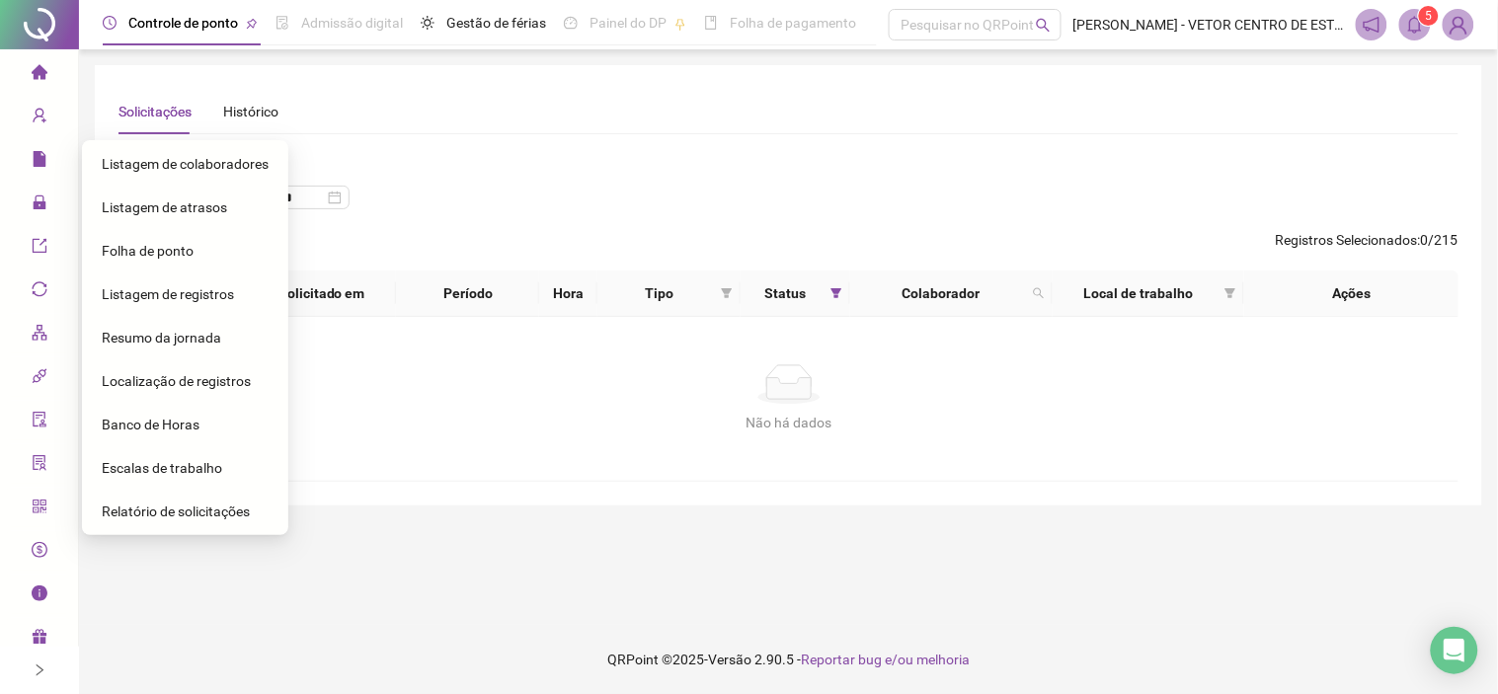
click at [145, 332] on span "Resumo da jornada" at bounding box center [162, 338] width 120 height 16
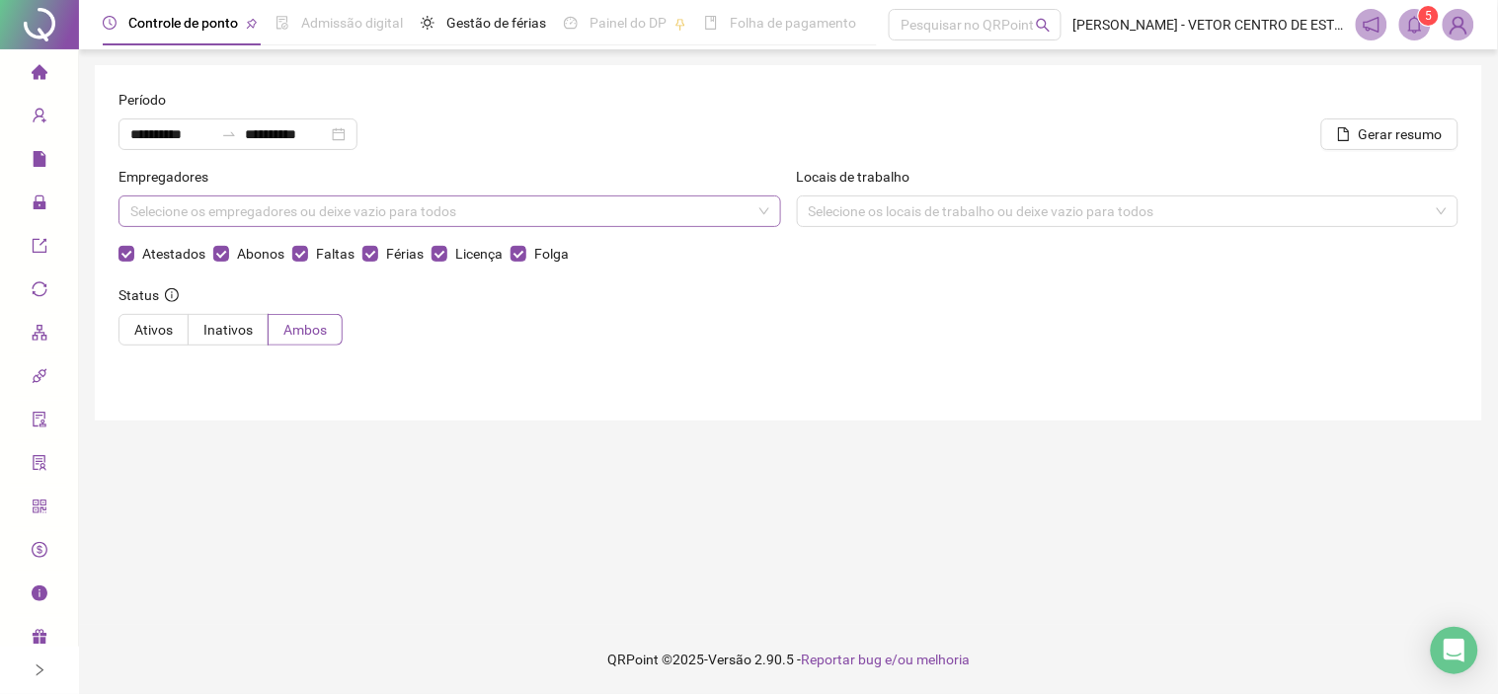
click at [251, 201] on div "Selecione os empregadores ou deixe vazio para todos" at bounding box center [450, 212] width 663 height 32
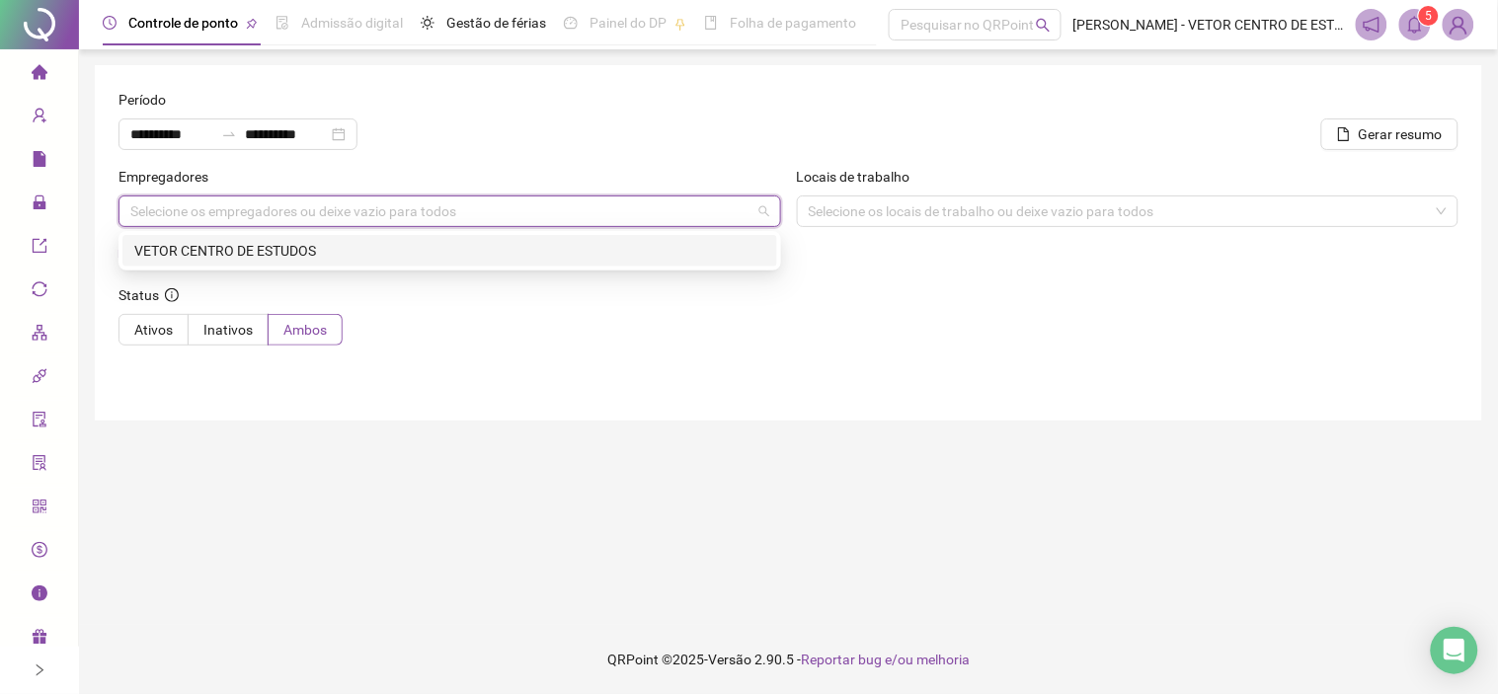
click at [241, 241] on div "VETOR CENTRO DE ESTUDOS" at bounding box center [449, 251] width 631 height 22
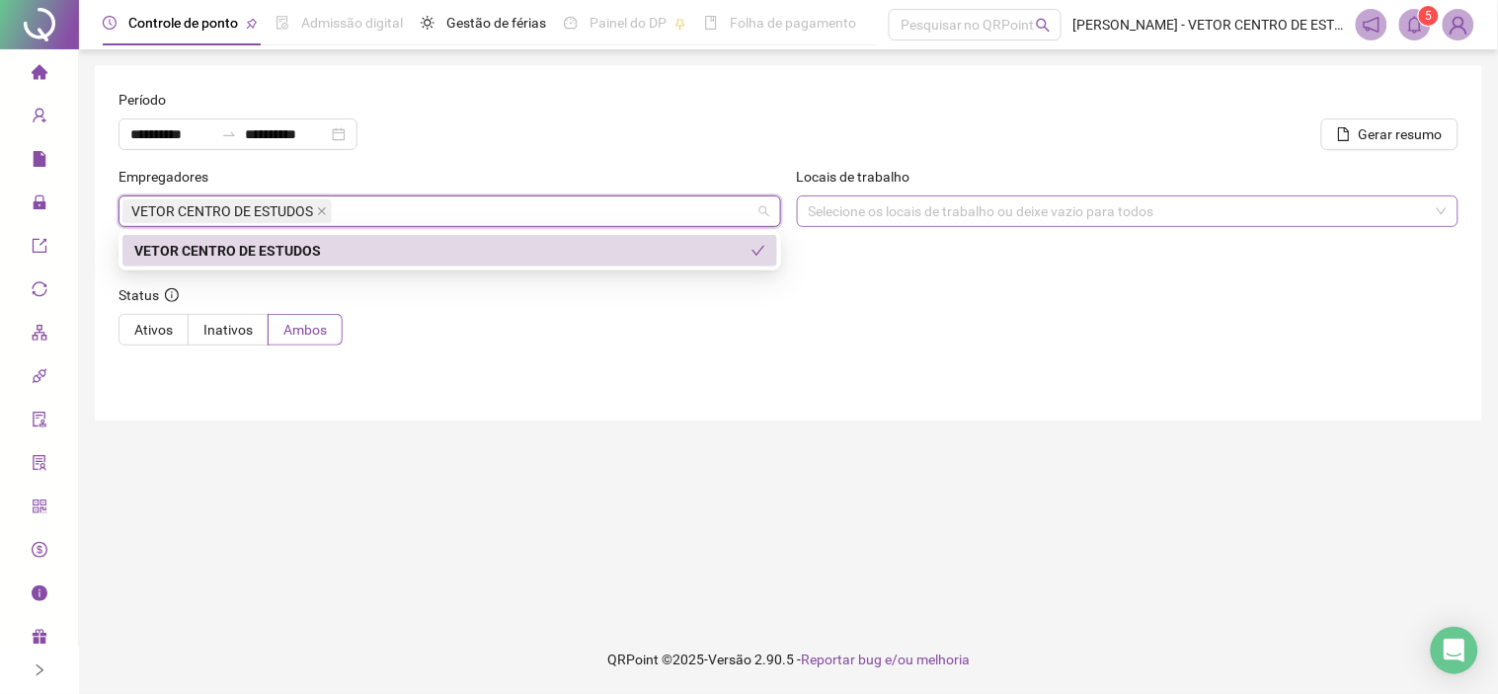
click at [843, 210] on div "Selecione os locais de trabalho ou deixe vazio para todos" at bounding box center [1128, 212] width 663 height 32
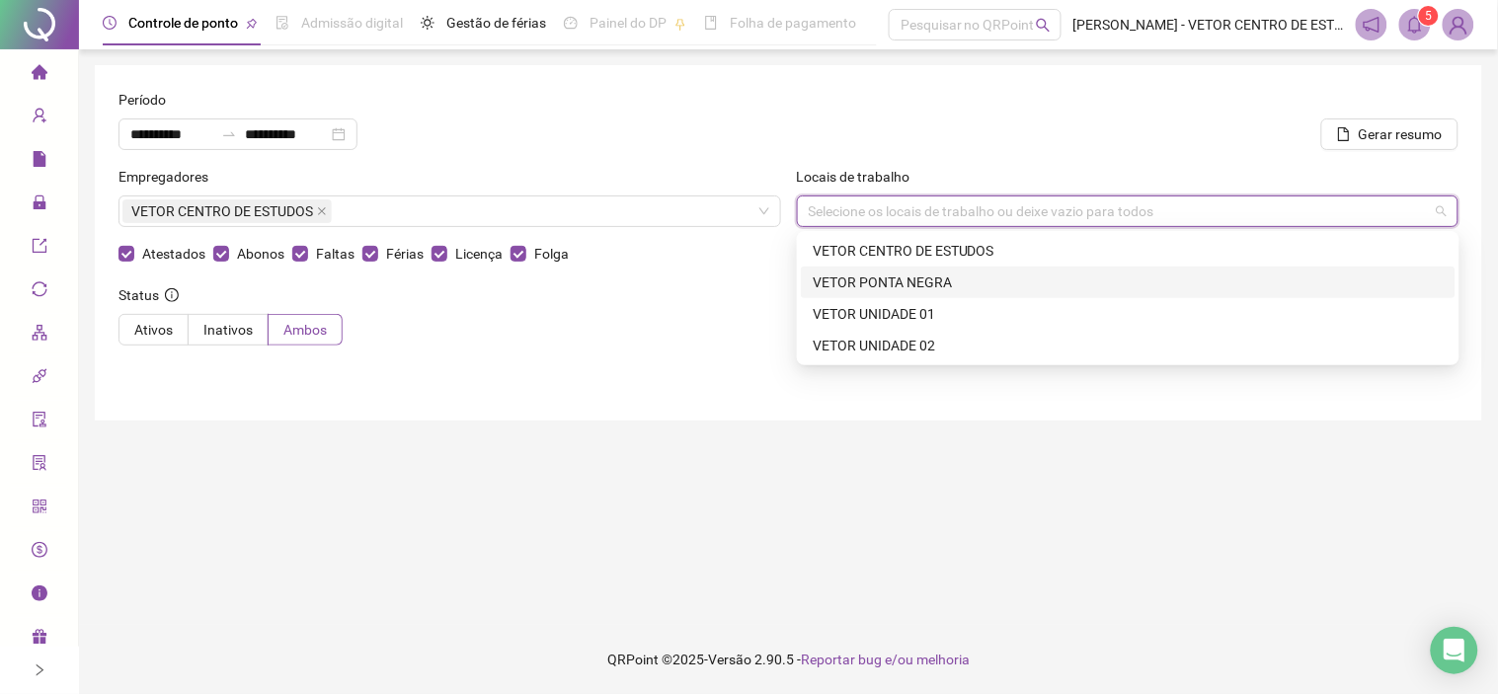
click at [515, 571] on main "**********" at bounding box center [789, 337] width 1388 height 544
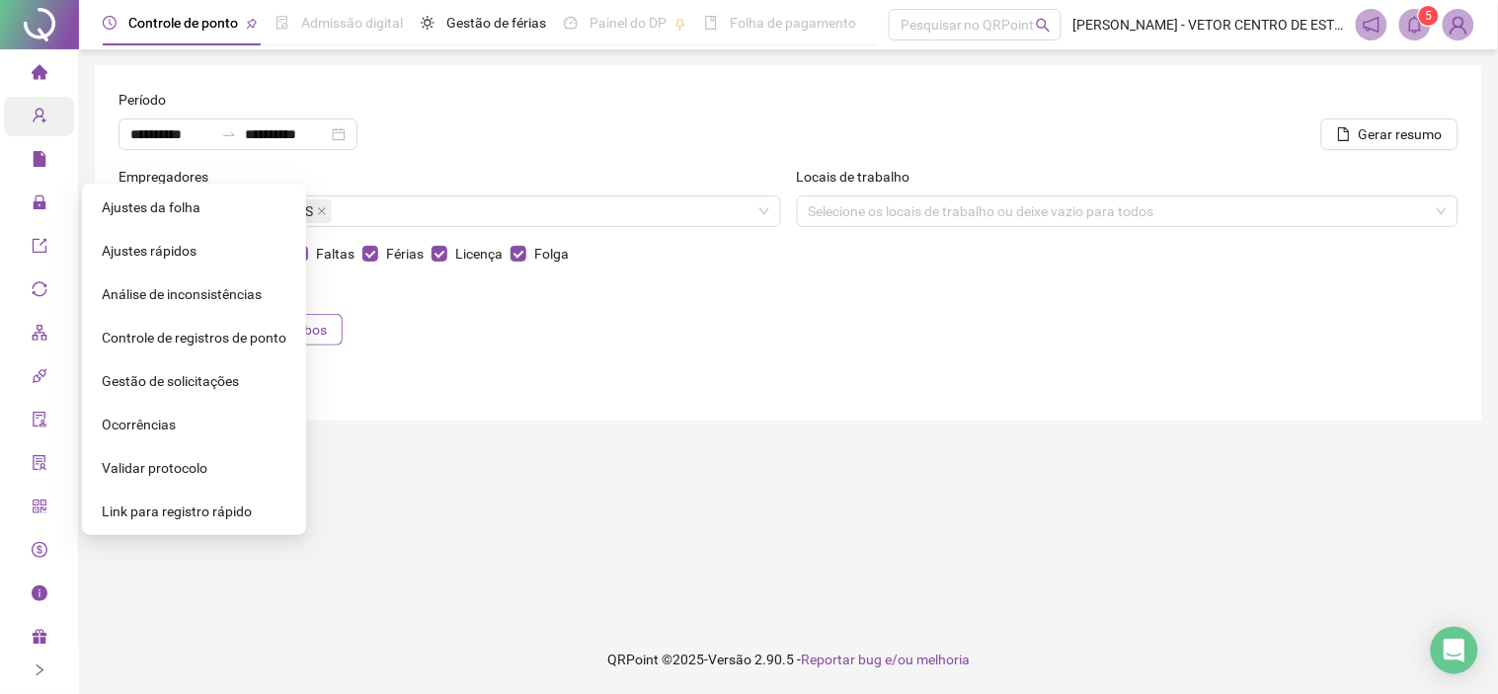
click at [169, 208] on span "Ajustes da folha" at bounding box center [151, 208] width 99 height 16
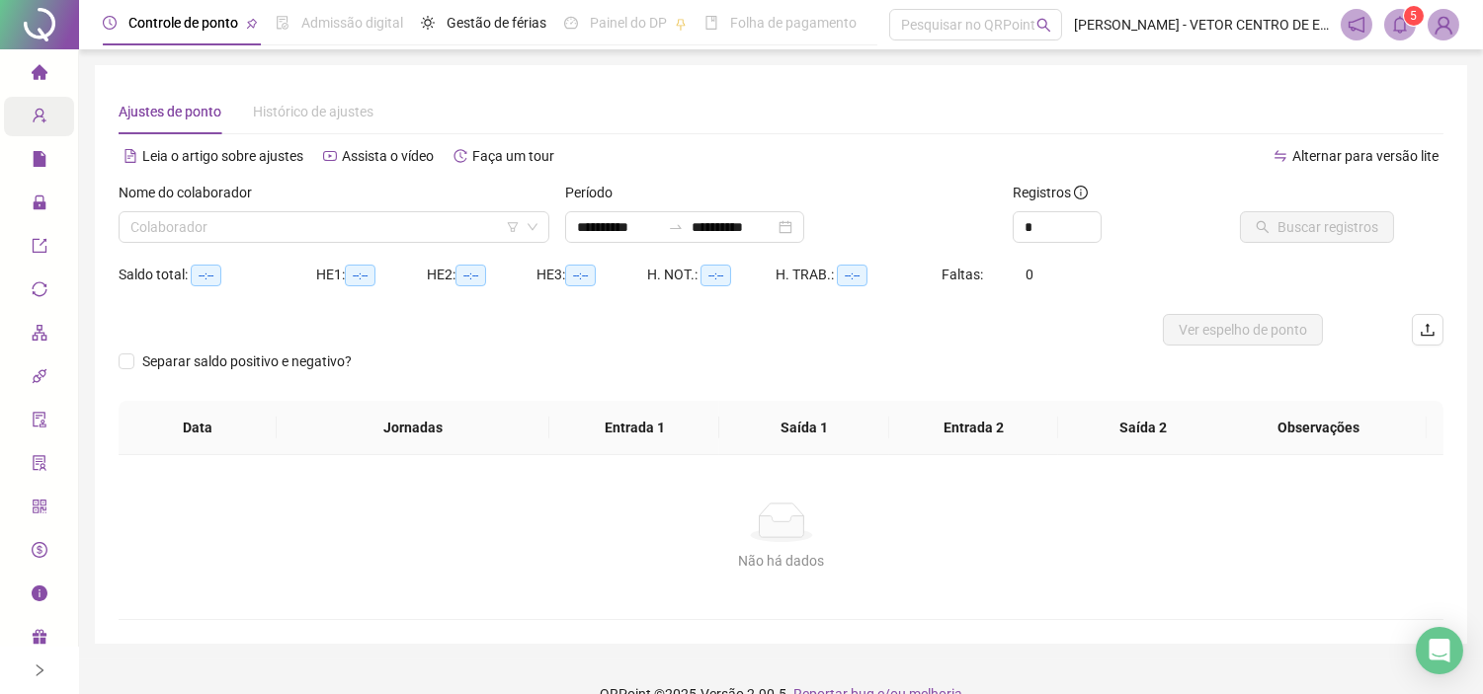
type input "**********"
click at [385, 233] on input "search" at bounding box center [324, 227] width 389 height 30
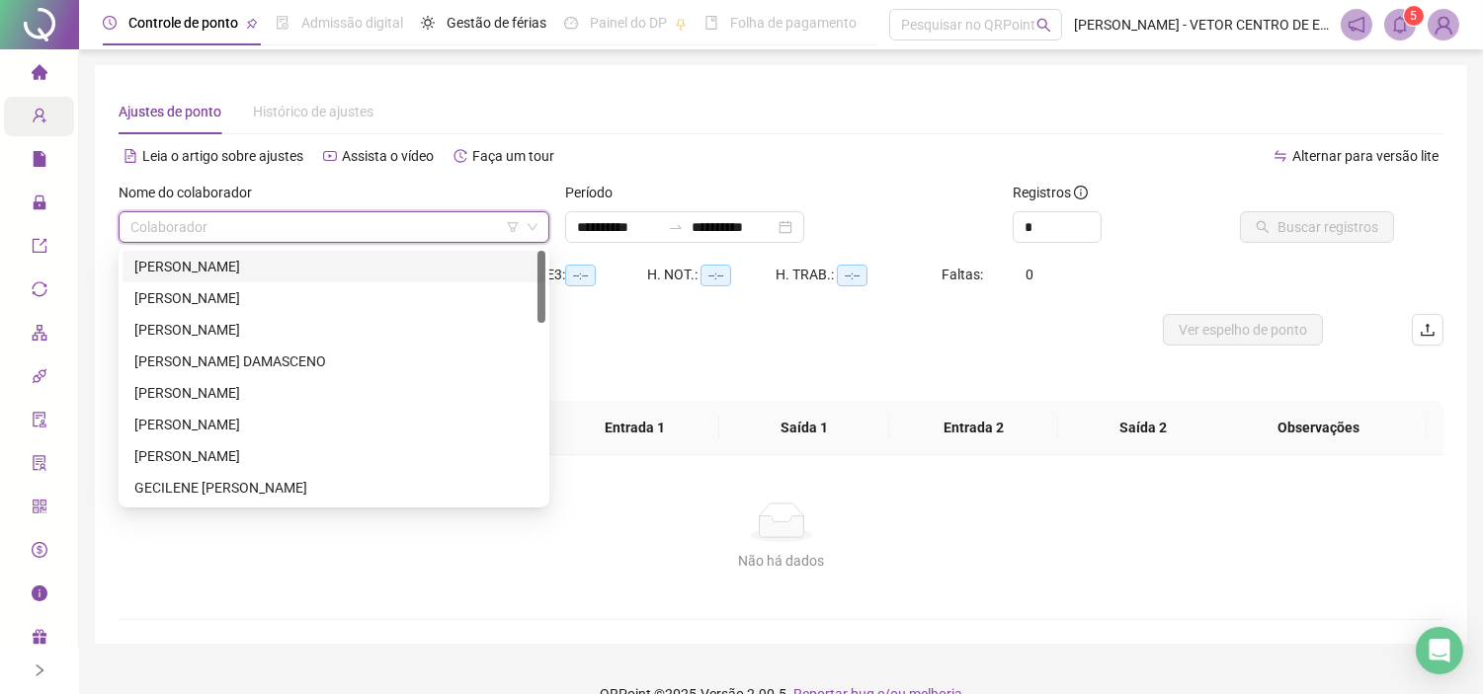
click at [316, 256] on div "[PERSON_NAME]" at bounding box center [333, 267] width 399 height 22
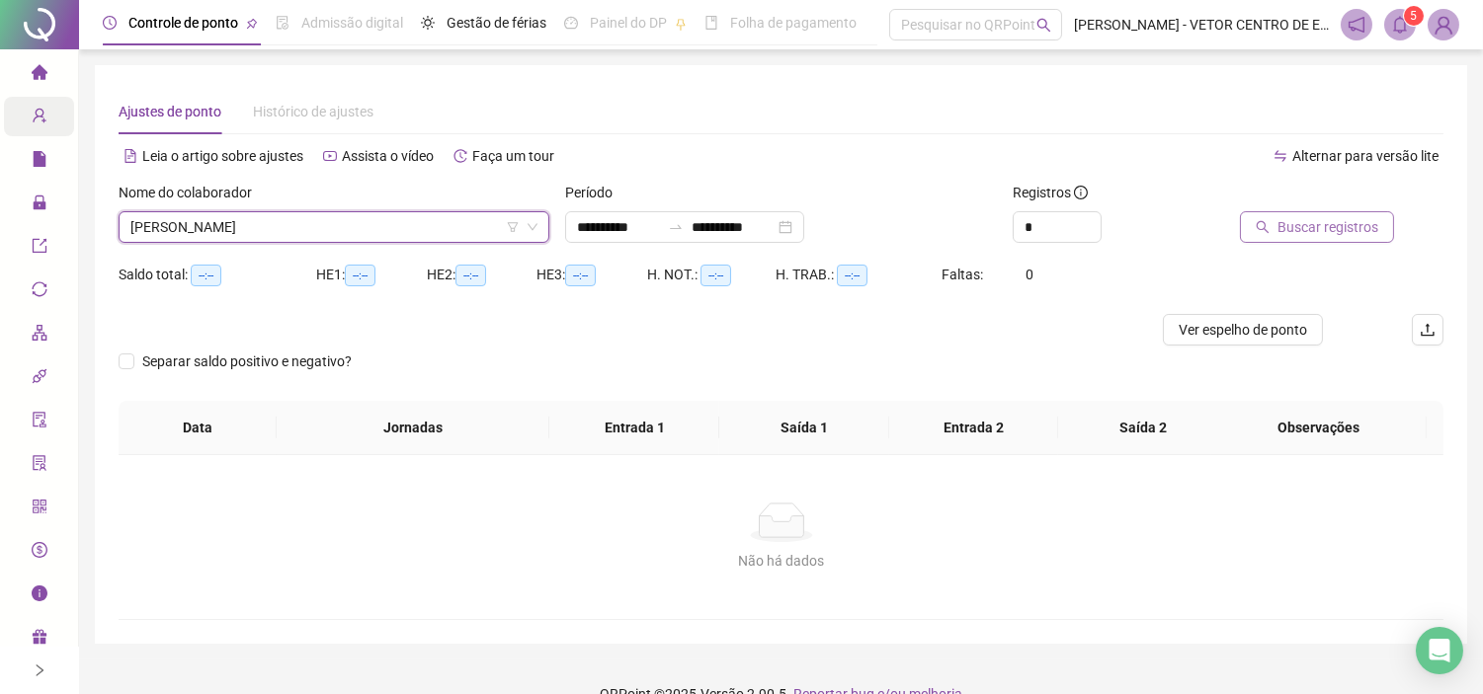
click at [1368, 225] on span "Buscar registros" at bounding box center [1327, 227] width 101 height 22
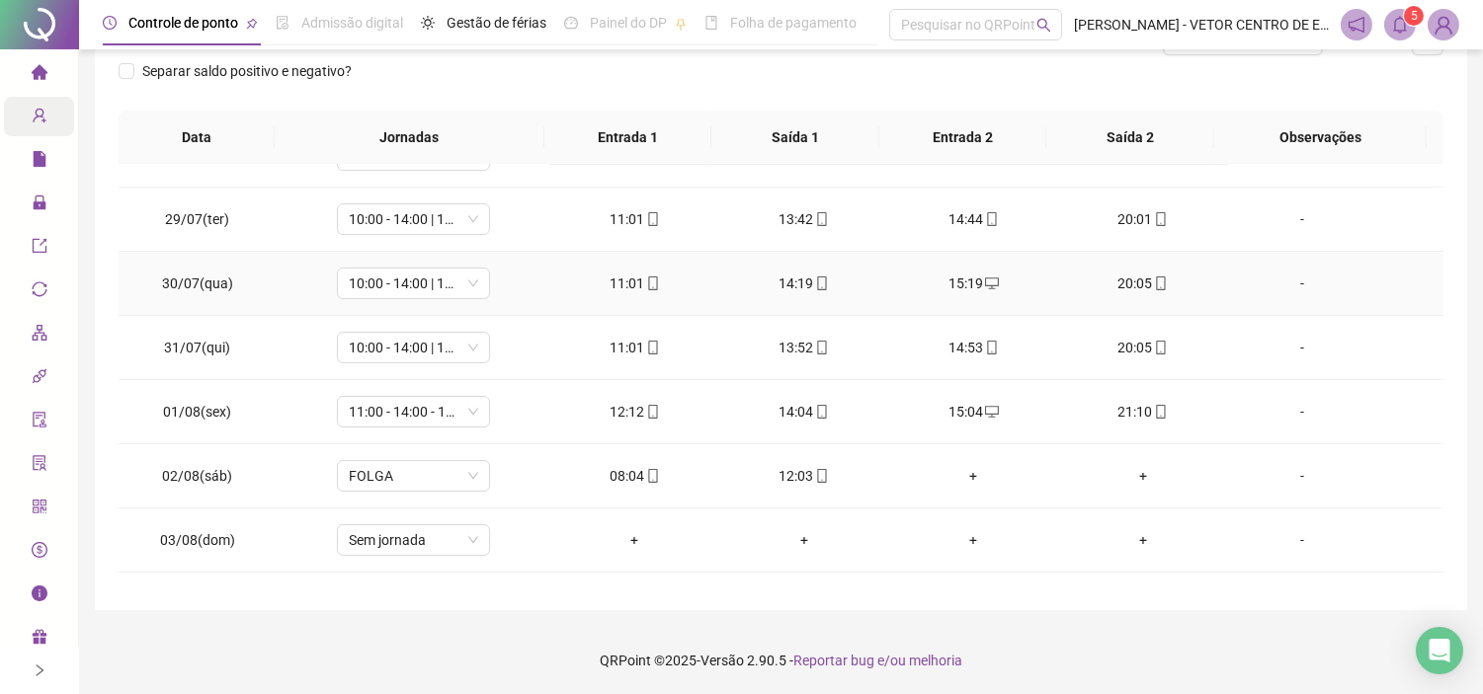
scroll to position [219, 0]
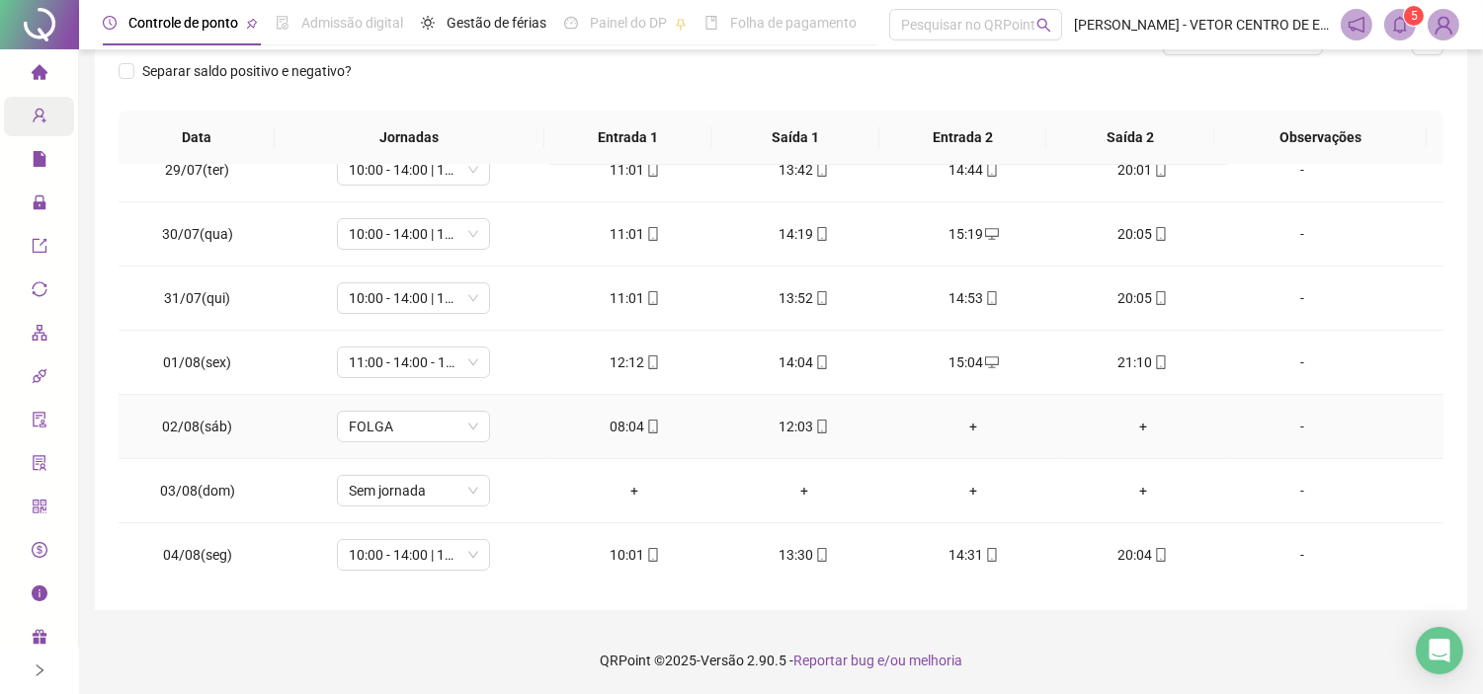
click at [1279, 435] on div "-" at bounding box center [1302, 427] width 117 height 22
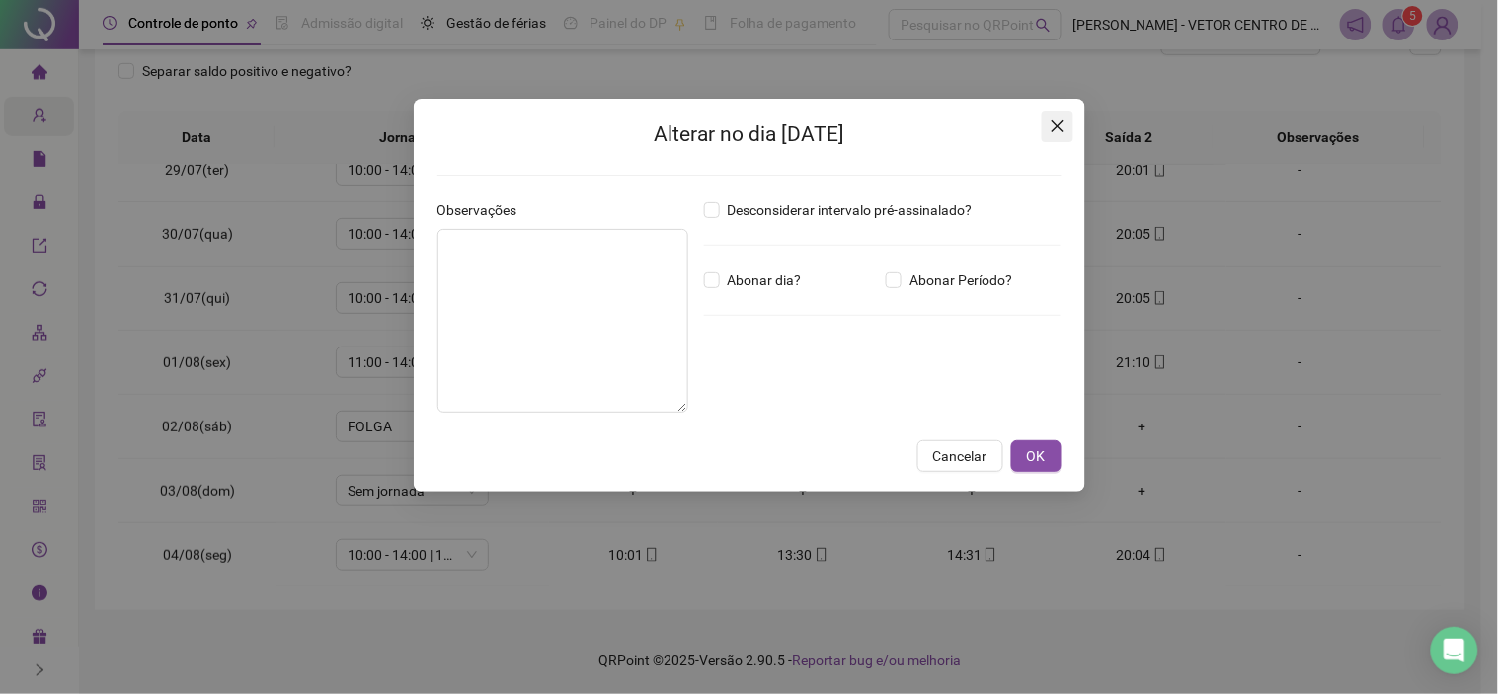
click at [1069, 115] on button "Close" at bounding box center [1058, 127] width 32 height 32
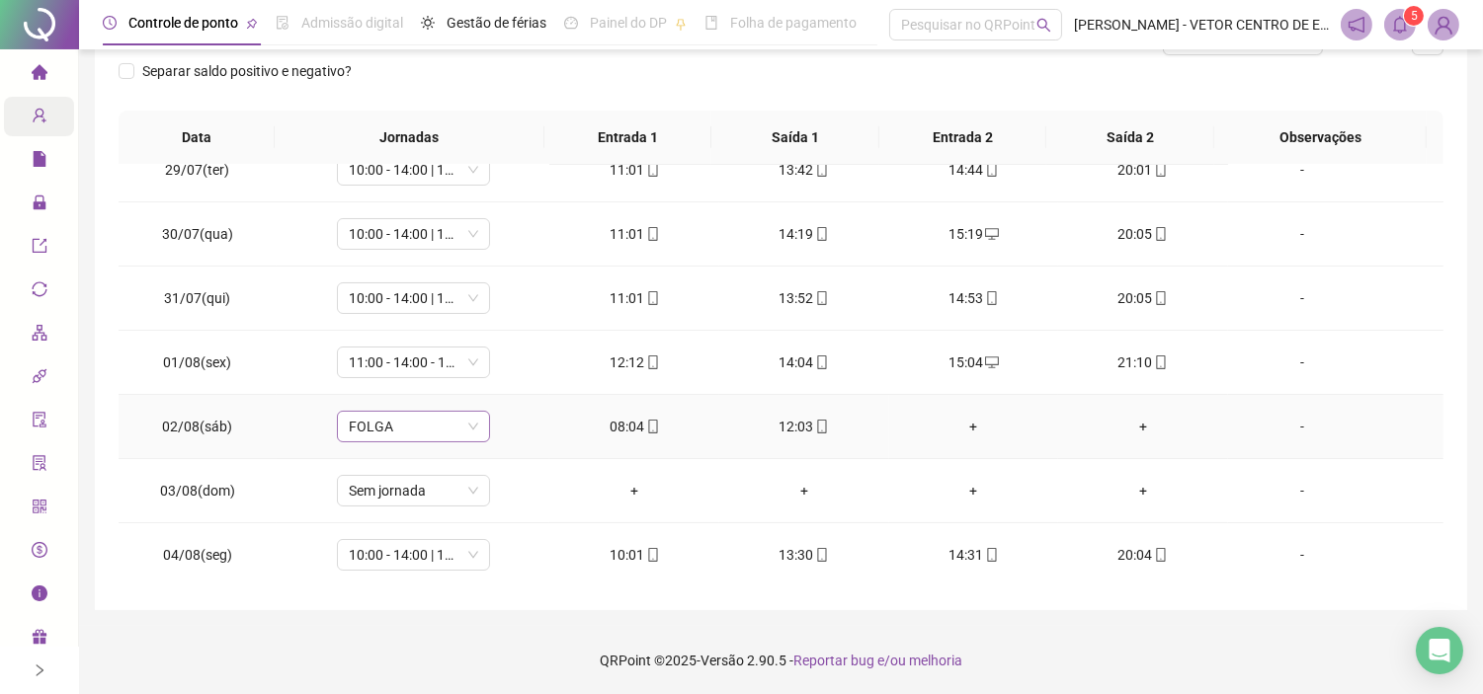
click at [470, 432] on span "FOLGA" at bounding box center [413, 427] width 129 height 30
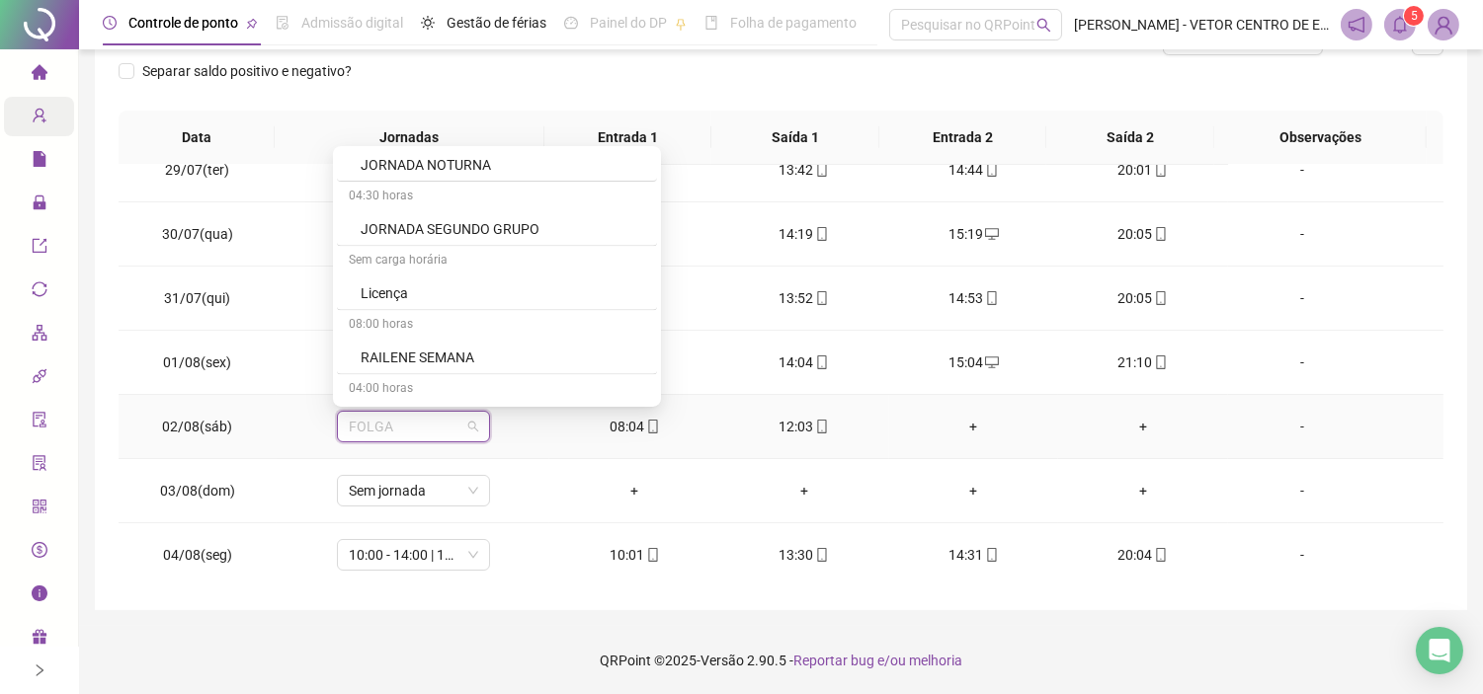
scroll to position [7462, 0]
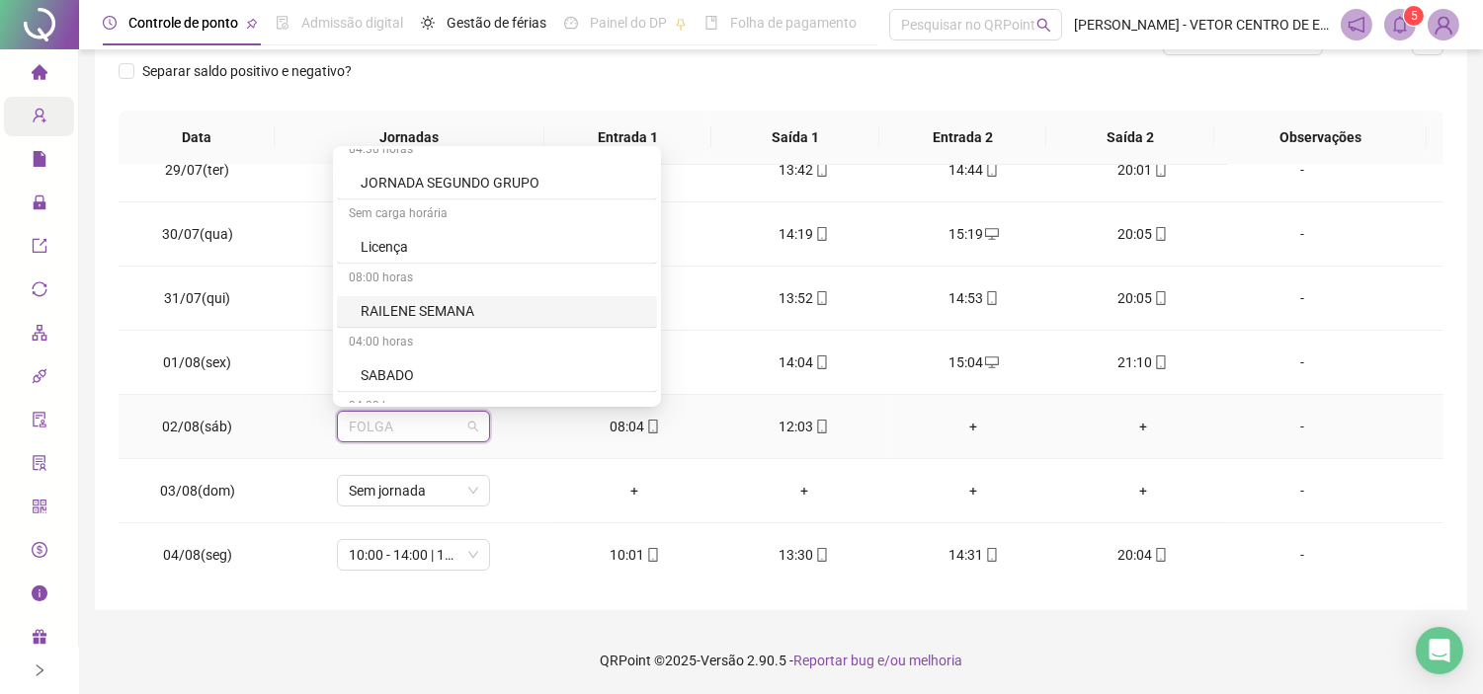
click at [460, 360] on div "04:00 horas" at bounding box center [497, 344] width 320 height 32
click at [397, 383] on div "SABADO" at bounding box center [503, 375] width 284 height 22
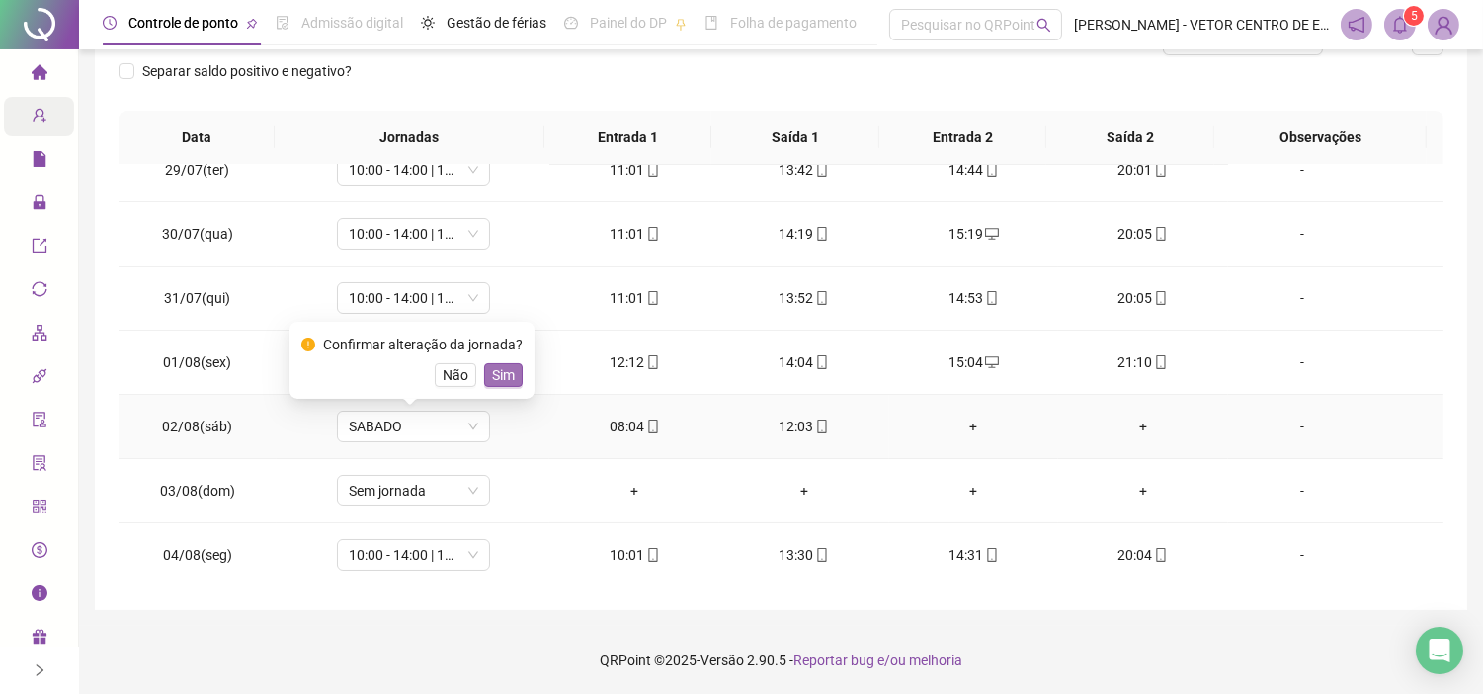
click at [499, 376] on span "Sim" at bounding box center [503, 375] width 23 height 22
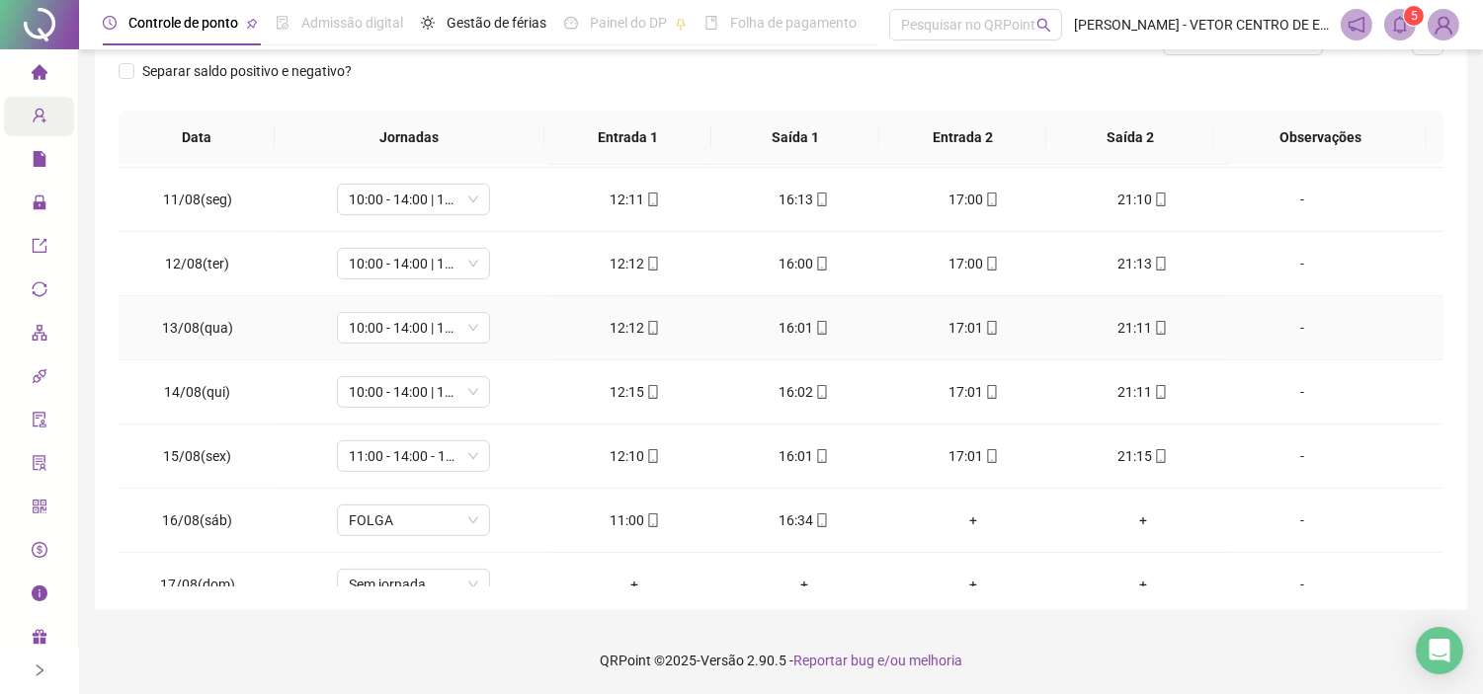
scroll to position [1057, 0]
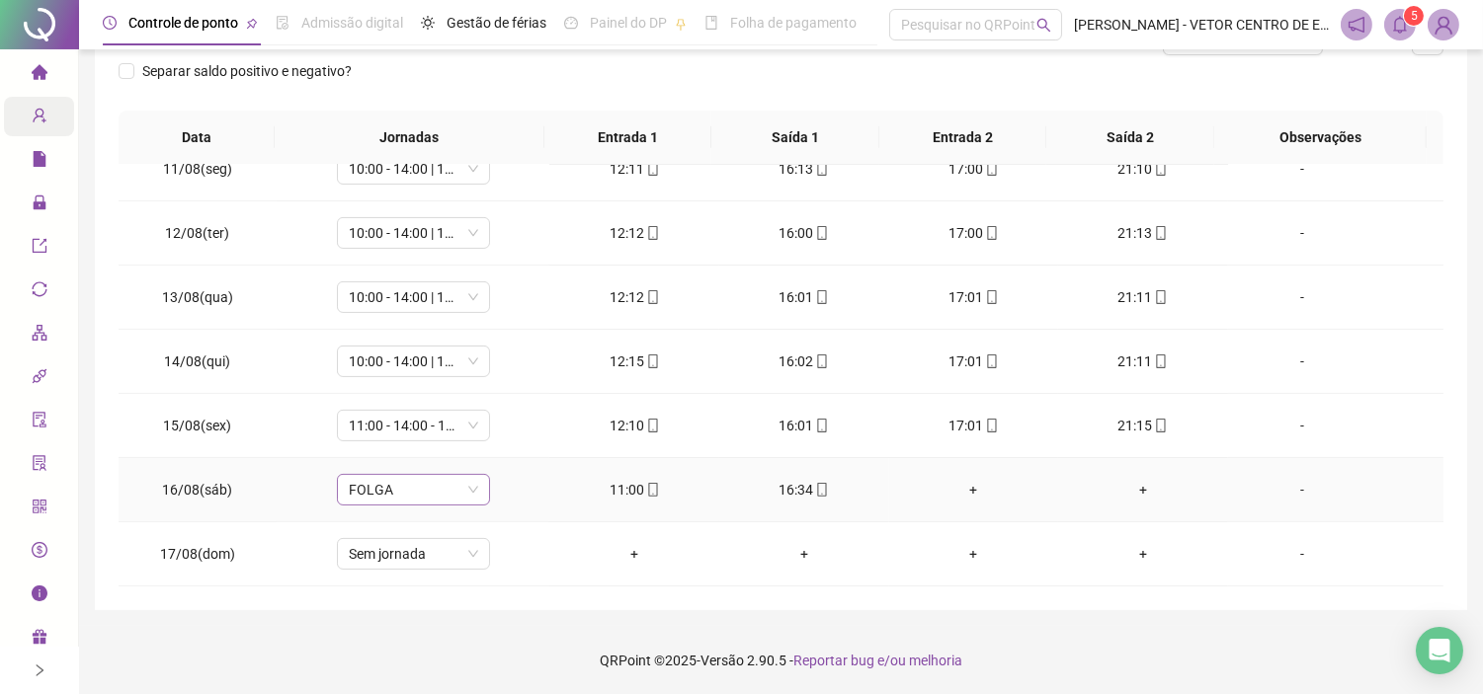
click at [454, 486] on span "FOLGA" at bounding box center [413, 490] width 129 height 30
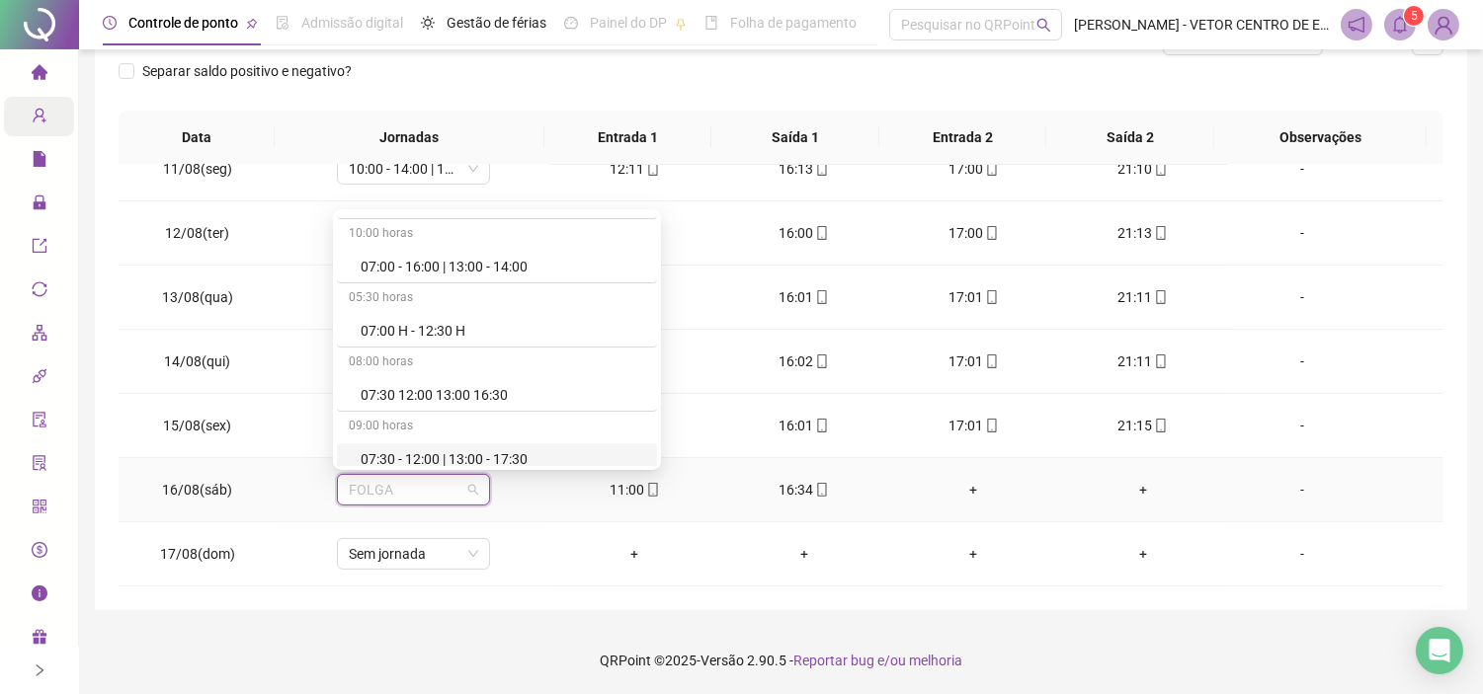
scroll to position [1207, 0]
type input "**"
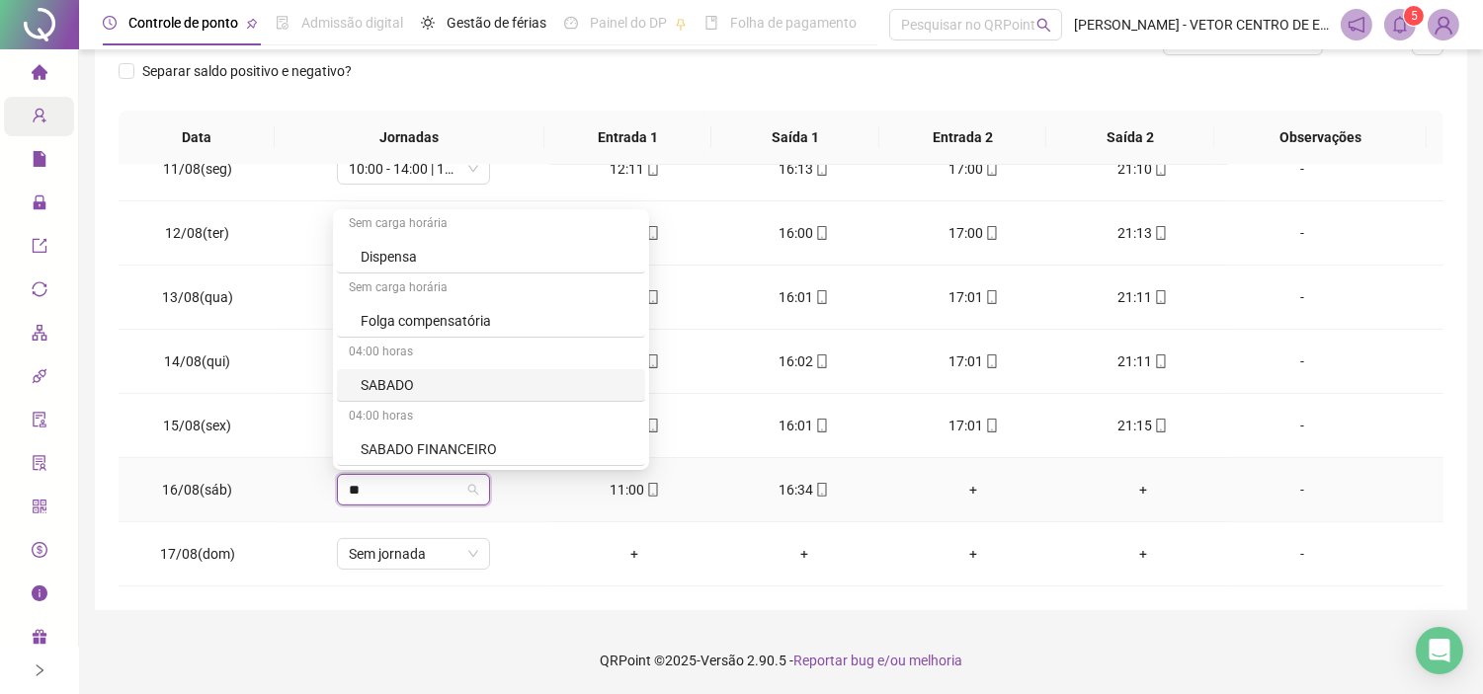
click at [405, 374] on div "SABADO" at bounding box center [497, 385] width 273 height 22
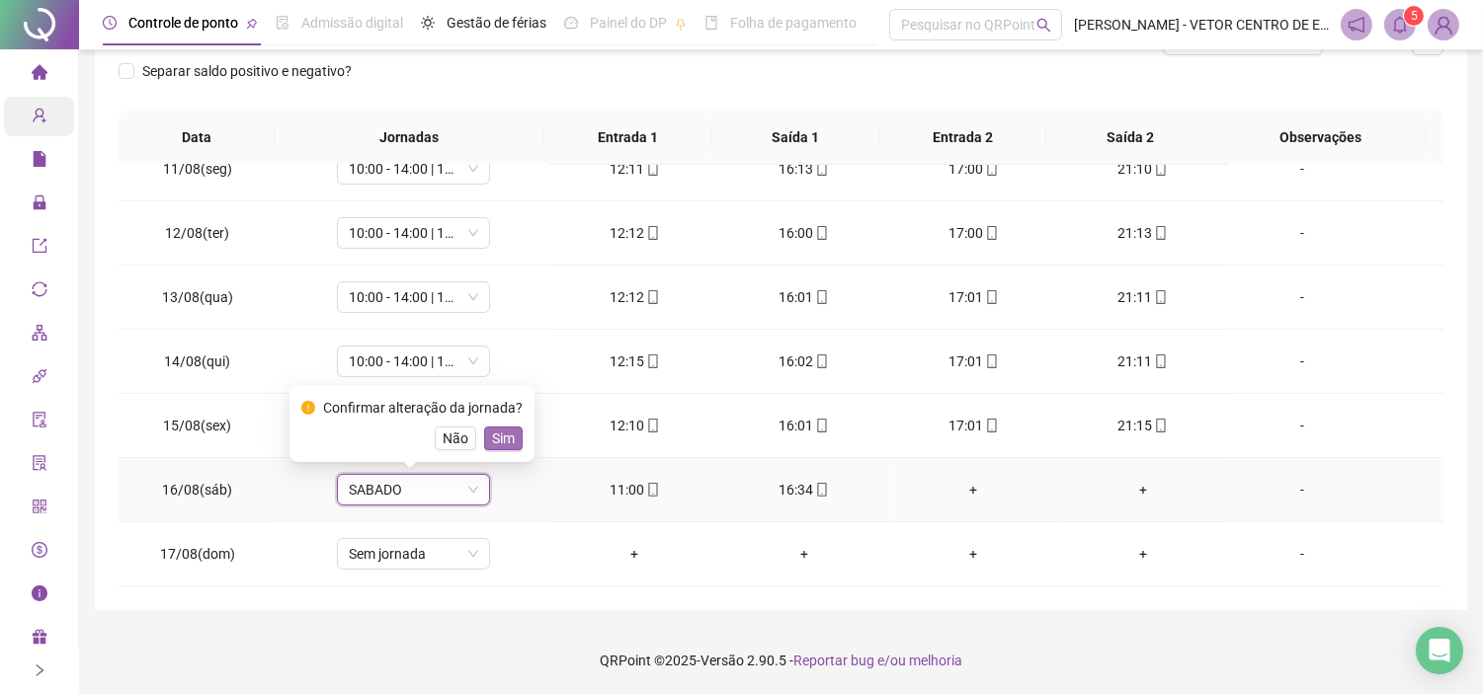
click at [498, 435] on span "Sim" at bounding box center [503, 439] width 23 height 22
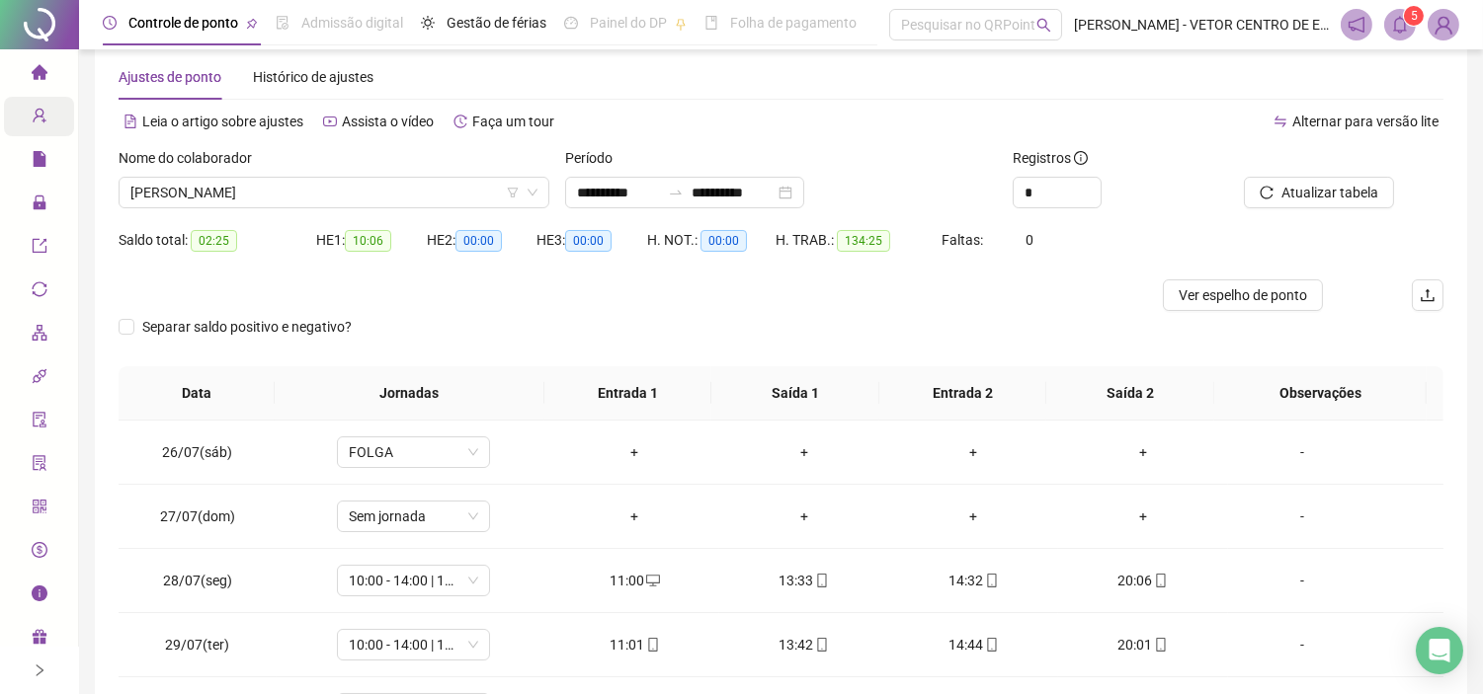
scroll to position [0, 0]
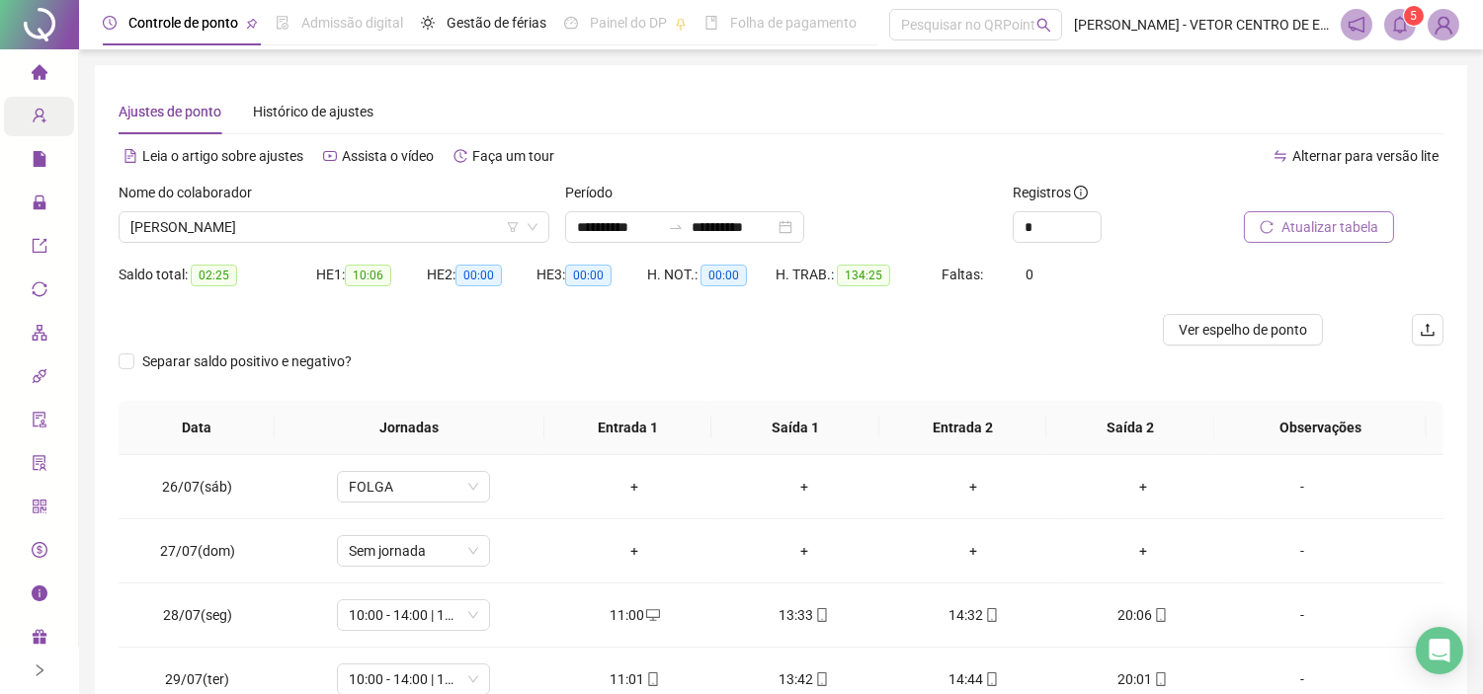
click at [1329, 220] on span "Atualizar tabela" at bounding box center [1329, 227] width 97 height 22
click at [1242, 328] on span "Ver espelho de ponto" at bounding box center [1242, 330] width 128 height 22
click at [368, 224] on span "[PERSON_NAME]" at bounding box center [333, 227] width 407 height 30
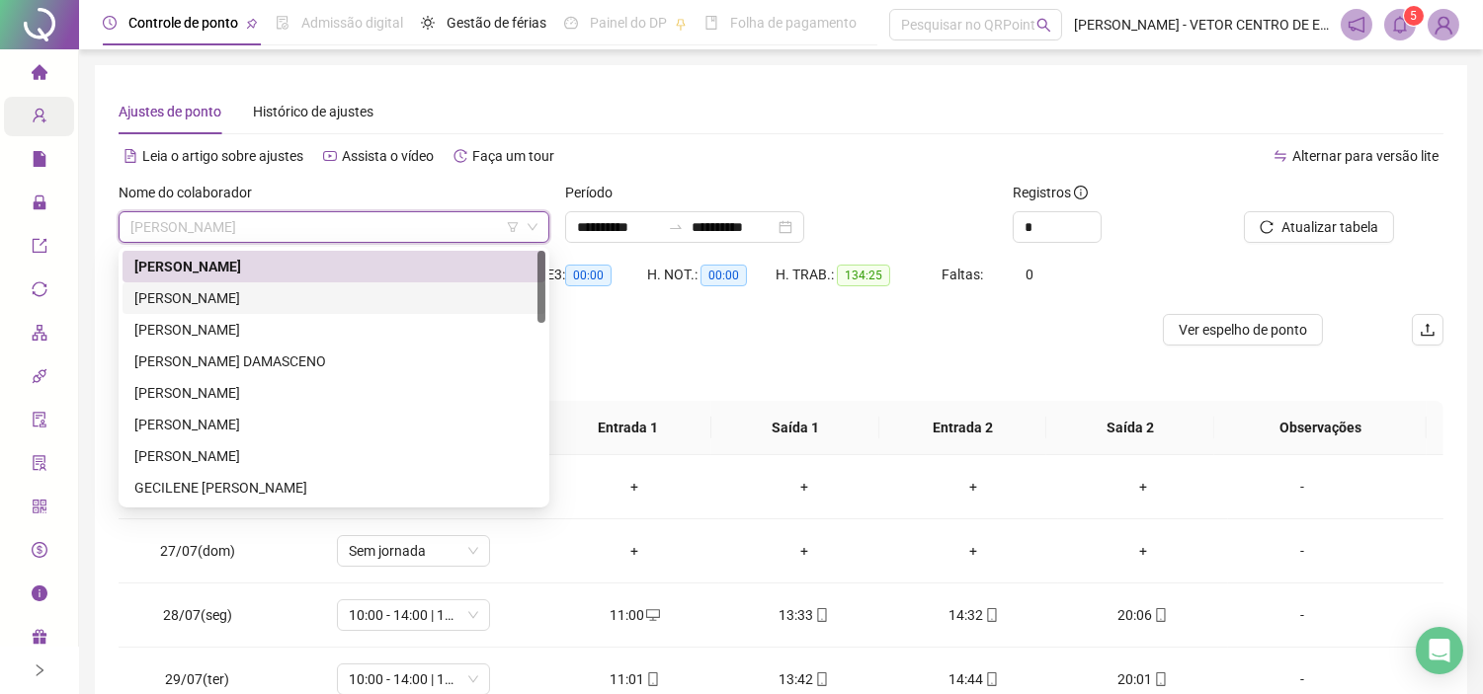
click at [273, 296] on div "[PERSON_NAME]" at bounding box center [333, 298] width 399 height 22
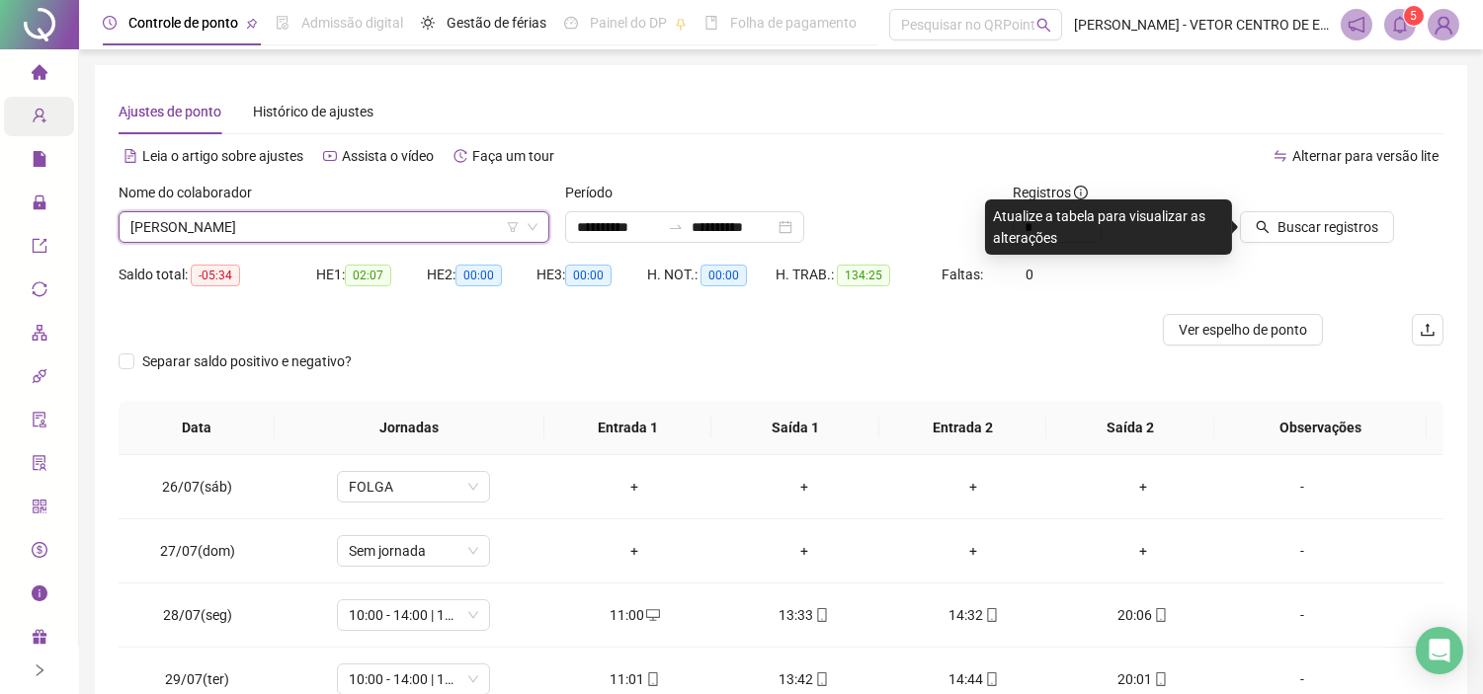
click at [436, 221] on span "[PERSON_NAME]" at bounding box center [333, 227] width 407 height 30
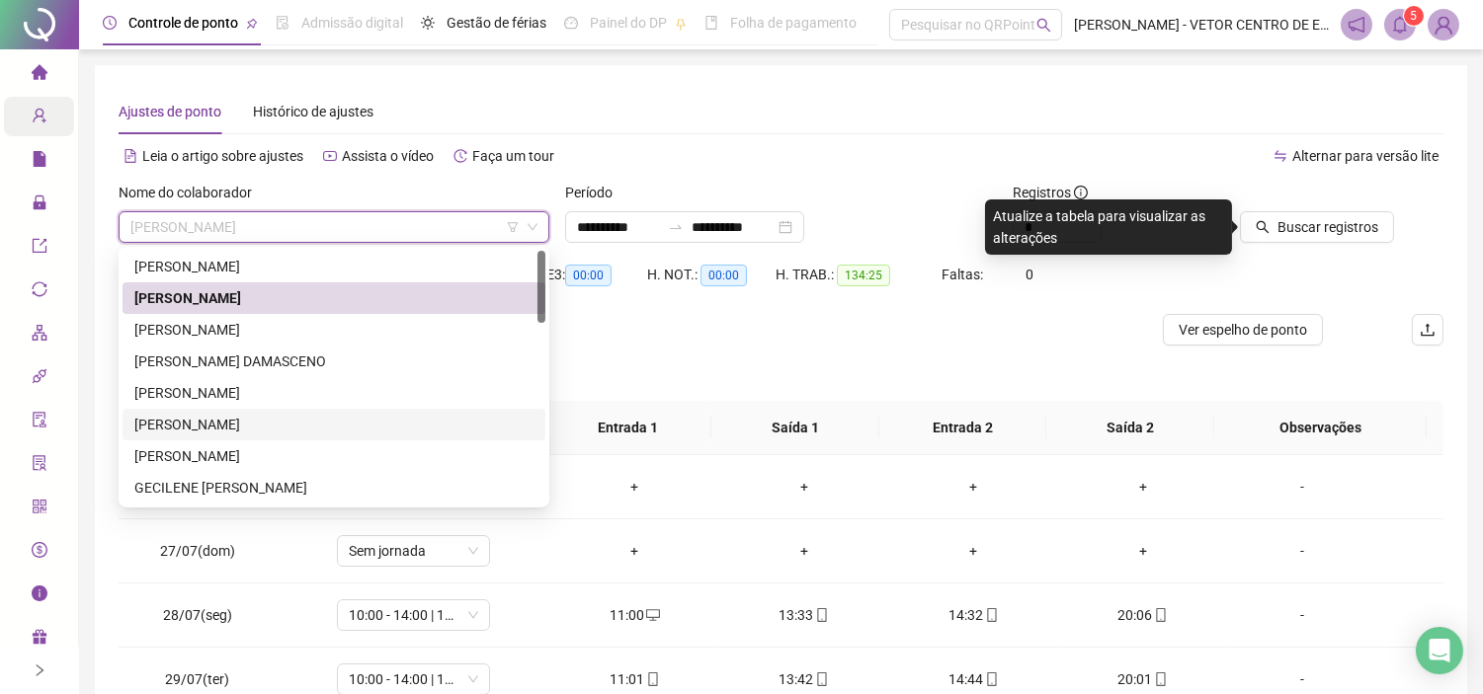
scroll to position [110, 0]
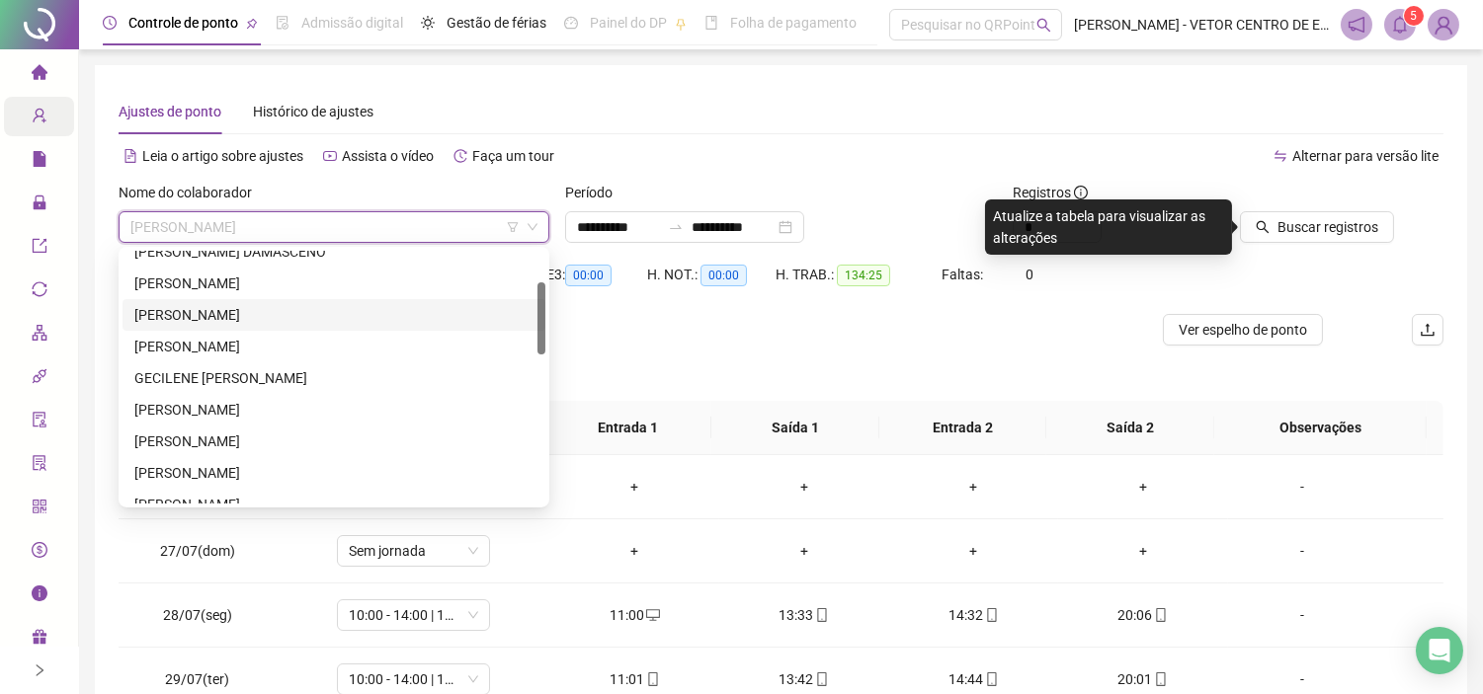
click at [319, 304] on div "[PERSON_NAME]" at bounding box center [333, 315] width 399 height 22
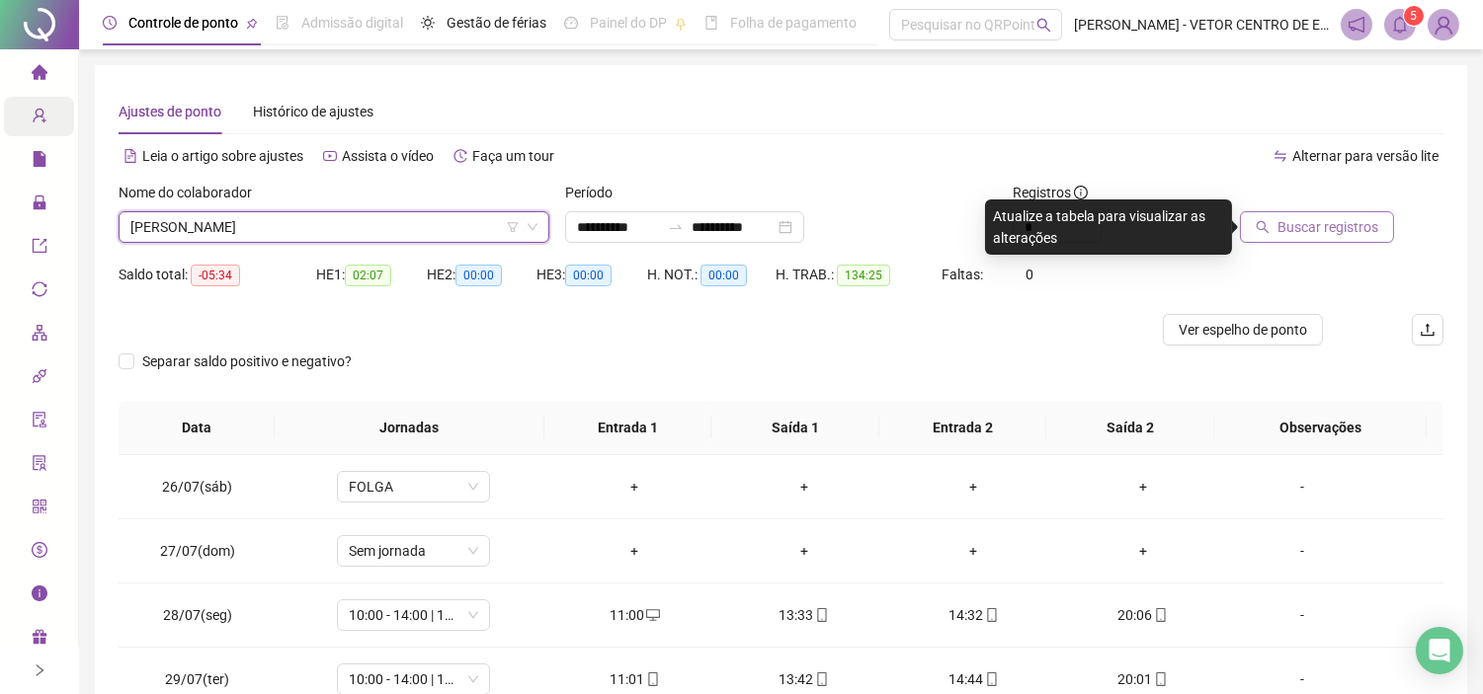
click at [1294, 221] on span "Buscar registros" at bounding box center [1327, 227] width 101 height 22
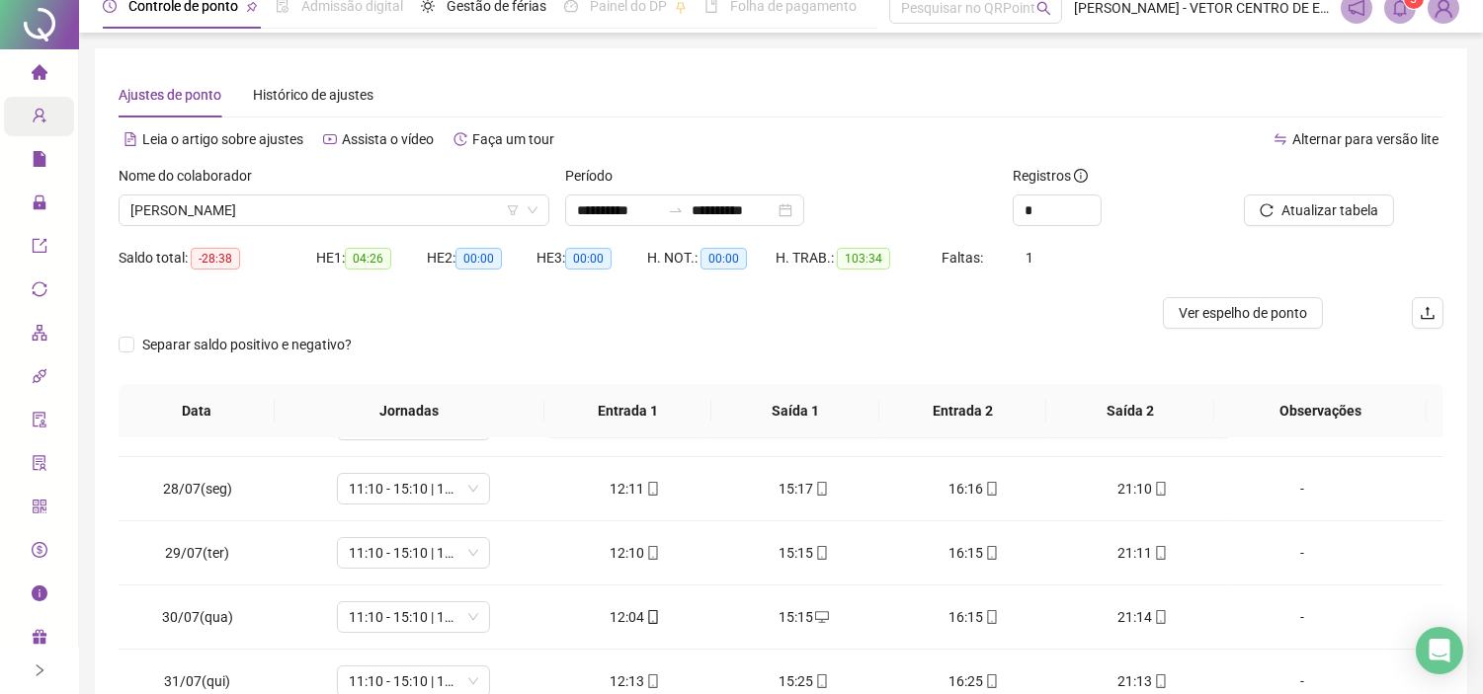
scroll to position [0, 0]
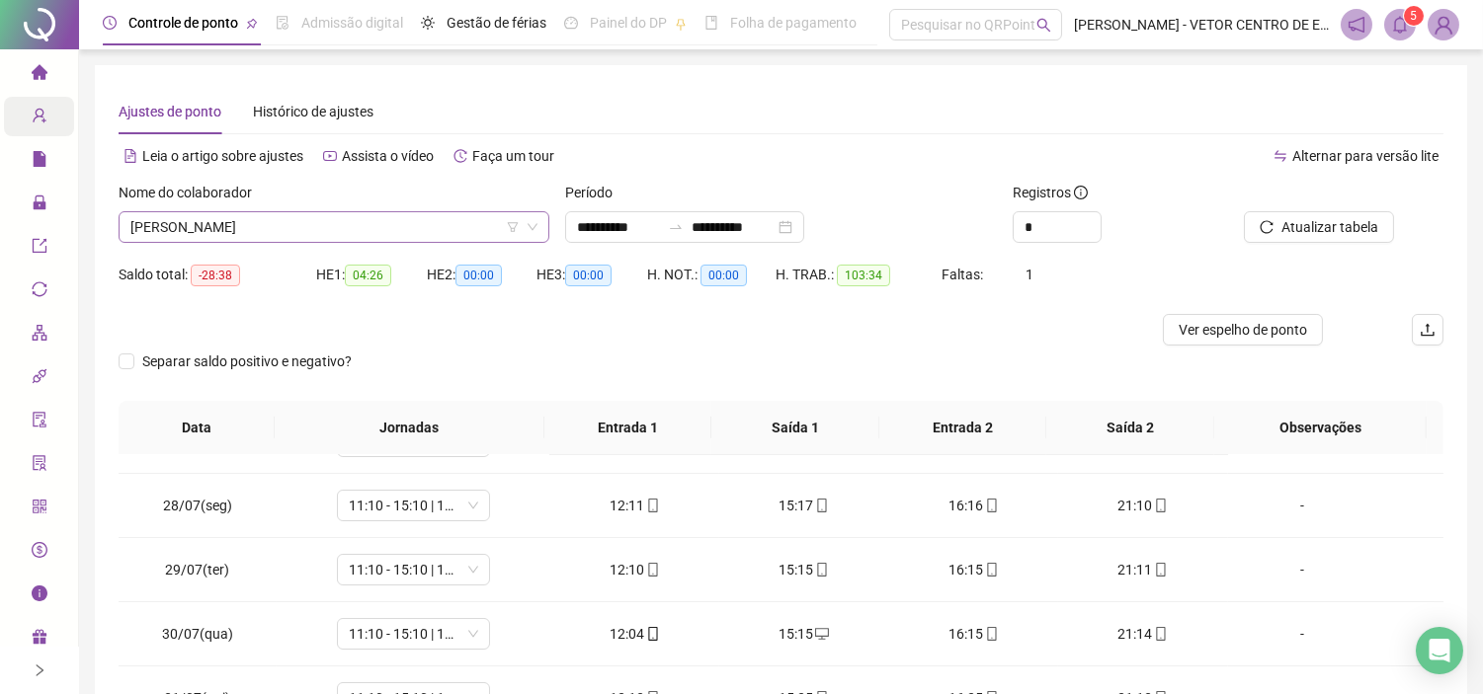
click at [304, 222] on span "[PERSON_NAME]" at bounding box center [333, 227] width 407 height 30
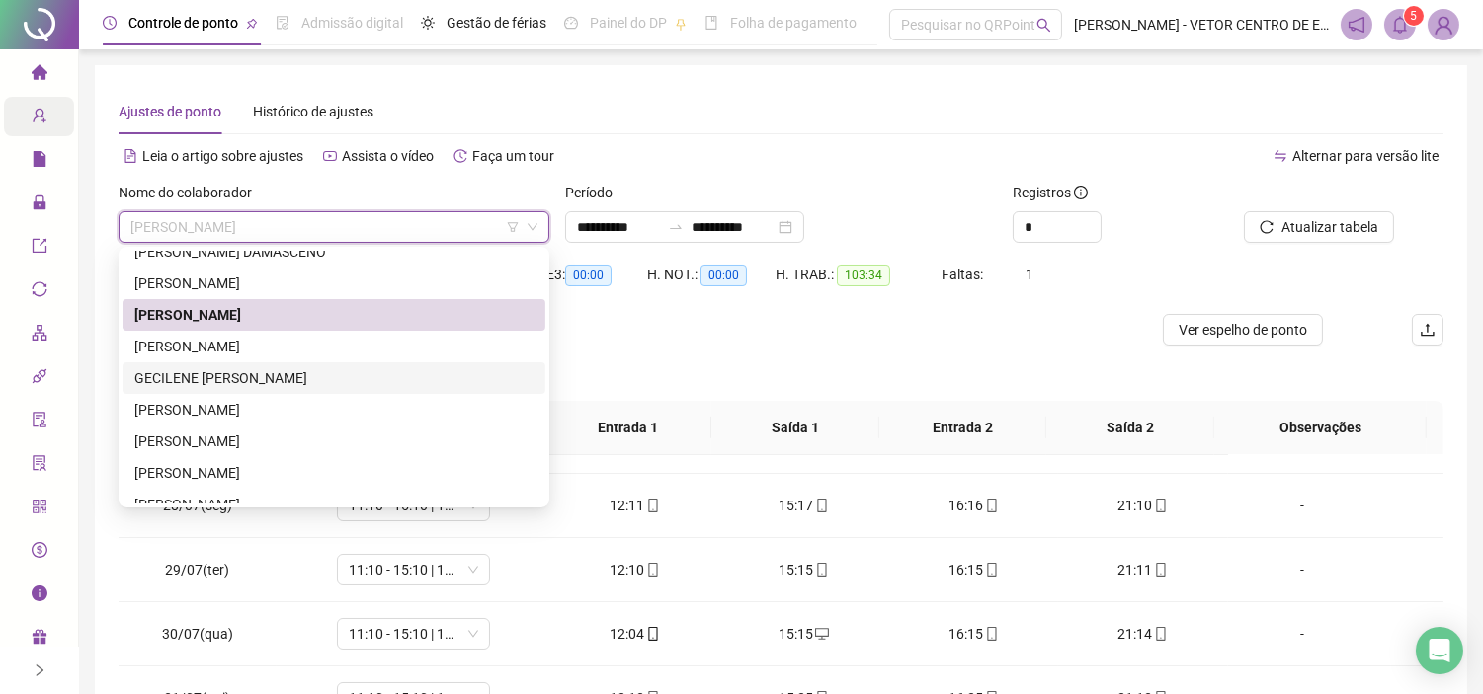
click at [273, 379] on div "GECILENE [PERSON_NAME]" at bounding box center [333, 378] width 399 height 22
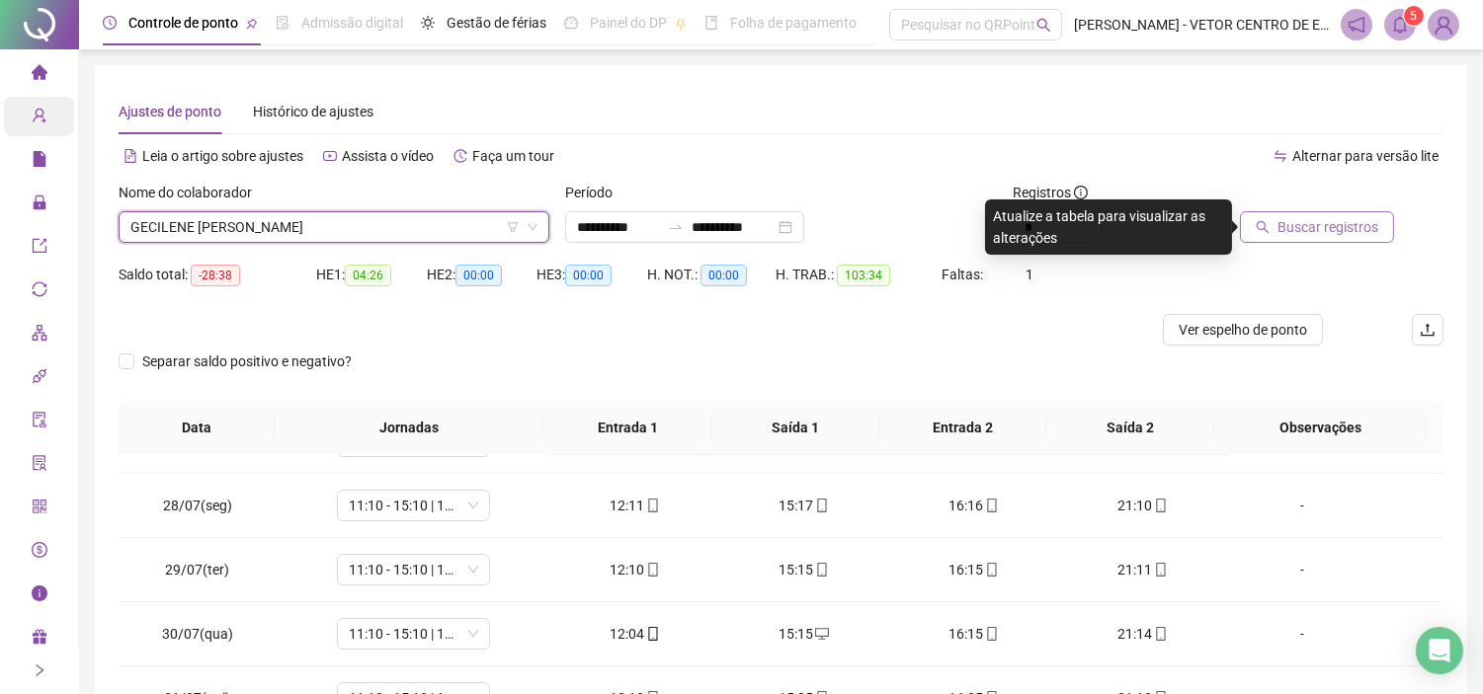
click at [1301, 219] on span "Buscar registros" at bounding box center [1327, 227] width 101 height 22
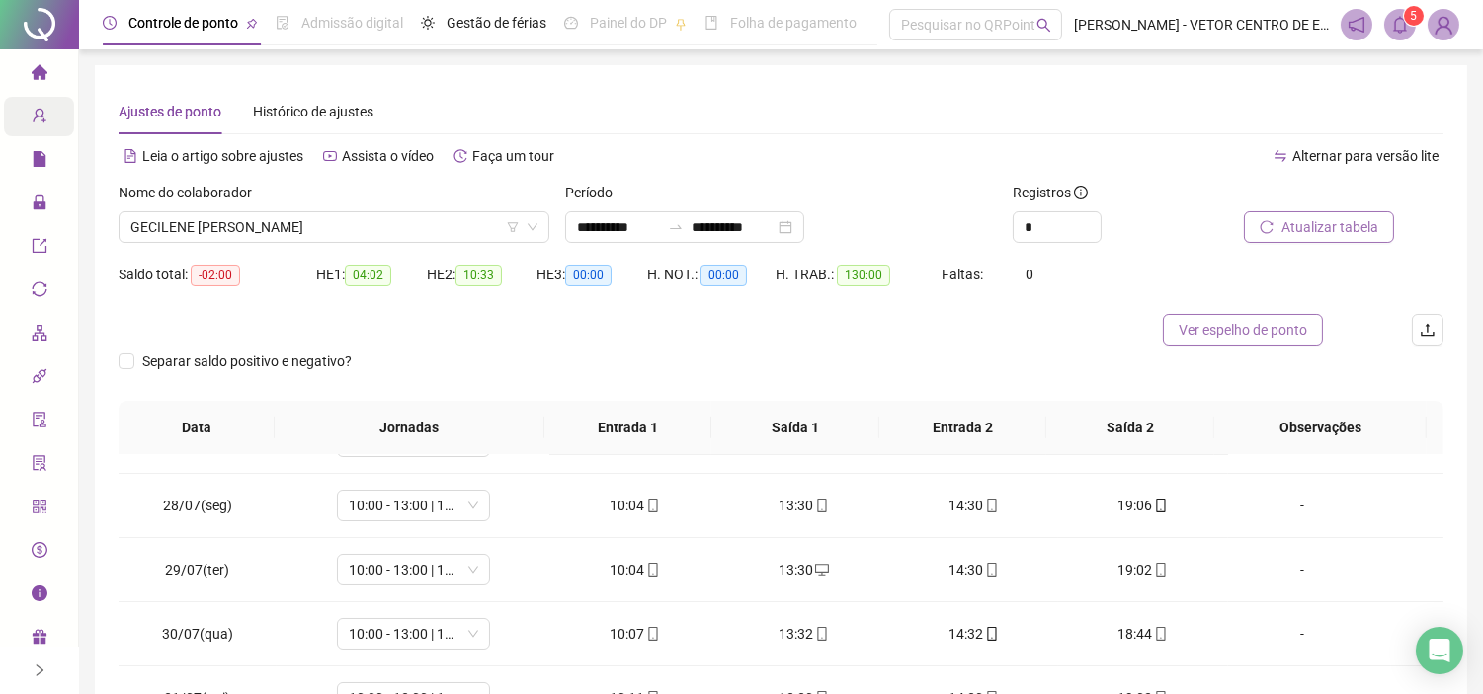
click at [1190, 334] on span "Ver espelho de ponto" at bounding box center [1242, 330] width 128 height 22
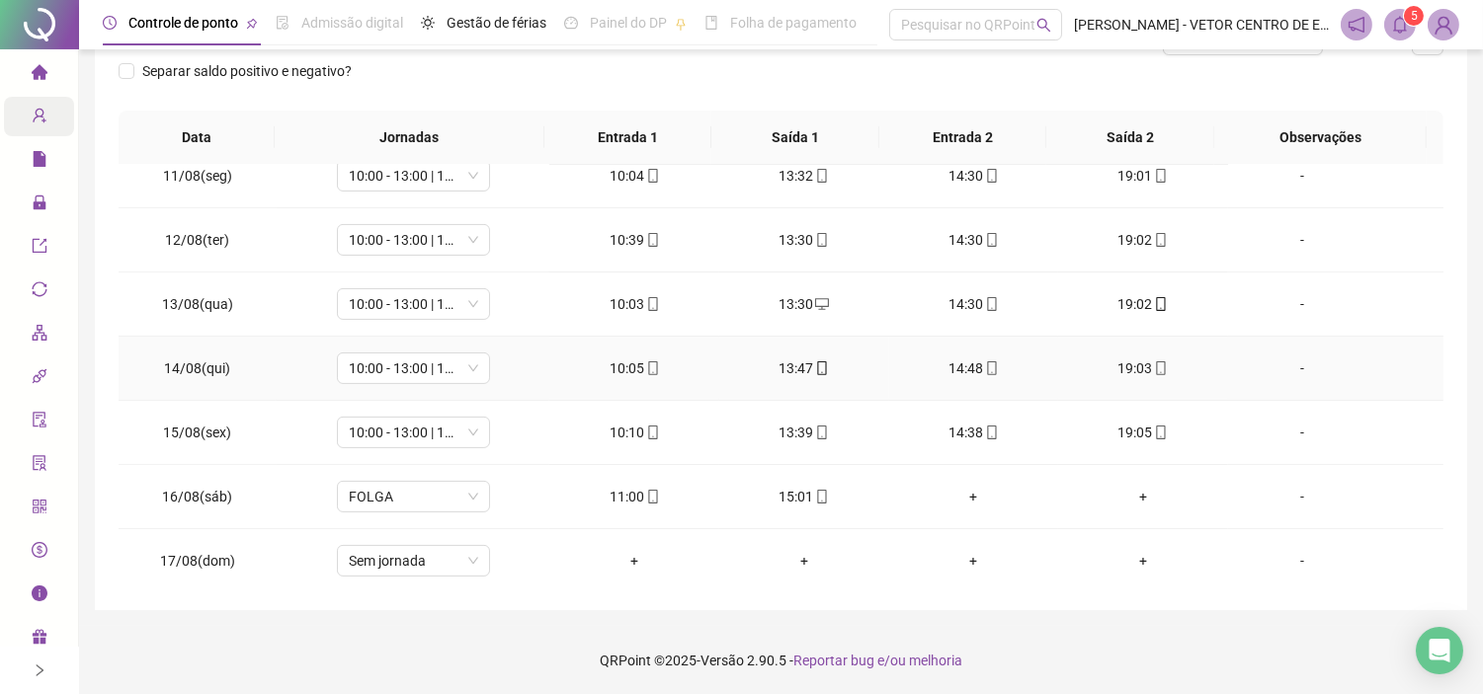
scroll to position [1057, 0]
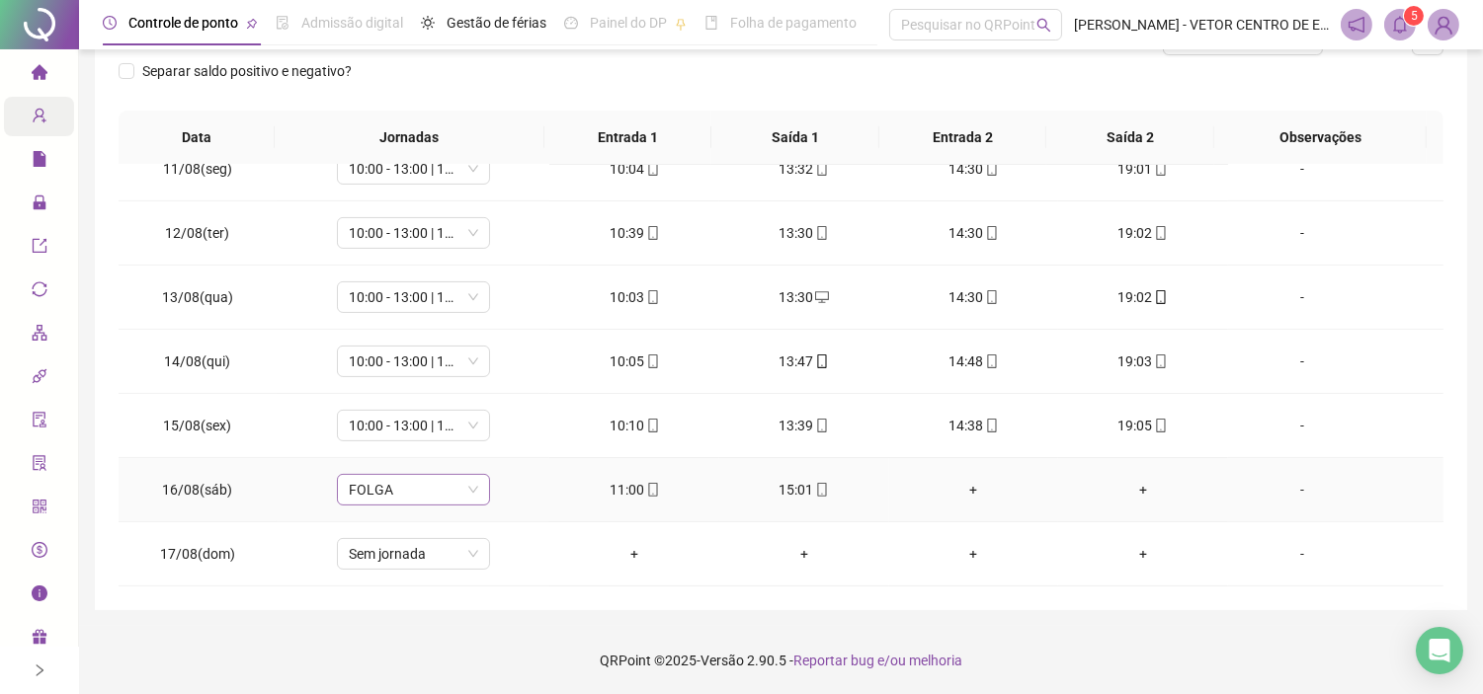
click at [408, 482] on span "FOLGA" at bounding box center [413, 490] width 129 height 30
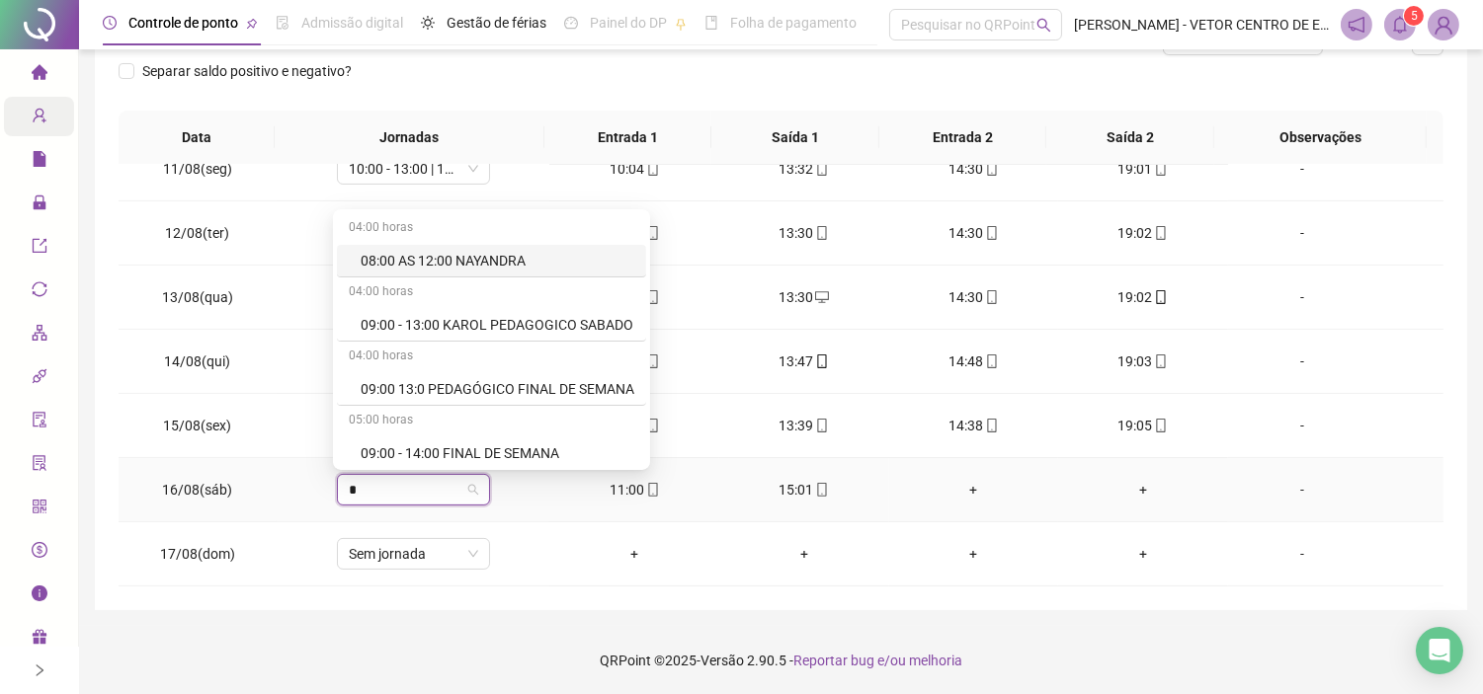
type input "**"
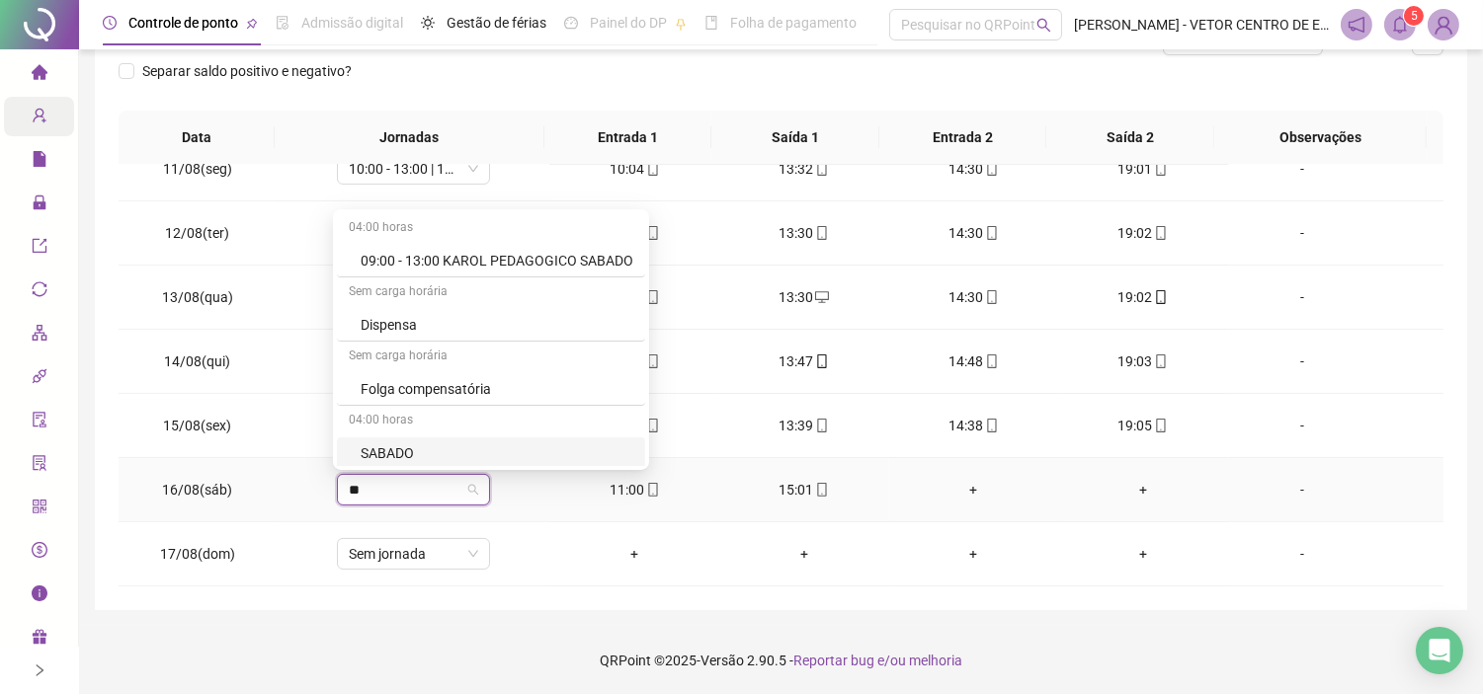
click at [409, 448] on div "SABADO" at bounding box center [497, 453] width 273 height 22
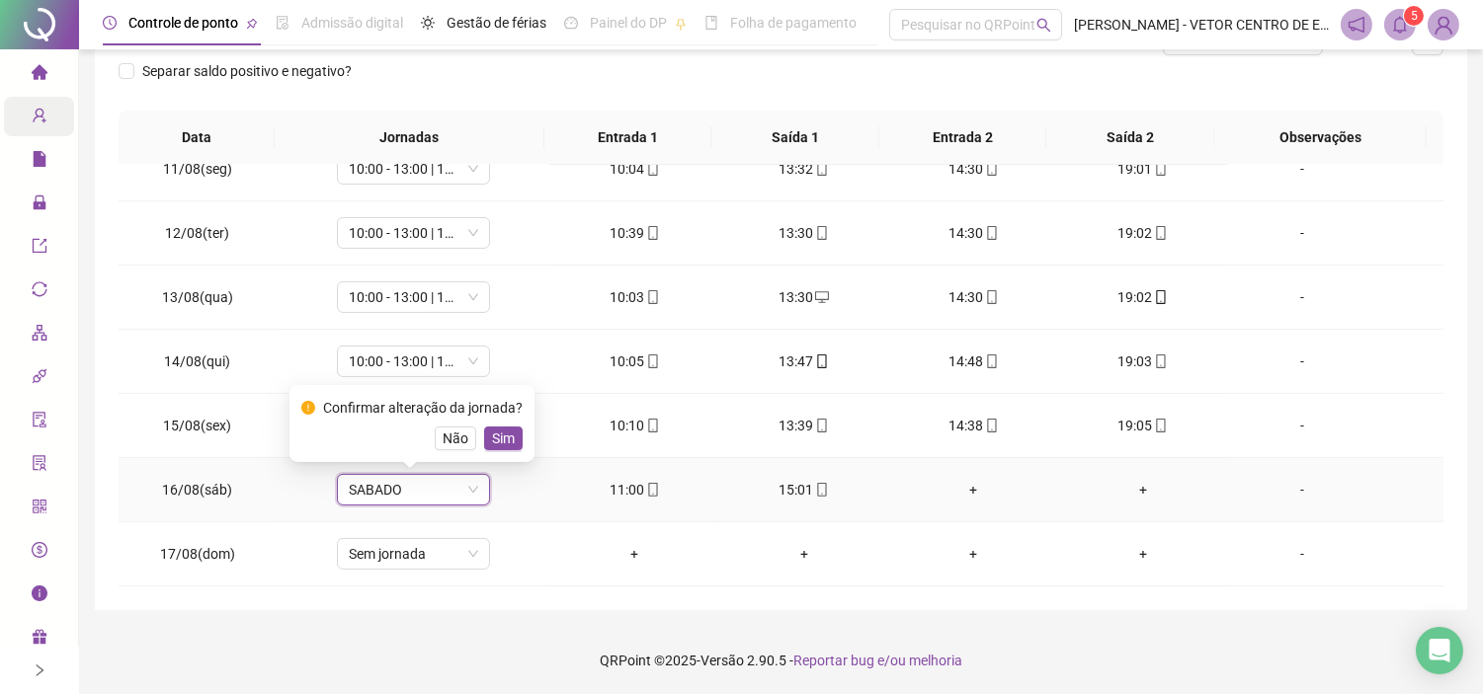
click at [494, 437] on span "Sim" at bounding box center [503, 439] width 23 height 22
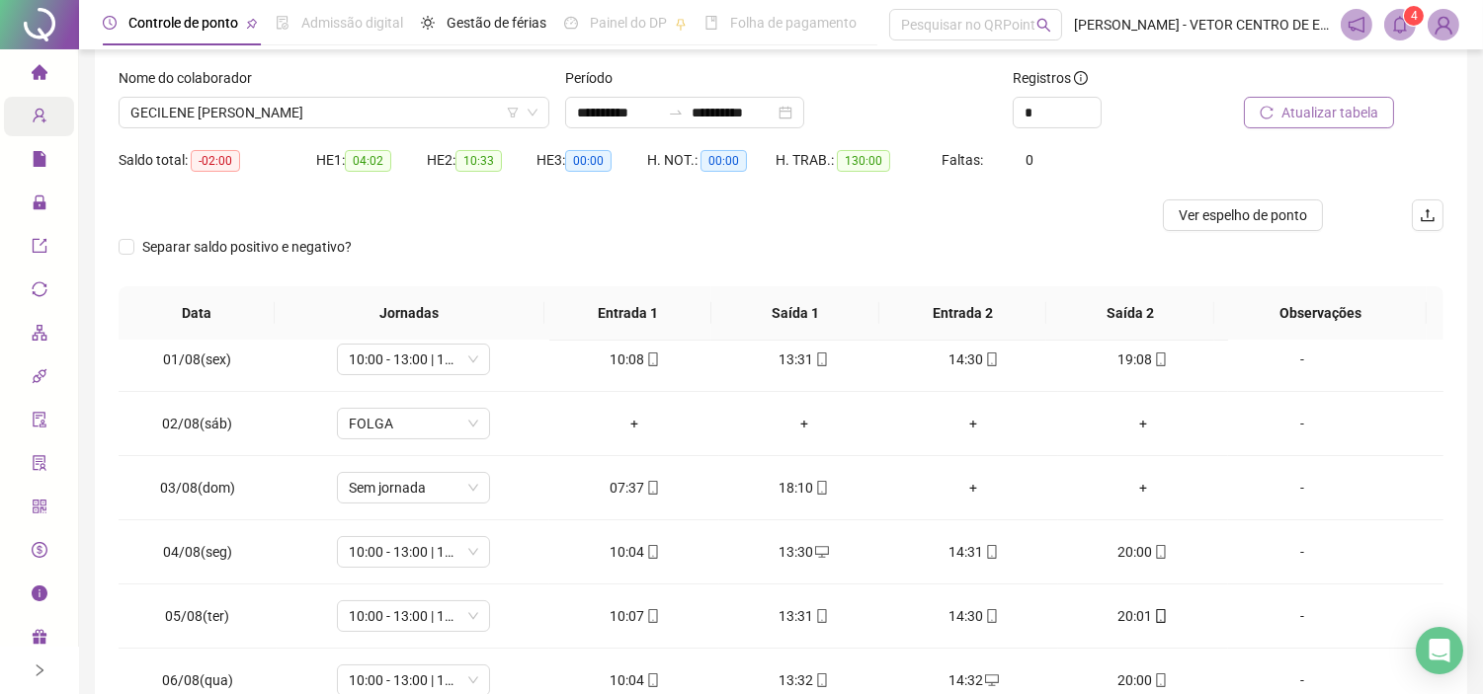
scroll to position [0, 0]
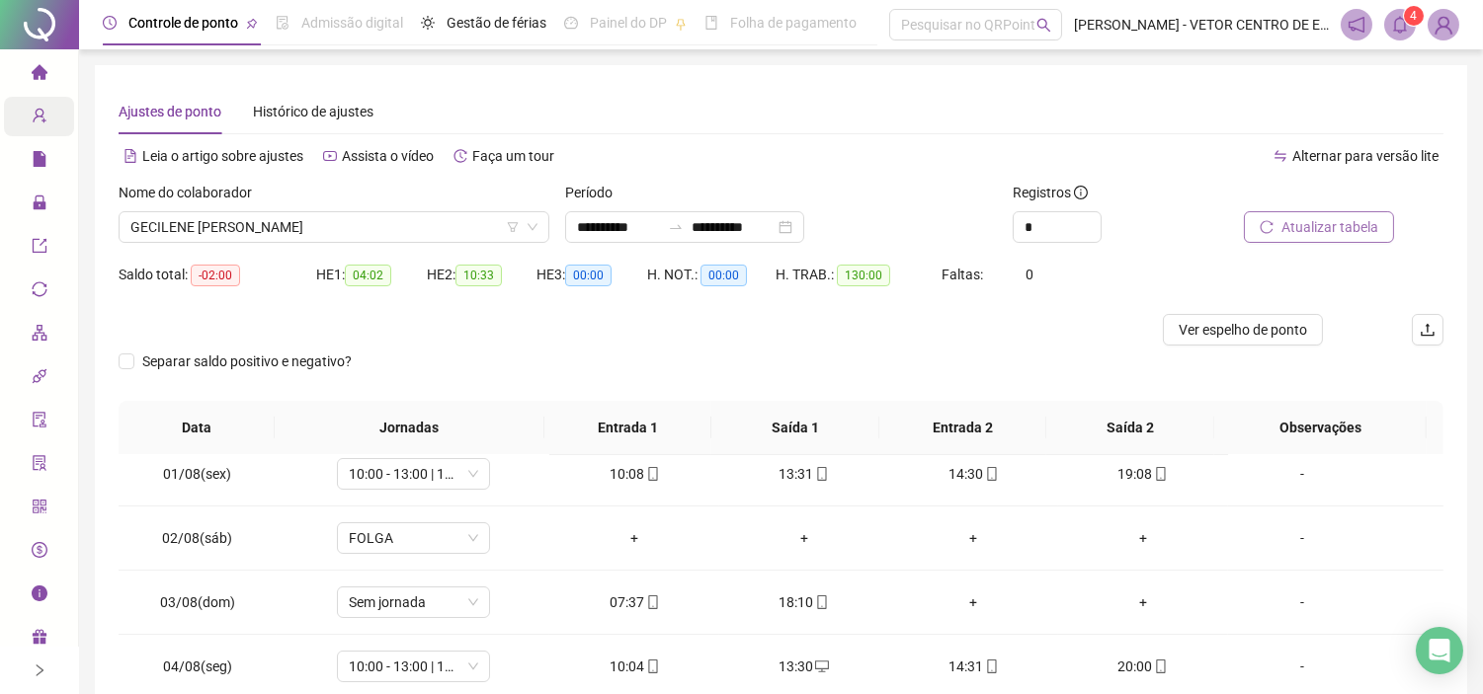
click at [1310, 221] on span "Atualizar tabela" at bounding box center [1329, 227] width 97 height 22
click at [1264, 328] on span "Ver espelho de ponto" at bounding box center [1242, 330] width 128 height 22
click at [411, 228] on span "GECILENE [PERSON_NAME]" at bounding box center [333, 227] width 407 height 30
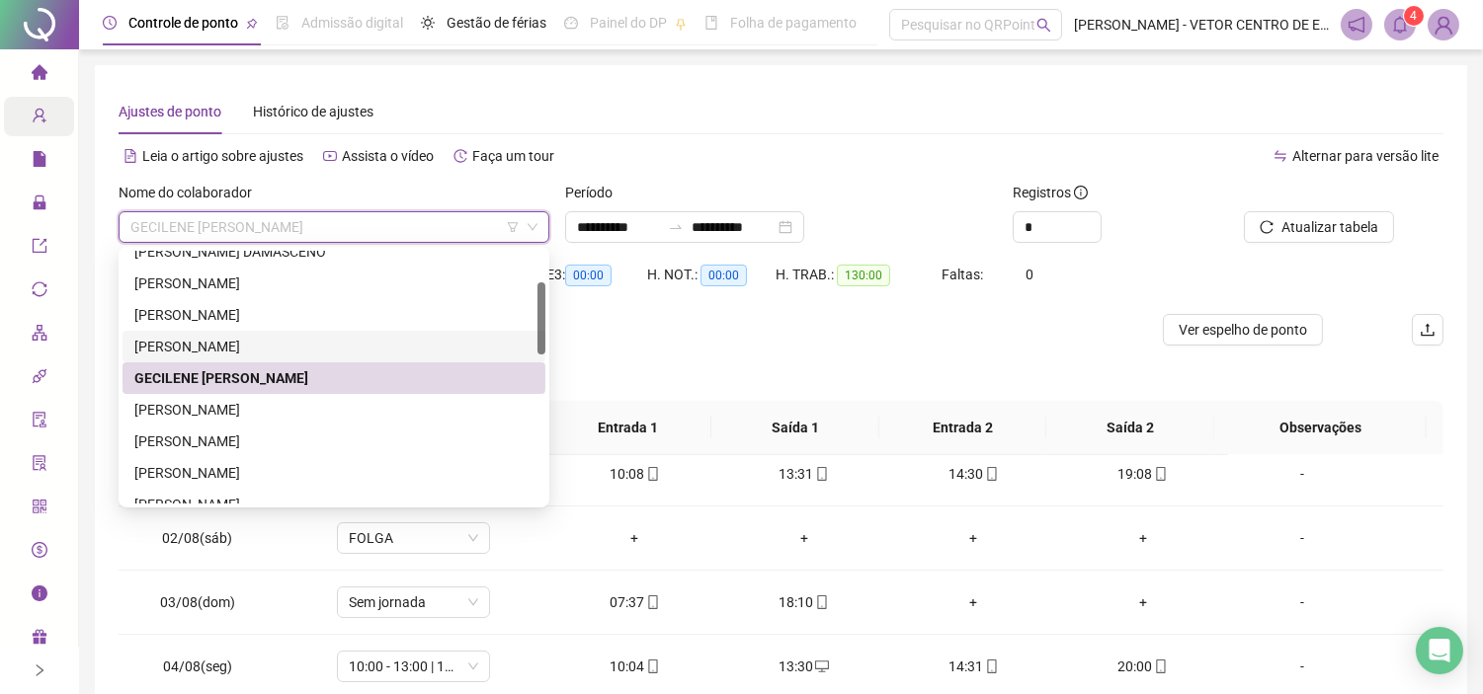
click at [302, 338] on div "[PERSON_NAME]" at bounding box center [333, 347] width 399 height 22
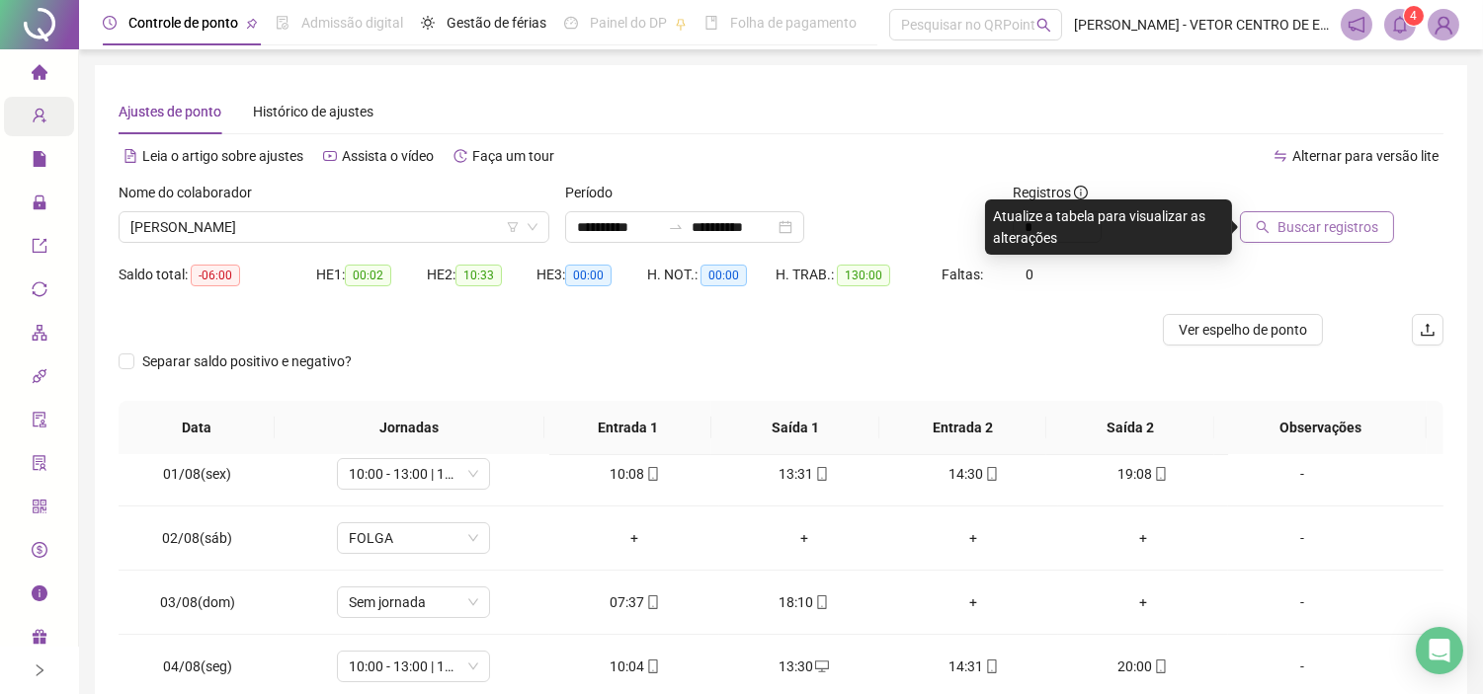
click at [1335, 229] on span "Buscar registros" at bounding box center [1327, 227] width 101 height 22
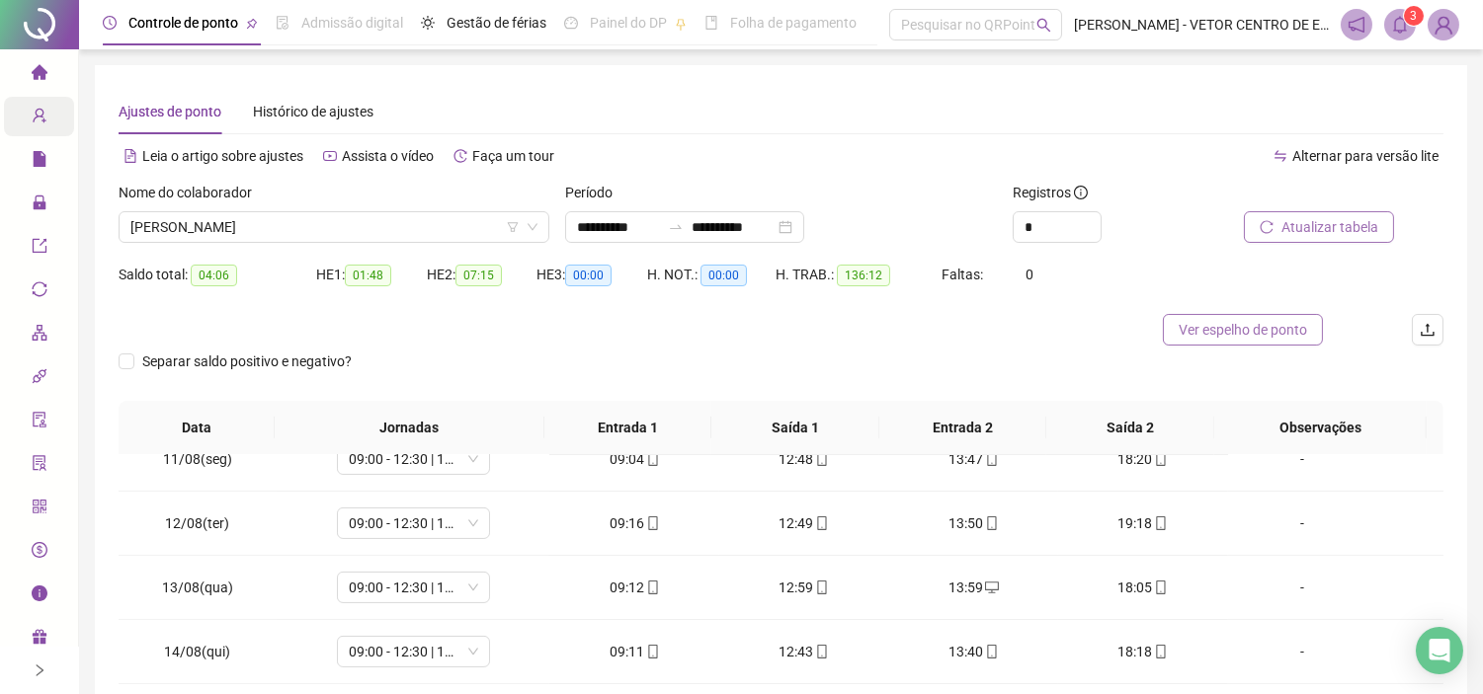
click at [1213, 320] on span "Ver espelho de ponto" at bounding box center [1242, 330] width 128 height 22
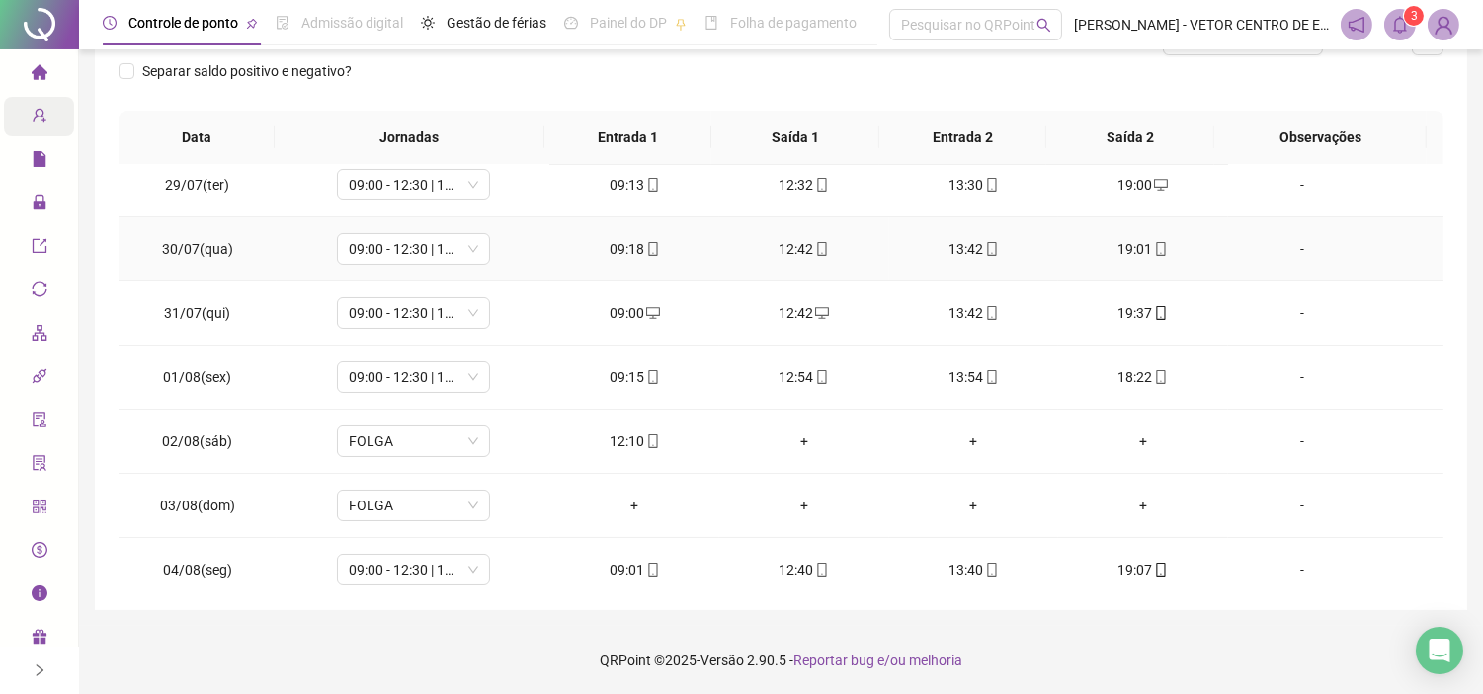
scroll to position [219, 0]
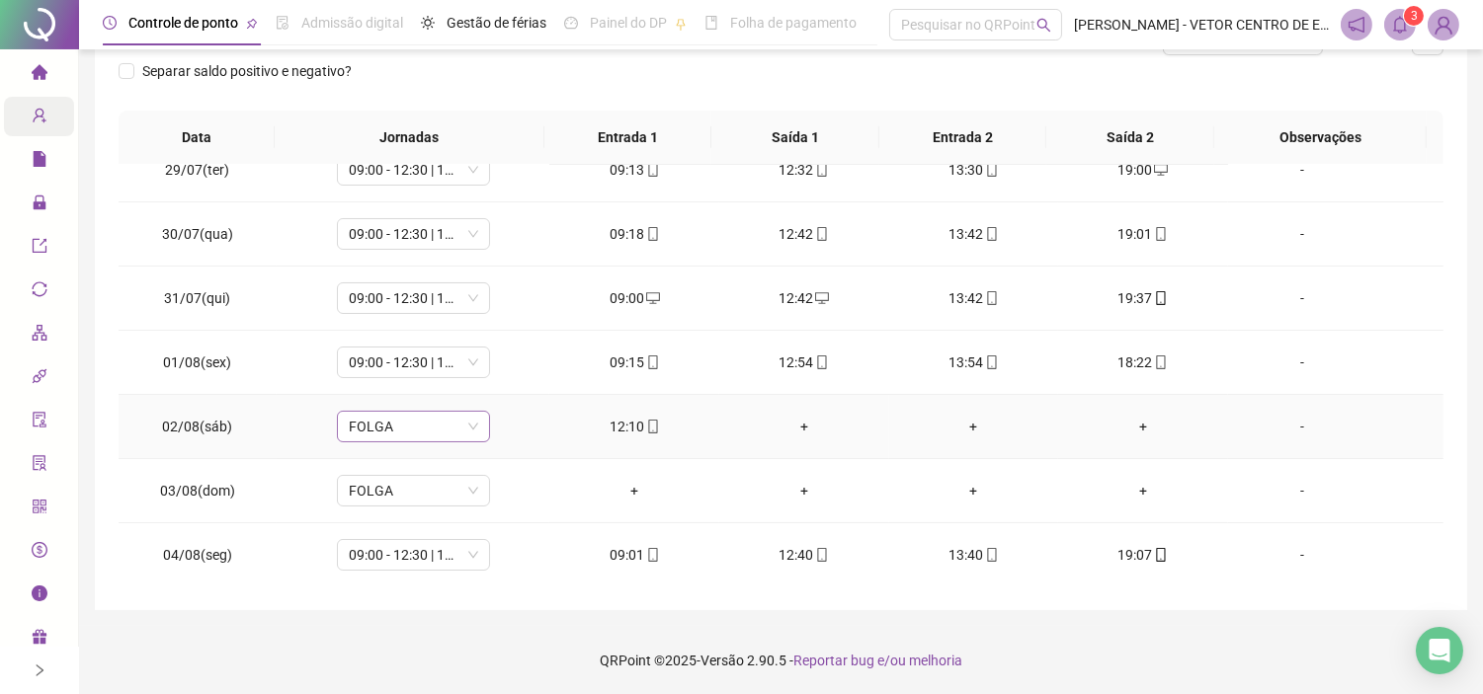
click at [459, 427] on span "FOLGA" at bounding box center [413, 427] width 129 height 30
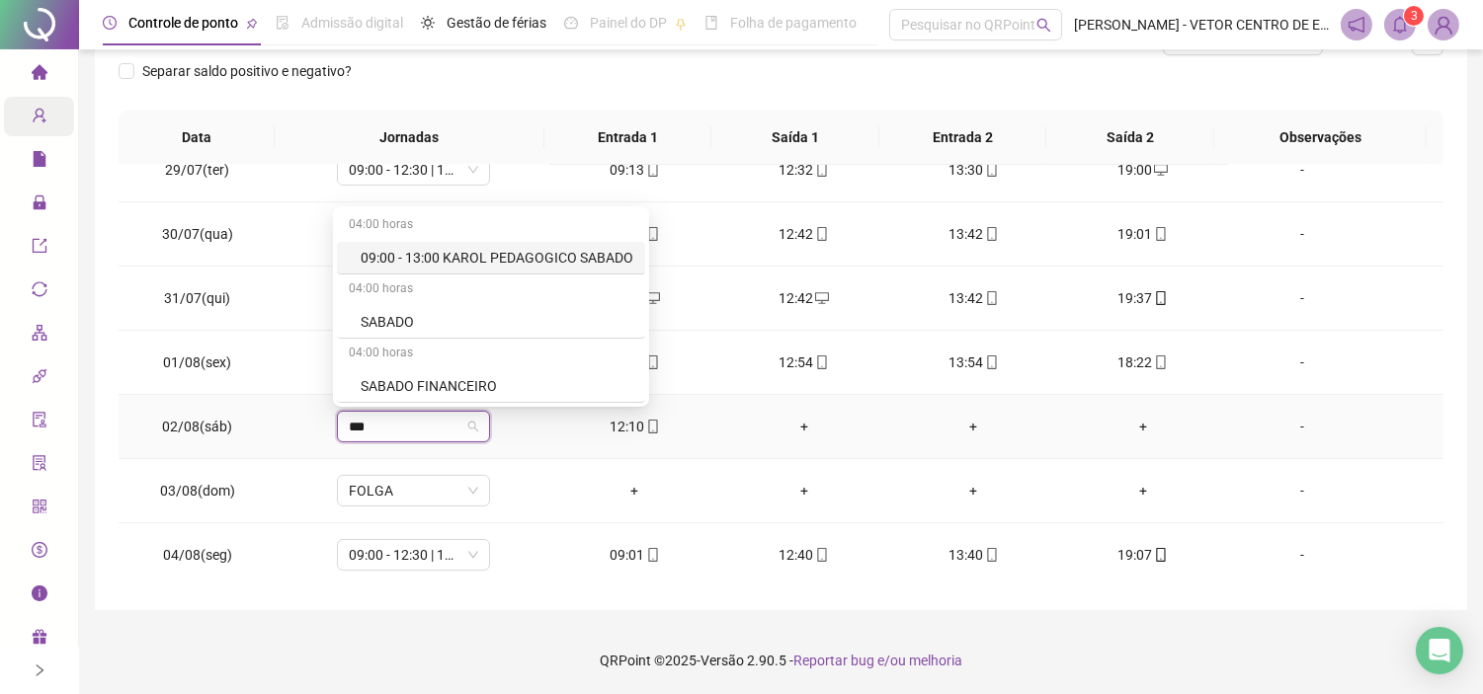
type input "****"
click at [448, 308] on div "SABADO" at bounding box center [491, 322] width 308 height 33
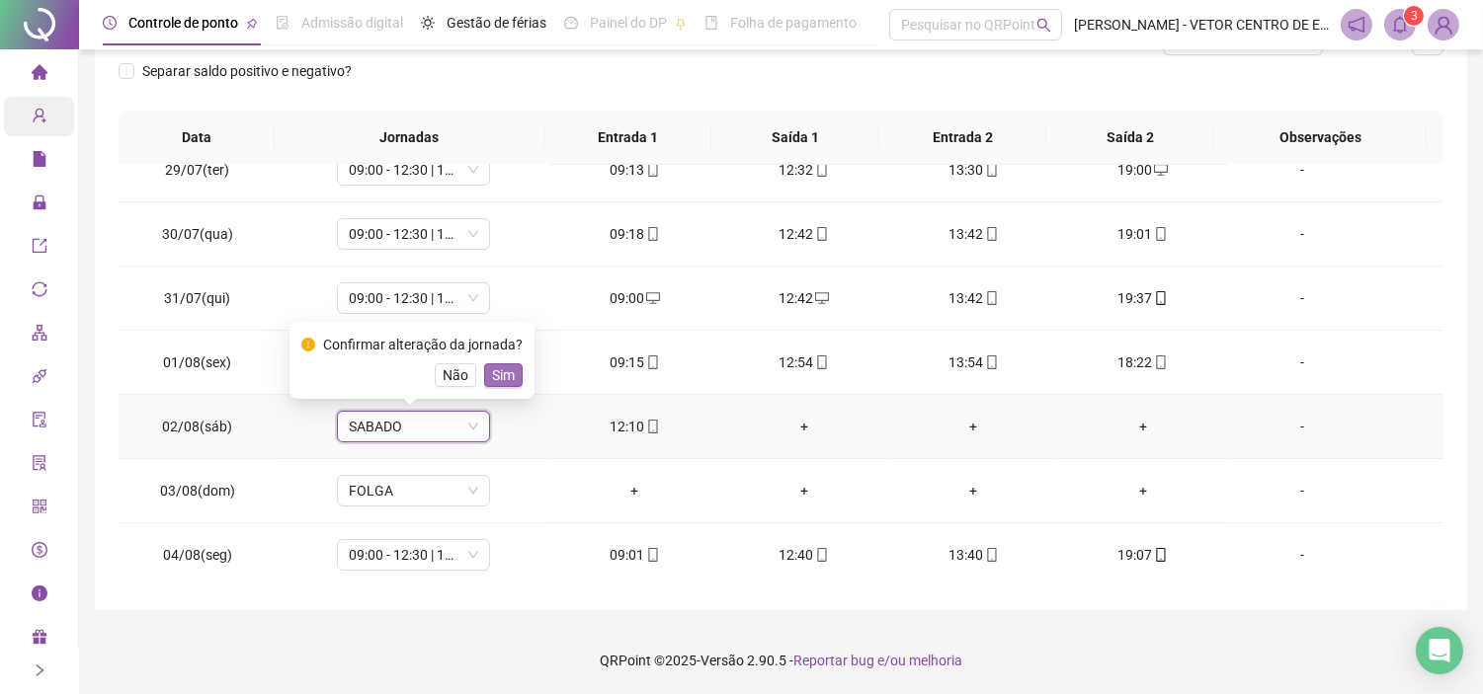
click at [501, 366] on span "Sim" at bounding box center [503, 375] width 23 height 22
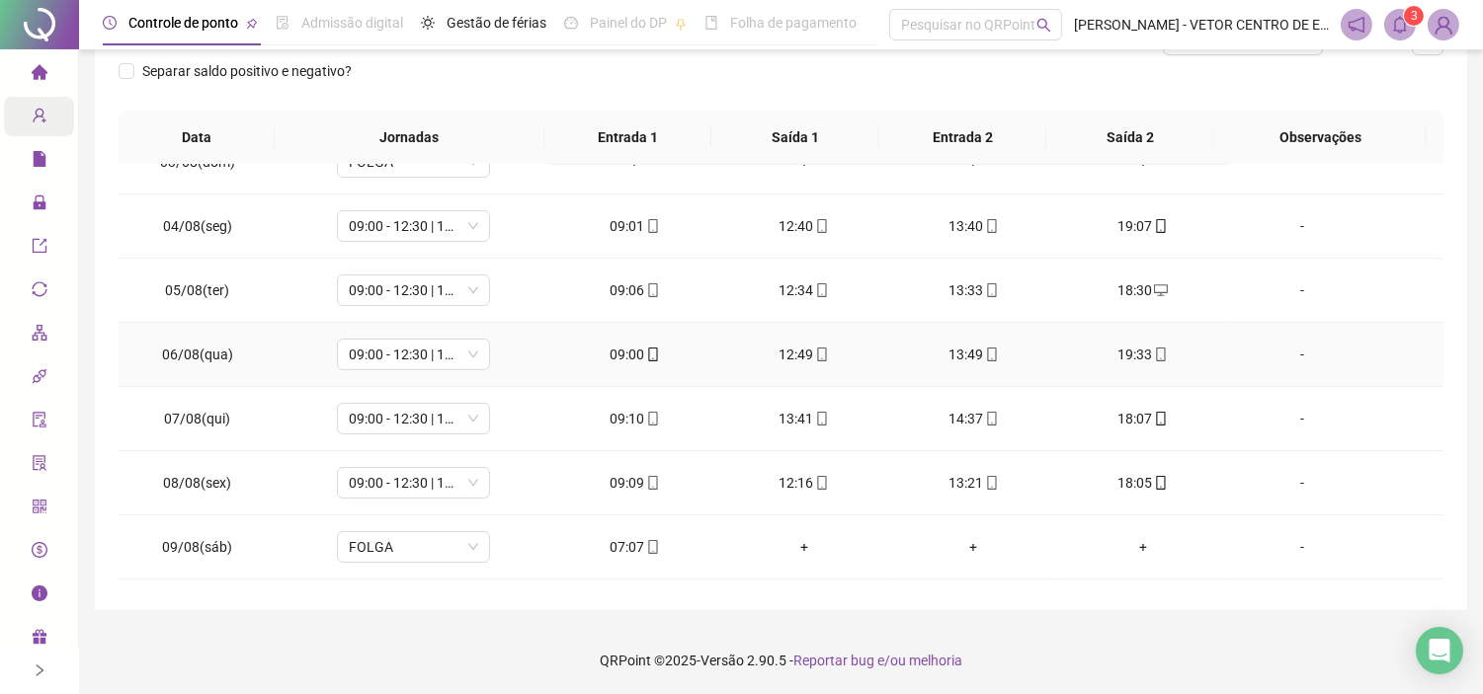
scroll to position [658, 0]
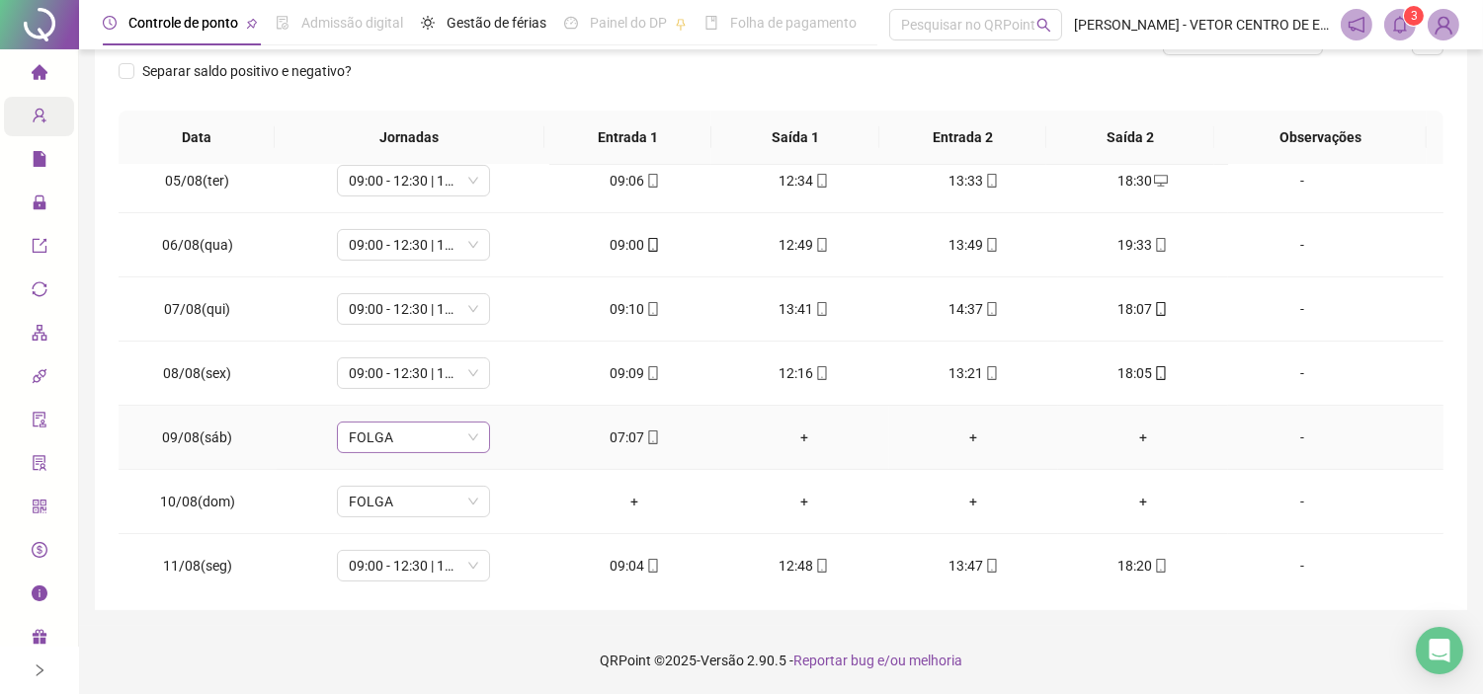
click at [438, 435] on span "FOLGA" at bounding box center [413, 438] width 129 height 30
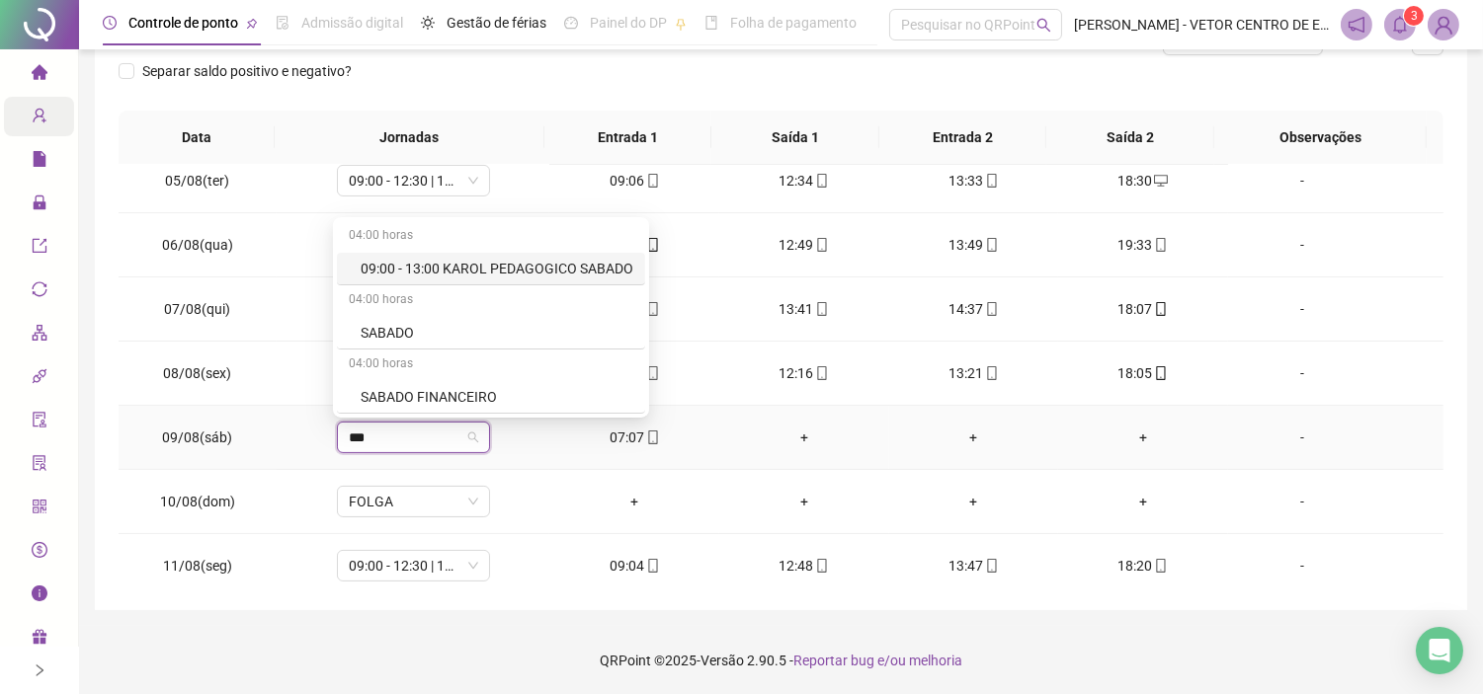
type input "****"
click at [454, 312] on div "04:00 horas" at bounding box center [491, 301] width 308 height 32
click at [422, 331] on div "SABADO" at bounding box center [497, 333] width 273 height 22
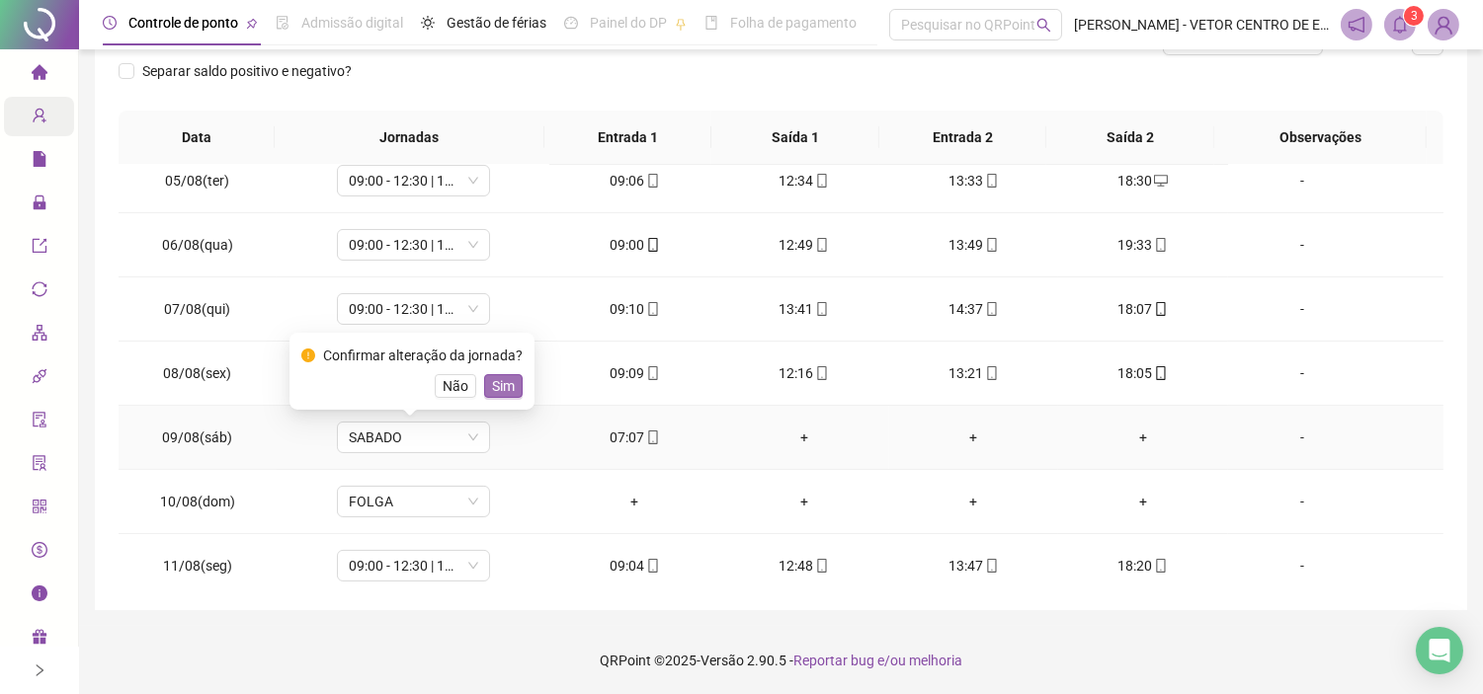
click at [497, 382] on span "Sim" at bounding box center [503, 386] width 23 height 22
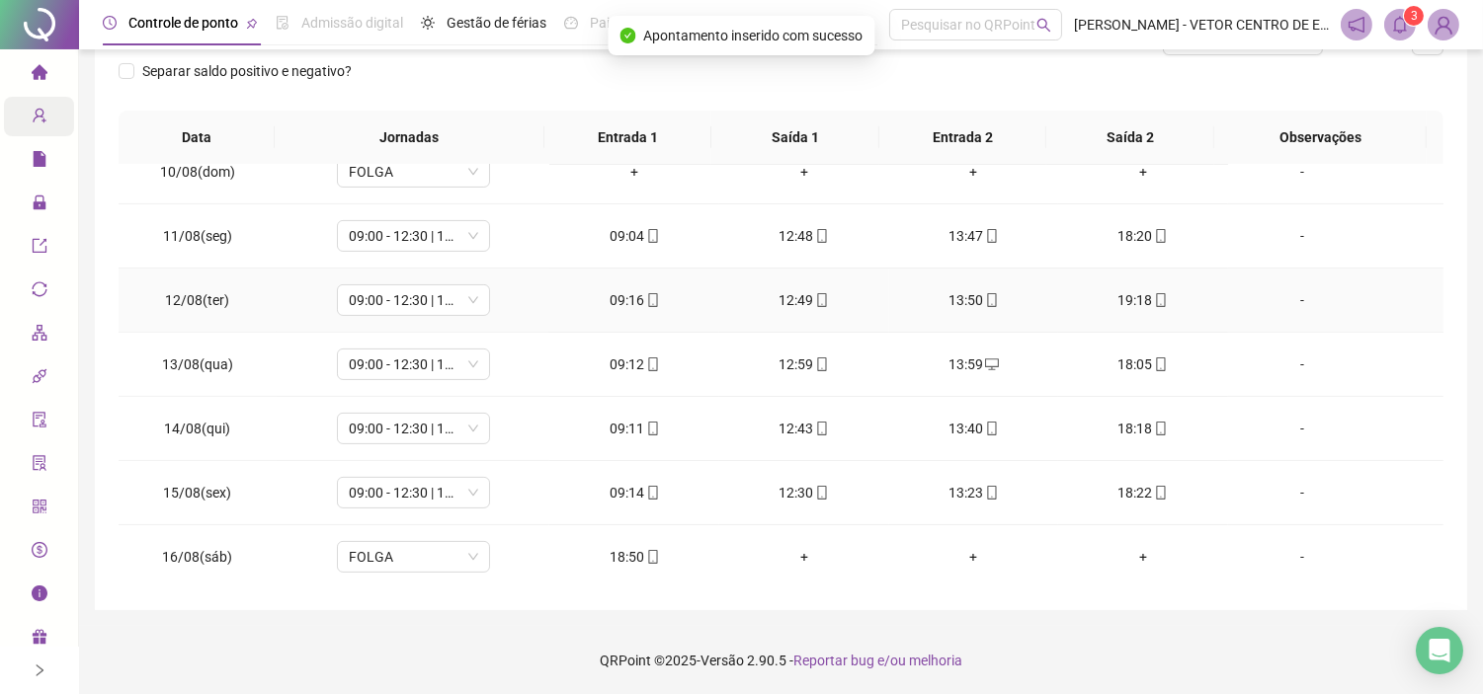
scroll to position [1057, 0]
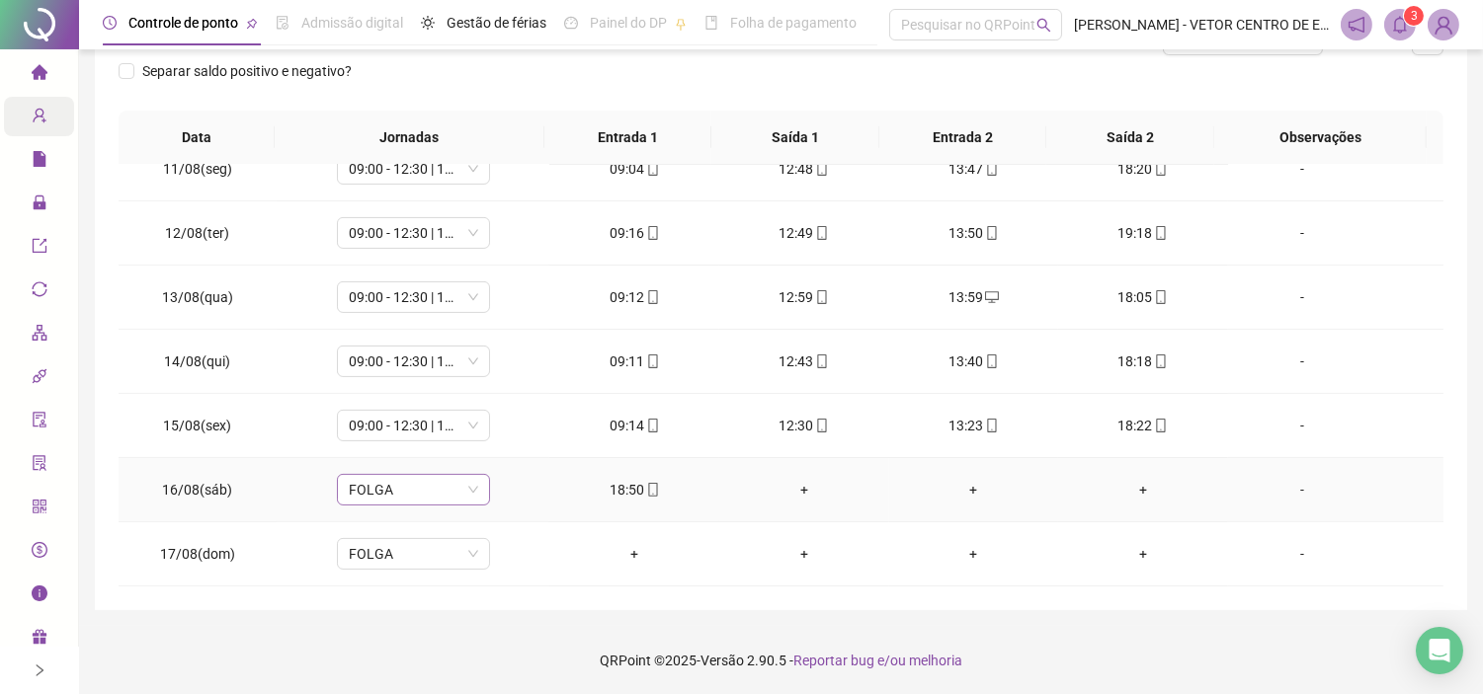
click at [448, 495] on span "FOLGA" at bounding box center [413, 490] width 129 height 30
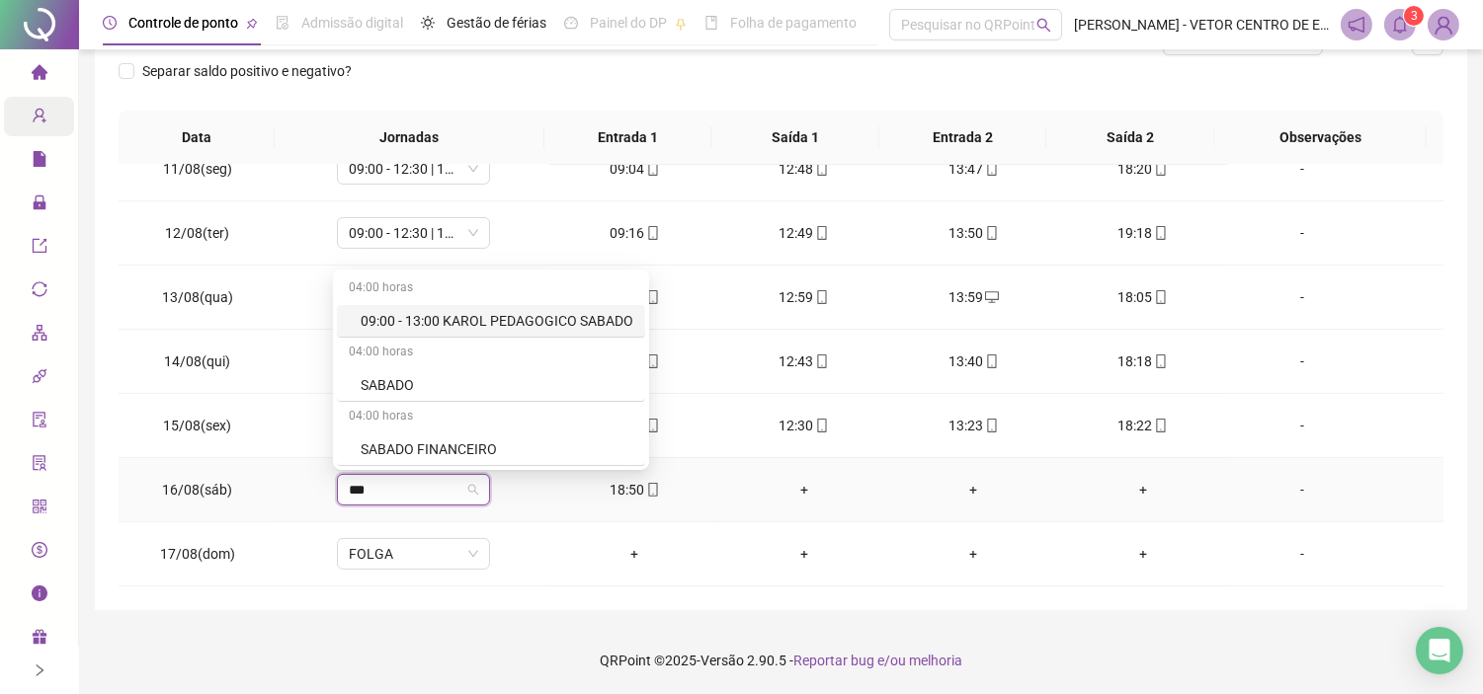
type input "****"
click at [415, 371] on div "SABADO" at bounding box center [491, 385] width 308 height 33
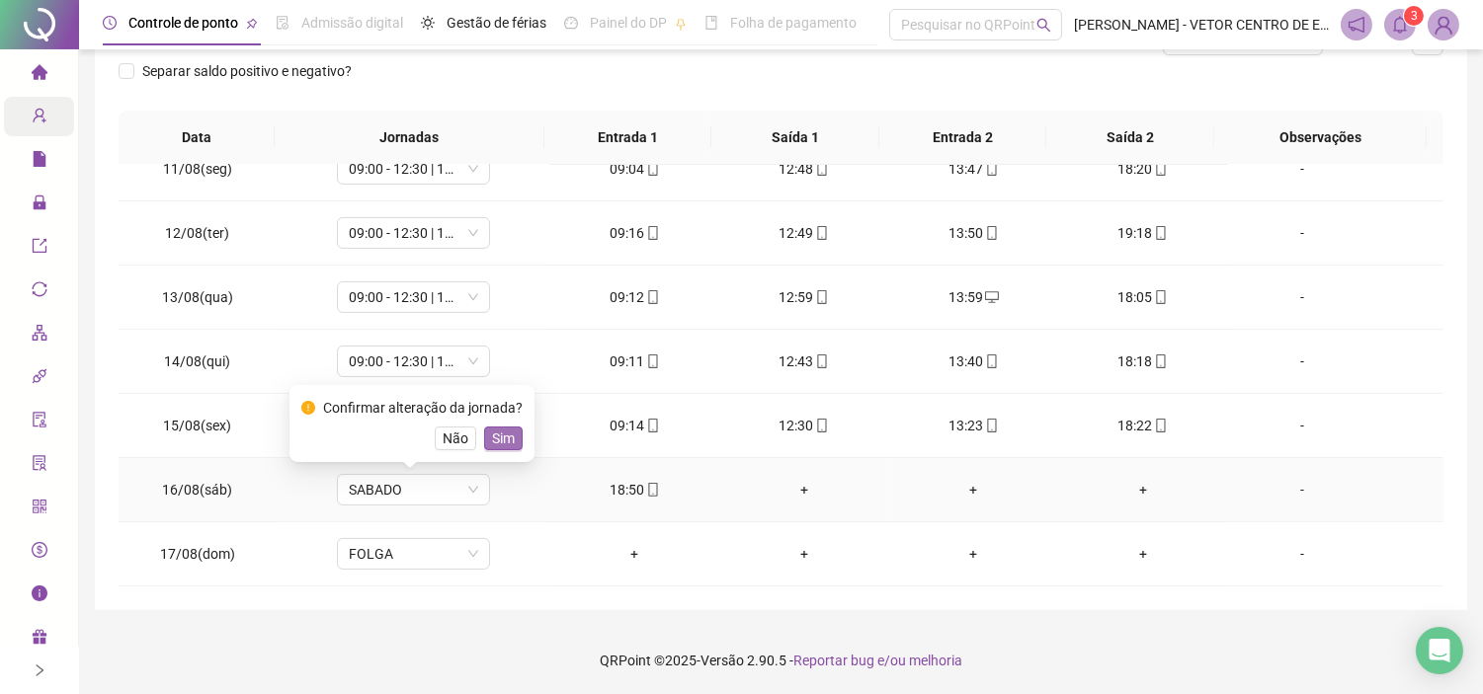
click at [500, 437] on span "Sim" at bounding box center [503, 439] width 23 height 22
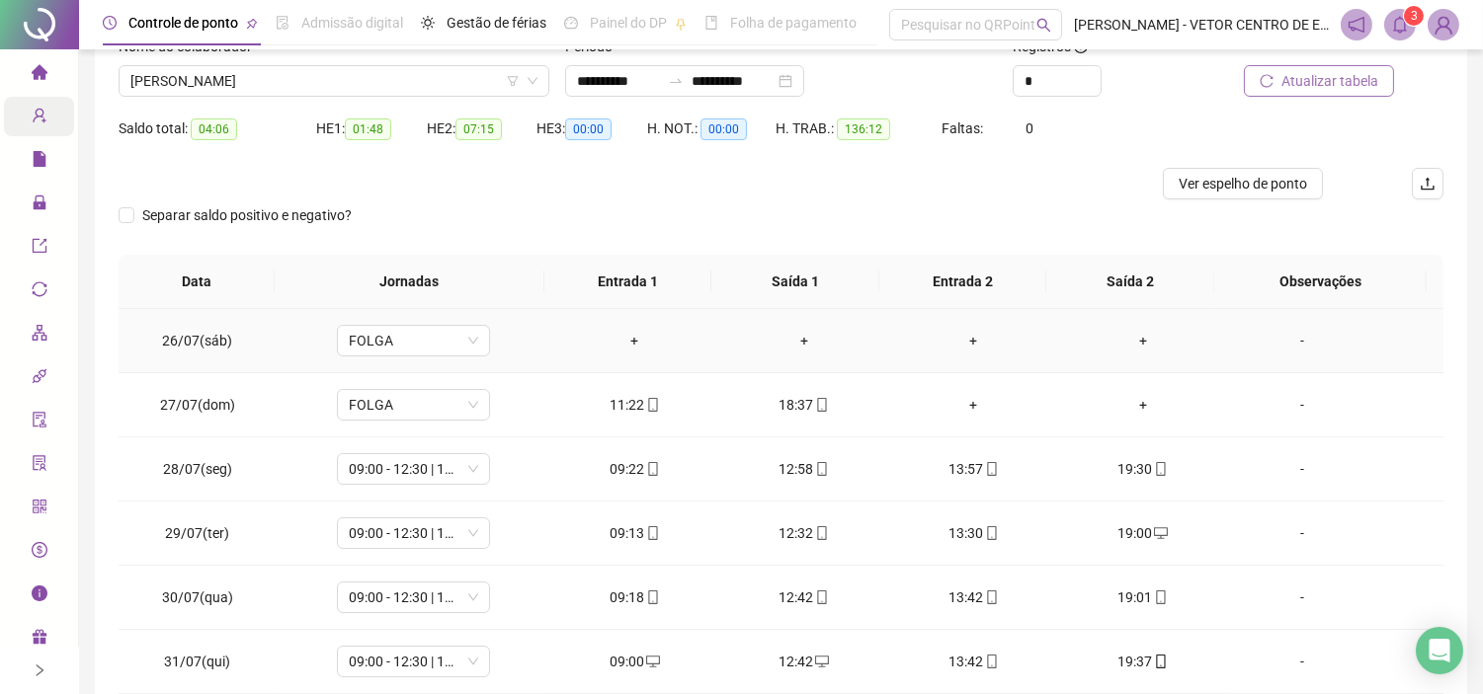
scroll to position [0, 0]
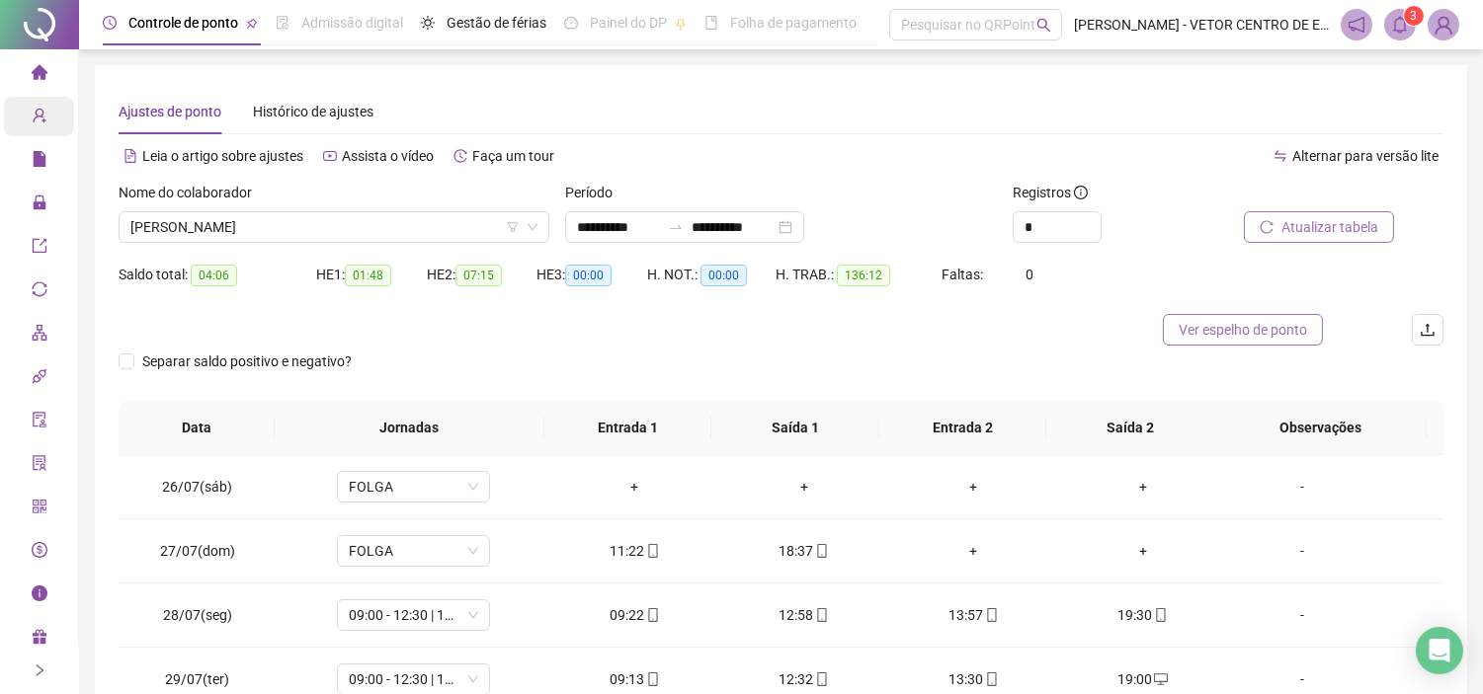
click at [1241, 327] on span "Ver espelho de ponto" at bounding box center [1242, 330] width 128 height 22
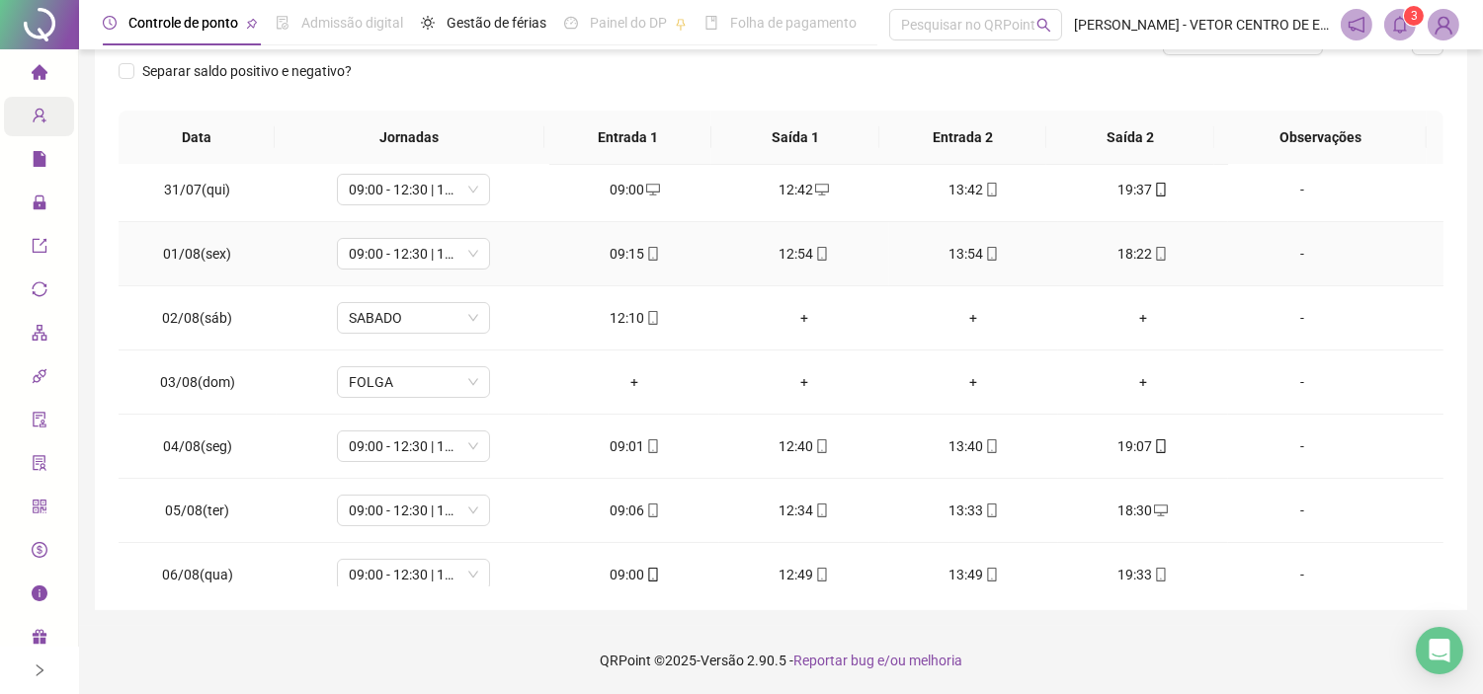
scroll to position [329, 0]
click at [788, 316] on div "+" at bounding box center [804, 317] width 138 height 22
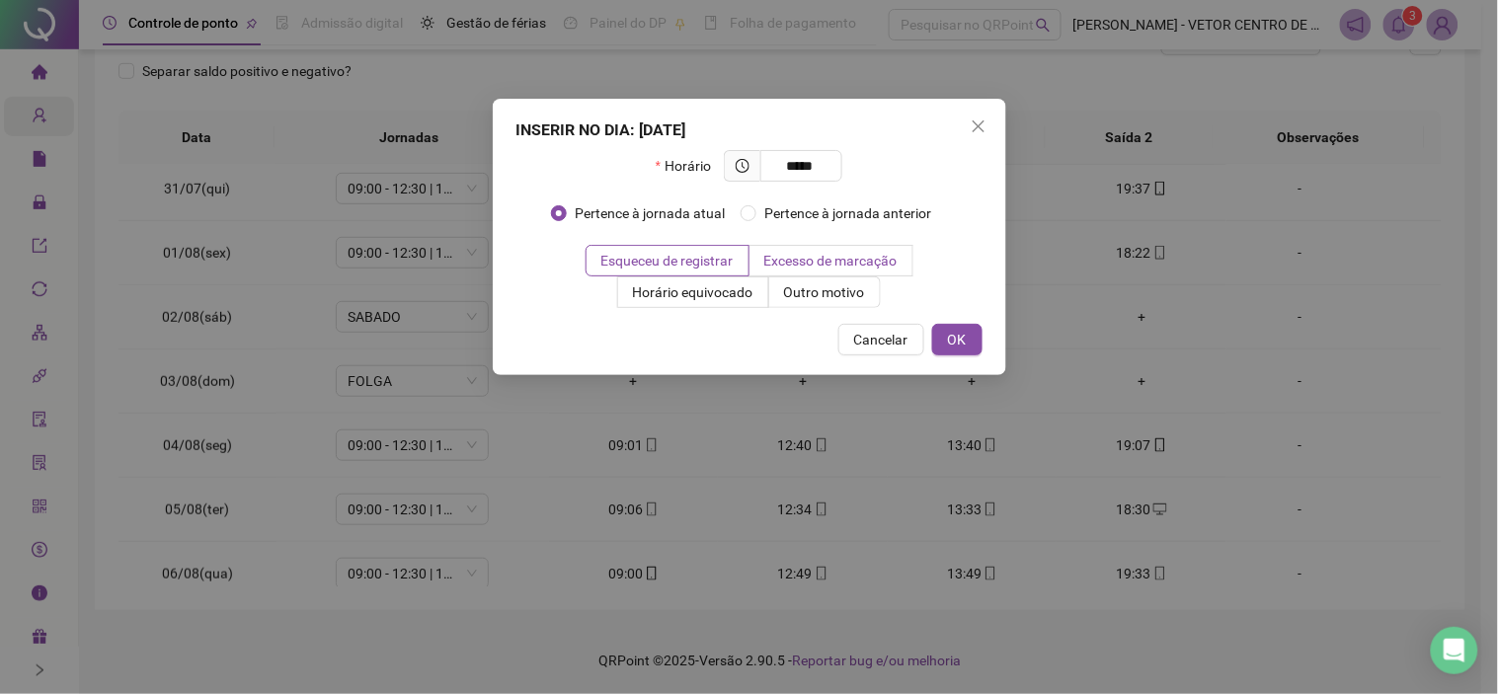
type input "*****"
click at [887, 262] on span "Excesso de marcação" at bounding box center [830, 261] width 133 height 16
click at [956, 339] on span "OK" at bounding box center [957, 340] width 19 height 22
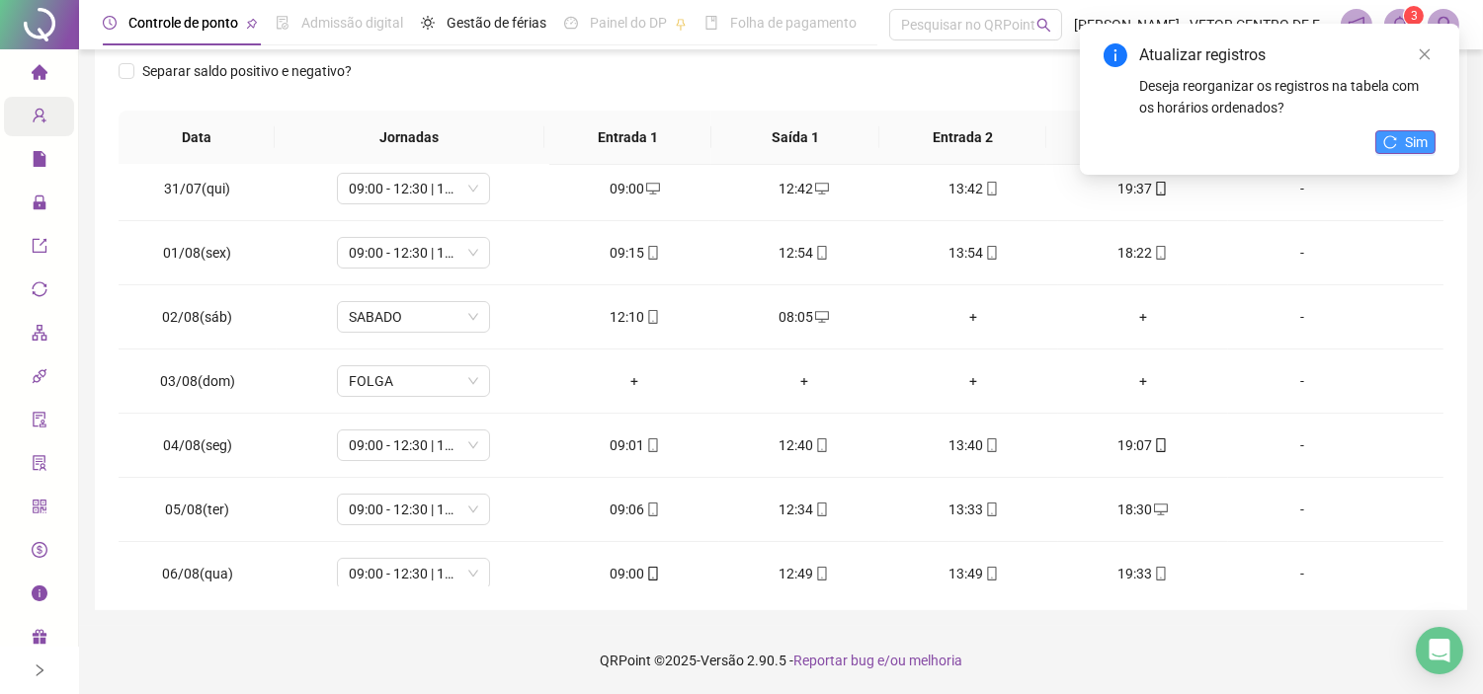
click at [1405, 133] on span "Sim" at bounding box center [1416, 142] width 23 height 22
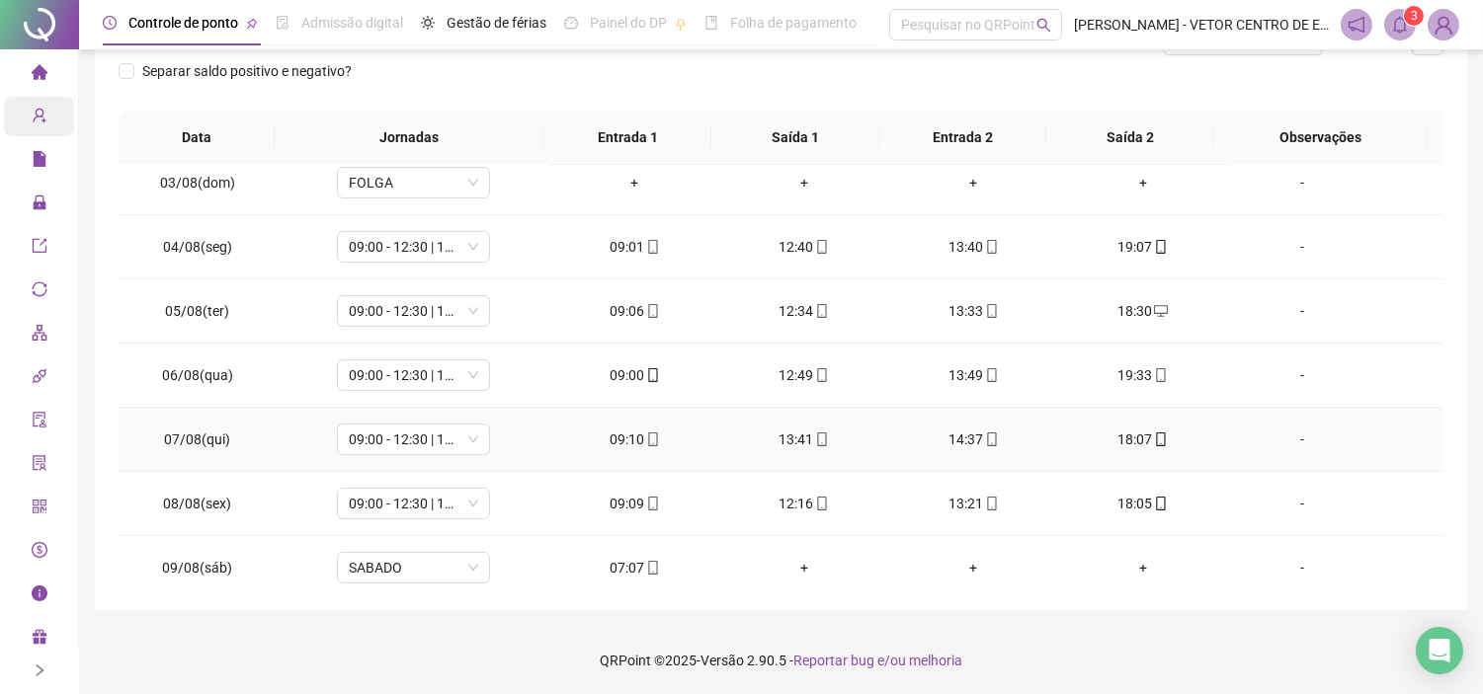
scroll to position [548, 0]
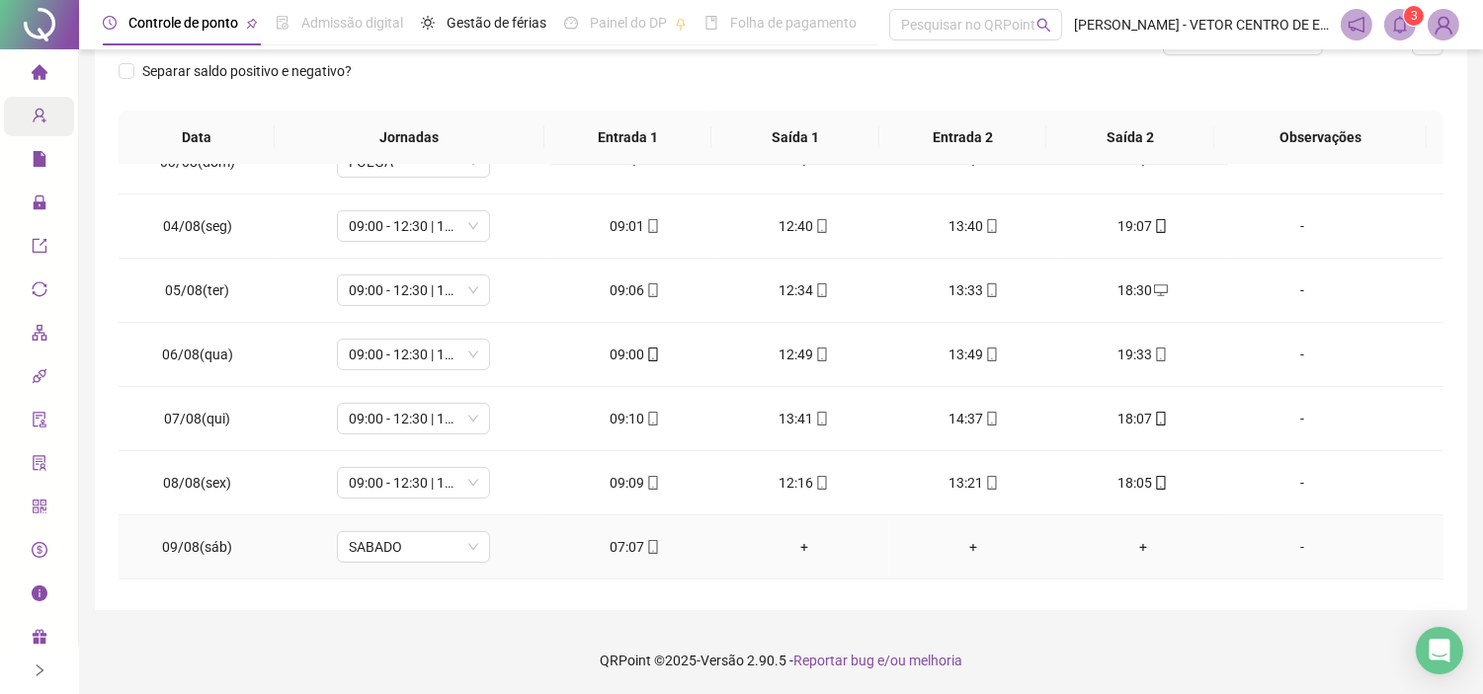
click at [793, 540] on div "+" at bounding box center [804, 547] width 138 height 22
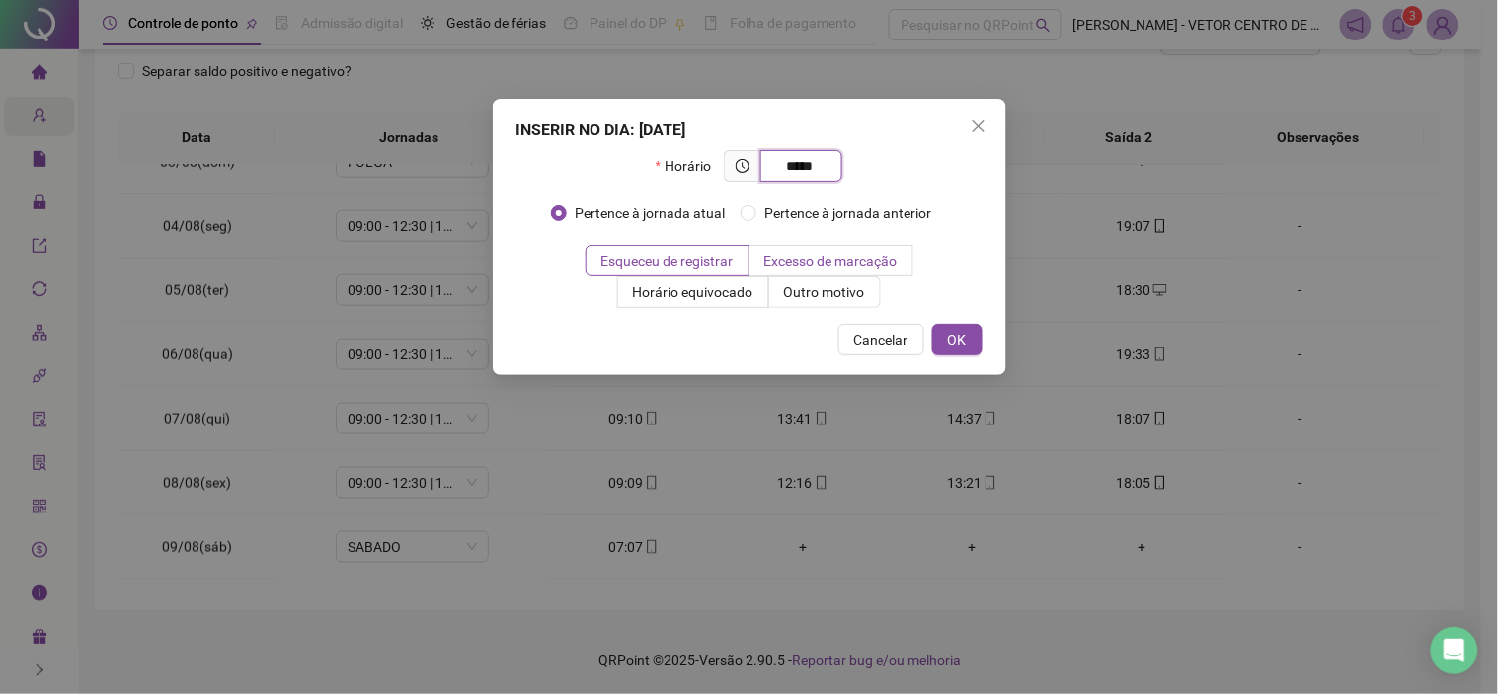
type input "*****"
click at [762, 251] on label "Excesso de marcação" at bounding box center [832, 261] width 164 height 32
click at [963, 343] on span "OK" at bounding box center [957, 340] width 19 height 22
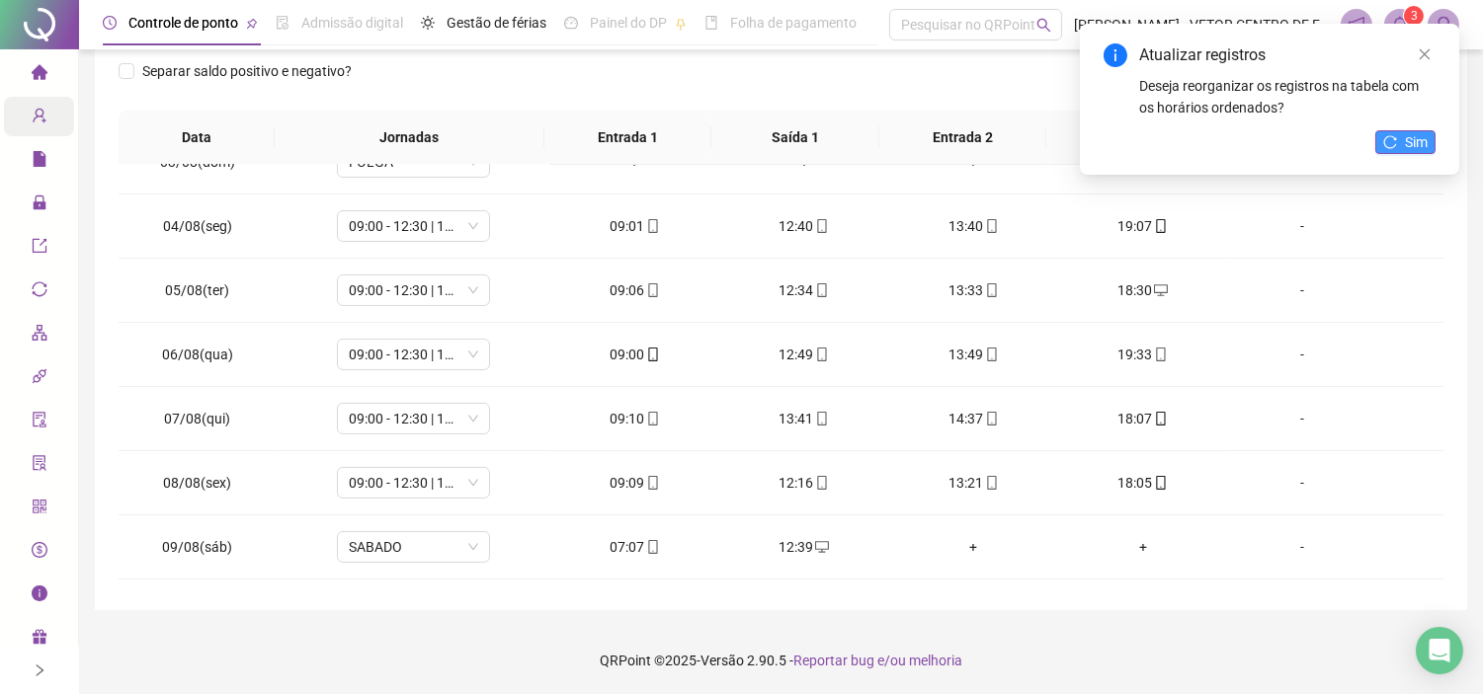
click at [1403, 143] on button "Sim" at bounding box center [1405, 142] width 60 height 24
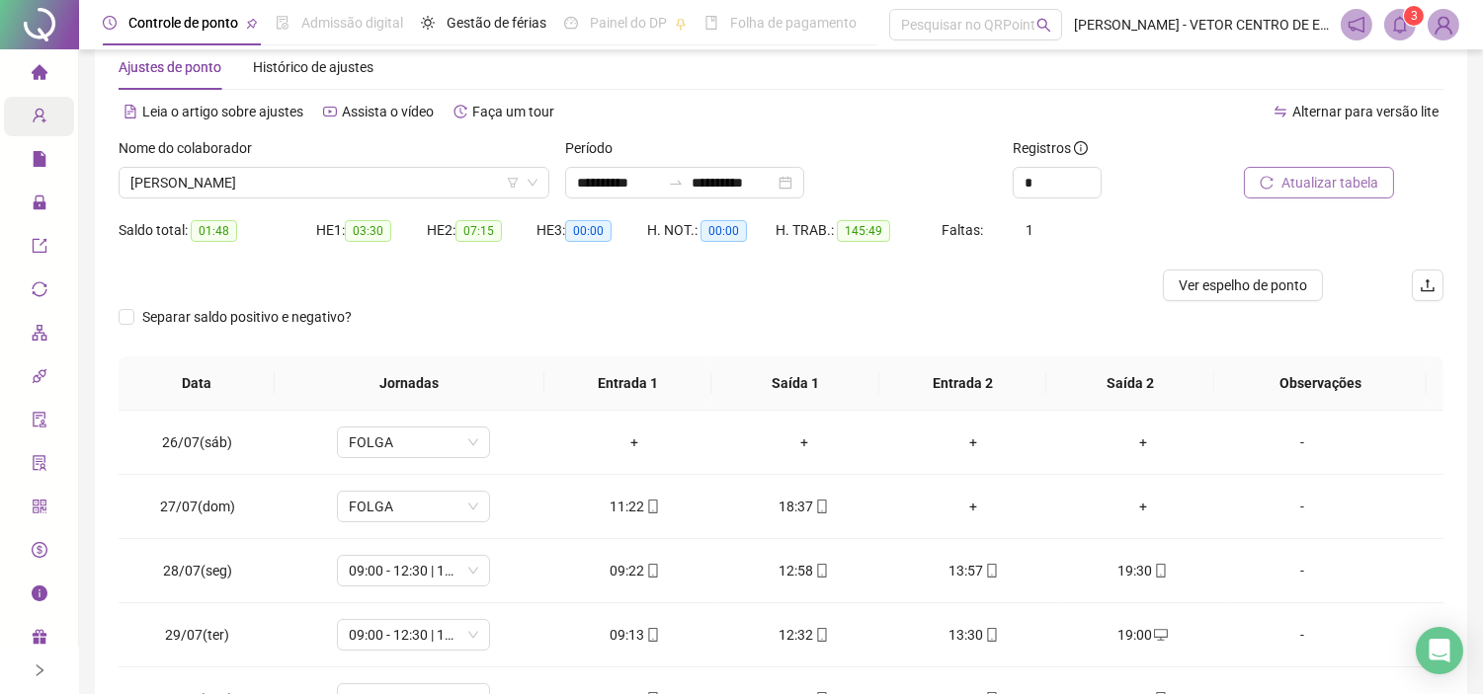
scroll to position [0, 0]
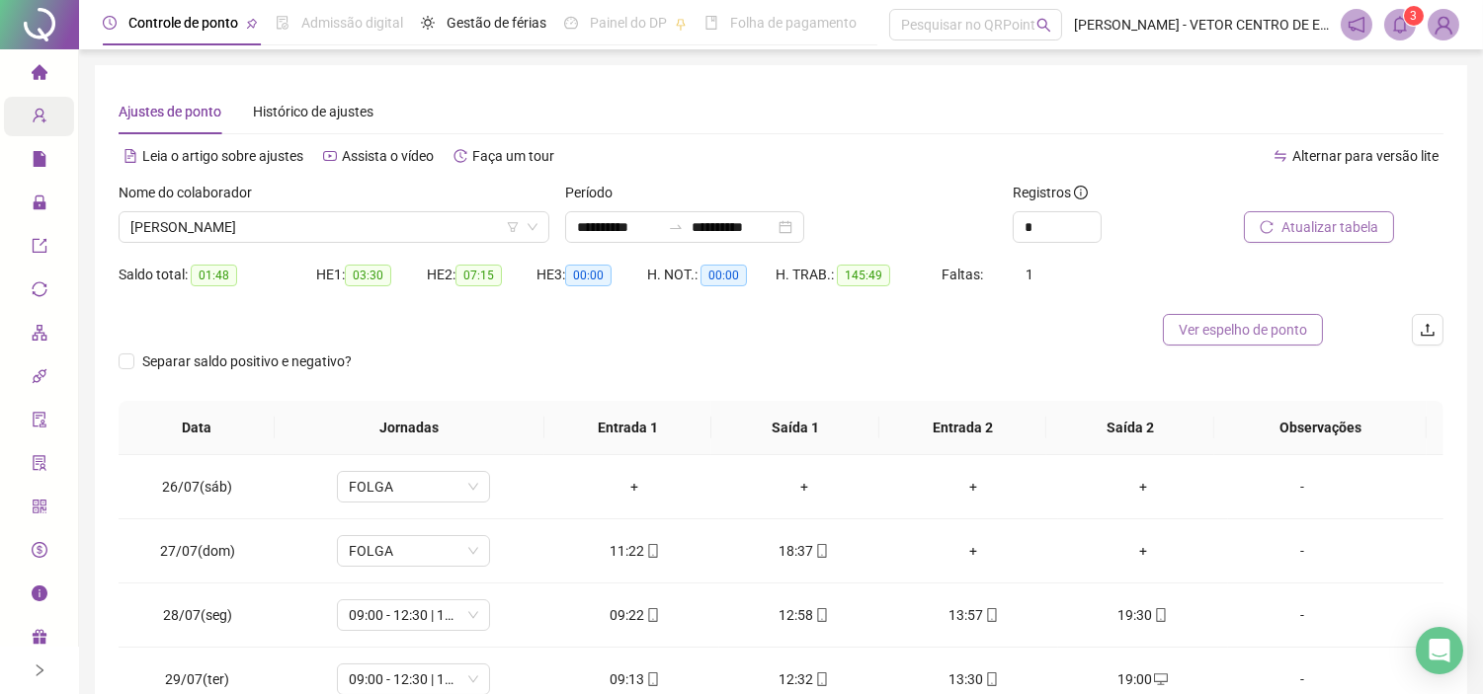
click at [1192, 329] on span "Ver espelho de ponto" at bounding box center [1242, 330] width 128 height 22
click at [401, 209] on div "Nome do colaborador" at bounding box center [334, 197] width 431 height 30
click at [398, 217] on span "[PERSON_NAME]" at bounding box center [333, 227] width 407 height 30
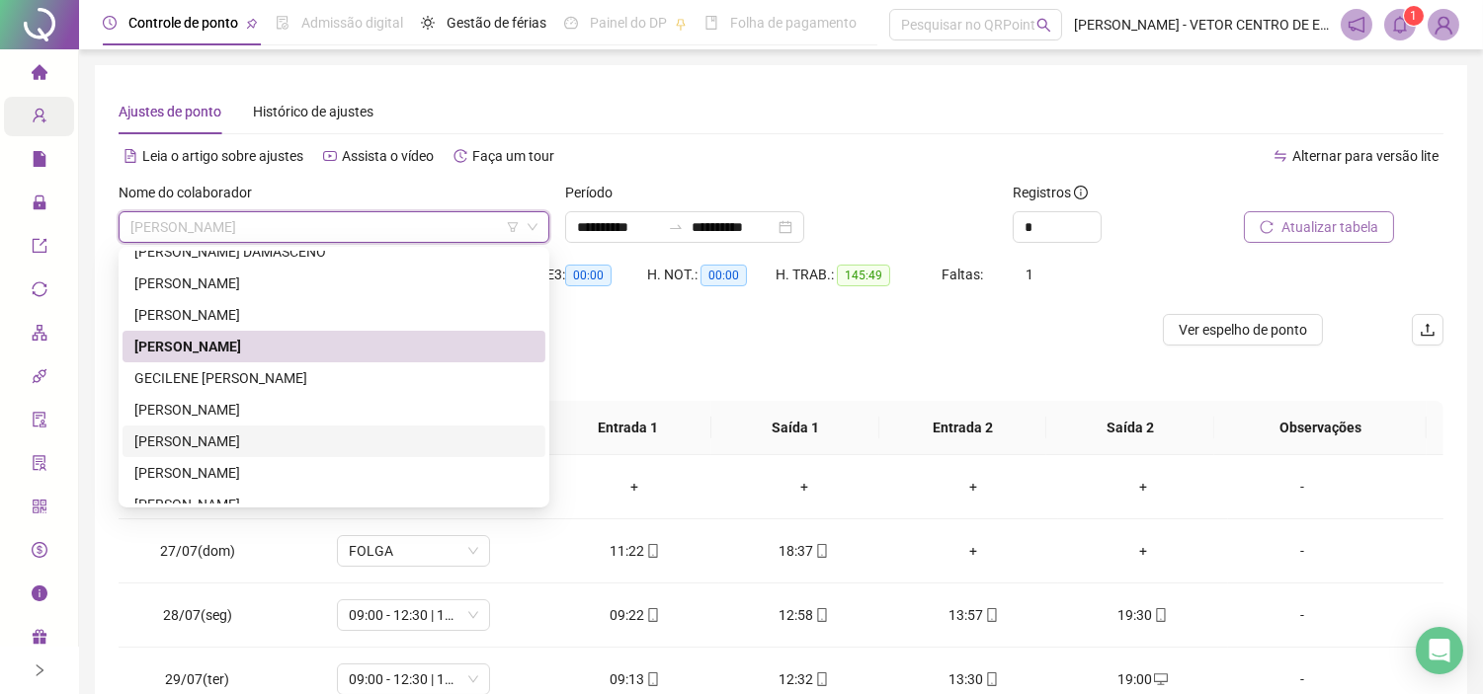
click at [205, 442] on div "[PERSON_NAME]" at bounding box center [333, 442] width 399 height 22
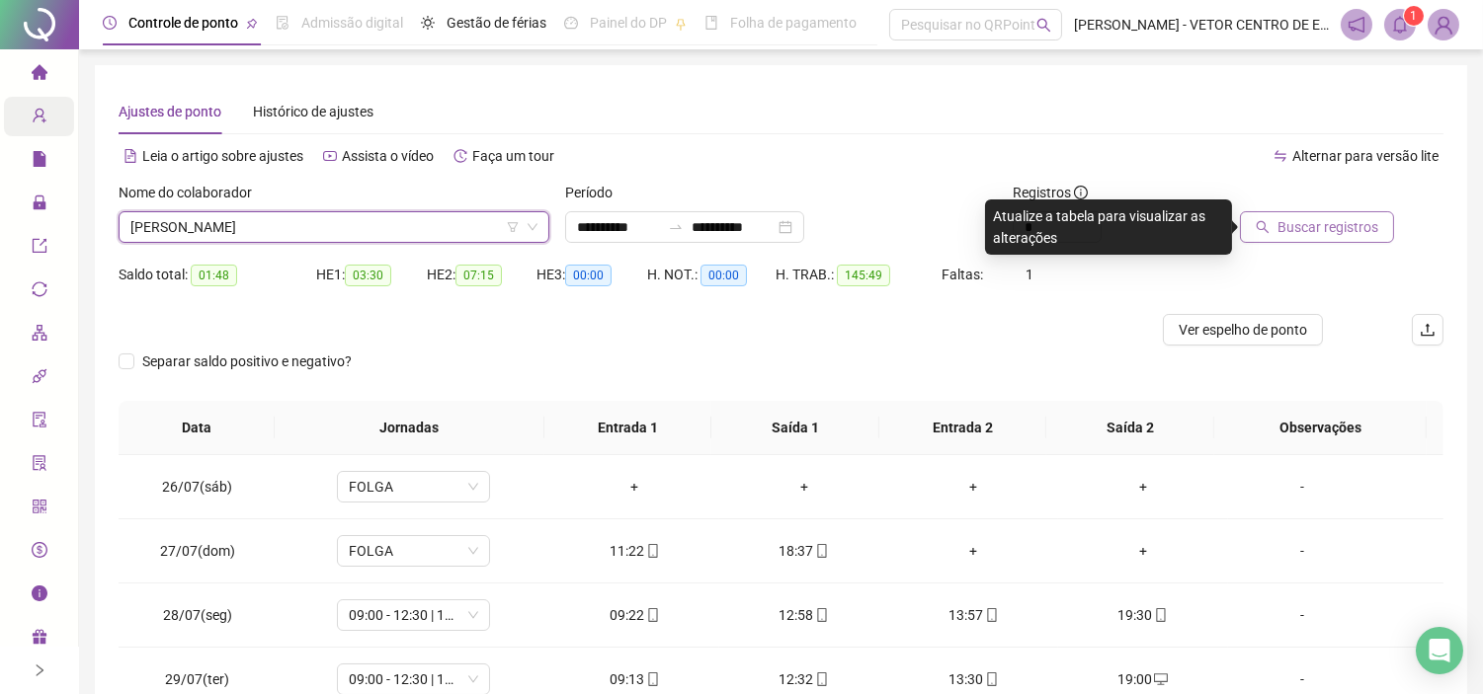
click at [1307, 224] on span "Buscar registros" at bounding box center [1327, 227] width 101 height 22
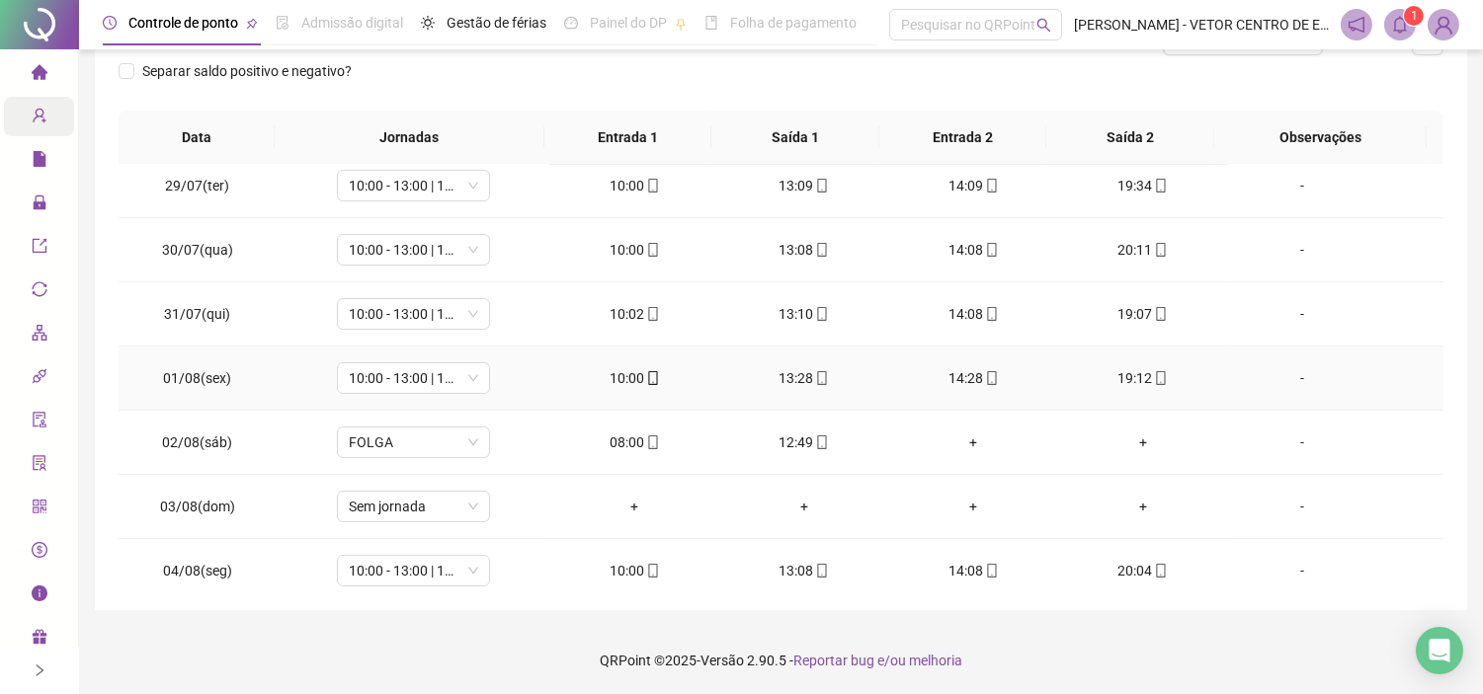
scroll to position [219, 0]
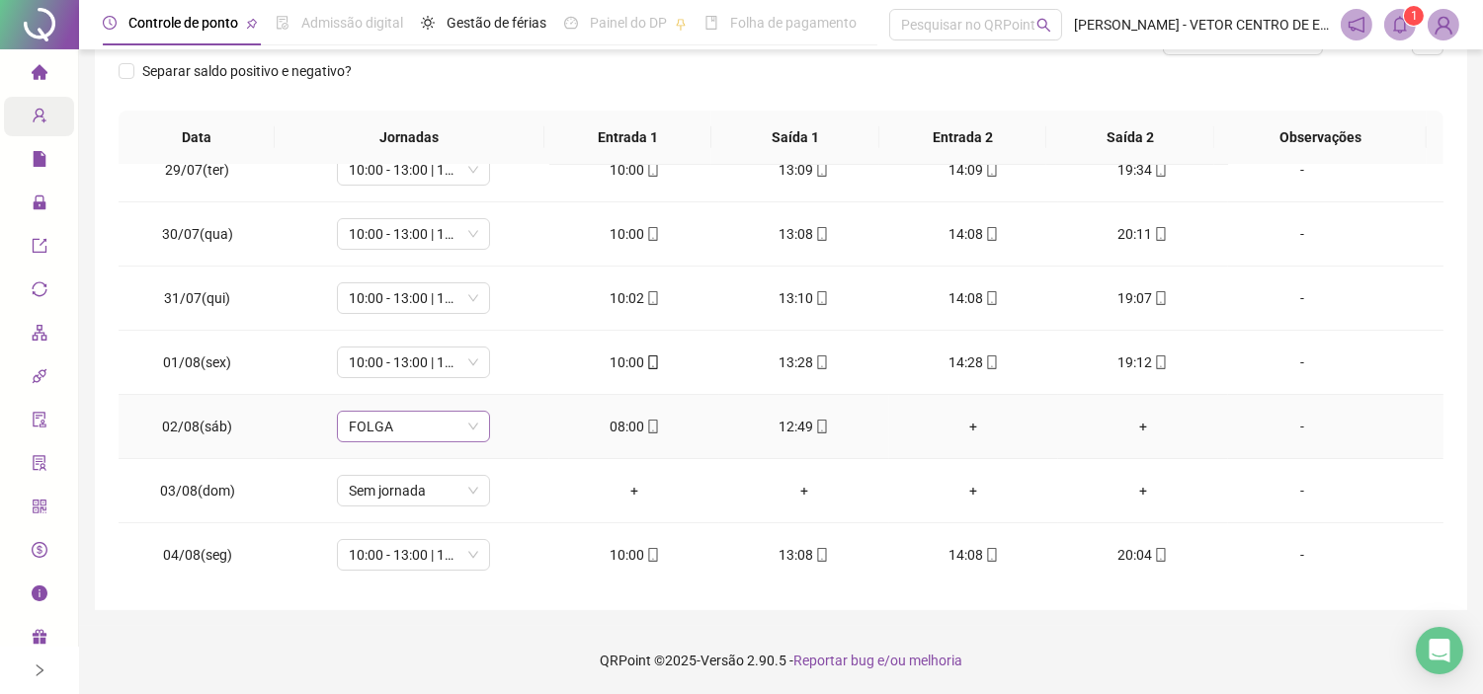
click at [458, 432] on span "FOLGA" at bounding box center [413, 427] width 129 height 30
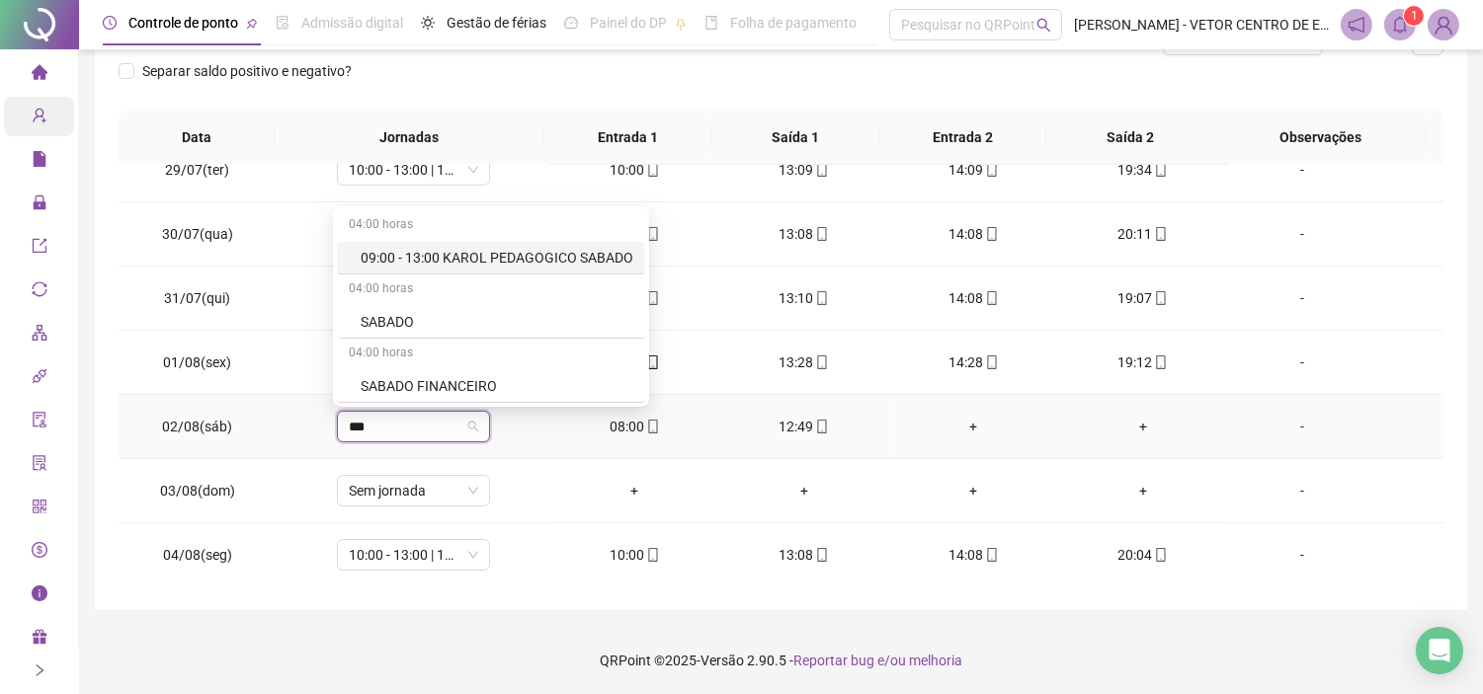
type input "****"
click at [376, 314] on div "SABADO" at bounding box center [497, 322] width 273 height 22
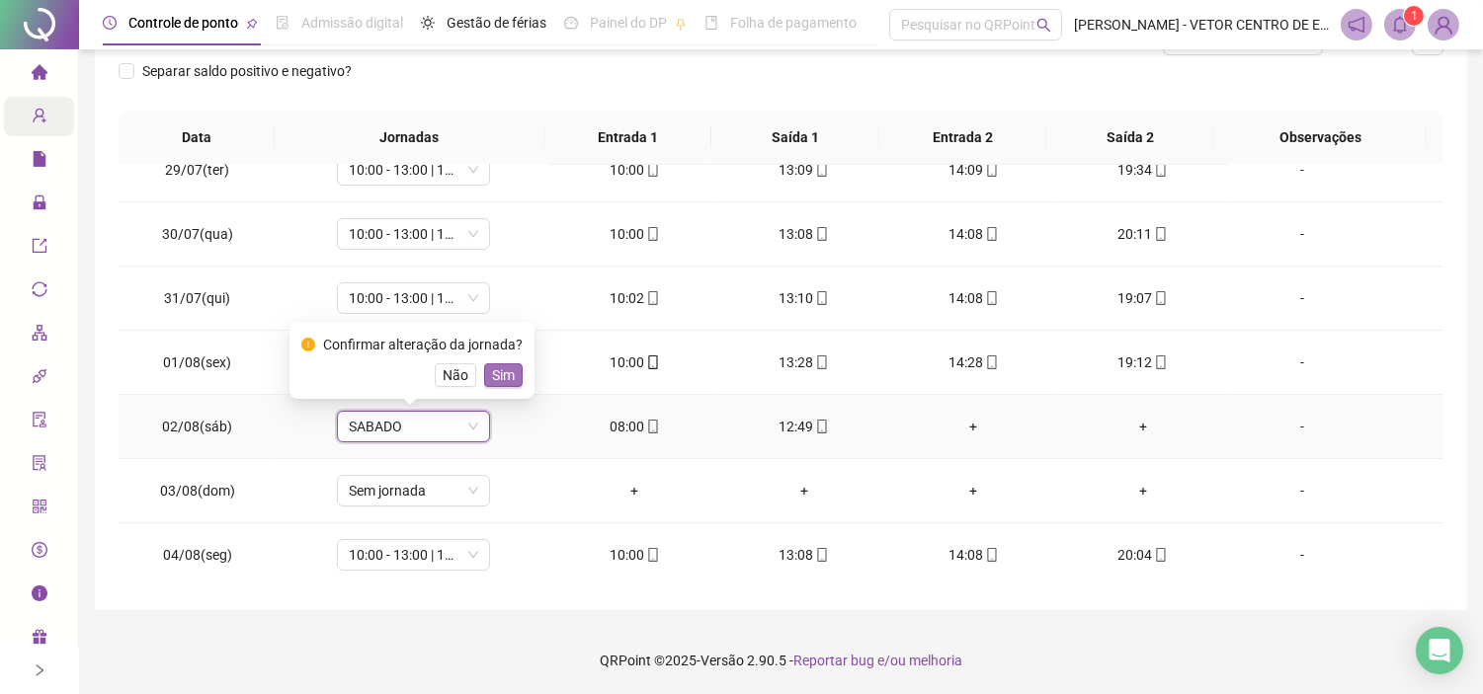
click at [500, 373] on span "Sim" at bounding box center [503, 375] width 23 height 22
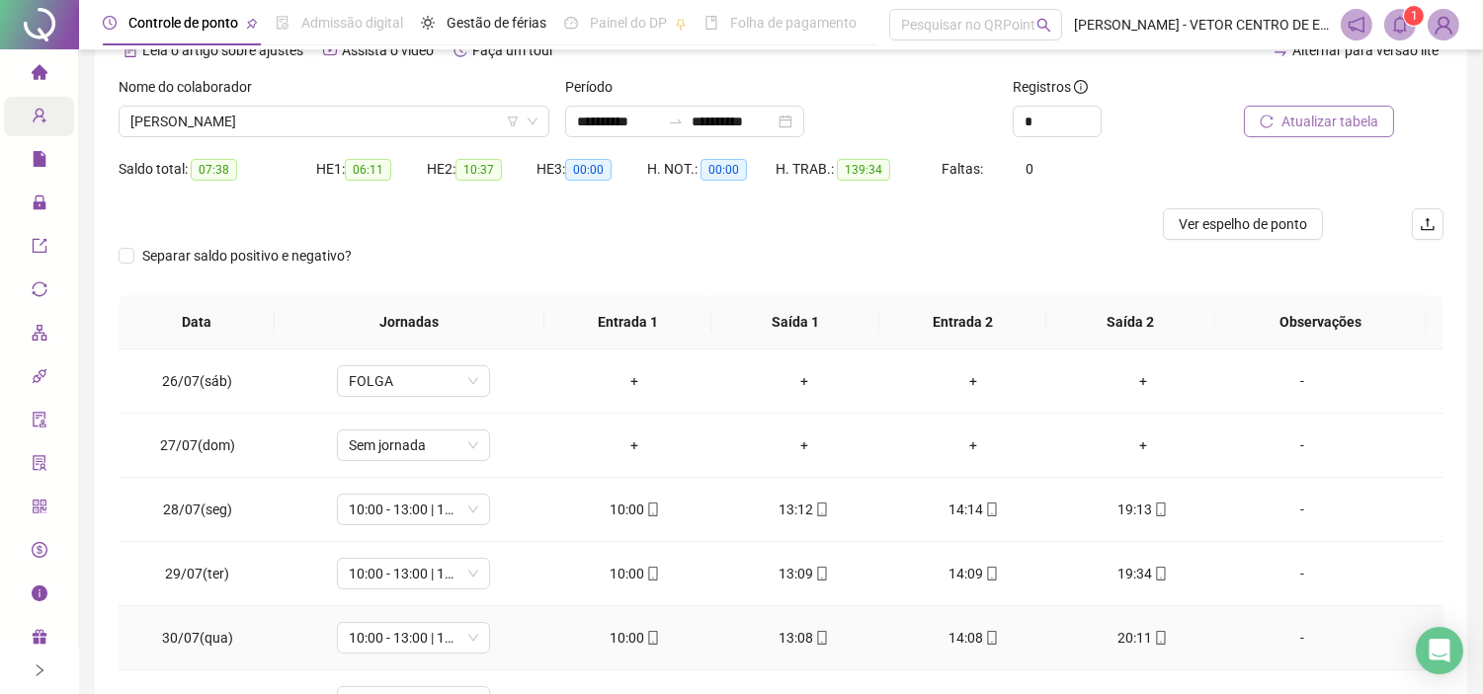
scroll to position [0, 0]
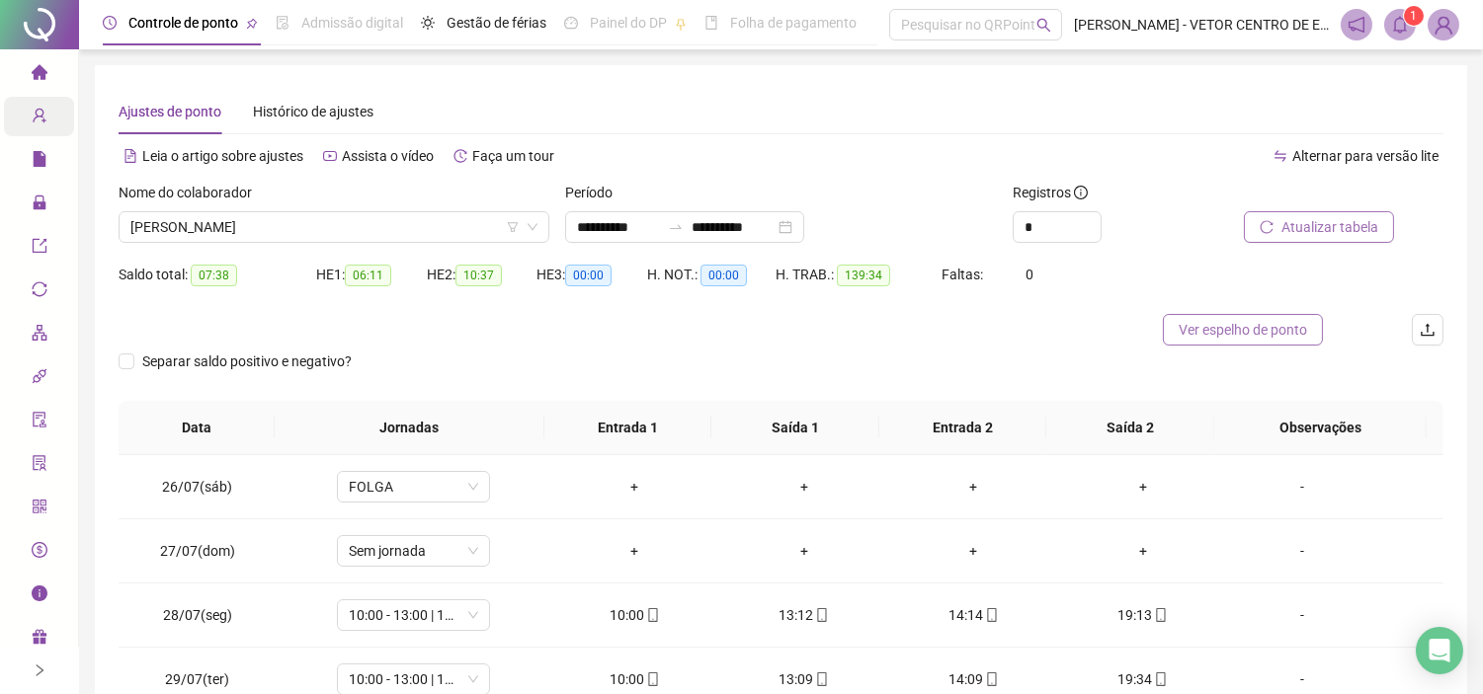
click at [1226, 333] on span "Ver espelho de ponto" at bounding box center [1242, 330] width 128 height 22
click at [451, 223] on span "[PERSON_NAME]" at bounding box center [333, 227] width 407 height 30
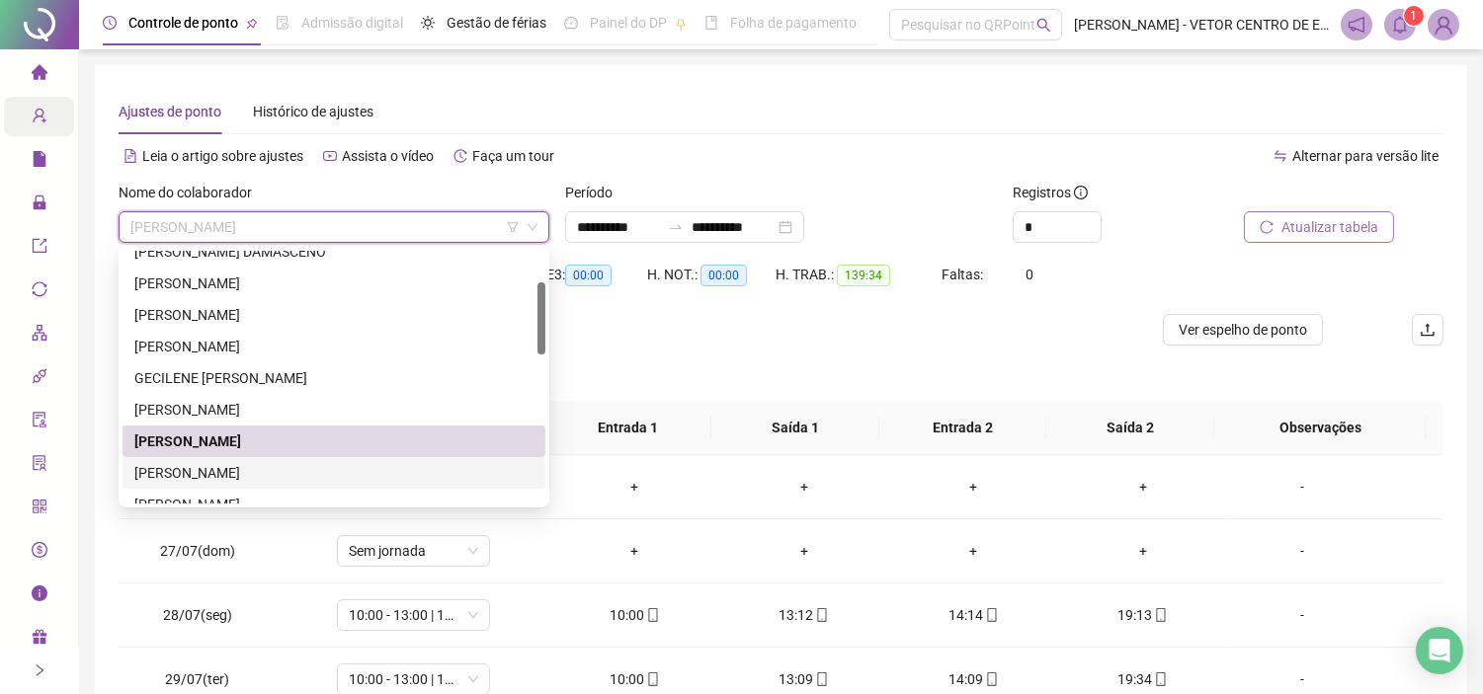
click at [218, 469] on div "[PERSON_NAME]" at bounding box center [333, 473] width 399 height 22
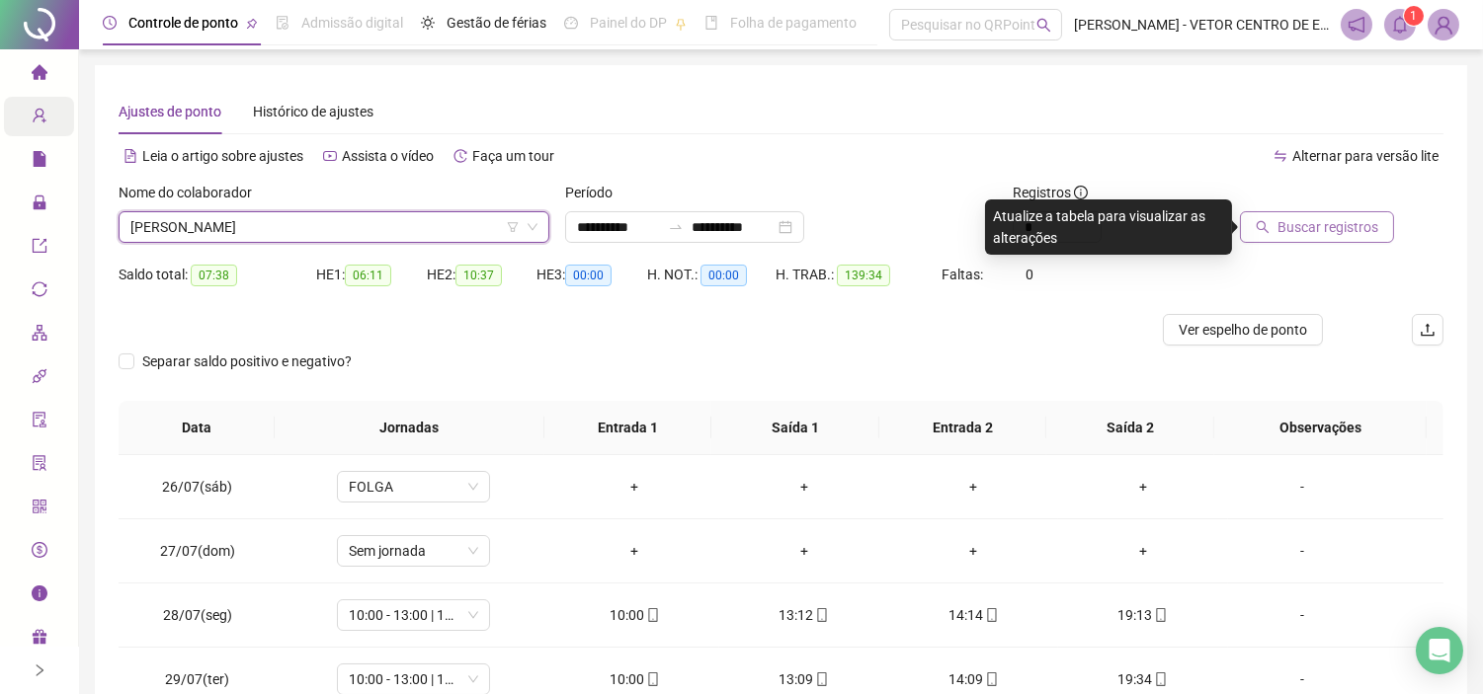
click at [1318, 230] on span "Buscar registros" at bounding box center [1327, 227] width 101 height 22
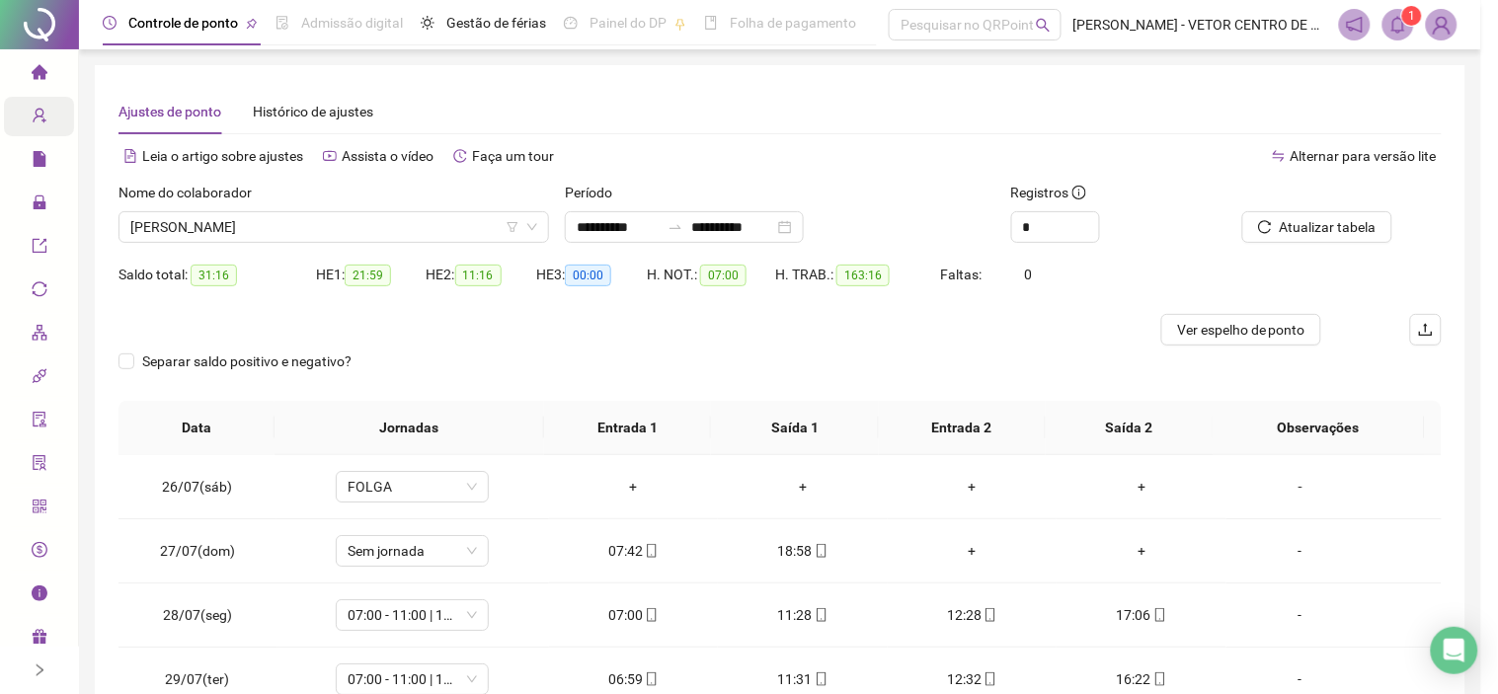
click at [1238, 340] on div "Buscando registros Os registros de ponto estão sendo buscados... OK" at bounding box center [749, 347] width 1498 height 694
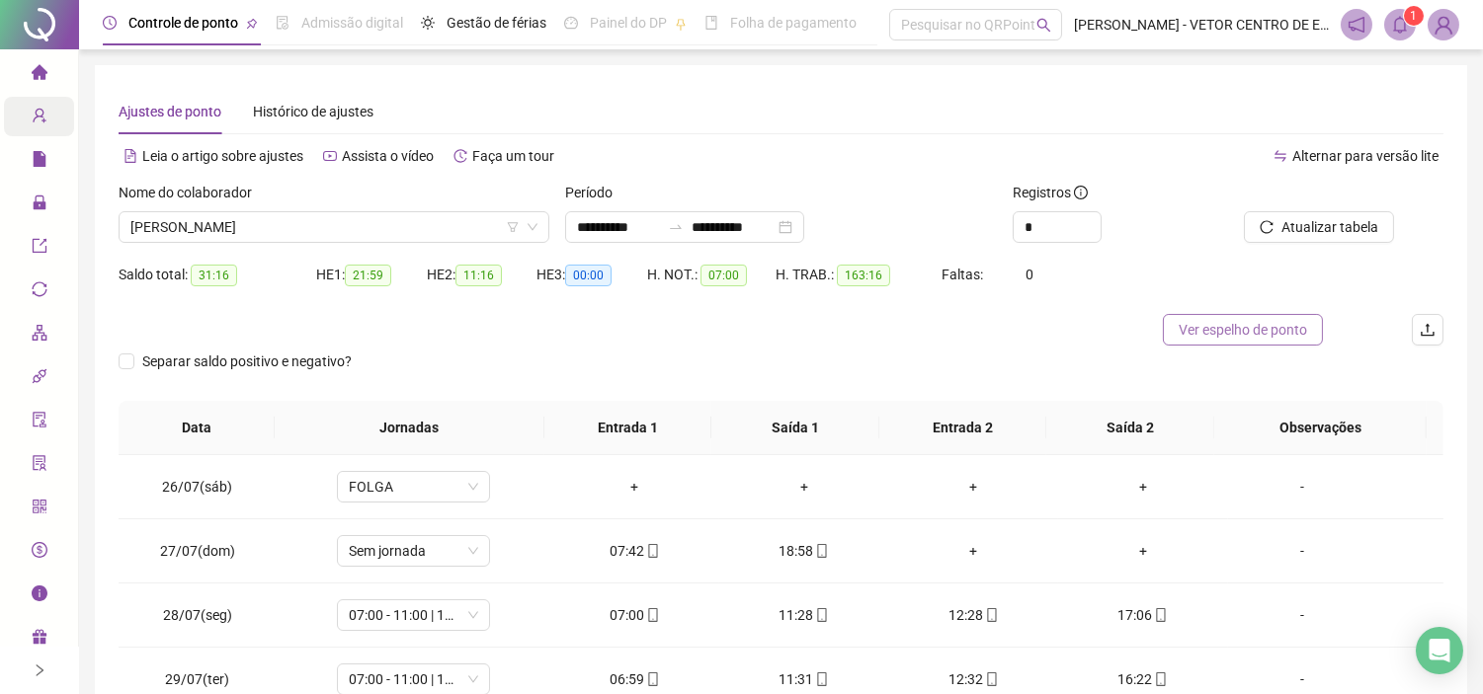
click at [1238, 339] on span "Ver espelho de ponto" at bounding box center [1242, 330] width 128 height 22
click at [340, 224] on span "[PERSON_NAME]" at bounding box center [333, 227] width 407 height 30
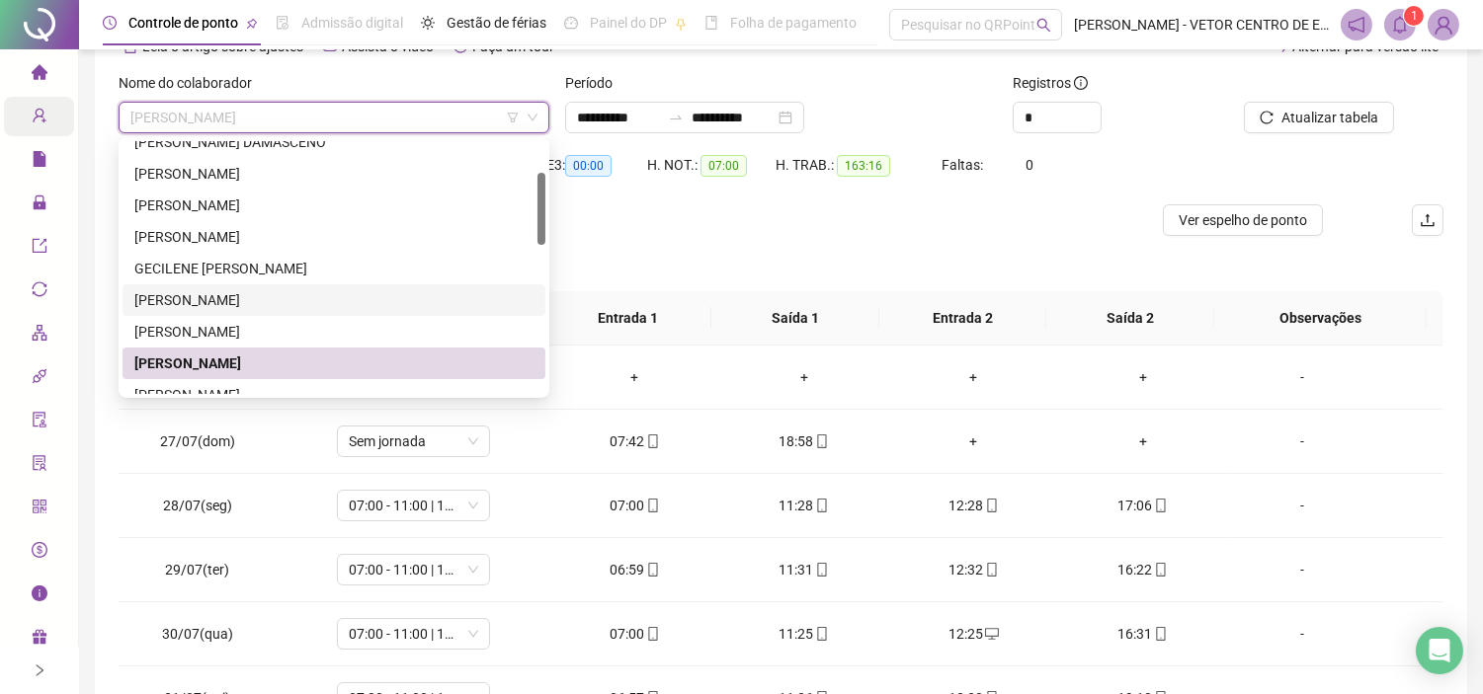
scroll to position [219, 0]
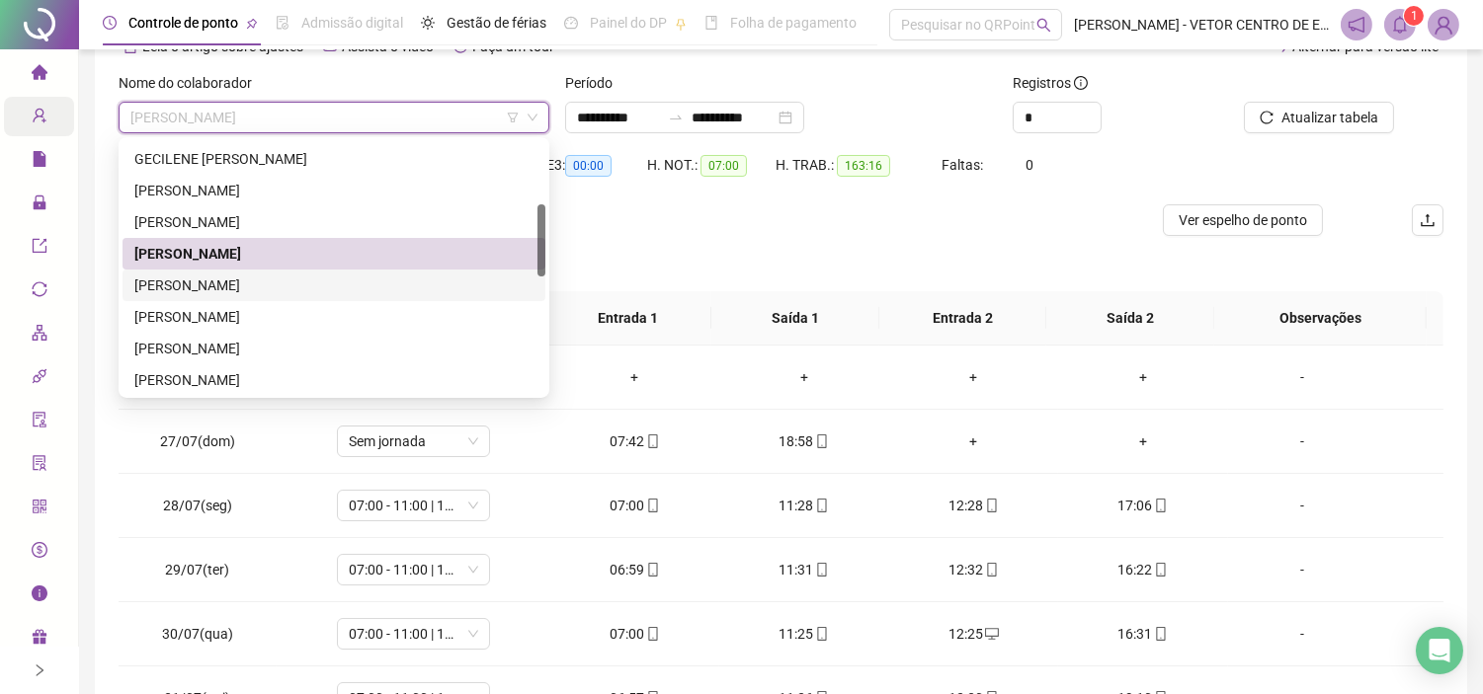
click at [222, 282] on div "[PERSON_NAME]" at bounding box center [333, 286] width 399 height 22
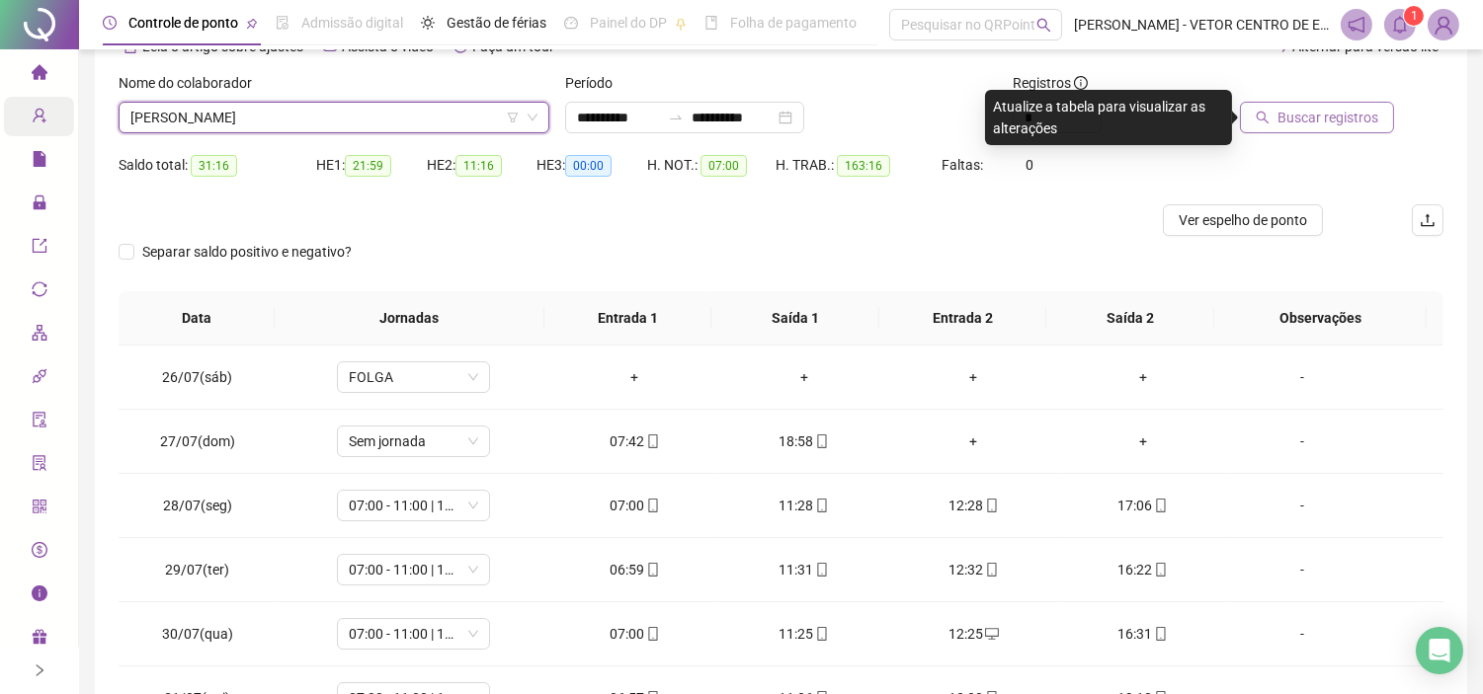
click at [1321, 109] on span "Buscar registros" at bounding box center [1327, 118] width 101 height 22
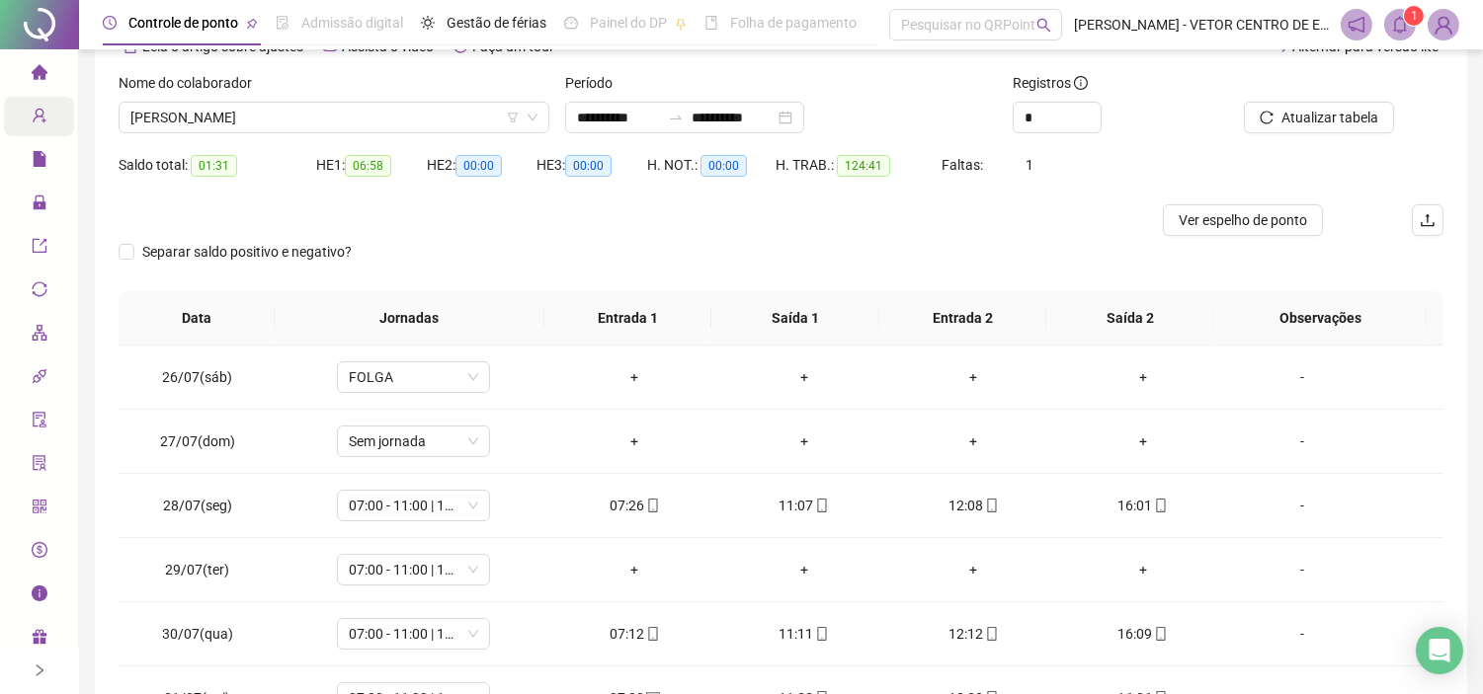
click at [1237, 224] on span "Ver espelho de ponto" at bounding box center [1242, 220] width 128 height 22
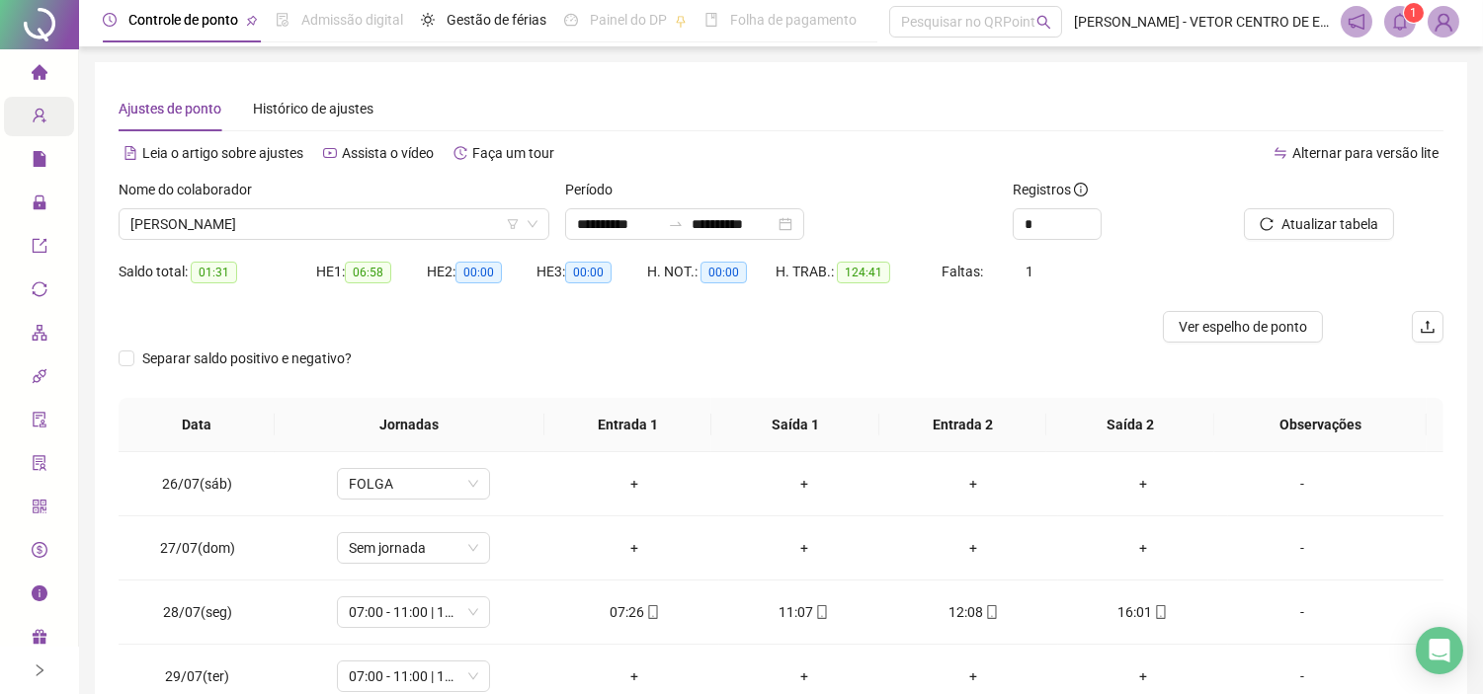
scroll to position [0, 0]
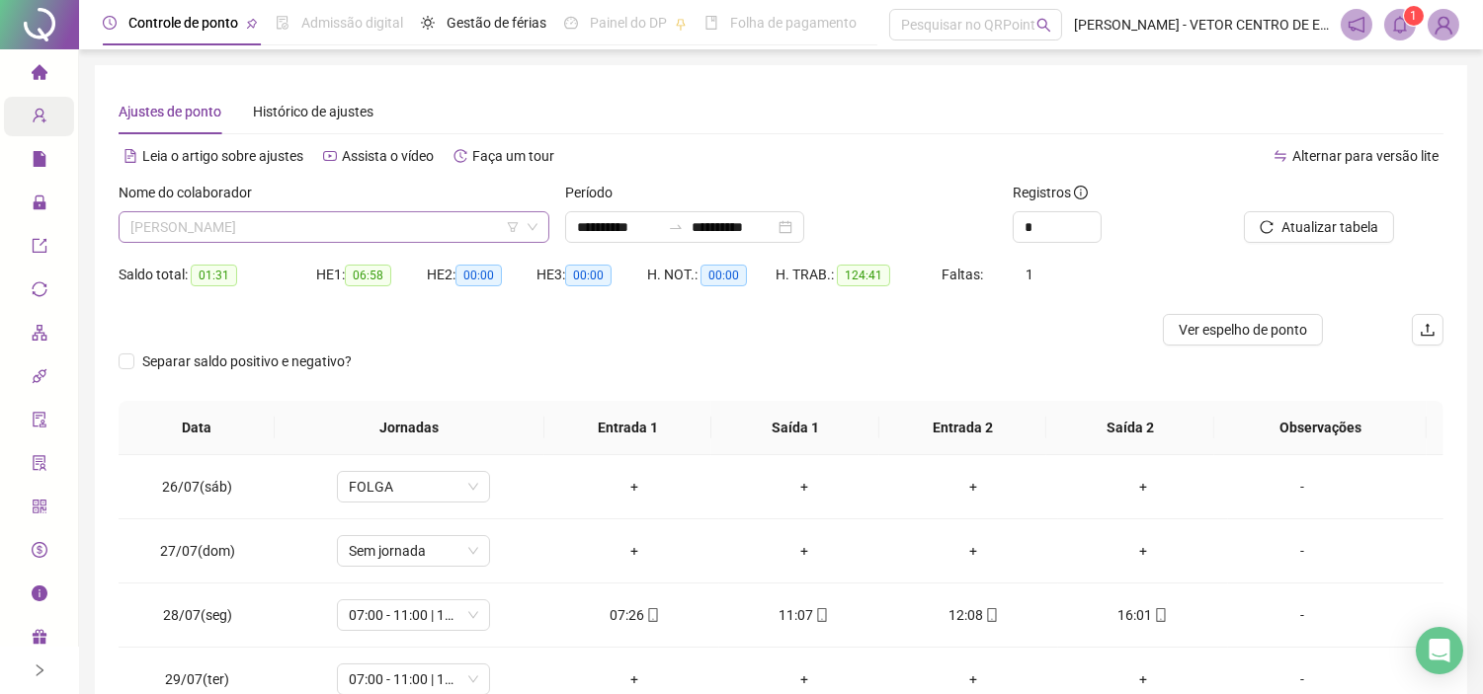
click at [417, 230] on span "[PERSON_NAME]" at bounding box center [333, 227] width 407 height 30
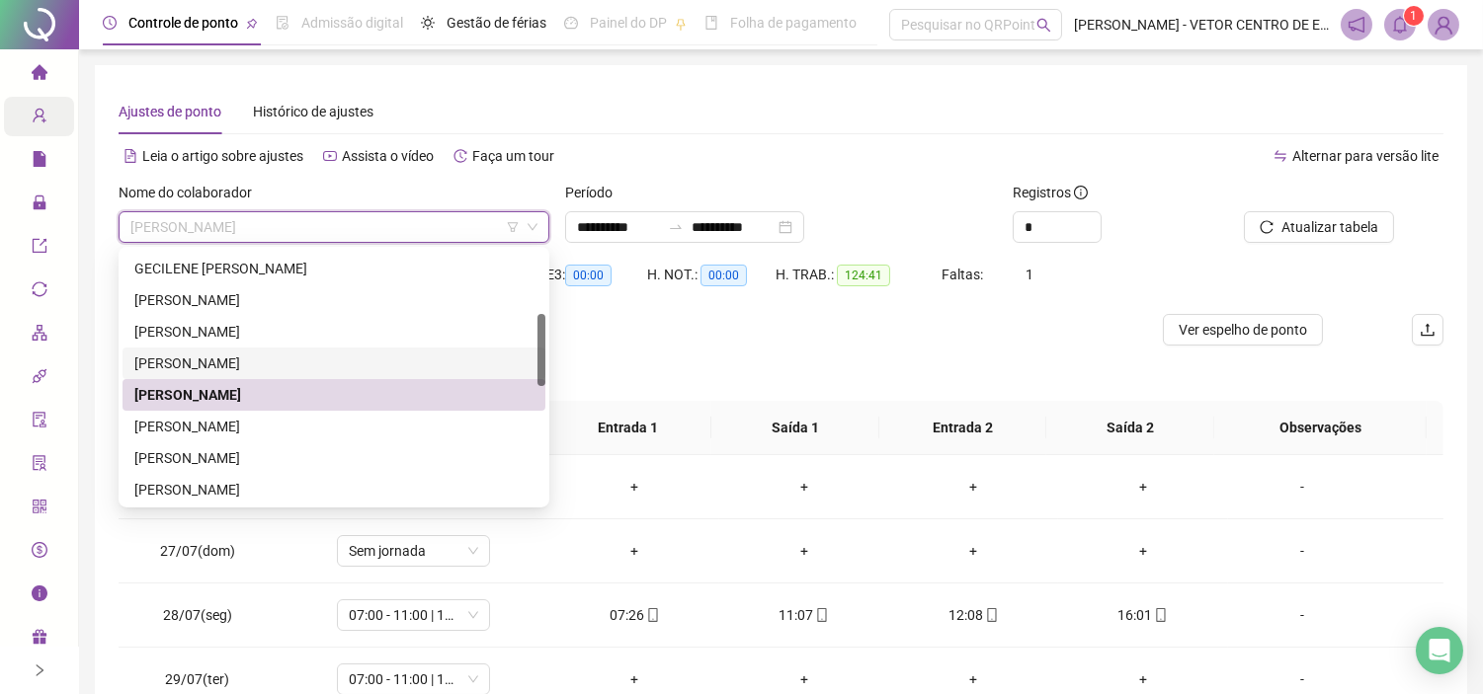
click at [205, 400] on div "[PERSON_NAME]" at bounding box center [333, 395] width 399 height 22
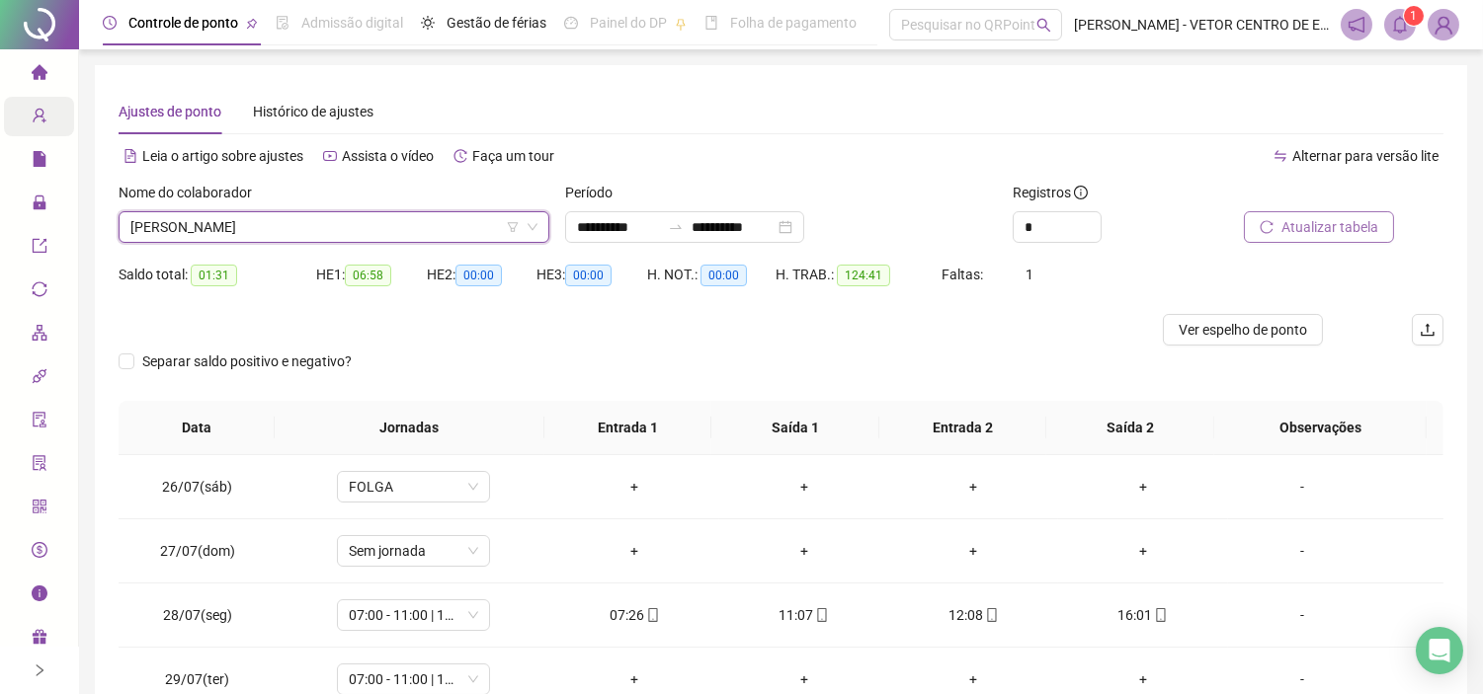
click at [1316, 234] on span "Atualizar tabela" at bounding box center [1329, 227] width 97 height 22
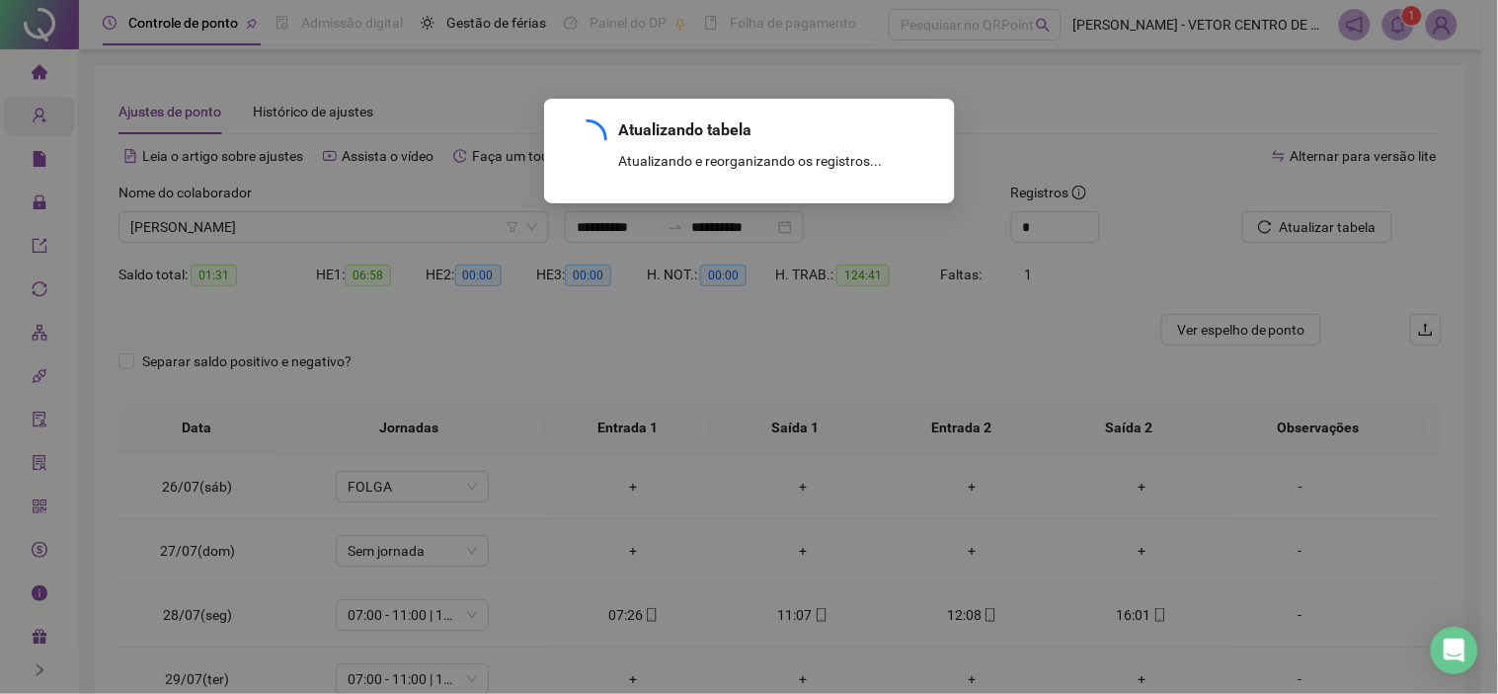
click at [1237, 329] on div "Atualizando tabela Atualizando e reorganizando os registros... OK" at bounding box center [749, 347] width 1498 height 694
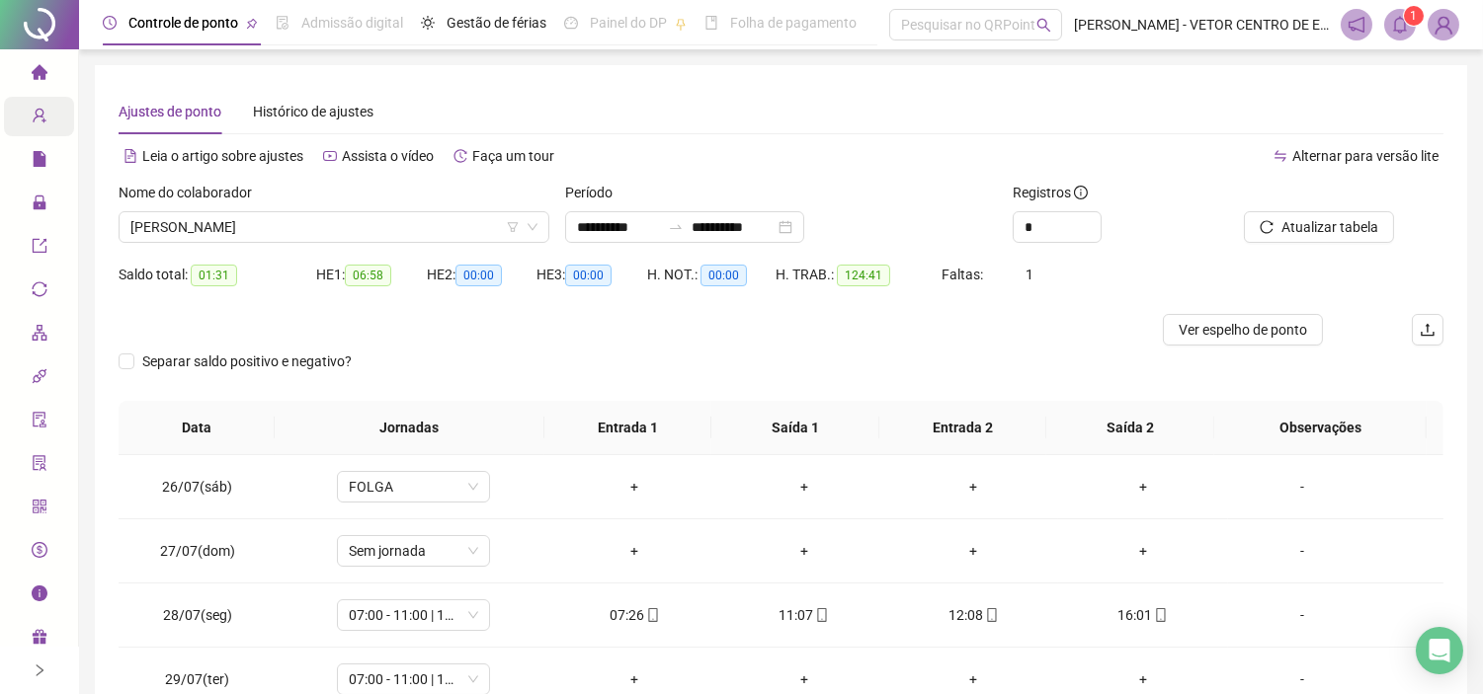
click at [1237, 331] on span "Ver espelho de ponto" at bounding box center [1242, 330] width 128 height 22
click at [375, 238] on span "[PERSON_NAME]" at bounding box center [333, 227] width 407 height 30
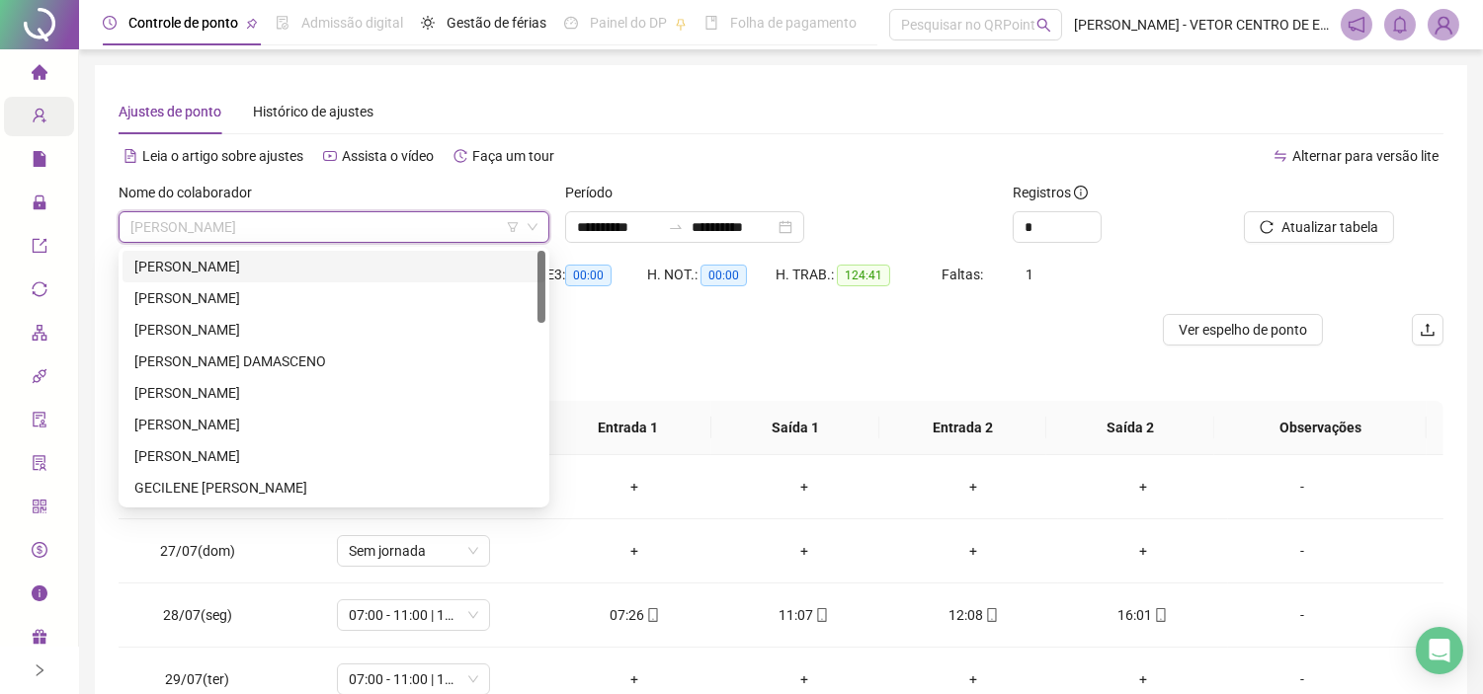
scroll to position [110, 0]
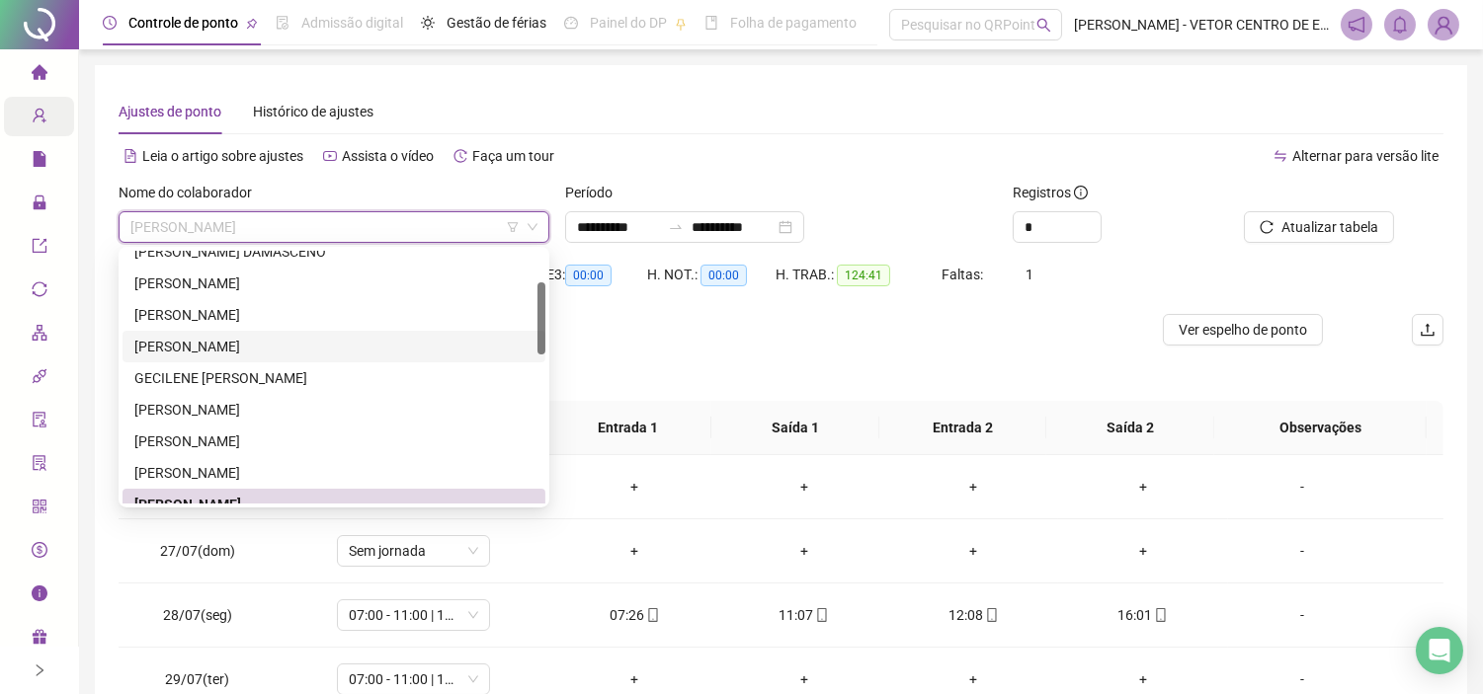
click at [168, 351] on div "[PERSON_NAME]" at bounding box center [333, 347] width 399 height 22
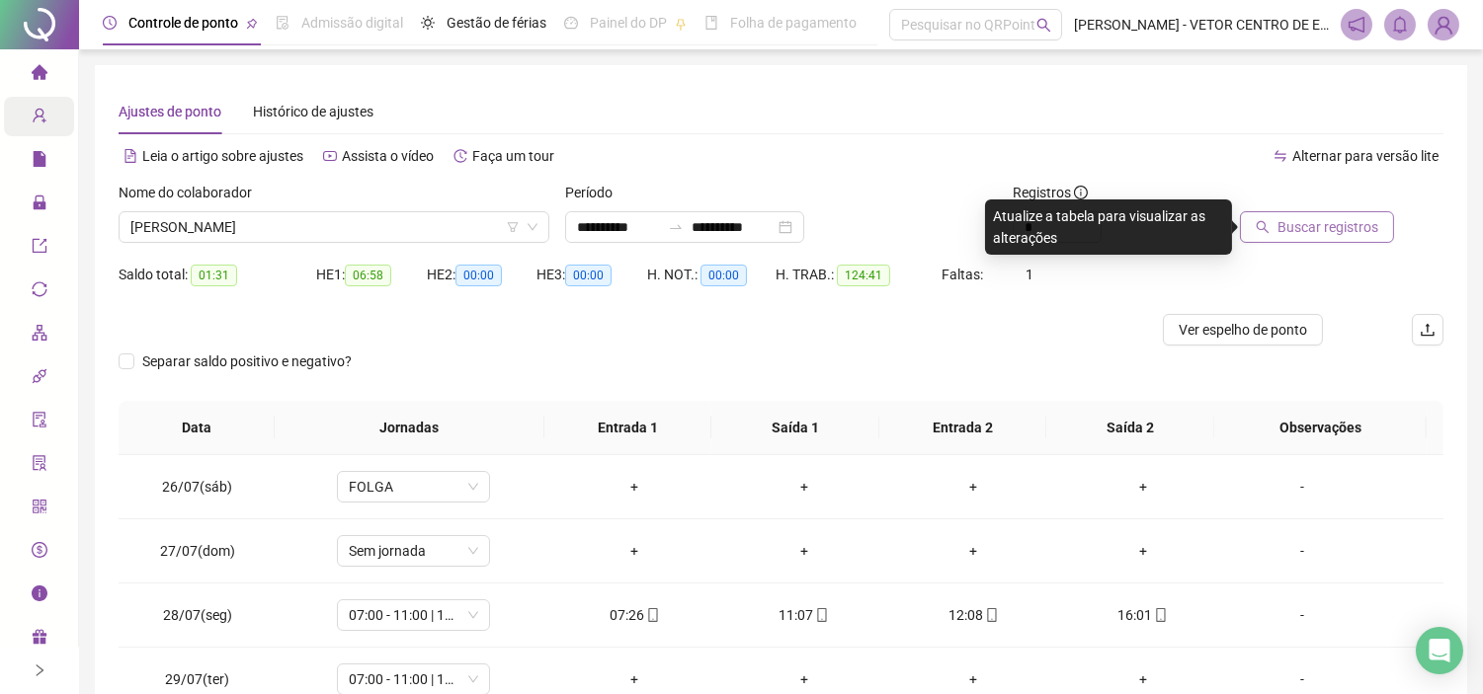
click at [1266, 228] on icon "search" at bounding box center [1262, 227] width 14 height 14
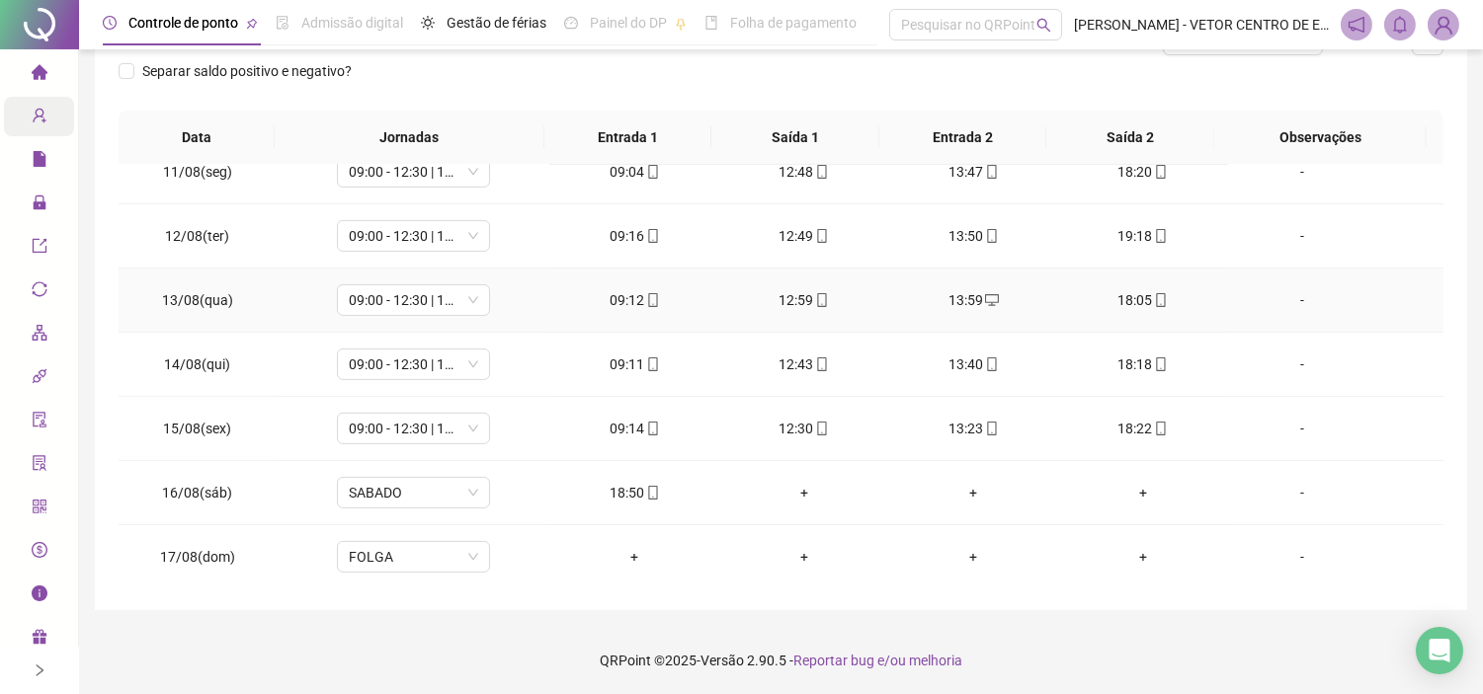
scroll to position [1057, 0]
click at [785, 495] on div "+" at bounding box center [804, 490] width 138 height 22
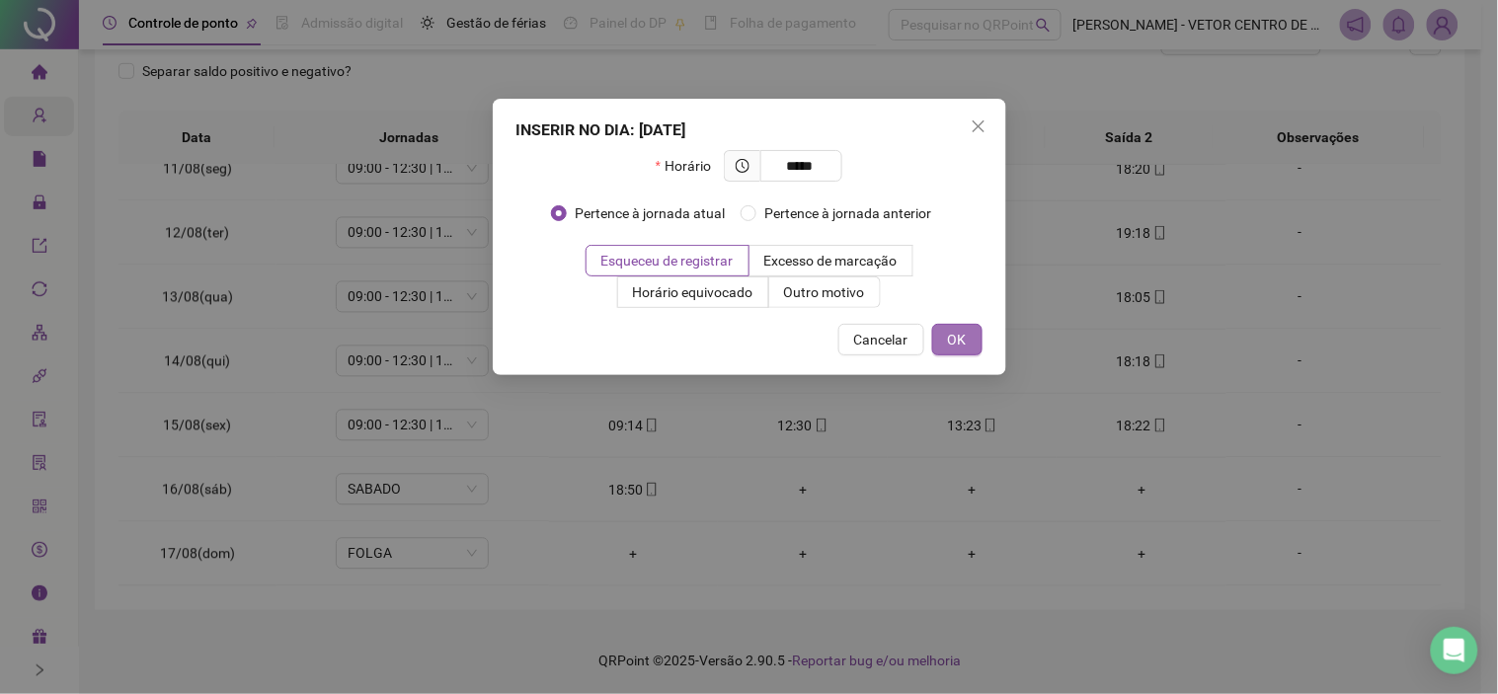
type input "*****"
click at [968, 346] on button "OK" at bounding box center [957, 340] width 50 height 32
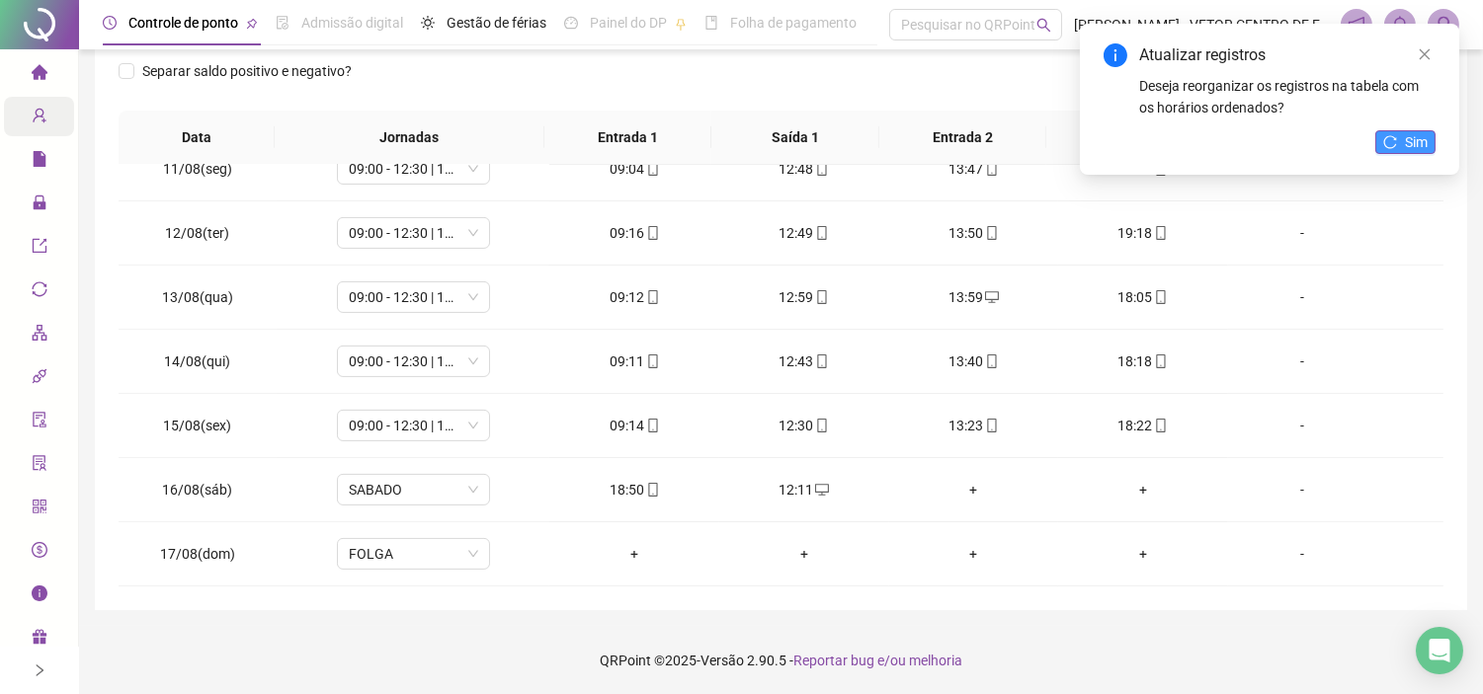
click at [1426, 135] on span "Sim" at bounding box center [1416, 142] width 23 height 22
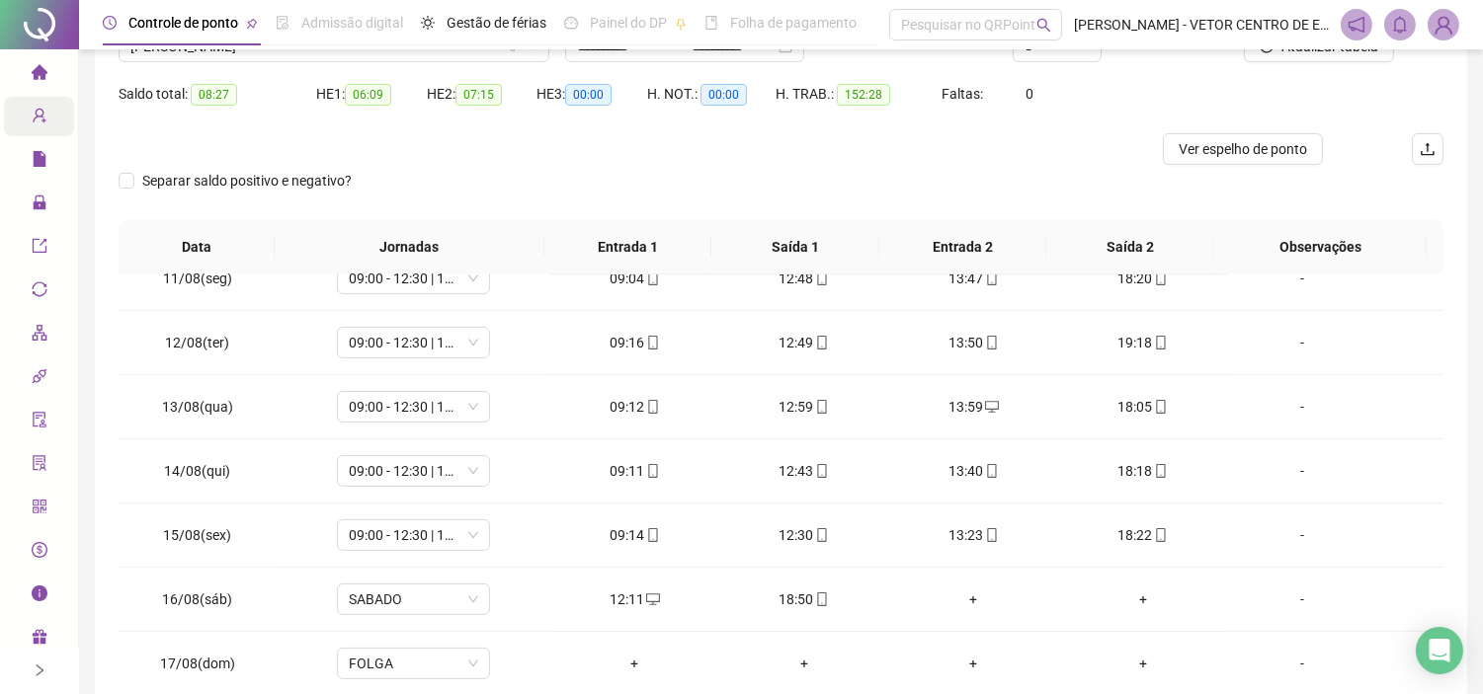
scroll to position [0, 0]
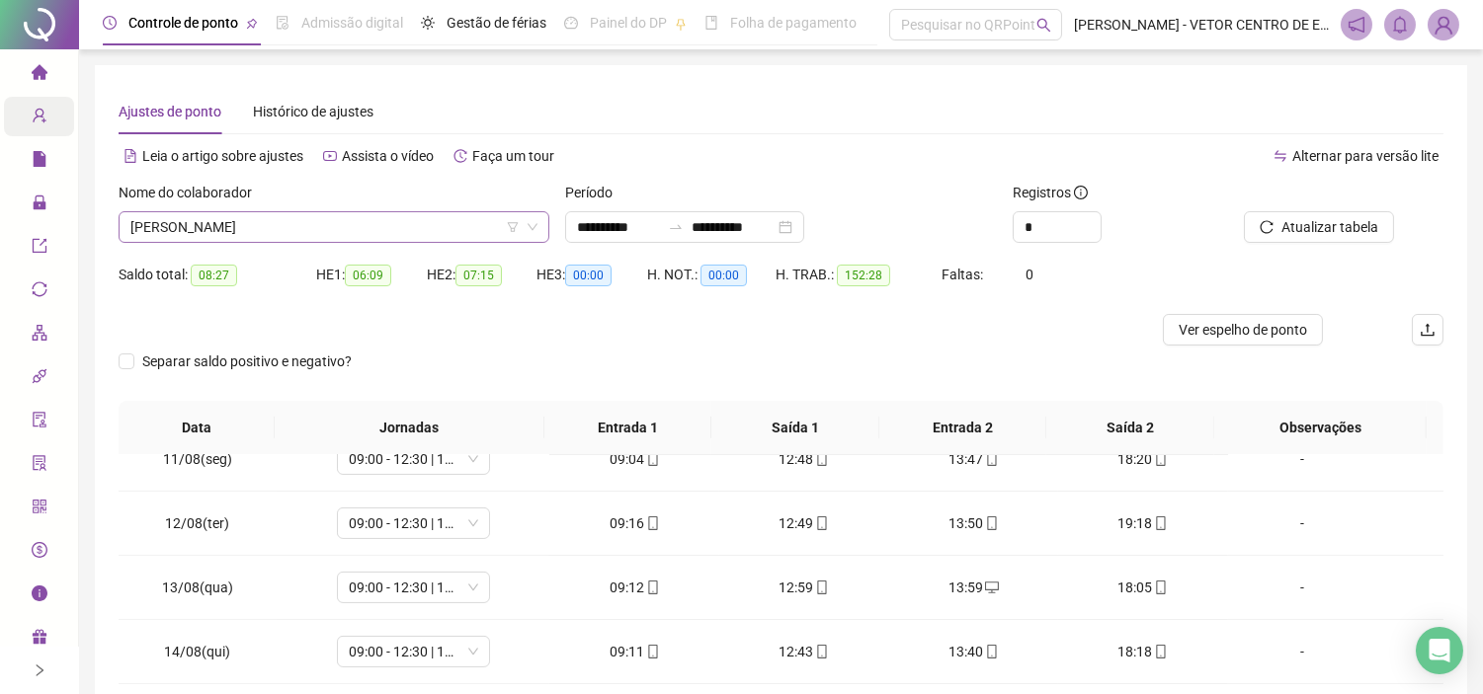
click at [401, 235] on span "[PERSON_NAME]" at bounding box center [333, 227] width 407 height 30
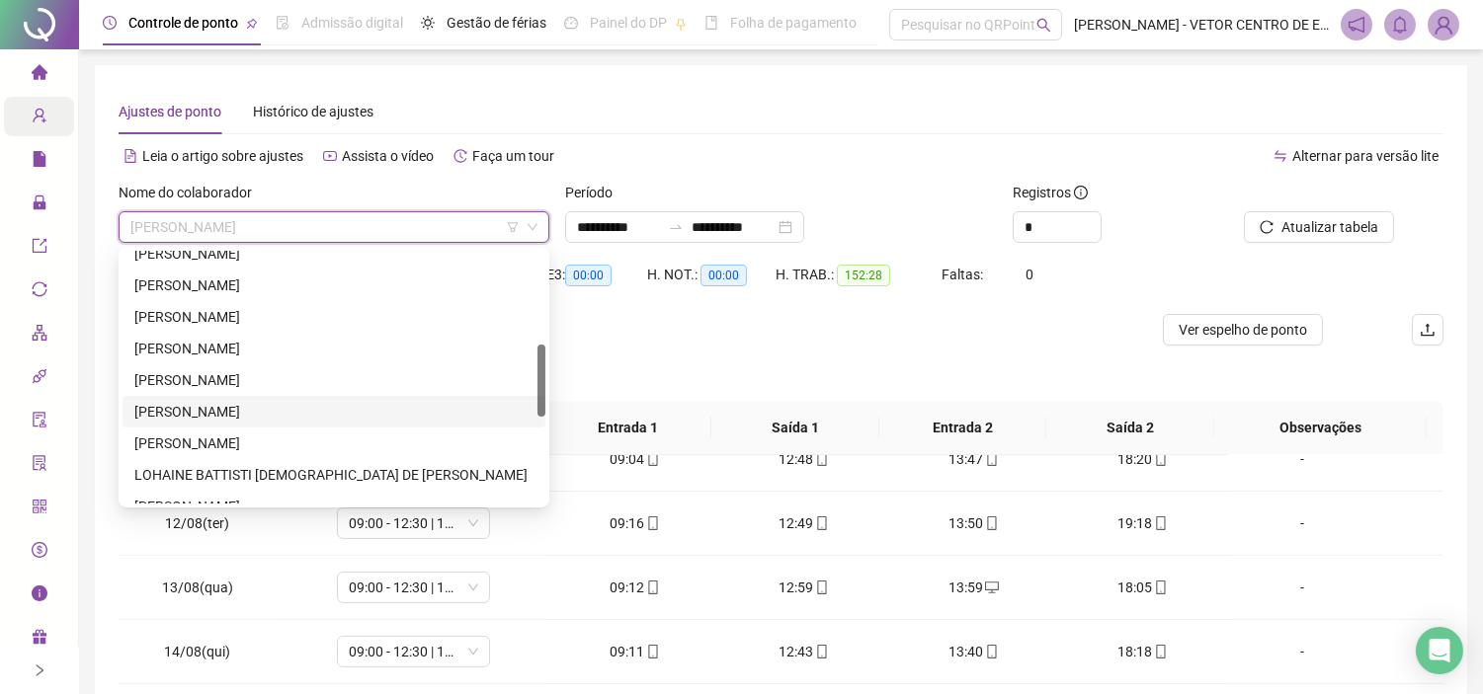
scroll to position [439, 0]
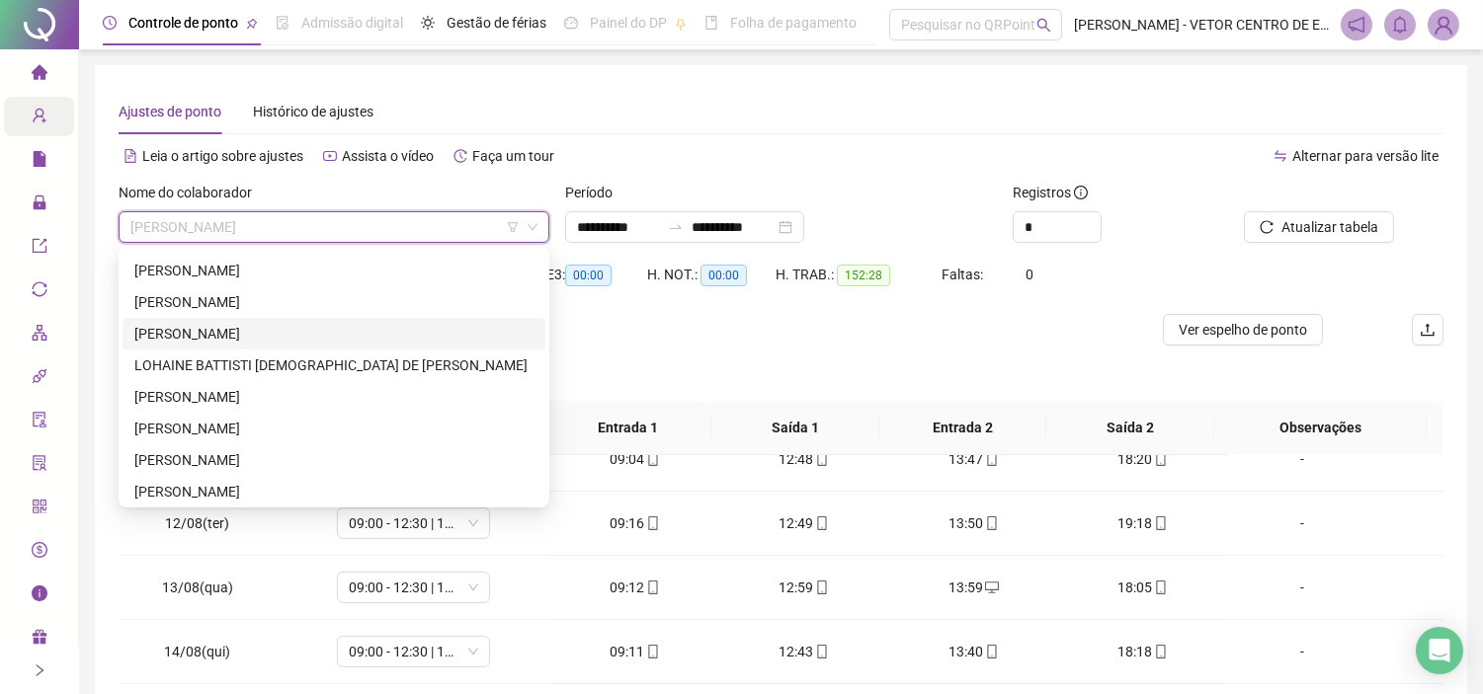
click at [288, 323] on div "LEANDRO CASTRO SOARES" at bounding box center [333, 334] width 399 height 22
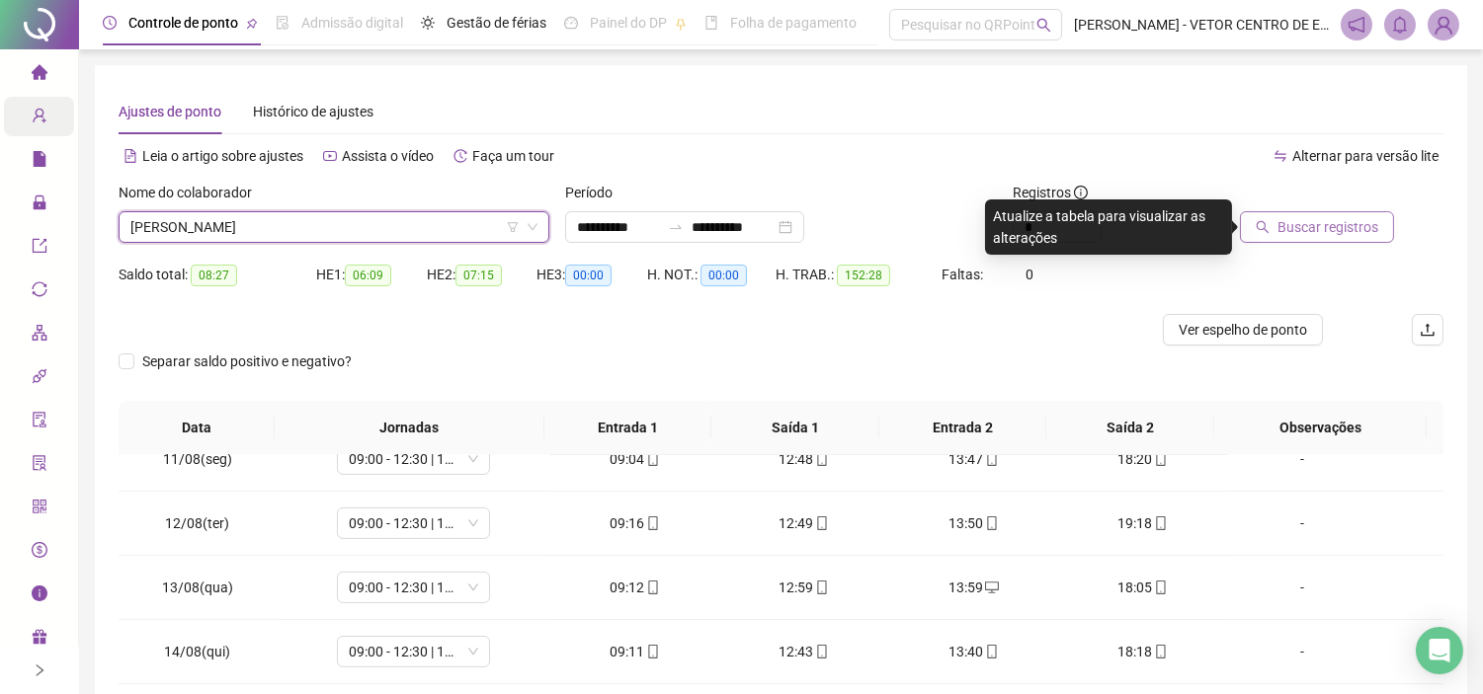
click at [1347, 217] on span "Buscar registros" at bounding box center [1327, 227] width 101 height 22
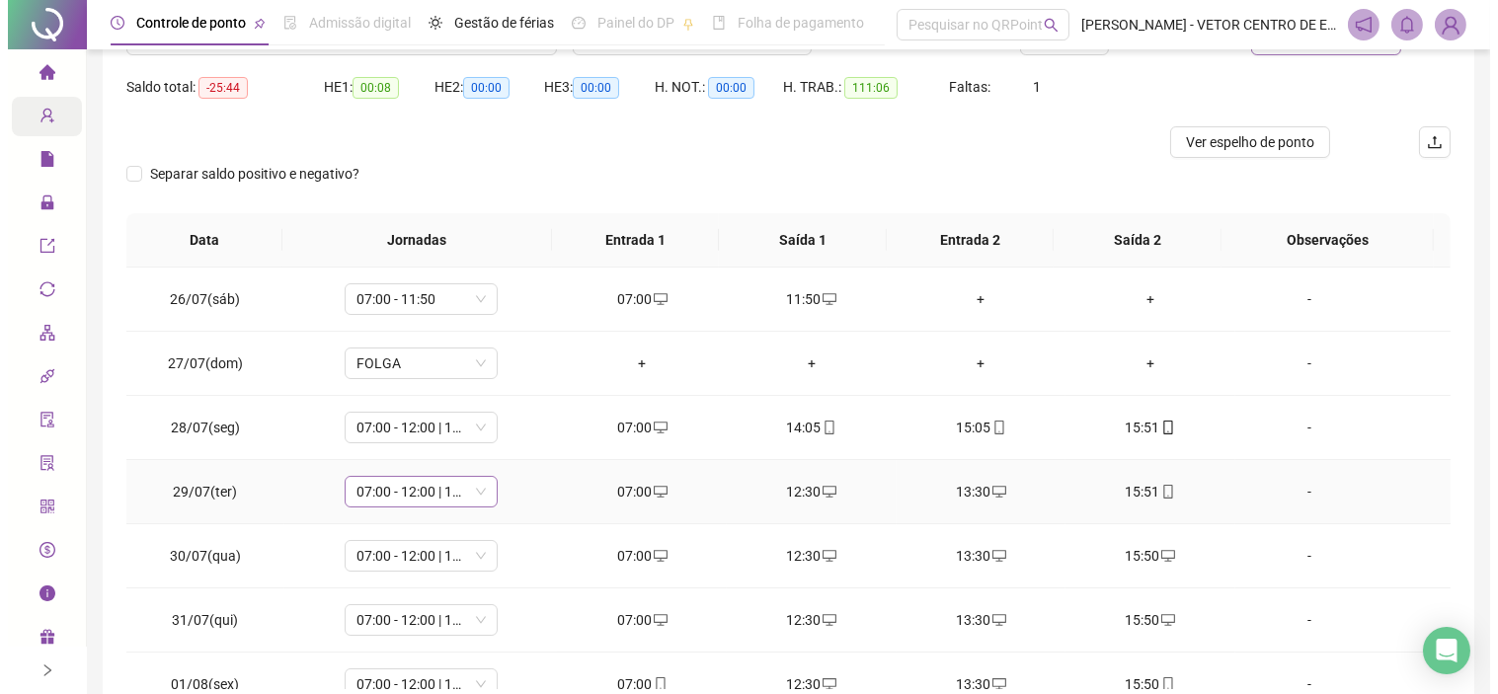
scroll to position [0, 0]
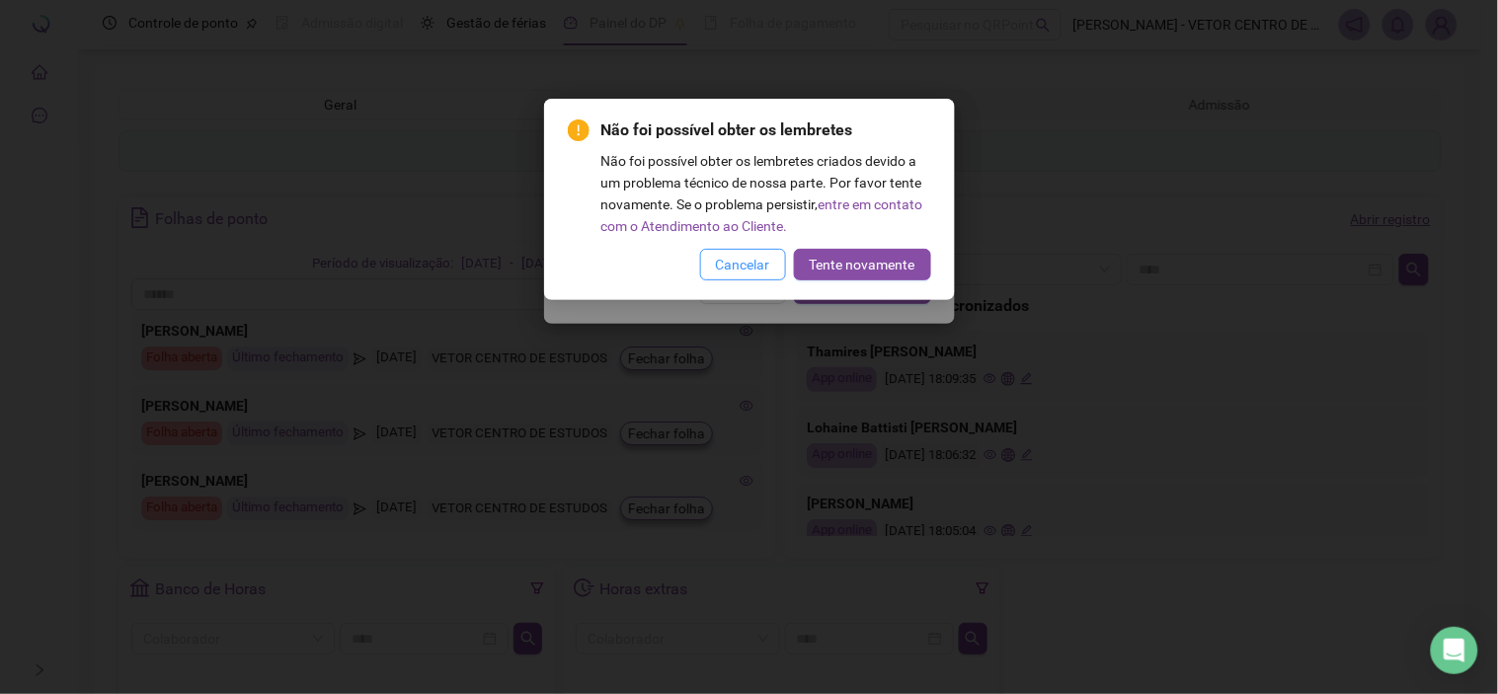
click at [747, 260] on span "Cancelar" at bounding box center [743, 265] width 54 height 22
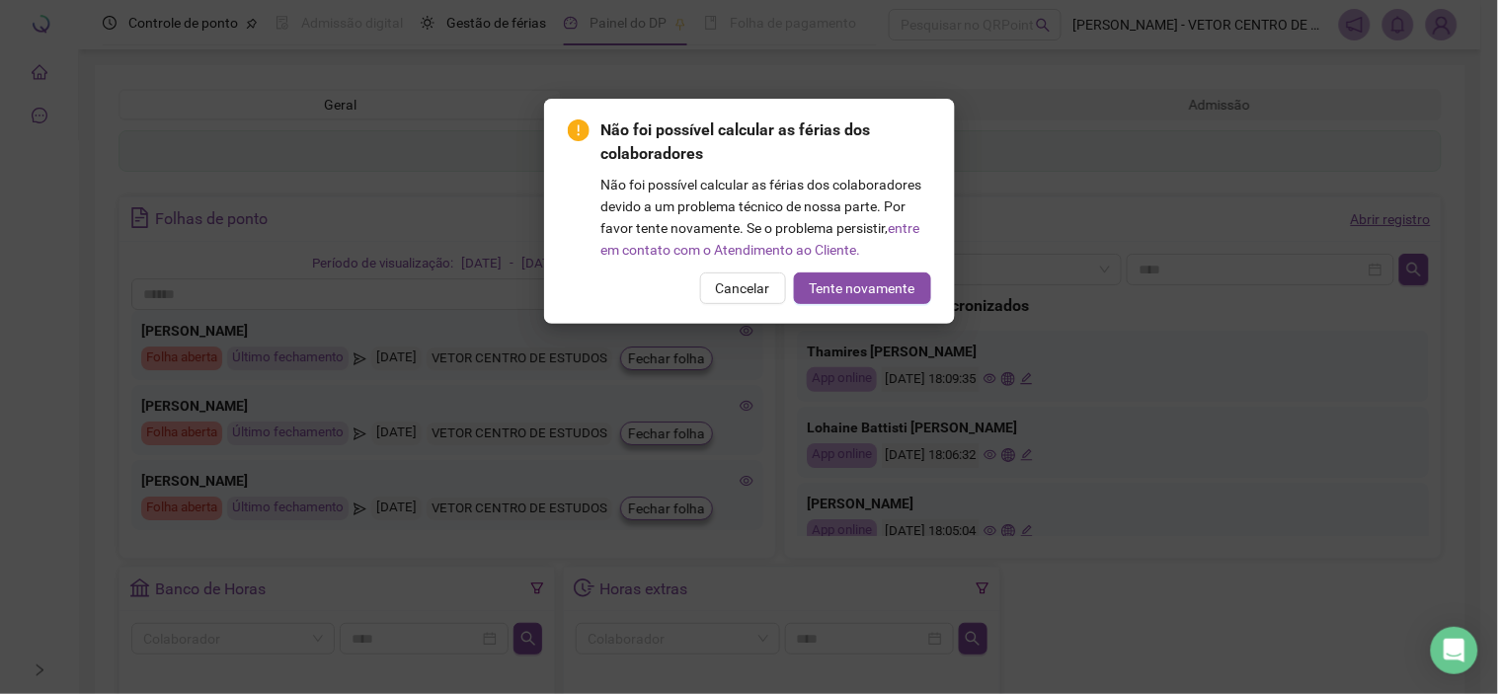
click at [747, 260] on div "Não foi possível calcular as férias dos colaboradores devido a um problema técn…" at bounding box center [767, 217] width 330 height 87
click at [741, 280] on span "Cancelar" at bounding box center [743, 289] width 54 height 22
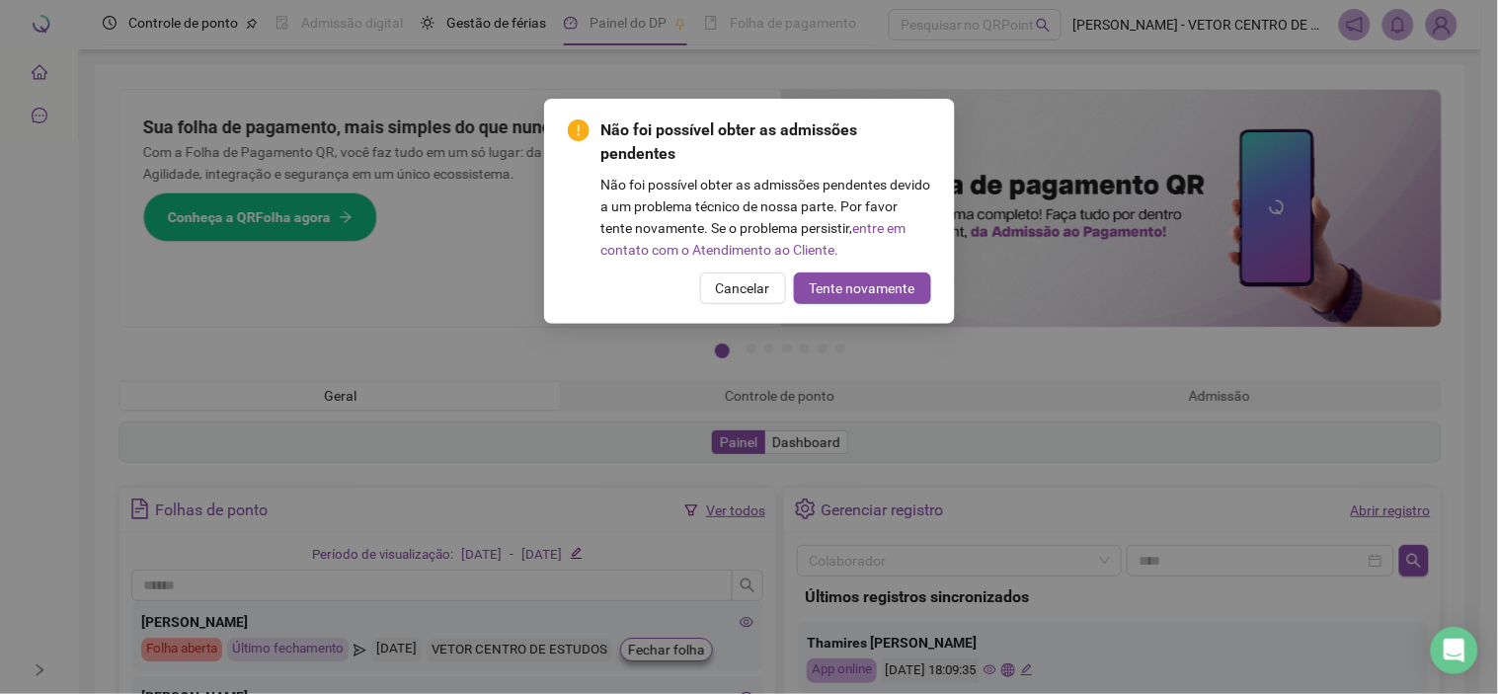
click at [741, 280] on span "Cancelar" at bounding box center [743, 289] width 54 height 22
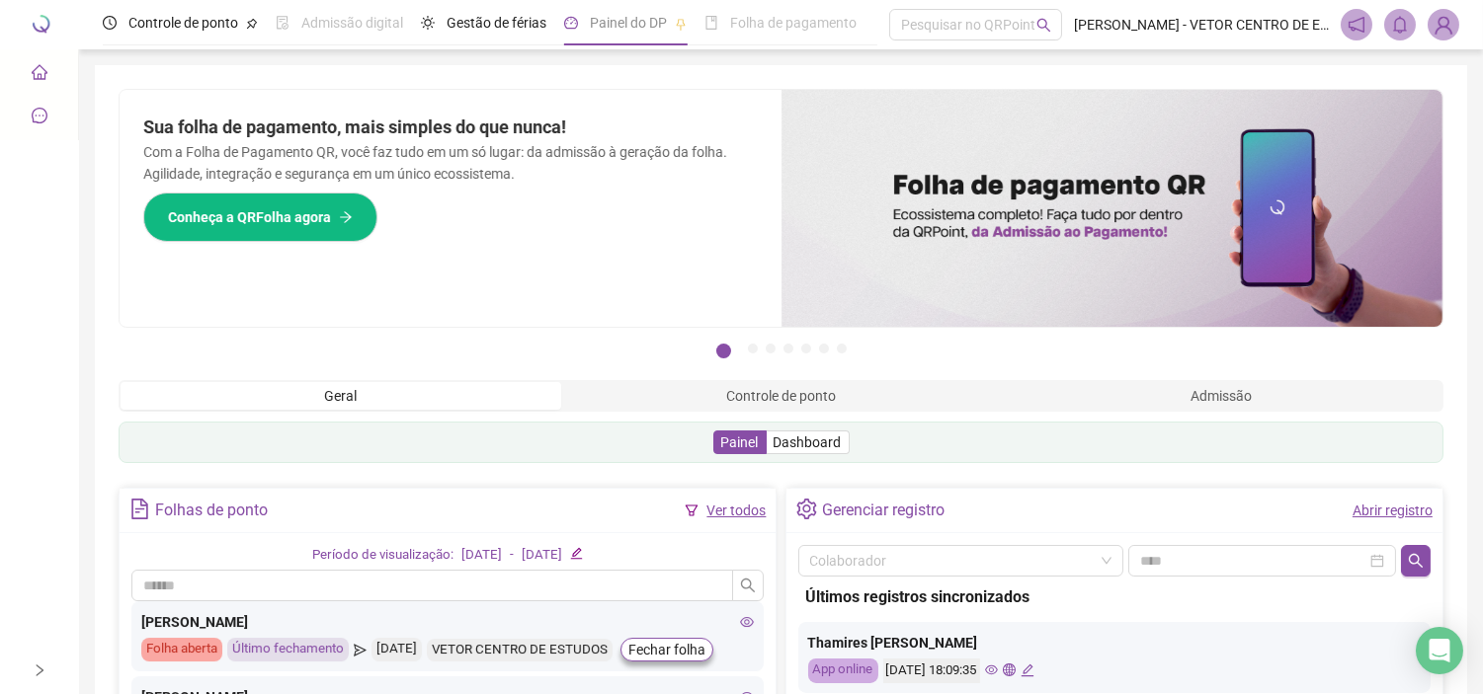
click at [741, 280] on div "Sua folha de pagamento, mais simples do que nunca! Com a Folha de Pagamento QR,…" at bounding box center [451, 208] width 662 height 237
drag, startPoint x: 163, startPoint y: 45, endPoint x: 175, endPoint y: 35, distance: 16.1
click at [175, 35] on div "Controle de ponto Admissão digital Gestão de férias Painel do DP Folha de pagam…" at bounding box center [490, 24] width 774 height 49
click at [175, 35] on div "Controle de ponto" at bounding box center [180, 22] width 155 height 45
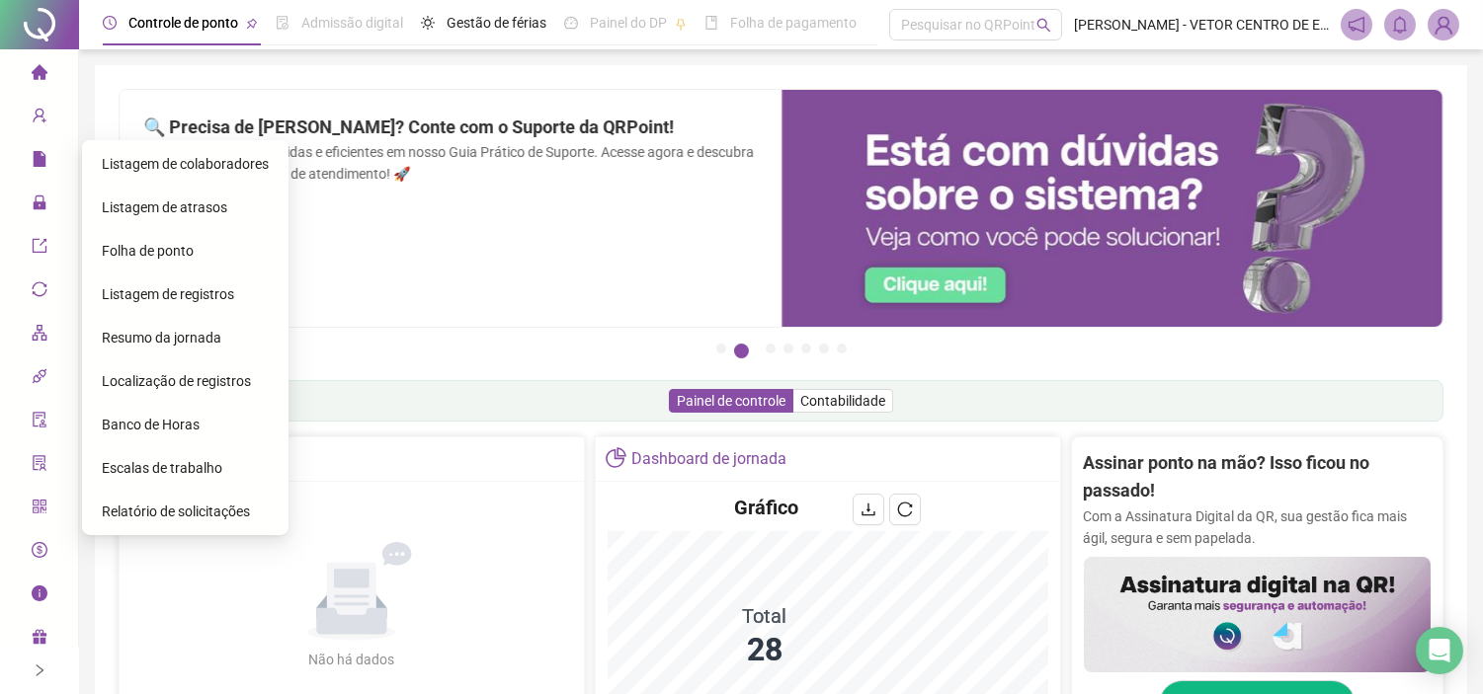
click at [156, 252] on span "Folha de ponto" at bounding box center [148, 251] width 92 height 16
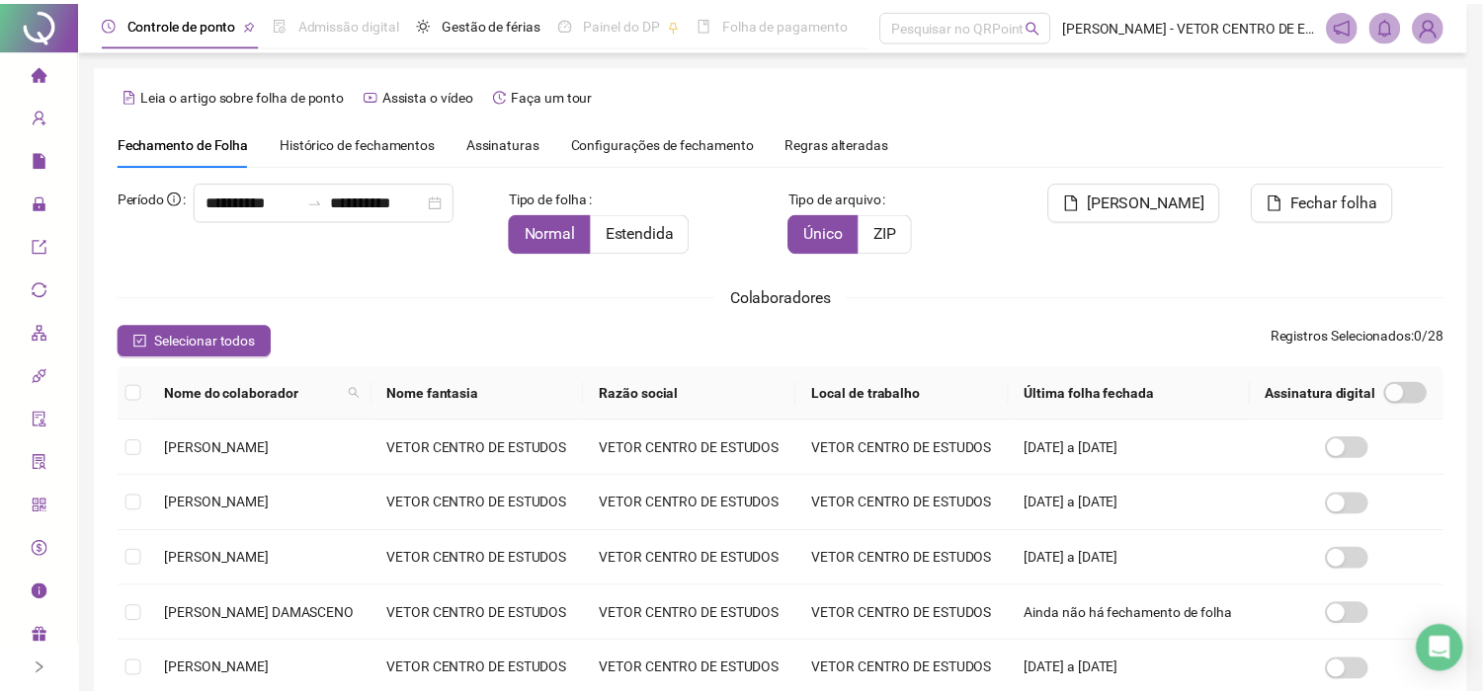
scroll to position [45, 0]
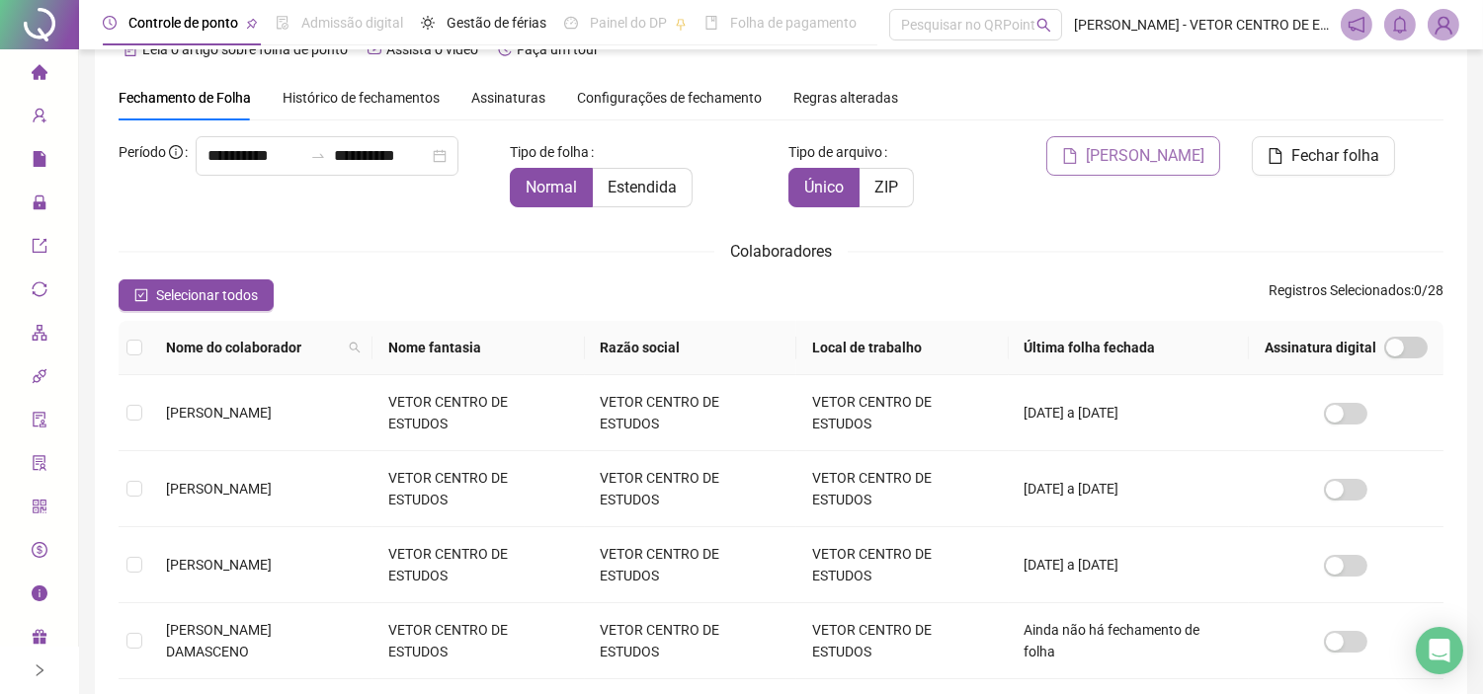
type input "**********"
click at [1131, 163] on span "Gerar espelho" at bounding box center [1144, 156] width 119 height 24
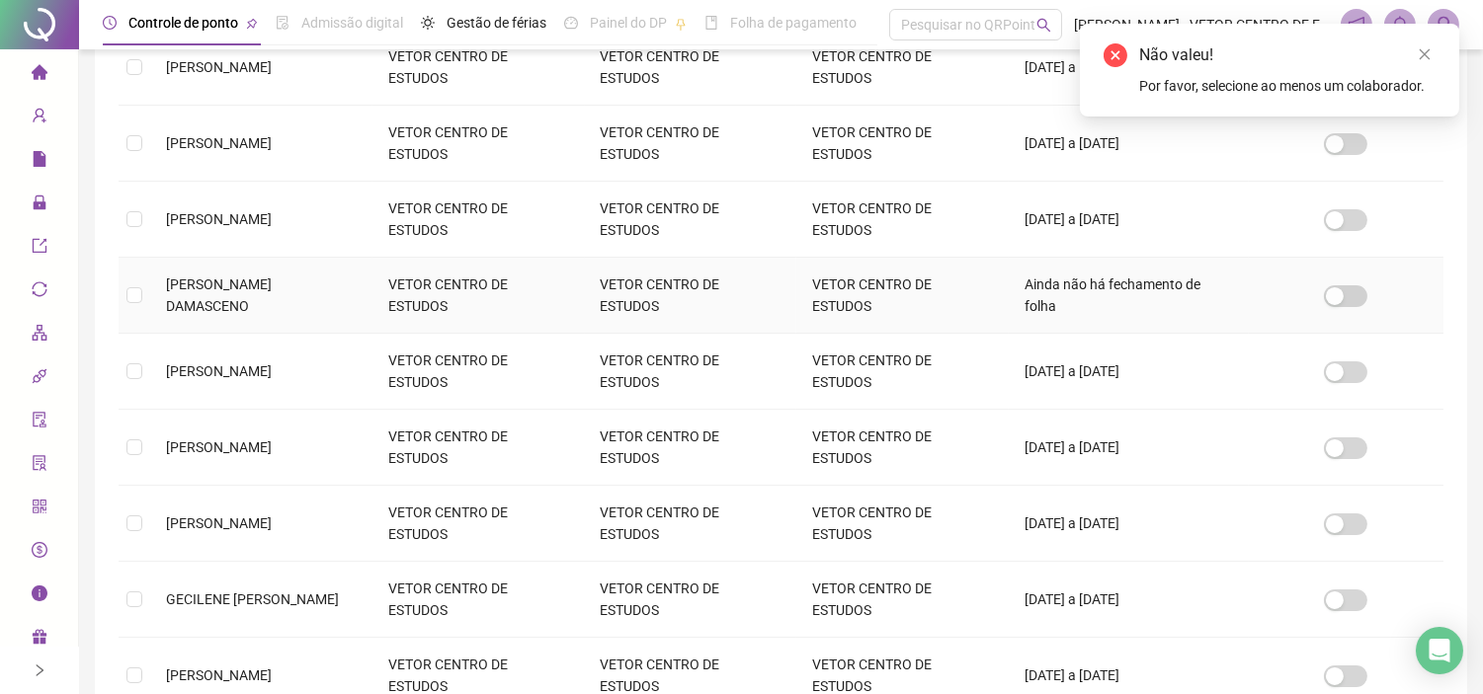
scroll to position [659, 0]
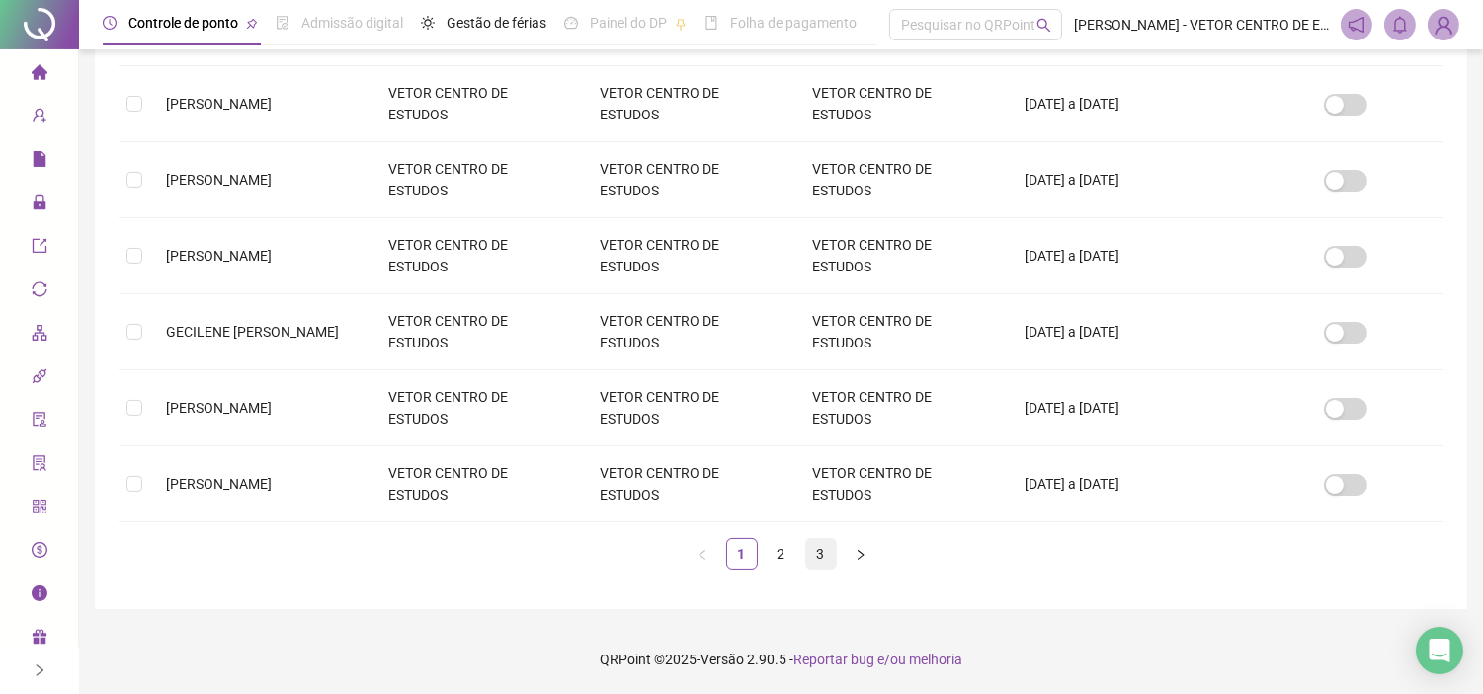
click at [807, 550] on link "3" at bounding box center [821, 554] width 30 height 30
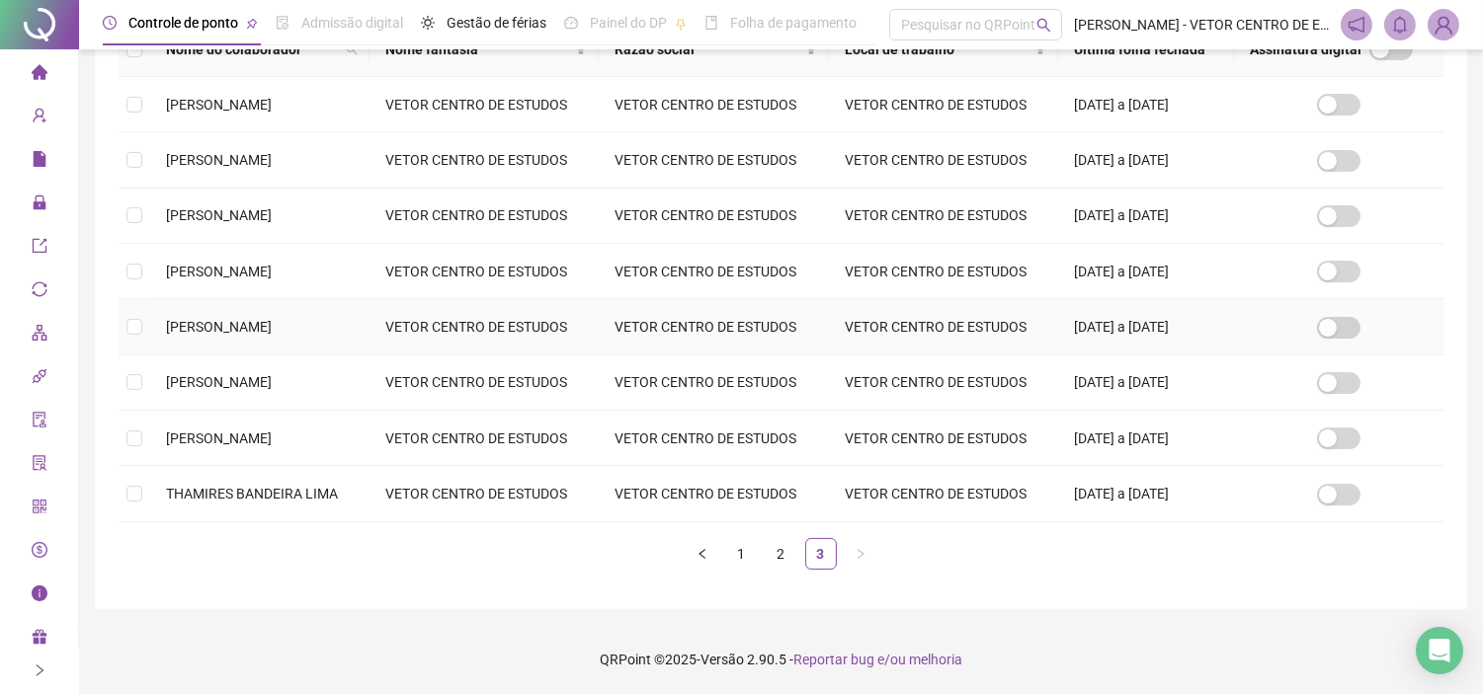
scroll to position [507, 0]
click at [776, 556] on link "2" at bounding box center [781, 554] width 30 height 30
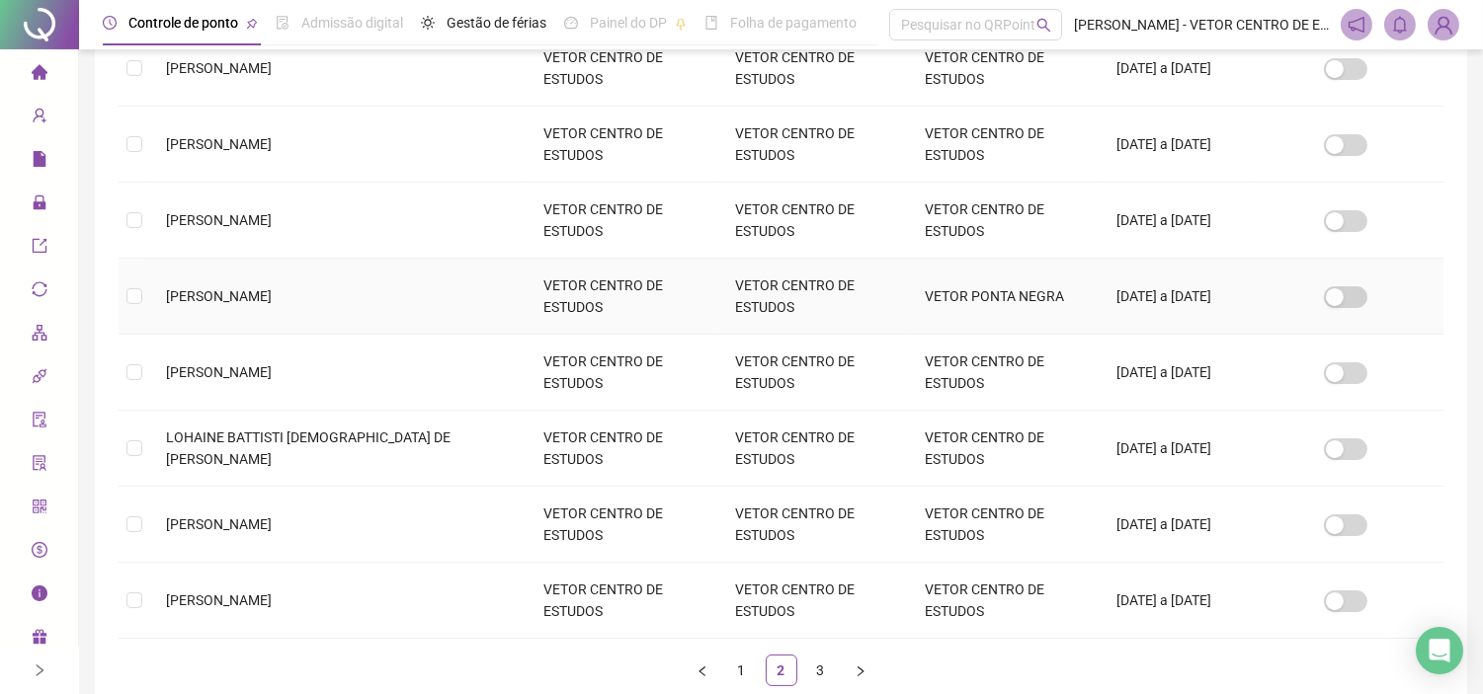
scroll to position [565, 0]
click at [122, 504] on td at bounding box center [135, 524] width 32 height 76
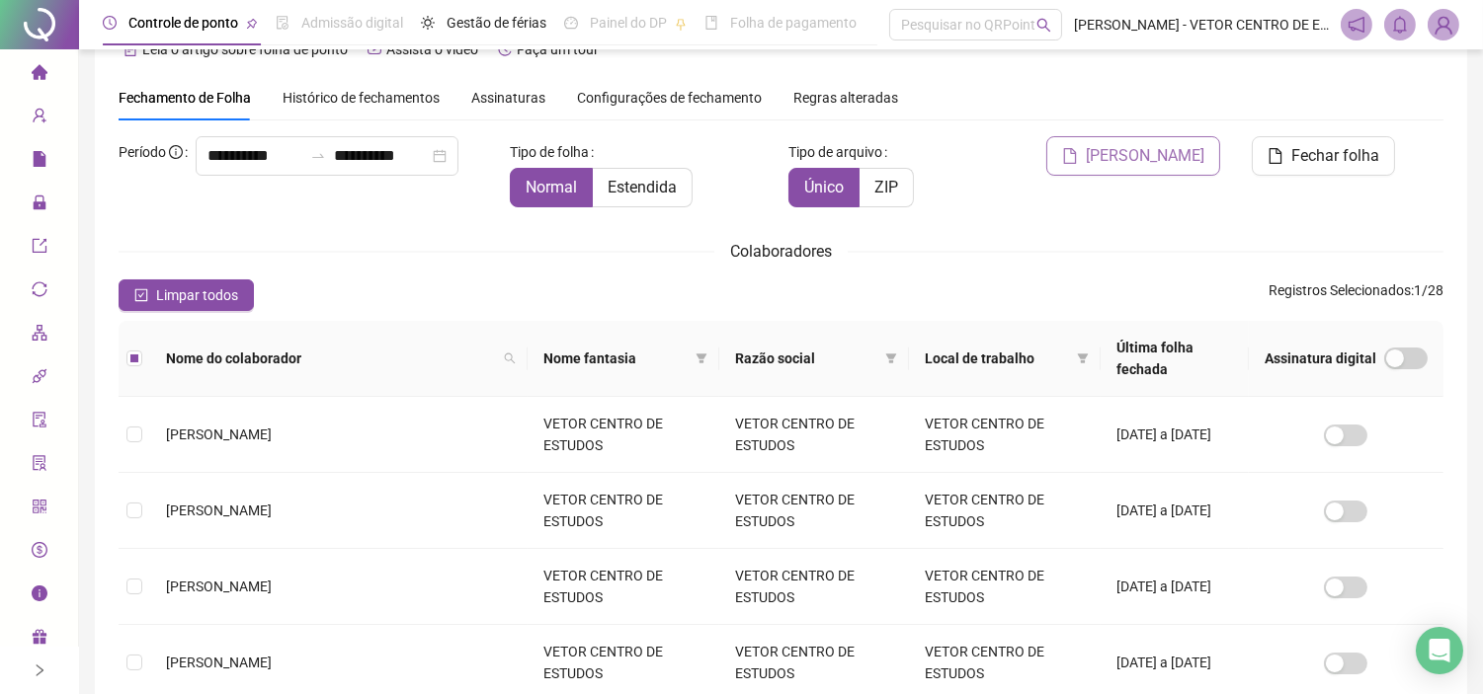
click at [1138, 165] on span "Gerar espelho" at bounding box center [1144, 156] width 119 height 24
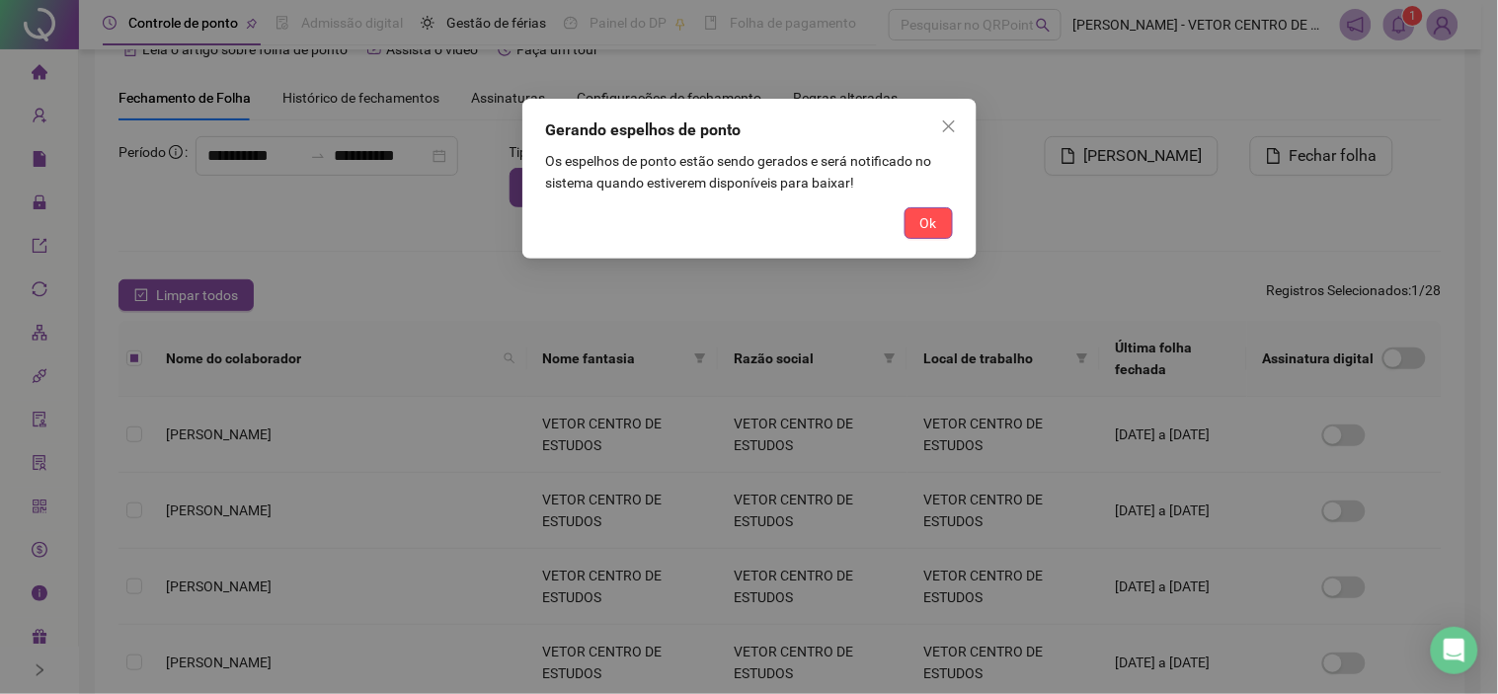
click at [924, 241] on div "Gerando espelhos de ponto Os espelhos de ponto estão sendo gerados e será notif…" at bounding box center [749, 179] width 454 height 160
click at [930, 238] on button "Ok" at bounding box center [929, 223] width 48 height 32
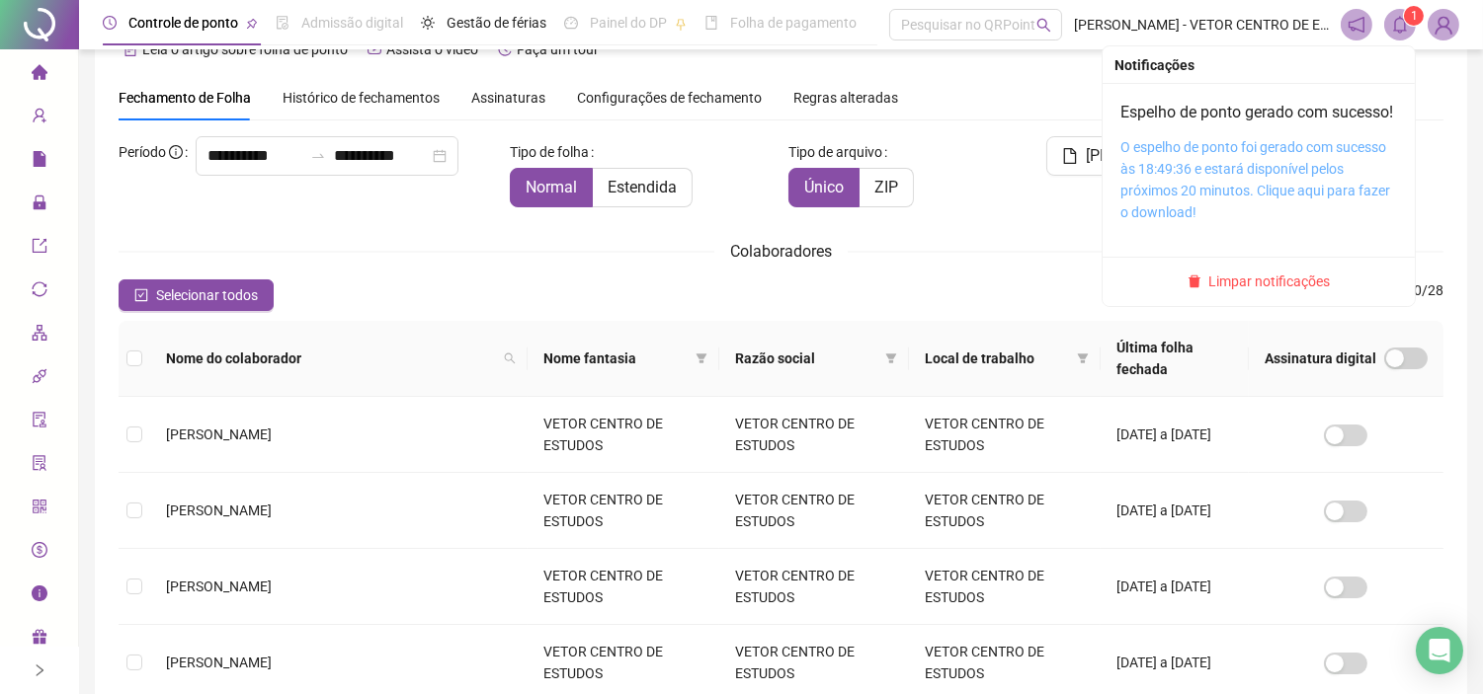
click at [1218, 185] on link "O espelho de ponto foi gerado com sucesso às 18:49:36 e estará disponível pelos…" at bounding box center [1255, 179] width 270 height 81
